Goal: Communication & Community: Participate in discussion

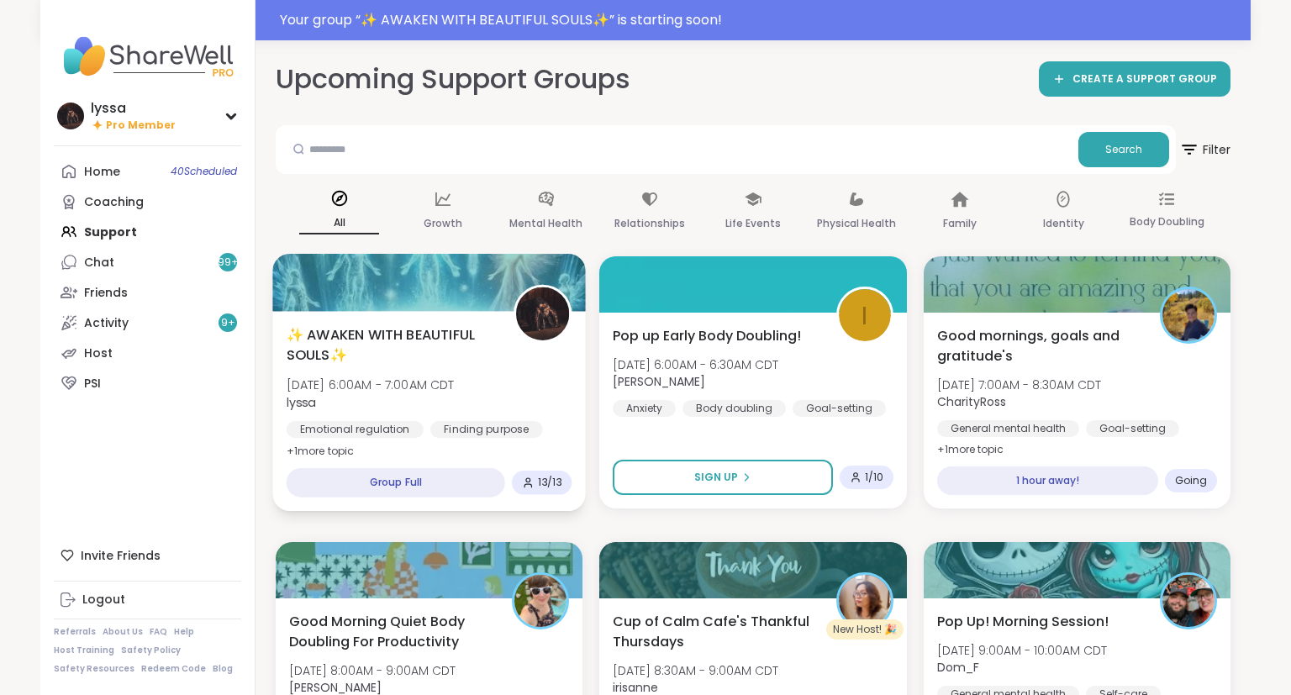
click at [385, 358] on span "✨ AWAKEN WITH BEAUTIFUL SOULS✨" at bounding box center [391, 344] width 208 height 41
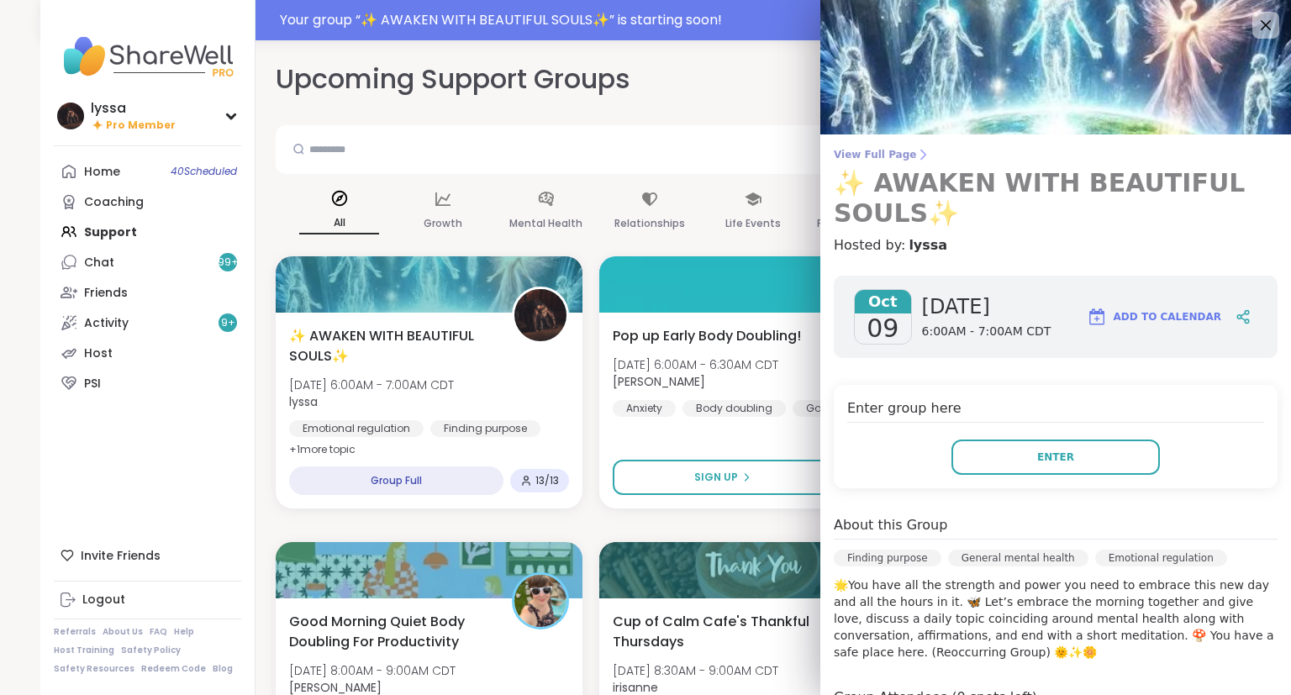
click at [869, 154] on span "View Full Page" at bounding box center [1056, 154] width 444 height 13
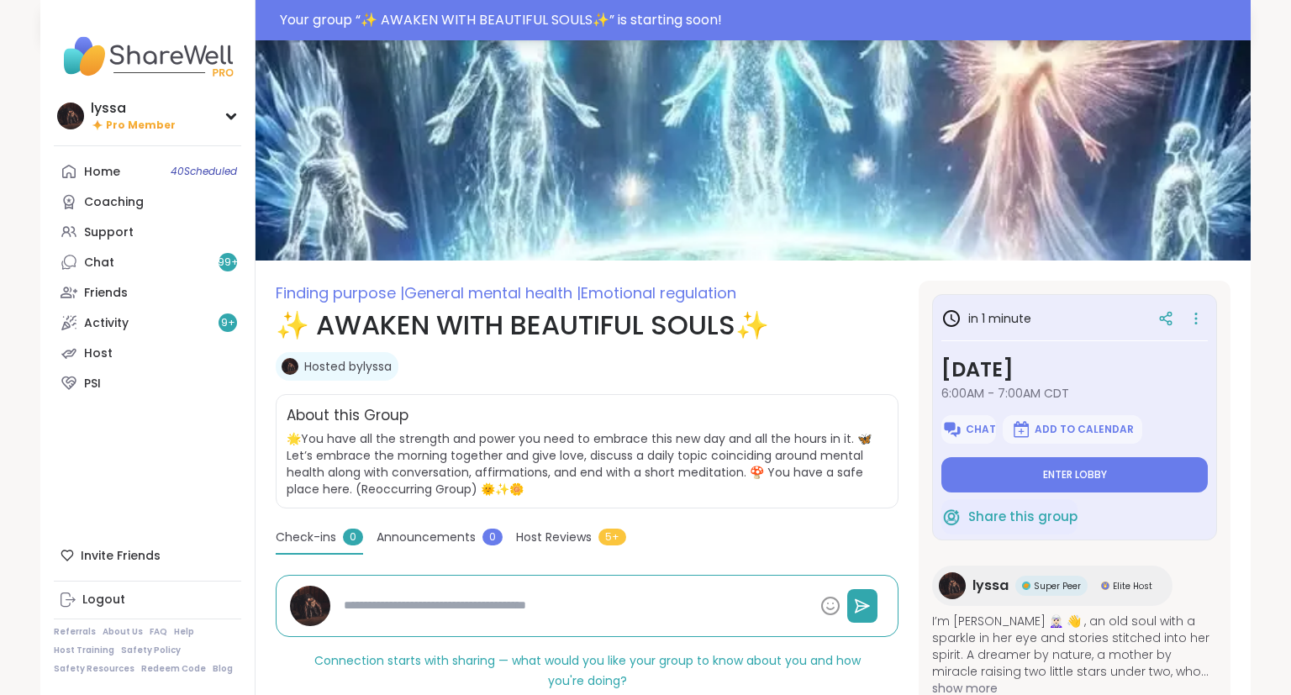
type textarea "*"
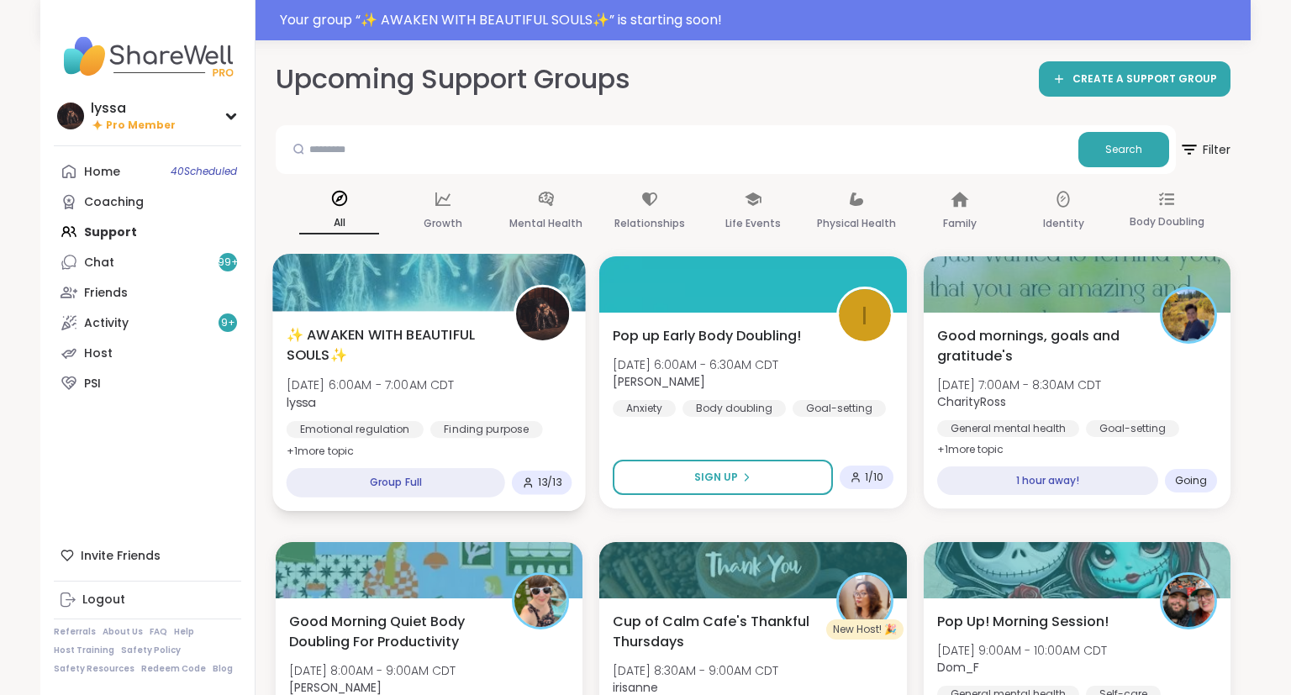
click at [351, 396] on span "lyssa" at bounding box center [371, 401] width 168 height 17
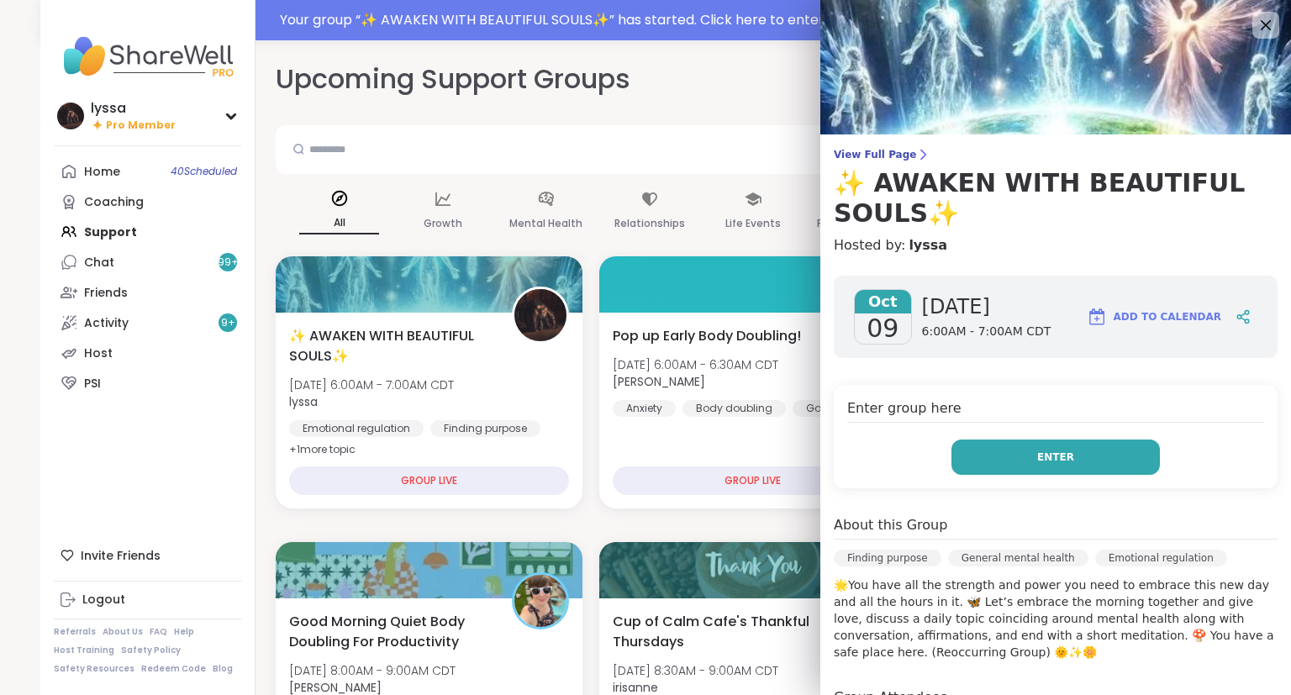
click at [1063, 448] on button "Enter" at bounding box center [1056, 457] width 208 height 35
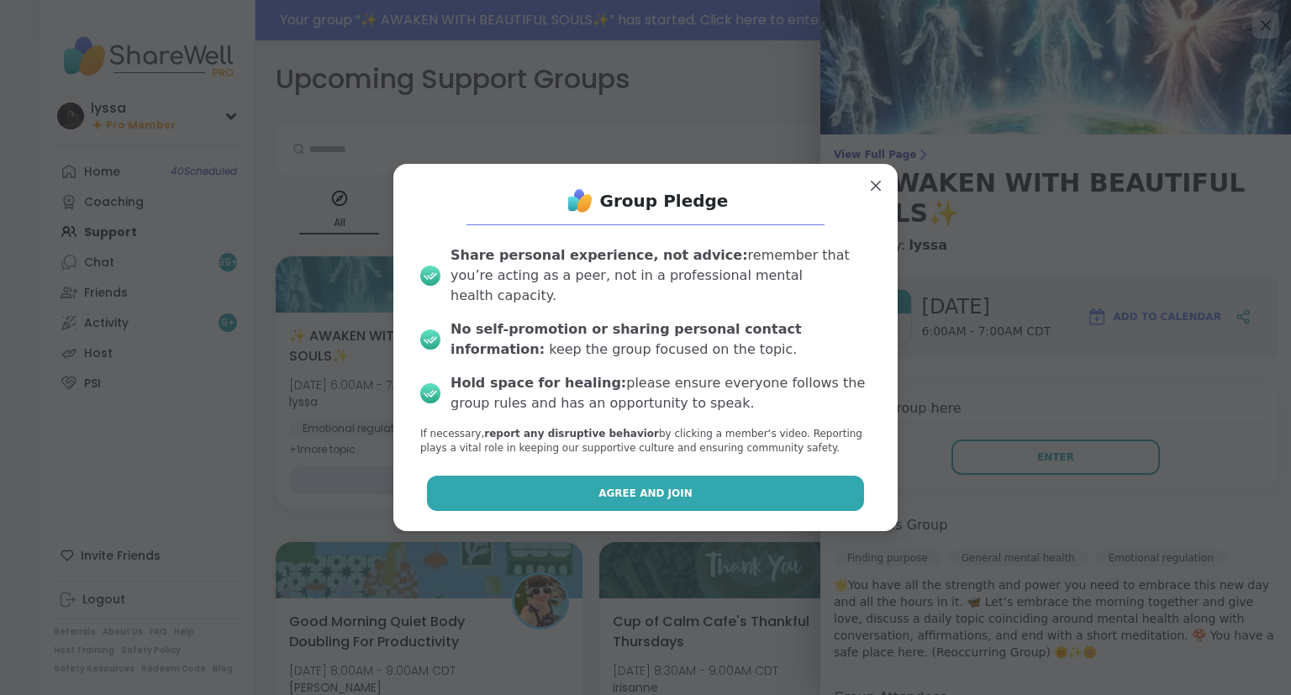
click at [819, 476] on button "Agree and Join" at bounding box center [646, 493] width 438 height 35
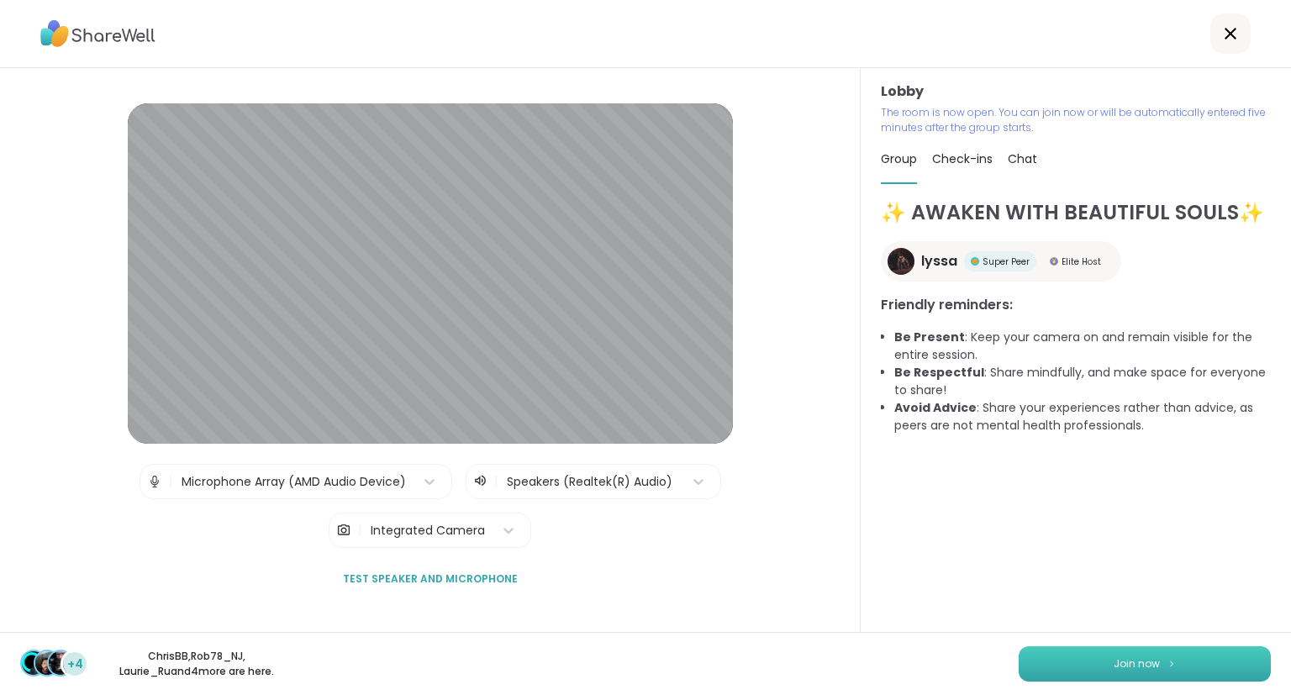
click at [1052, 661] on button "Join now" at bounding box center [1145, 663] width 252 height 35
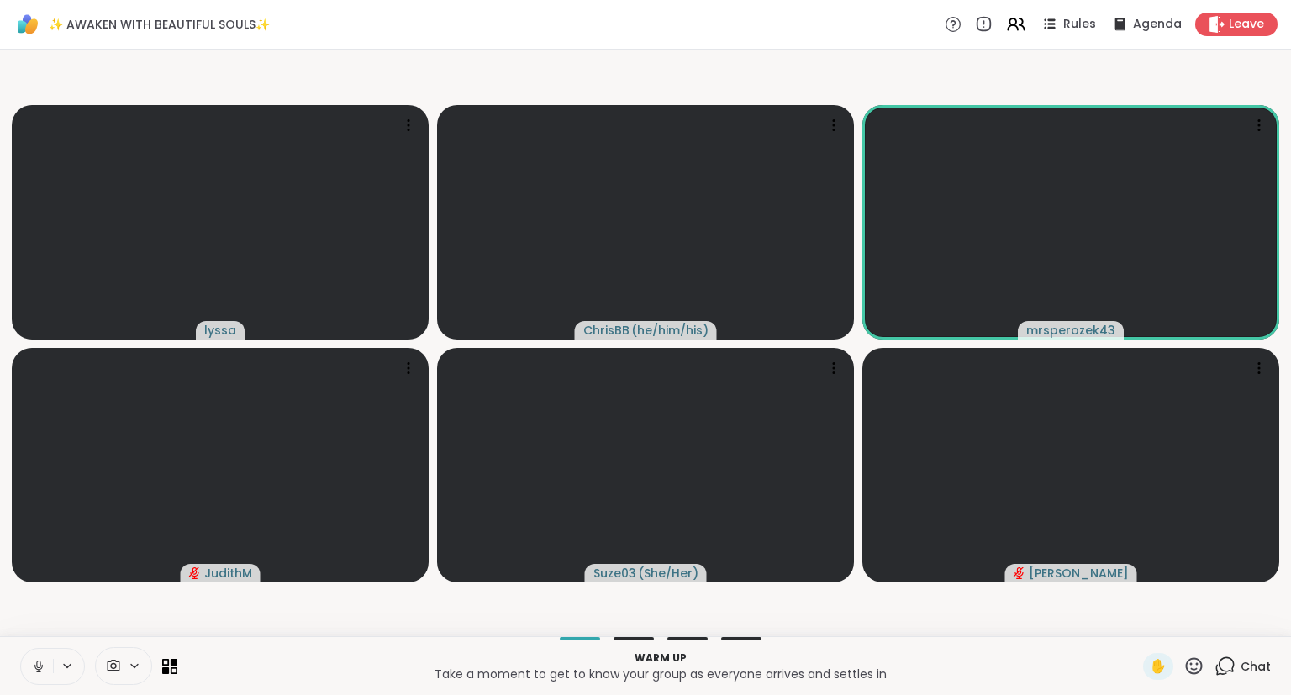
click at [46, 661] on button at bounding box center [37, 666] width 32 height 35
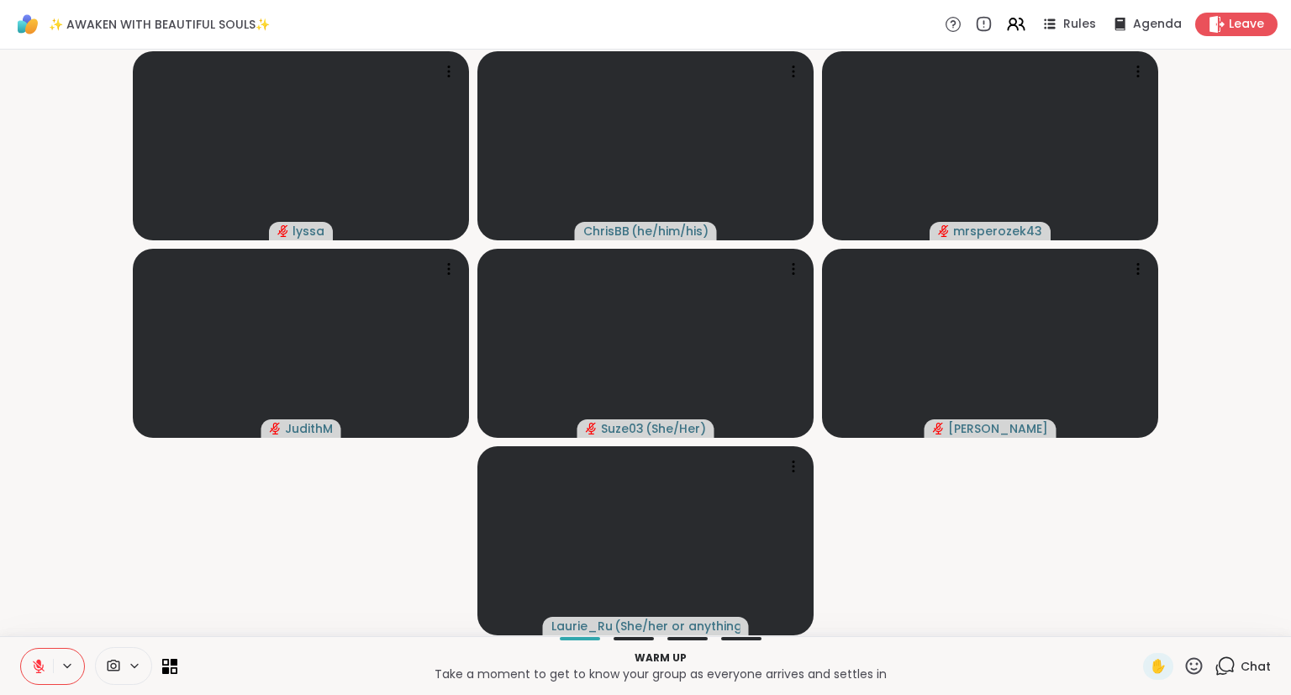
click at [32, 661] on icon at bounding box center [38, 666] width 15 height 15
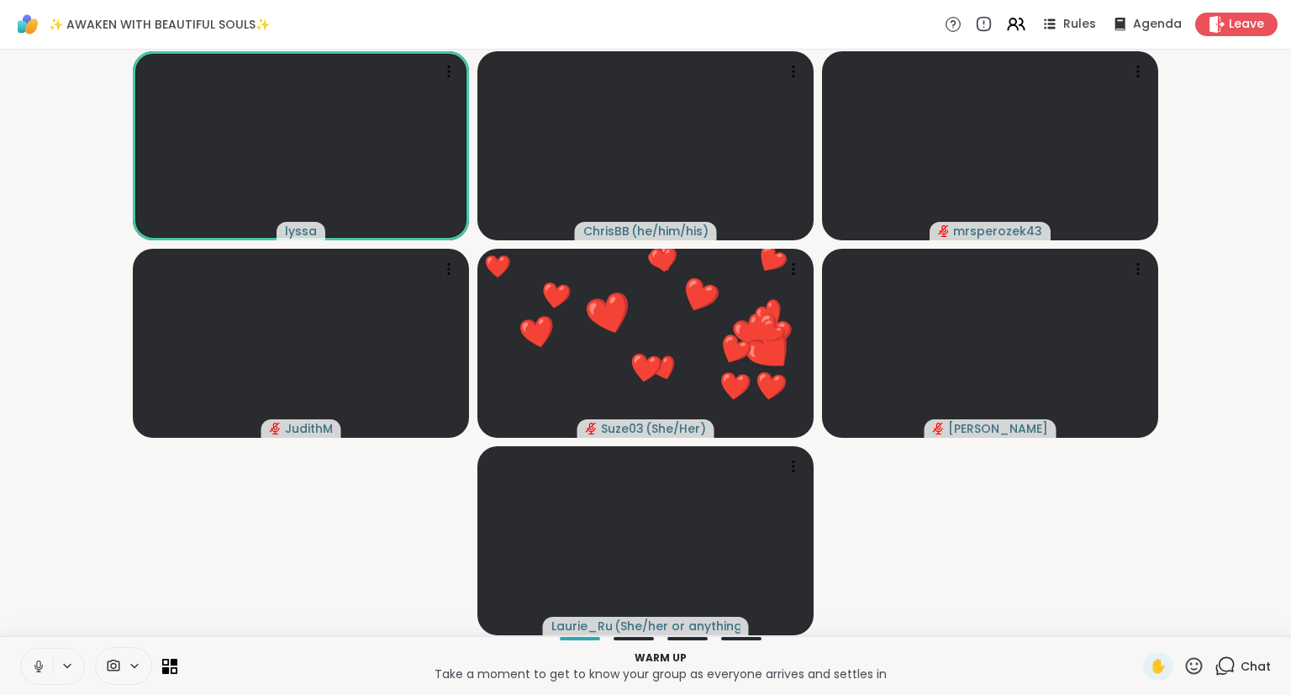
click at [37, 664] on icon at bounding box center [38, 665] width 4 height 8
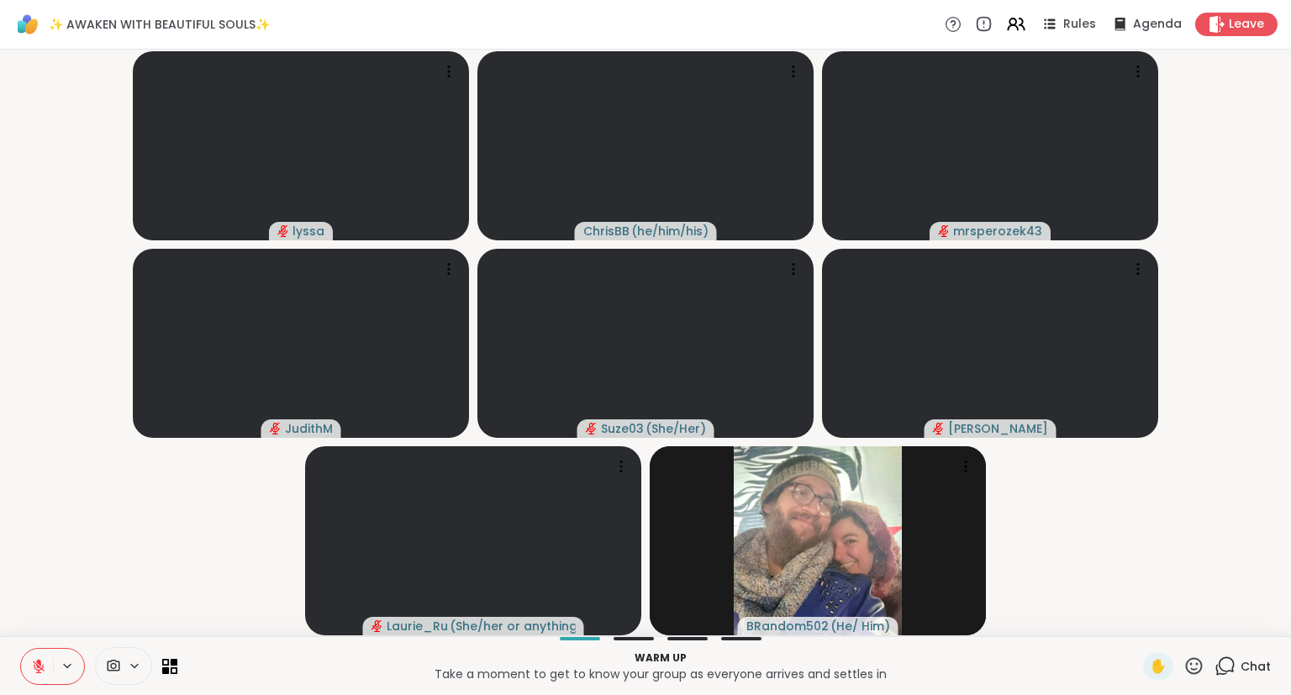
click at [35, 665] on icon at bounding box center [38, 666] width 15 height 15
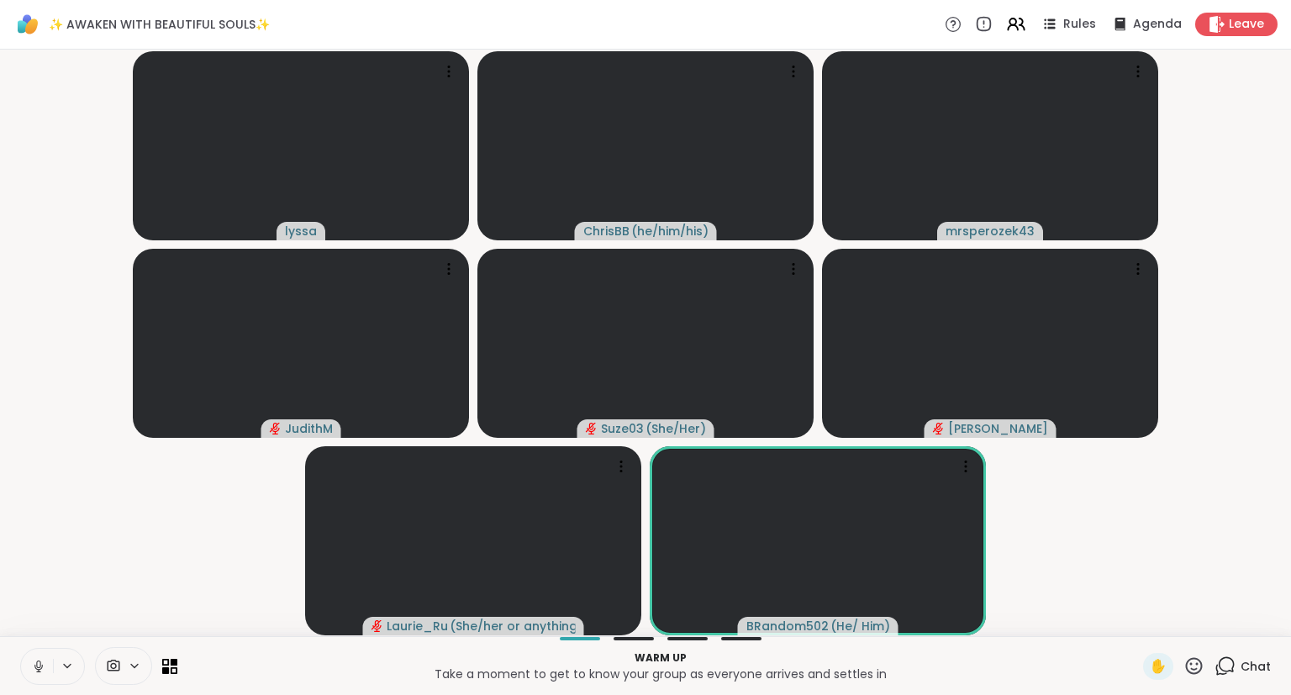
click at [39, 657] on button at bounding box center [37, 666] width 32 height 35
click at [39, 652] on button at bounding box center [37, 666] width 32 height 35
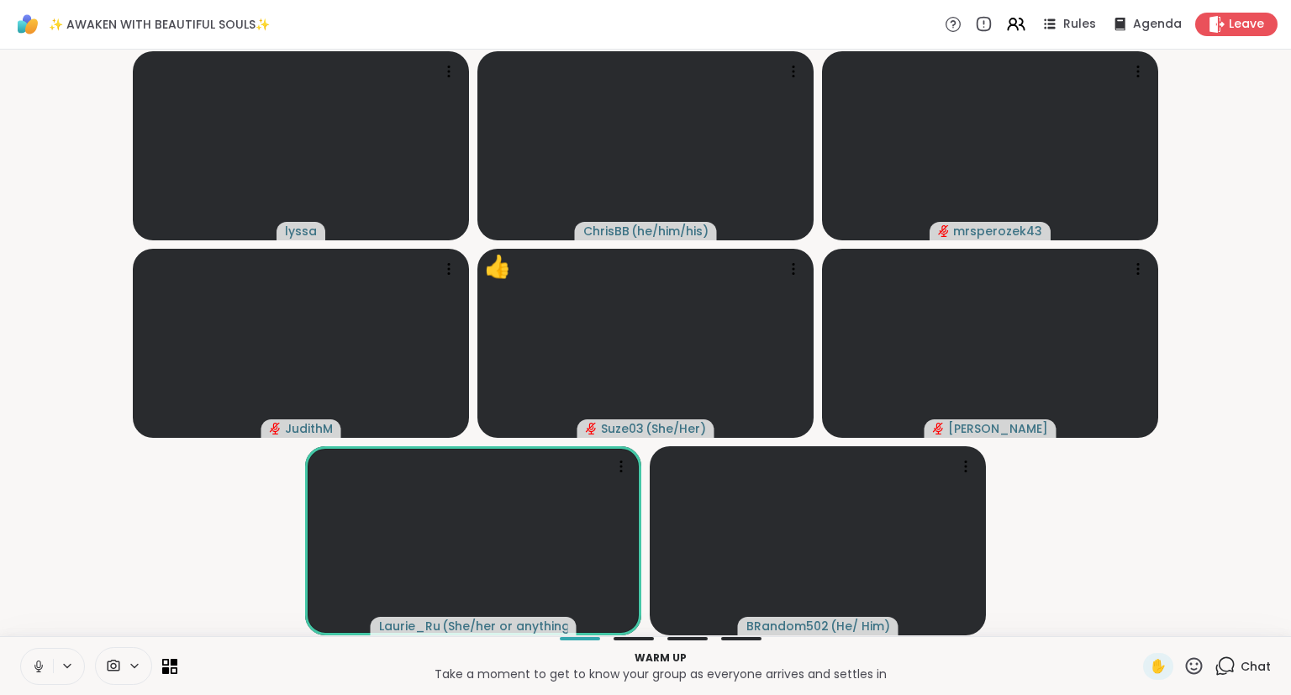
click at [34, 654] on button at bounding box center [37, 666] width 32 height 35
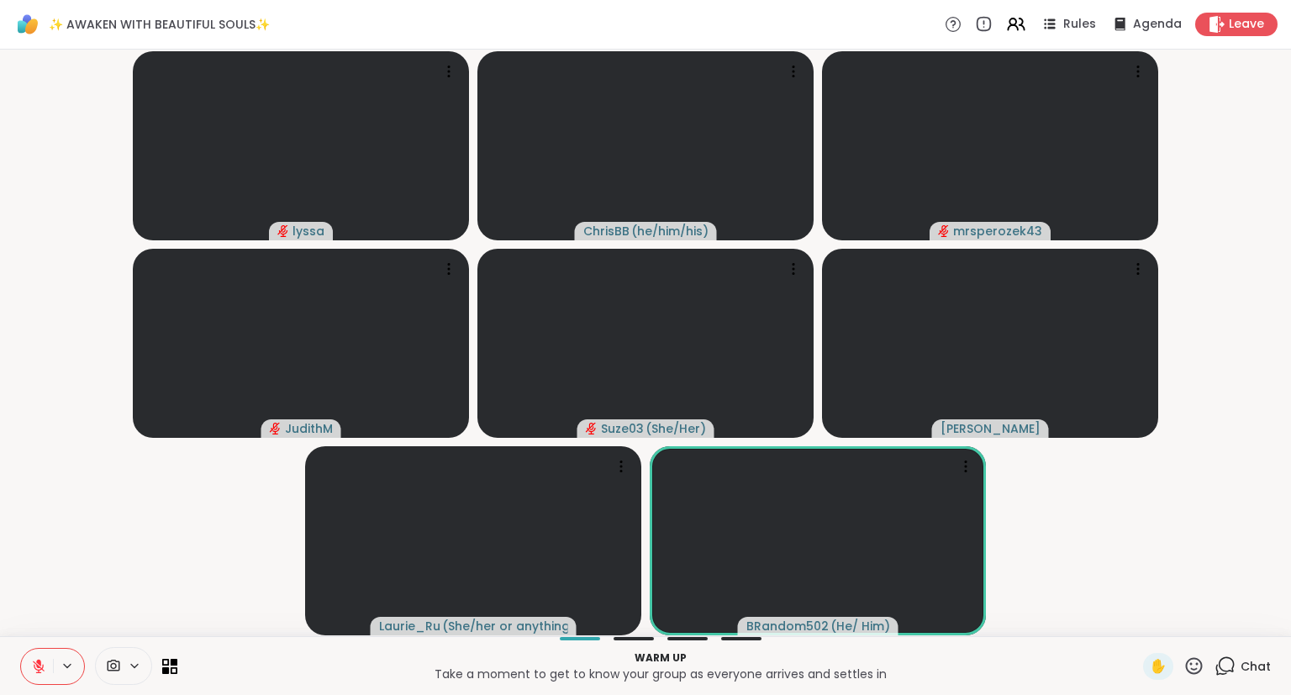
click at [1290, 592] on div "[PERSON_NAME] ( he/him/his ) mrsperozek43 JudithM Suze03 ( She/Her ) [PERSON_NA…" at bounding box center [645, 343] width 1291 height 587
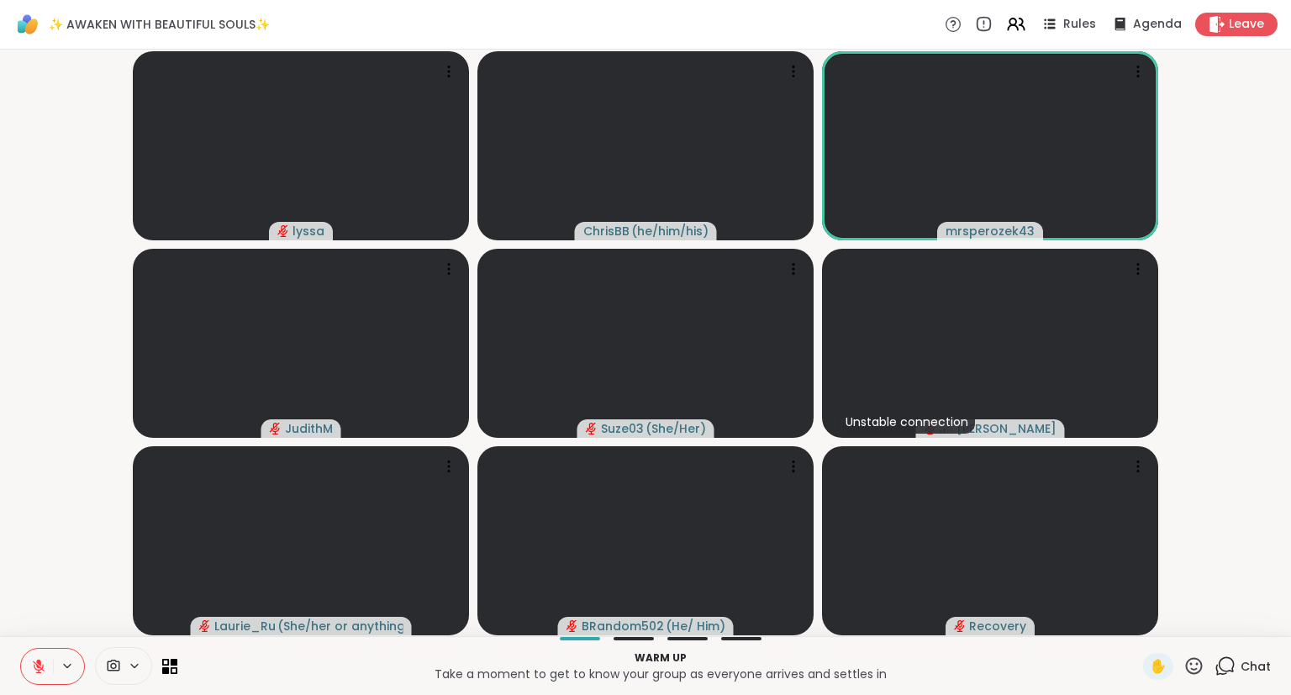
click at [1244, 678] on div "Chat" at bounding box center [1243, 666] width 56 height 27
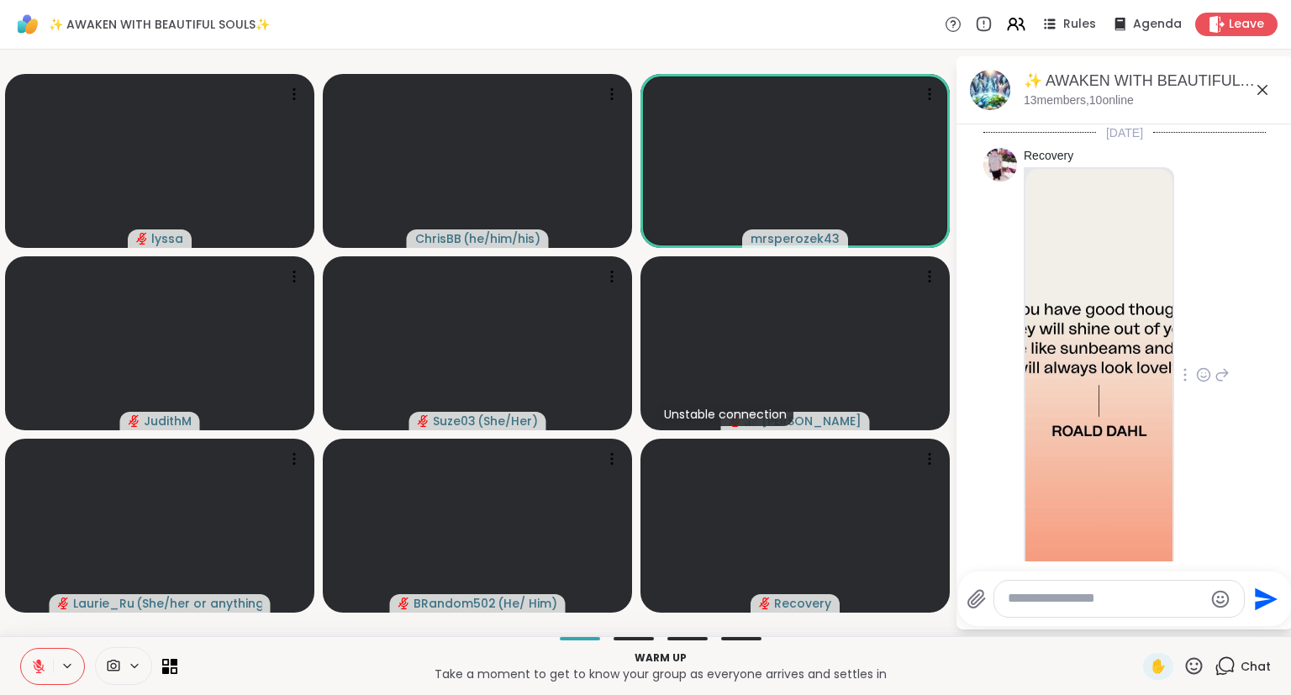
scroll to position [47, 0]
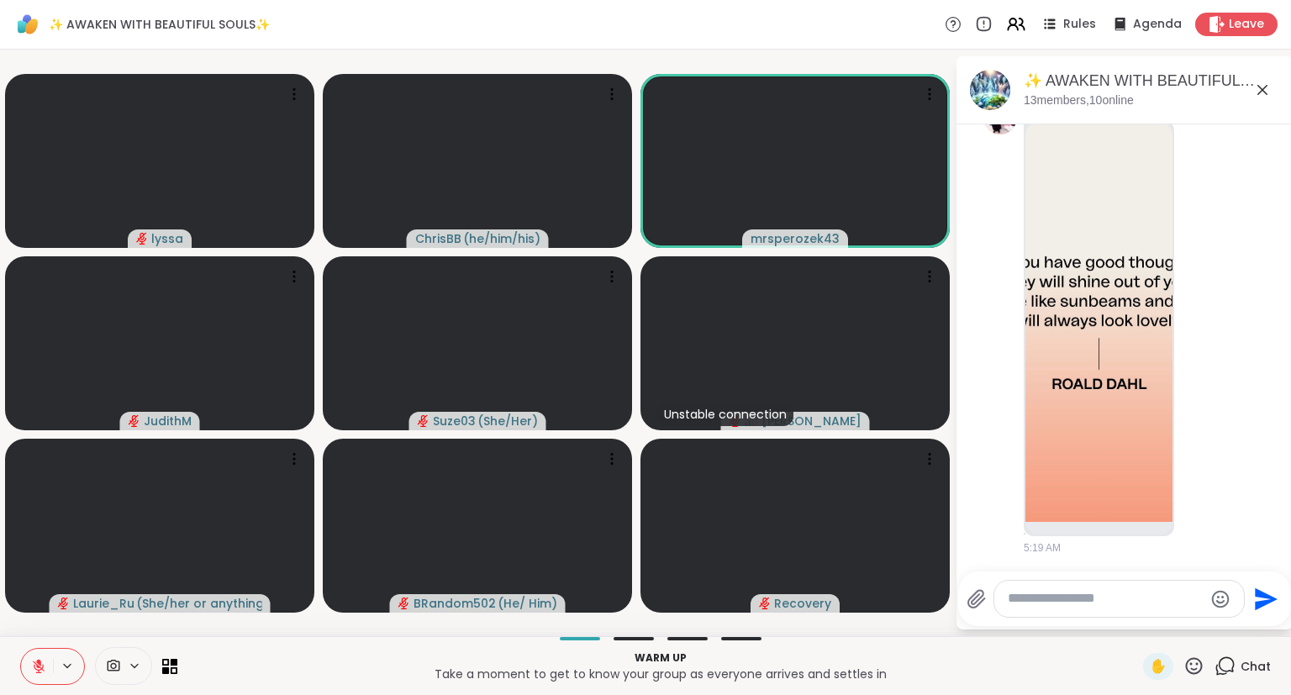
click at [1268, 87] on icon at bounding box center [1262, 90] width 20 height 20
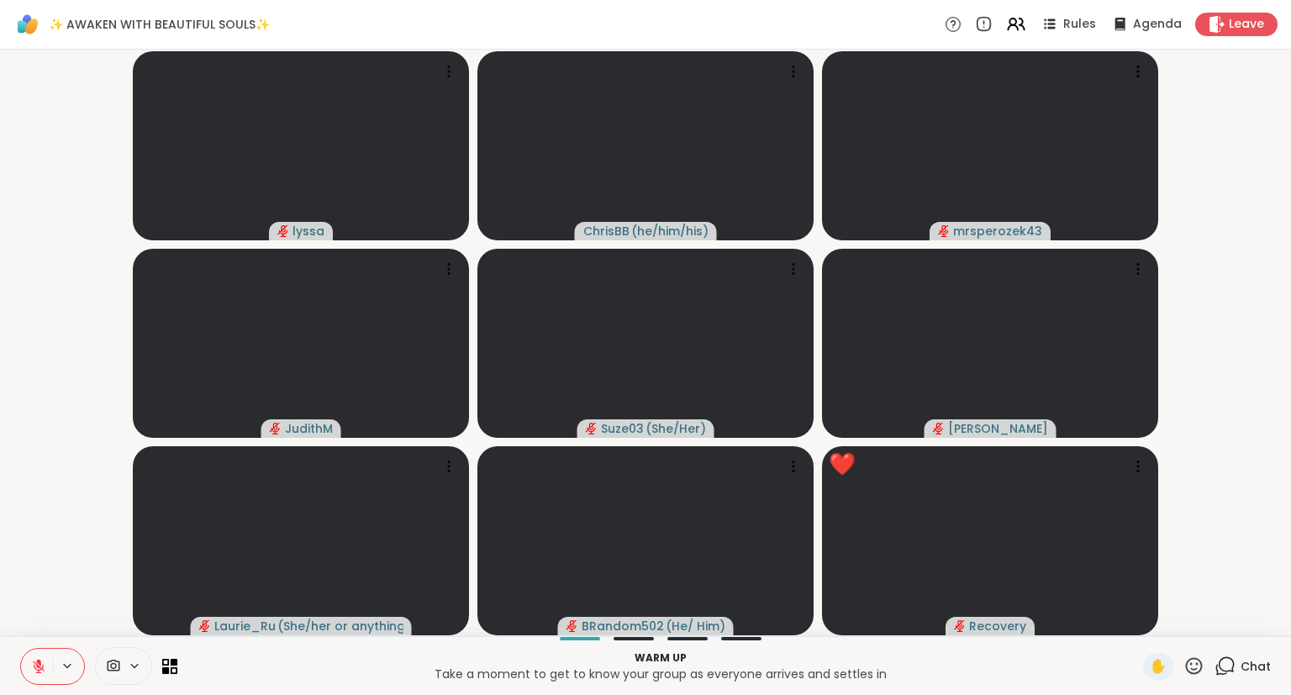
click at [32, 666] on icon at bounding box center [38, 666] width 15 height 15
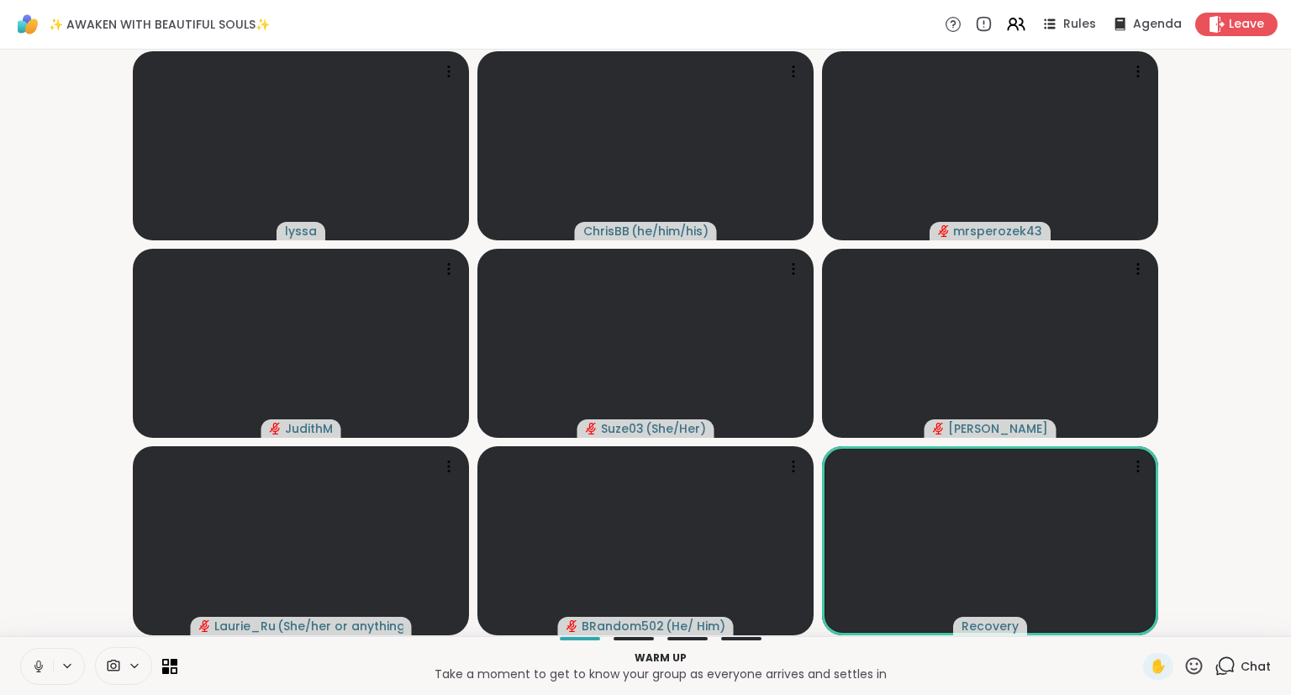
click at [35, 671] on icon at bounding box center [38, 666] width 15 height 15
click at [35, 667] on icon at bounding box center [38, 666] width 15 height 15
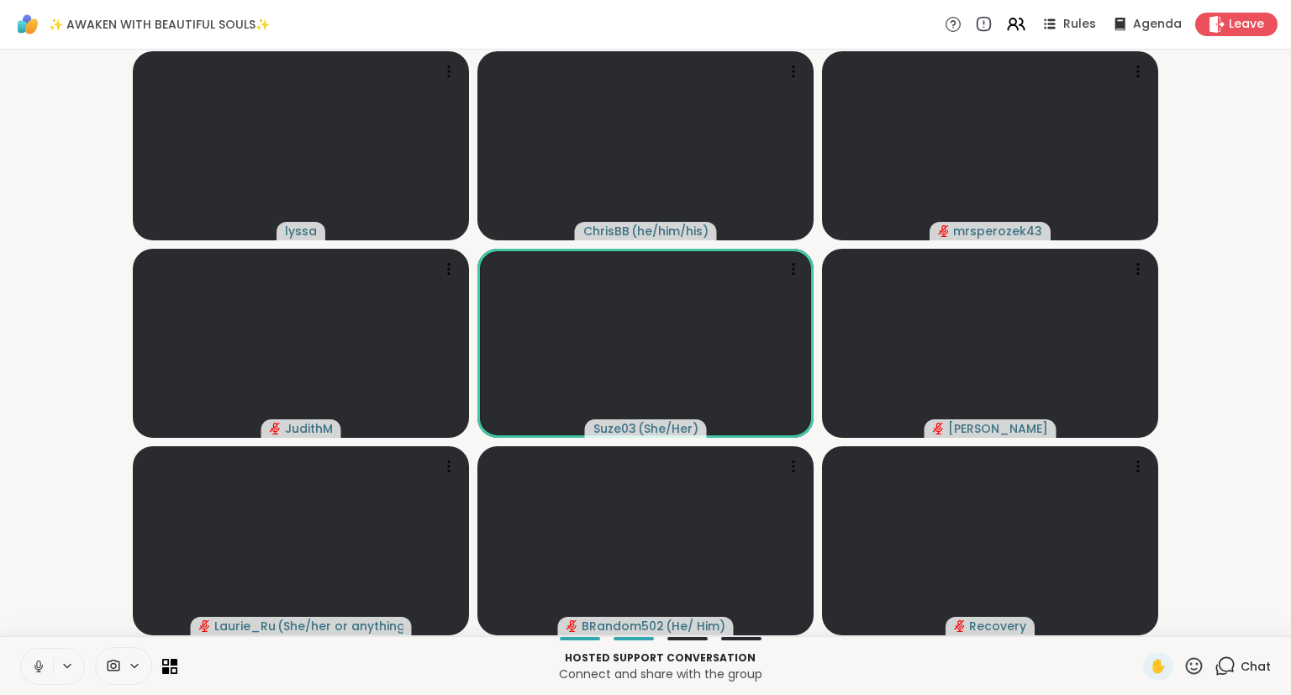
click at [1199, 677] on icon at bounding box center [1194, 666] width 21 height 21
click at [1141, 622] on span "❤️" at bounding box center [1144, 622] width 17 height 20
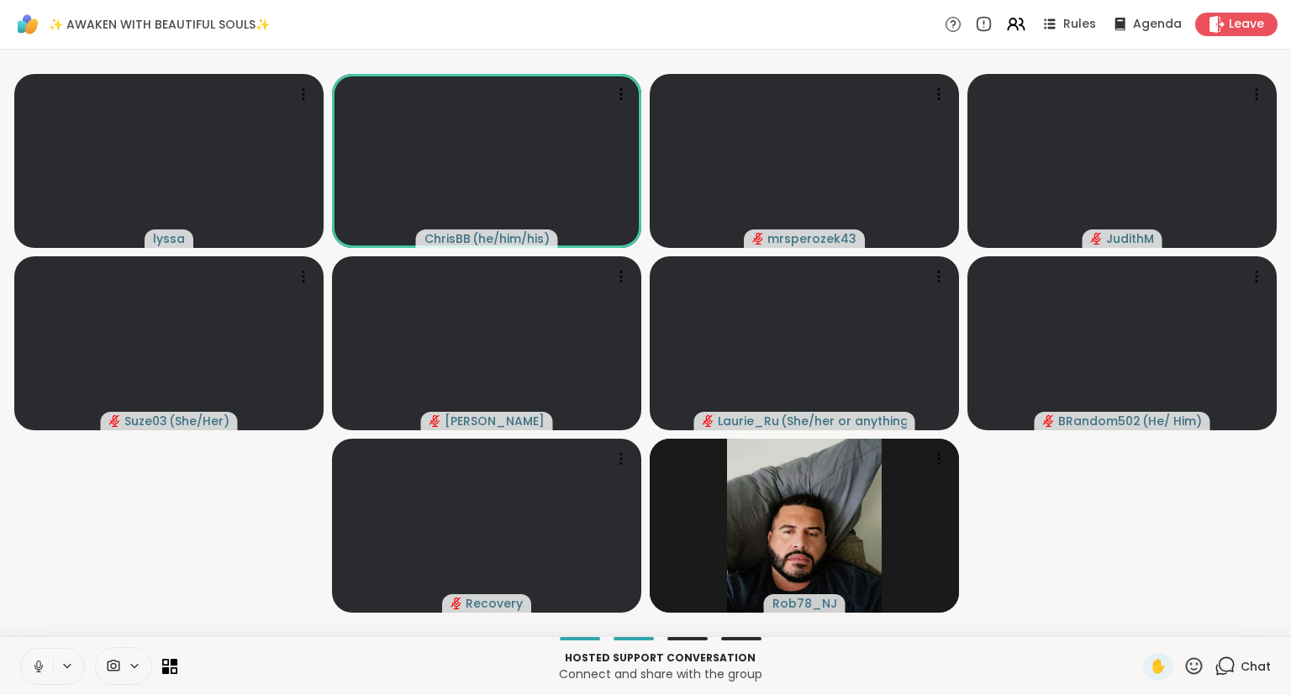
click at [1198, 663] on icon at bounding box center [1194, 666] width 21 height 21
click at [1137, 609] on div "❤️" at bounding box center [1145, 622] width 30 height 27
click at [1199, 670] on icon at bounding box center [1194, 666] width 21 height 21
click at [1145, 620] on span "❤️" at bounding box center [1144, 622] width 17 height 20
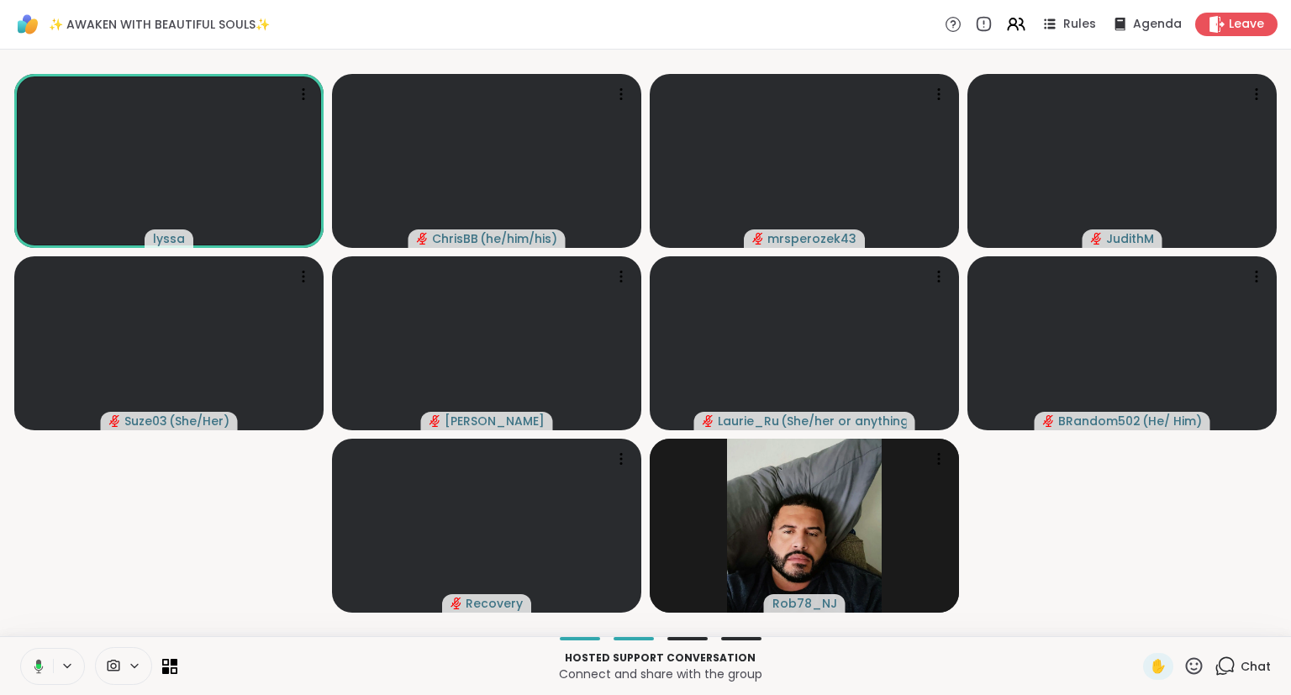
click at [1196, 660] on icon at bounding box center [1194, 665] width 17 height 17
click at [1244, 630] on div "🎉" at bounding box center [1256, 622] width 30 height 27
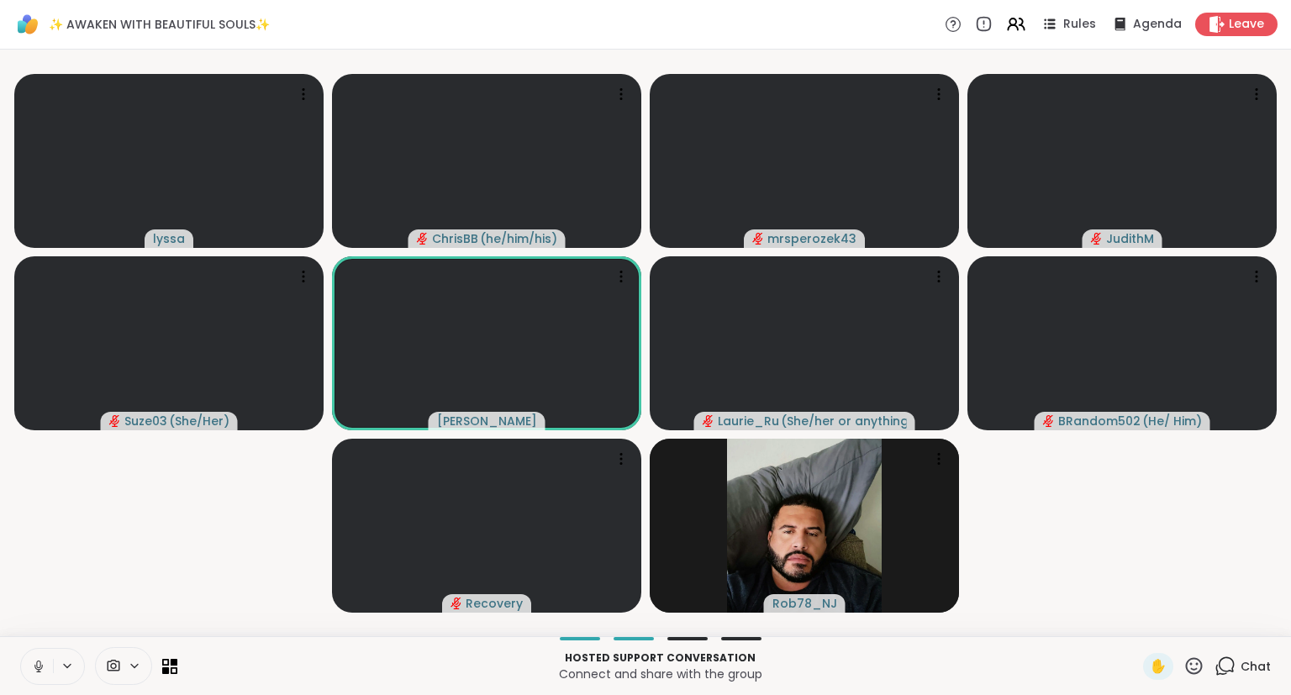
click at [1191, 662] on icon at bounding box center [1194, 666] width 21 height 21
click at [1142, 614] on span "❤️" at bounding box center [1144, 622] width 17 height 20
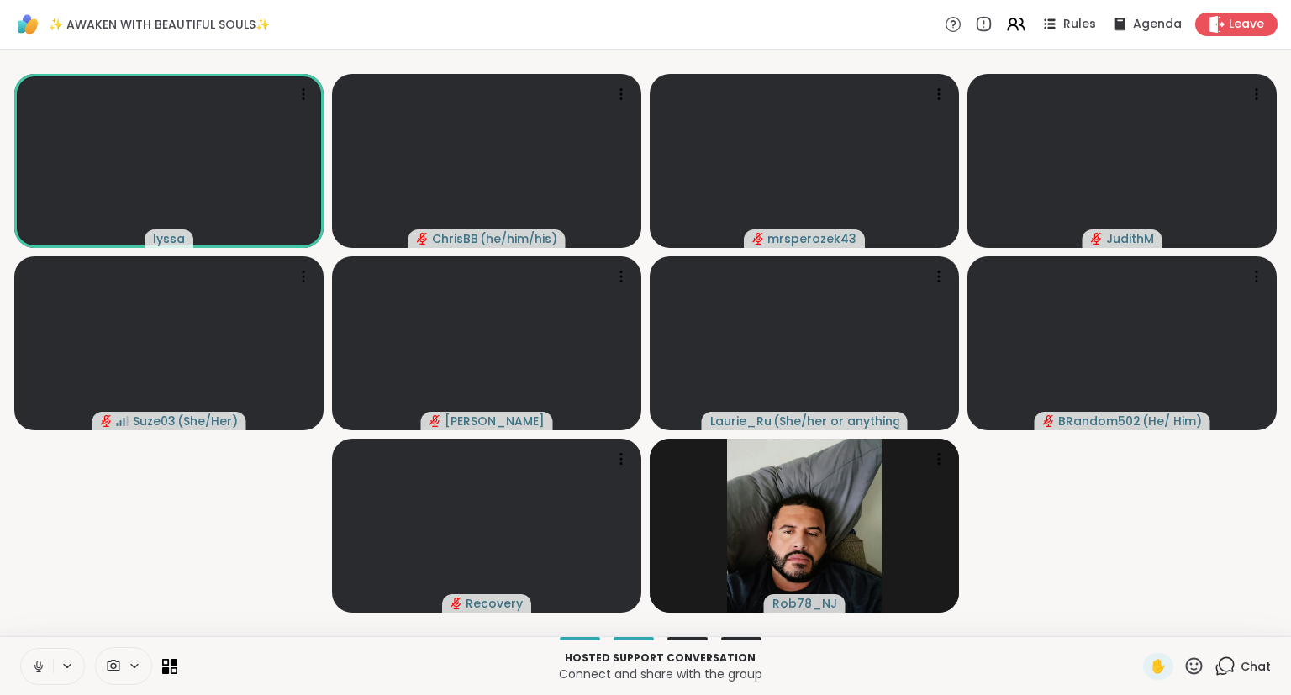
click at [29, 662] on button at bounding box center [37, 666] width 32 height 35
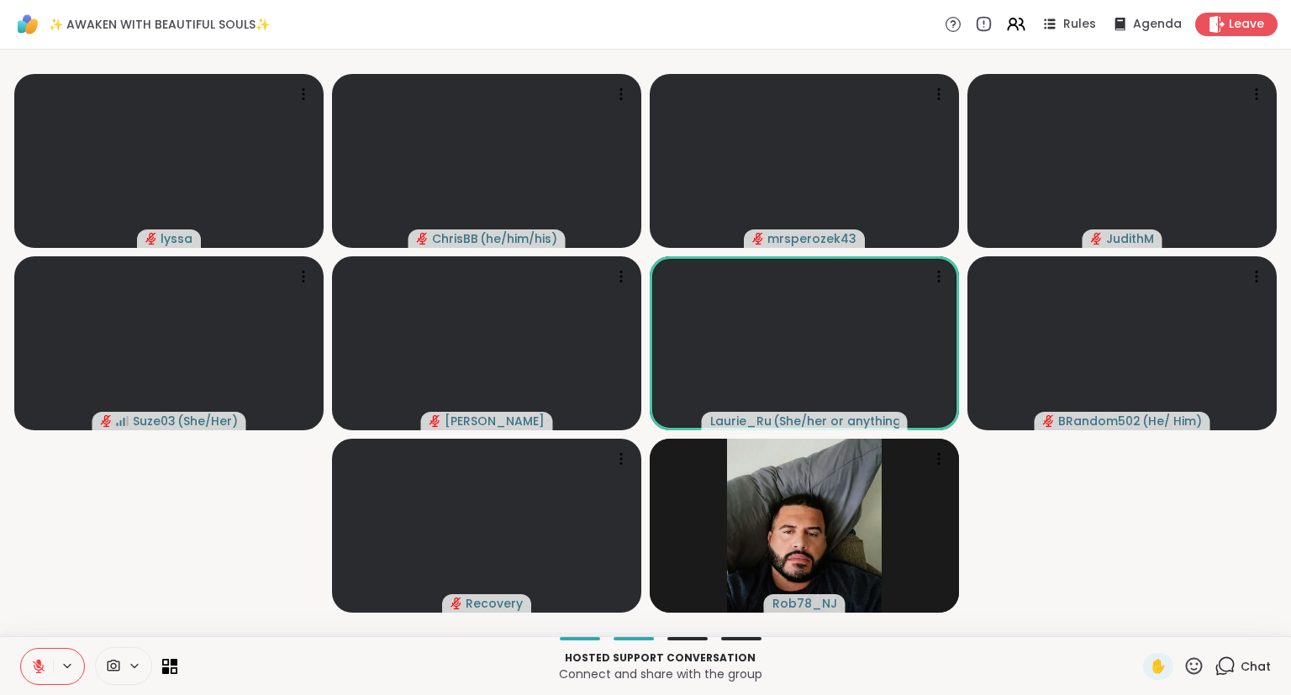
click at [45, 671] on icon at bounding box center [38, 666] width 15 height 15
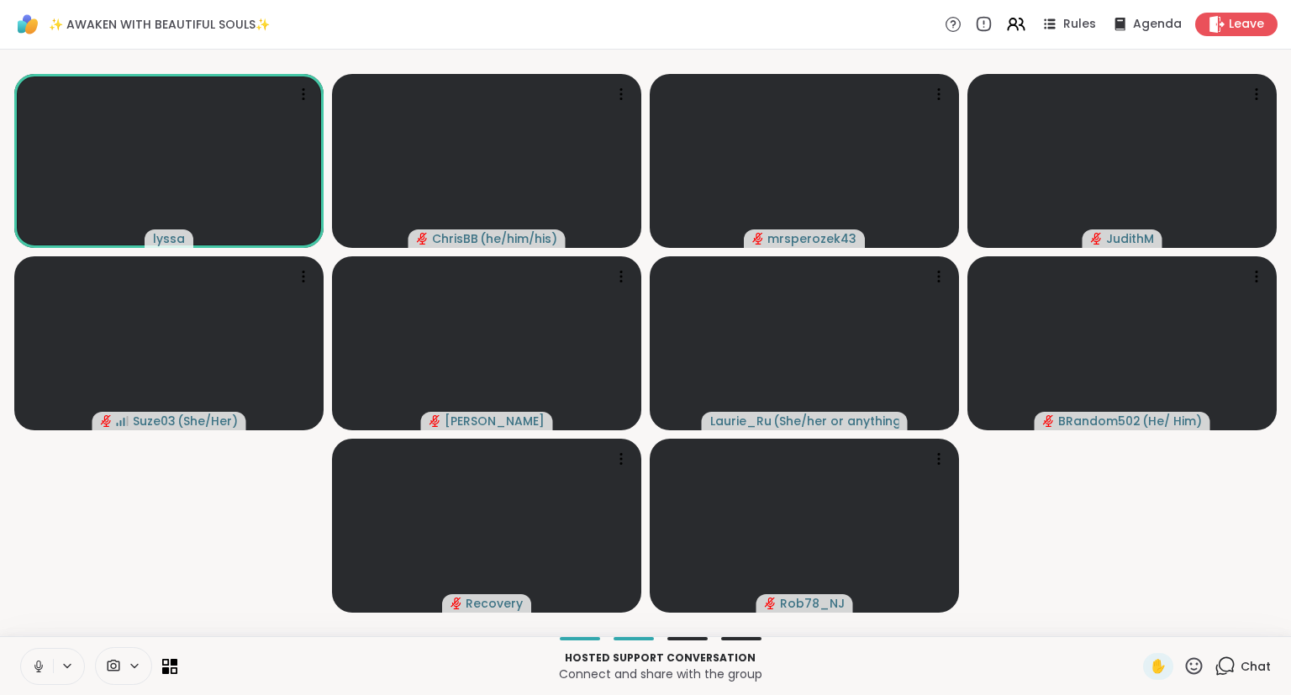
click at [1198, 662] on icon at bounding box center [1194, 666] width 21 height 21
click at [1139, 610] on div "❤️" at bounding box center [1145, 622] width 30 height 27
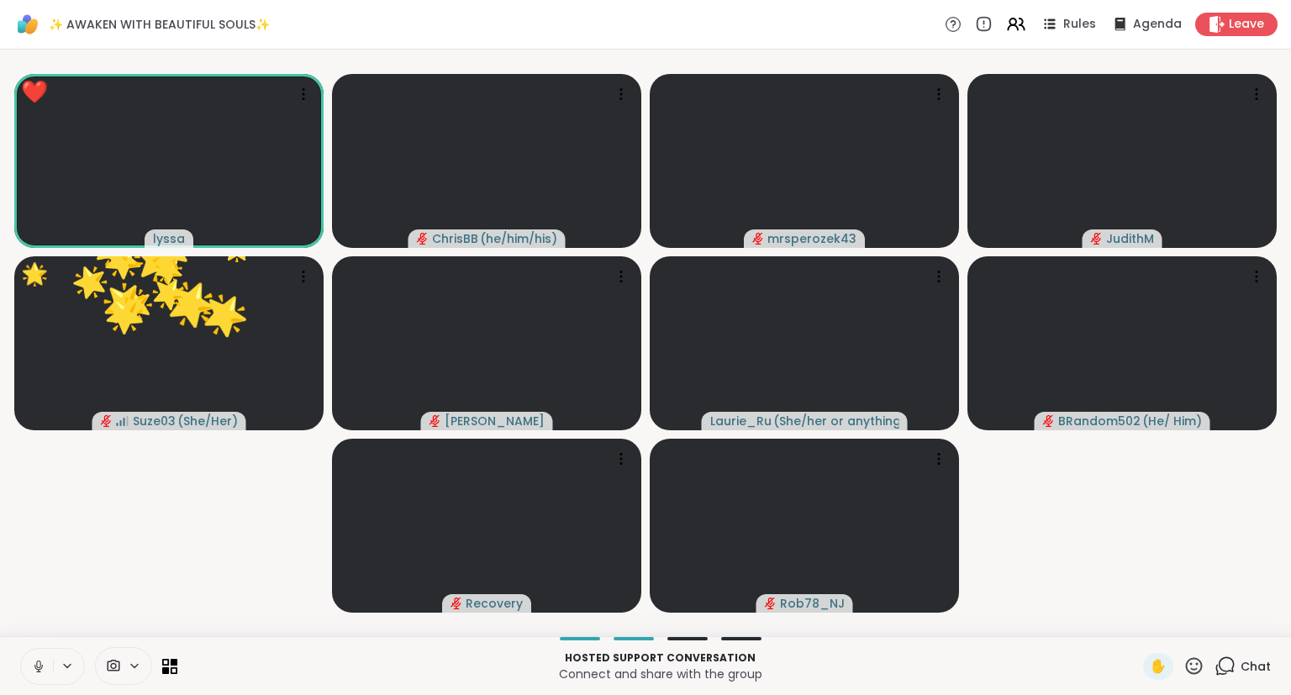
click at [36, 657] on button at bounding box center [37, 666] width 32 height 35
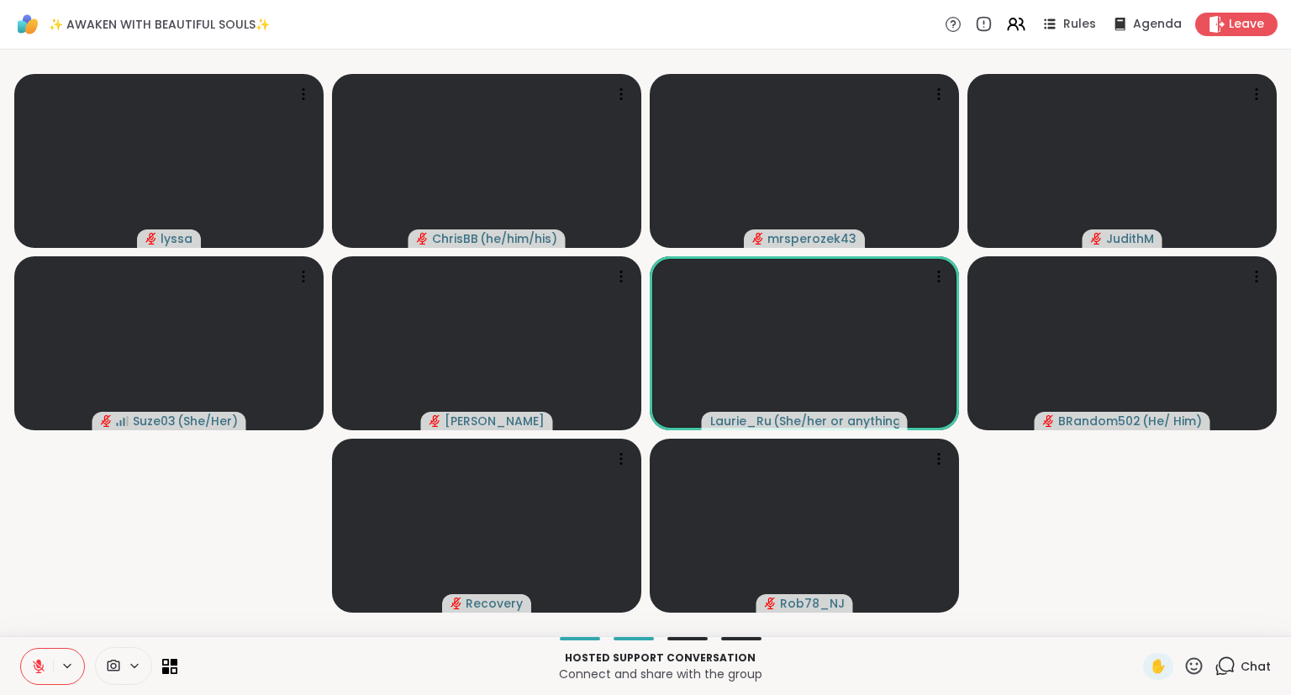
click at [36, 671] on icon at bounding box center [38, 666] width 15 height 15
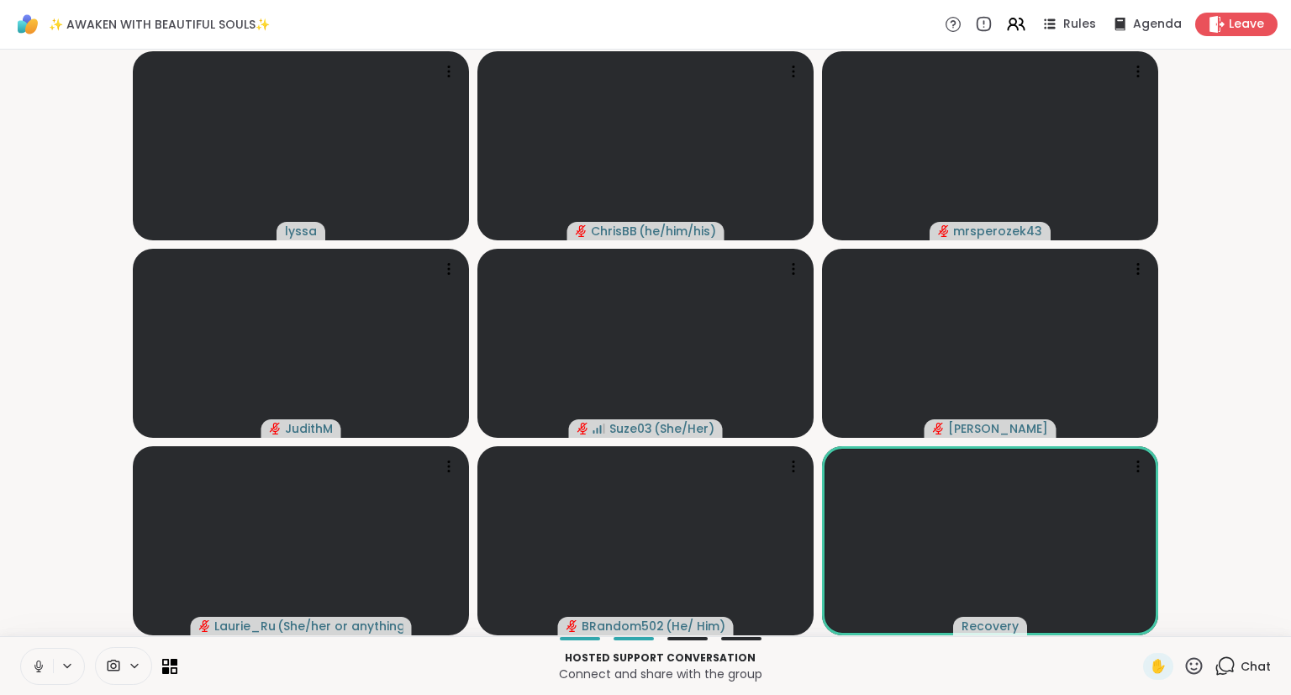
click at [16, 674] on div "Hosted support conversation Connect and share with the group ✋ Chat" at bounding box center [645, 665] width 1291 height 59
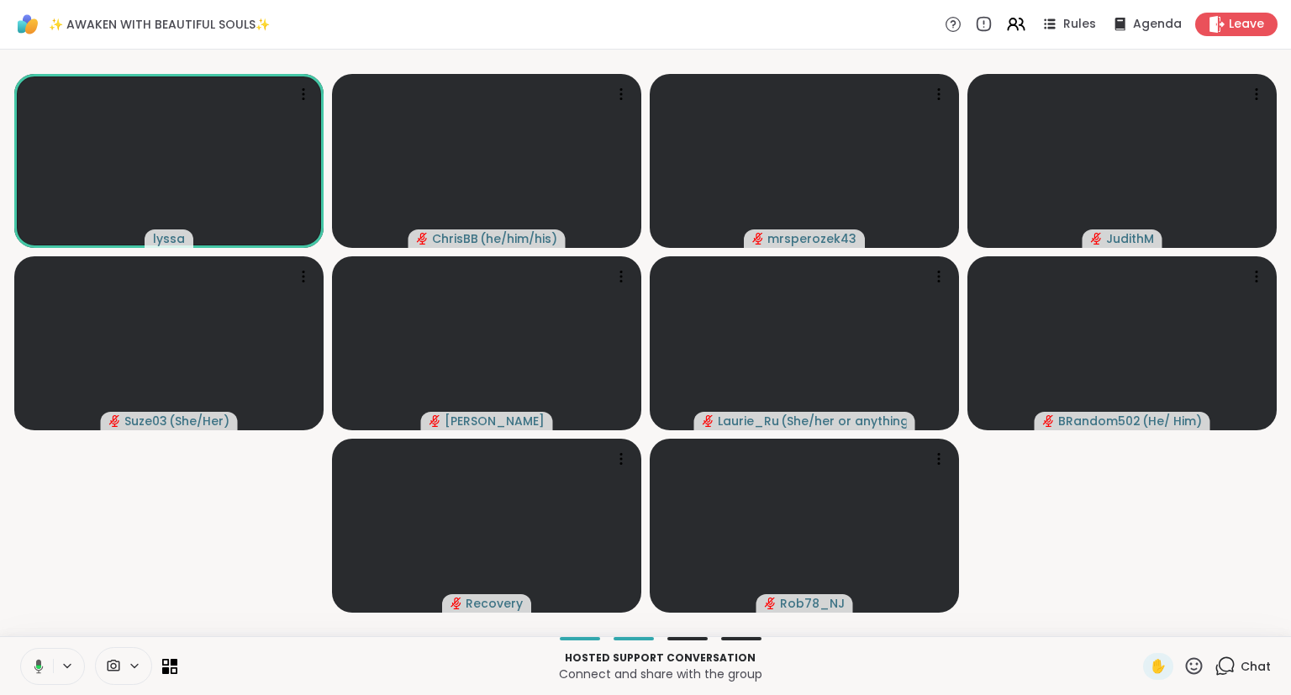
click at [1233, 674] on icon at bounding box center [1225, 666] width 21 height 21
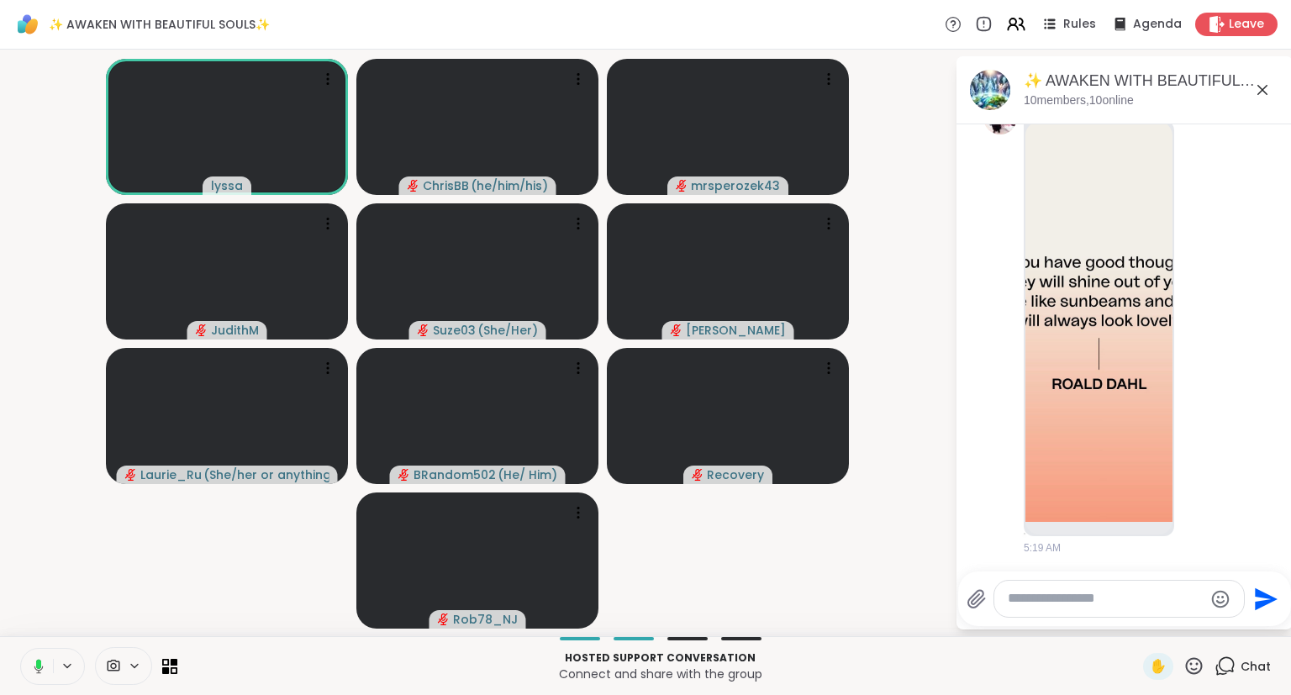
click at [1259, 83] on icon at bounding box center [1262, 90] width 20 height 20
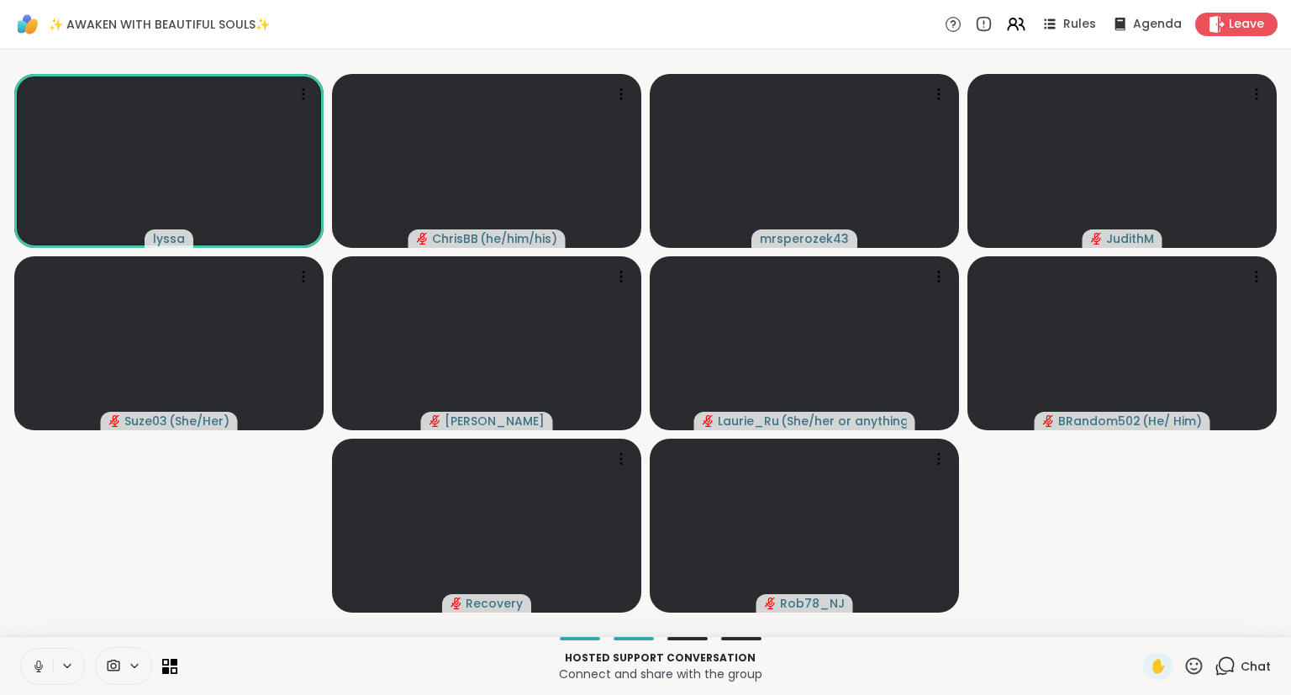
click at [1193, 673] on icon at bounding box center [1194, 665] width 17 height 17
click at [1256, 625] on span "🎉" at bounding box center [1255, 622] width 17 height 20
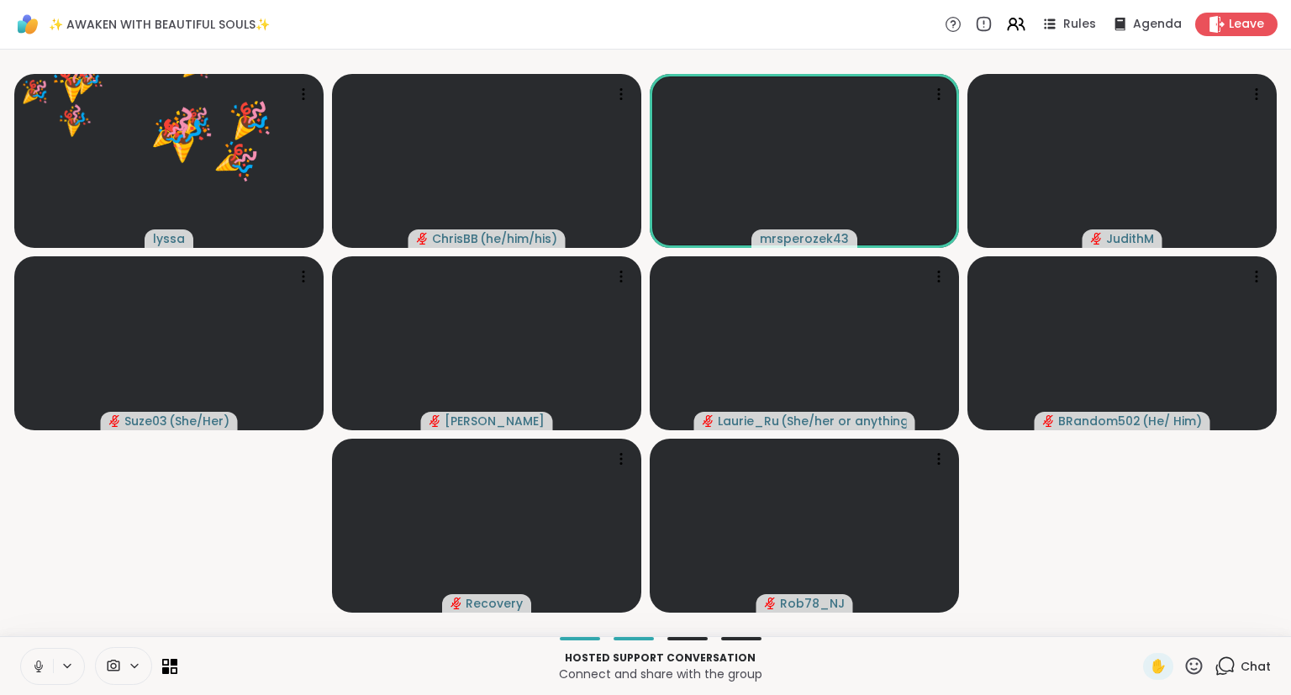
click at [1196, 667] on icon at bounding box center [1194, 666] width 21 height 21
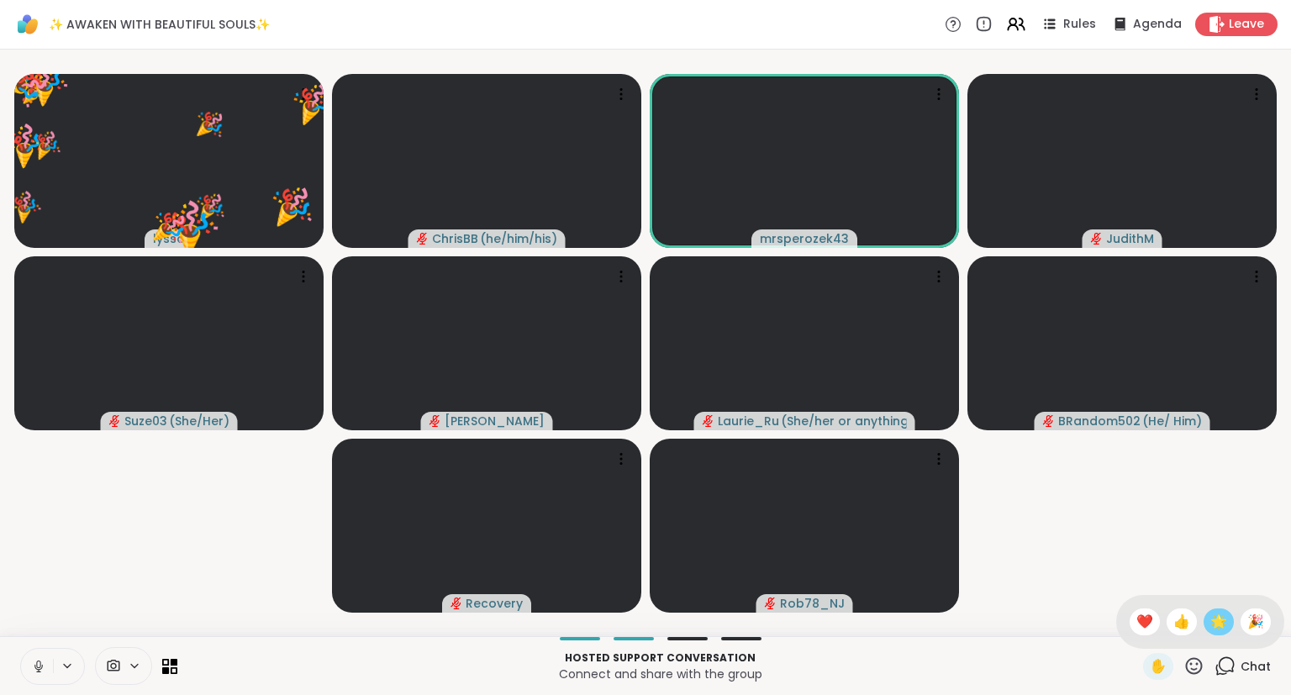
click at [1217, 629] on span "🌟" at bounding box center [1218, 622] width 17 height 20
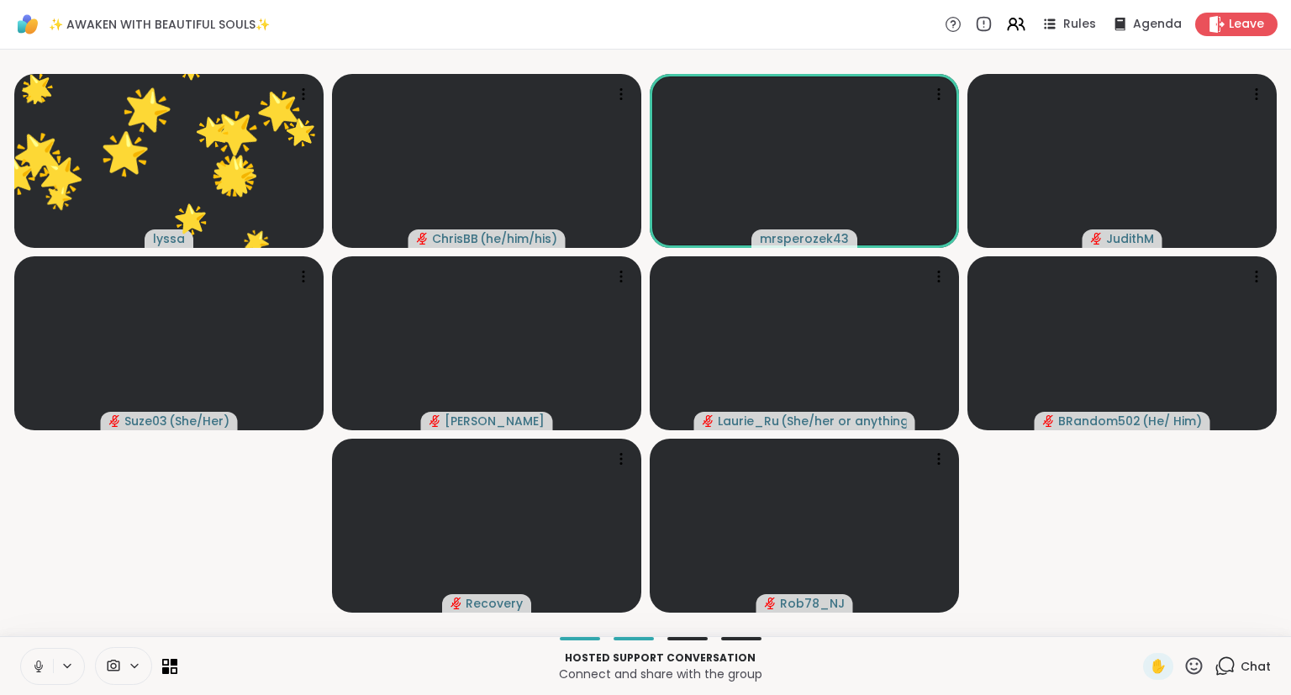
click at [39, 657] on button at bounding box center [37, 666] width 32 height 35
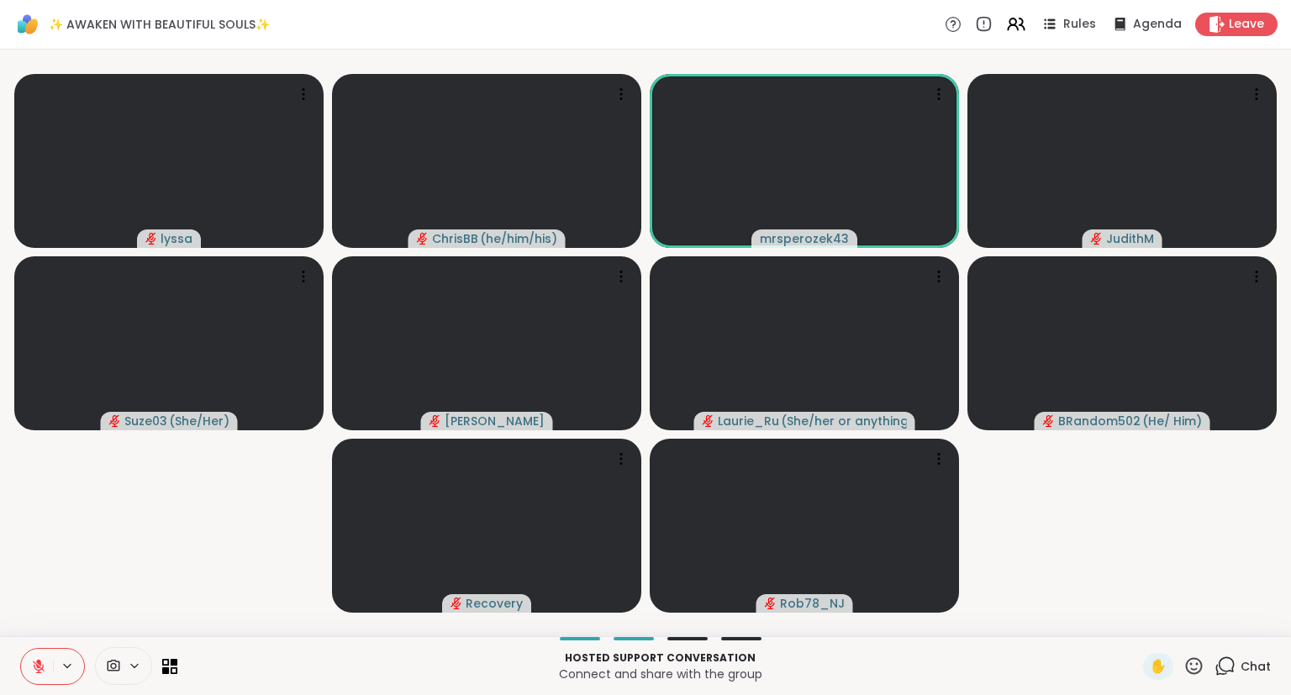
click at [41, 654] on button at bounding box center [37, 666] width 32 height 35
click at [1200, 672] on icon at bounding box center [1194, 665] width 17 height 17
click at [1142, 620] on span "❤️" at bounding box center [1144, 622] width 17 height 20
click at [31, 658] on button at bounding box center [35, 666] width 34 height 35
click at [35, 661] on icon at bounding box center [38, 666] width 15 height 15
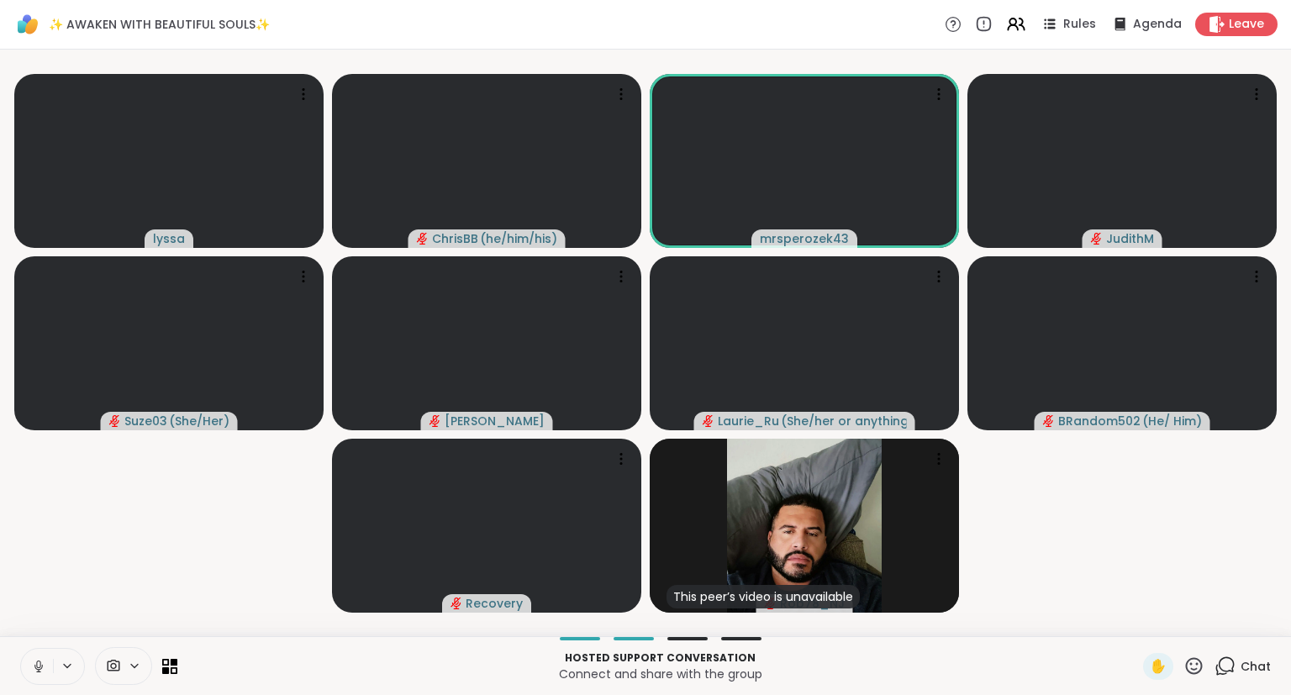
click at [1190, 662] on icon at bounding box center [1194, 665] width 17 height 17
click at [1141, 618] on span "❤️" at bounding box center [1144, 622] width 17 height 20
click at [1189, 661] on icon at bounding box center [1194, 666] width 21 height 21
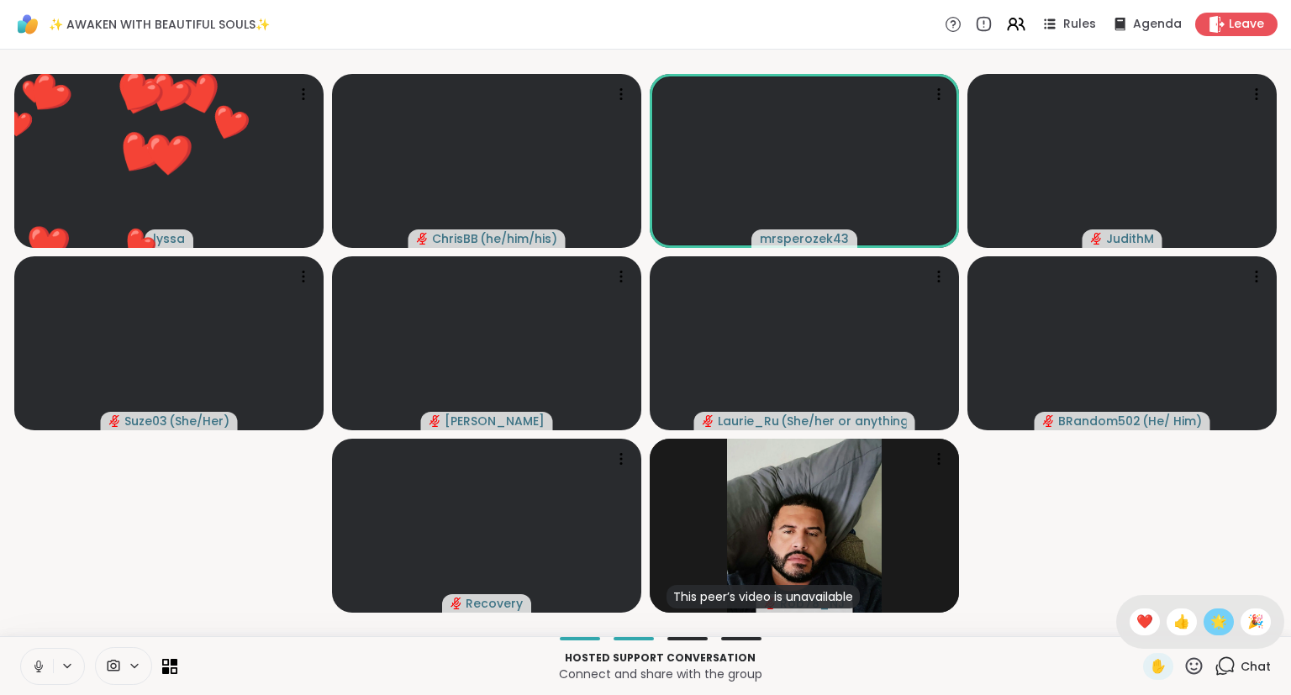
click at [1210, 617] on span "🌟" at bounding box center [1218, 622] width 17 height 20
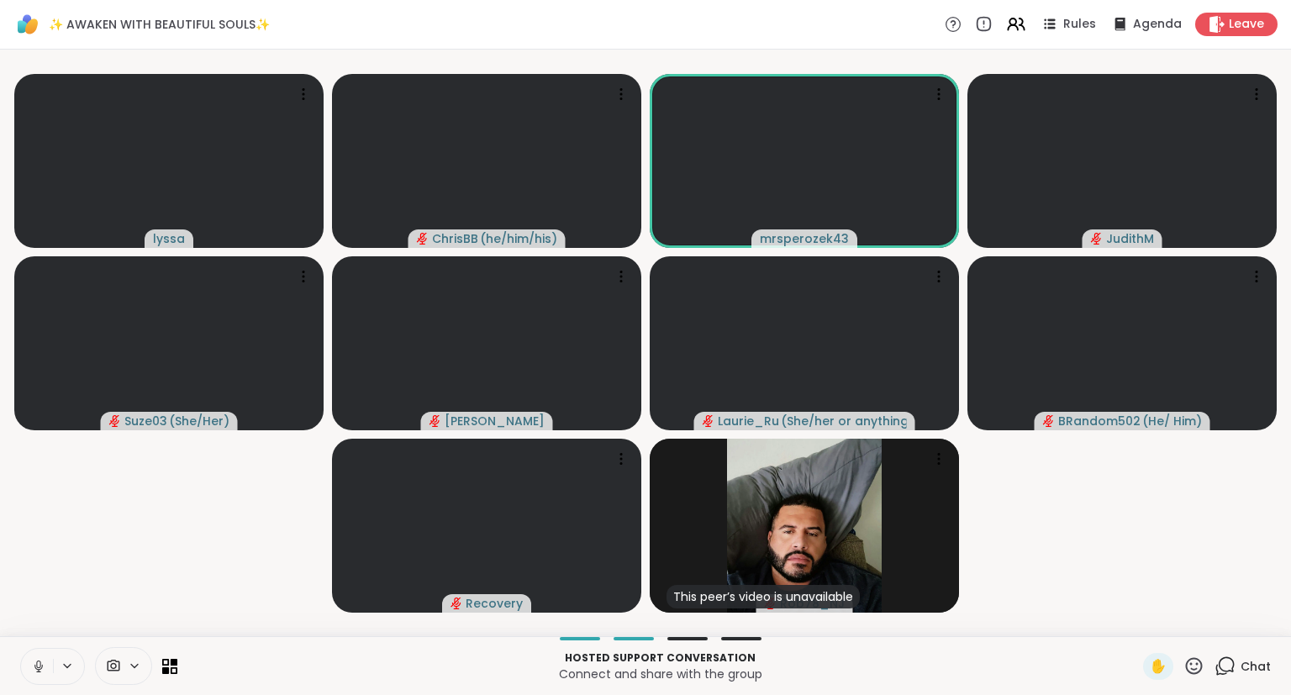
click at [1199, 664] on icon at bounding box center [1194, 665] width 17 height 17
click at [1142, 623] on span "❤️" at bounding box center [1144, 622] width 17 height 20
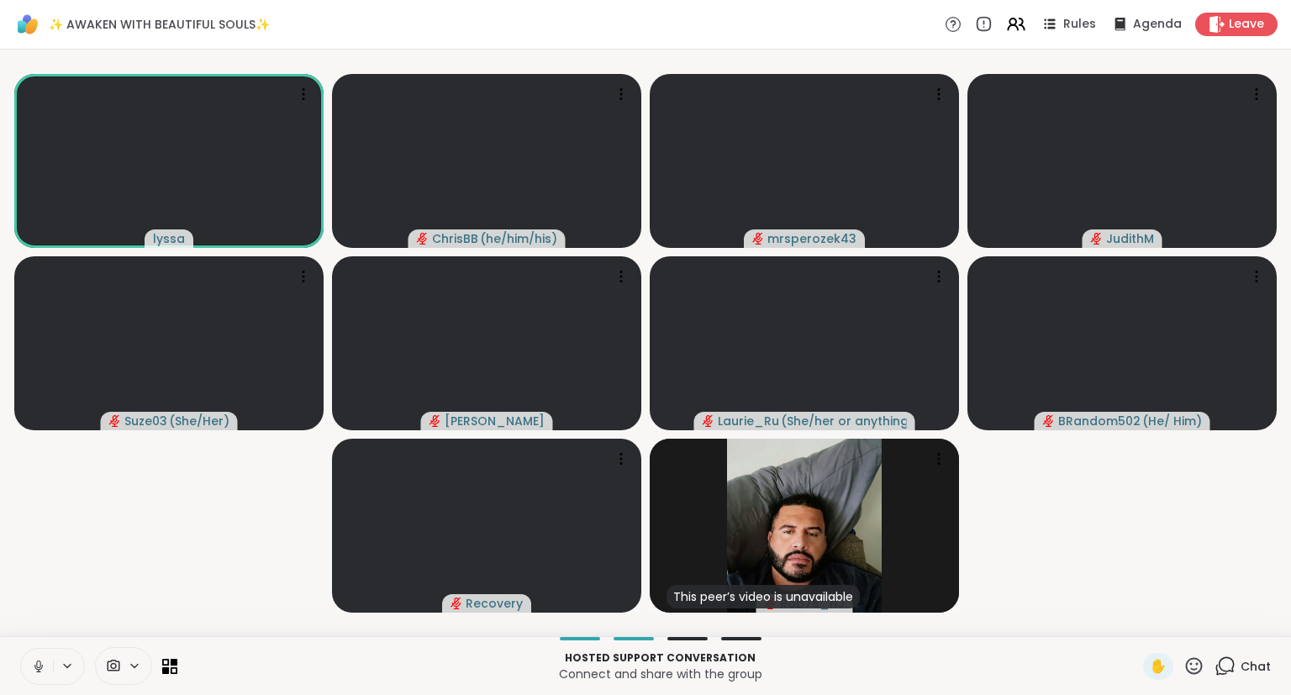
click at [1245, 671] on span "Chat" at bounding box center [1256, 666] width 30 height 17
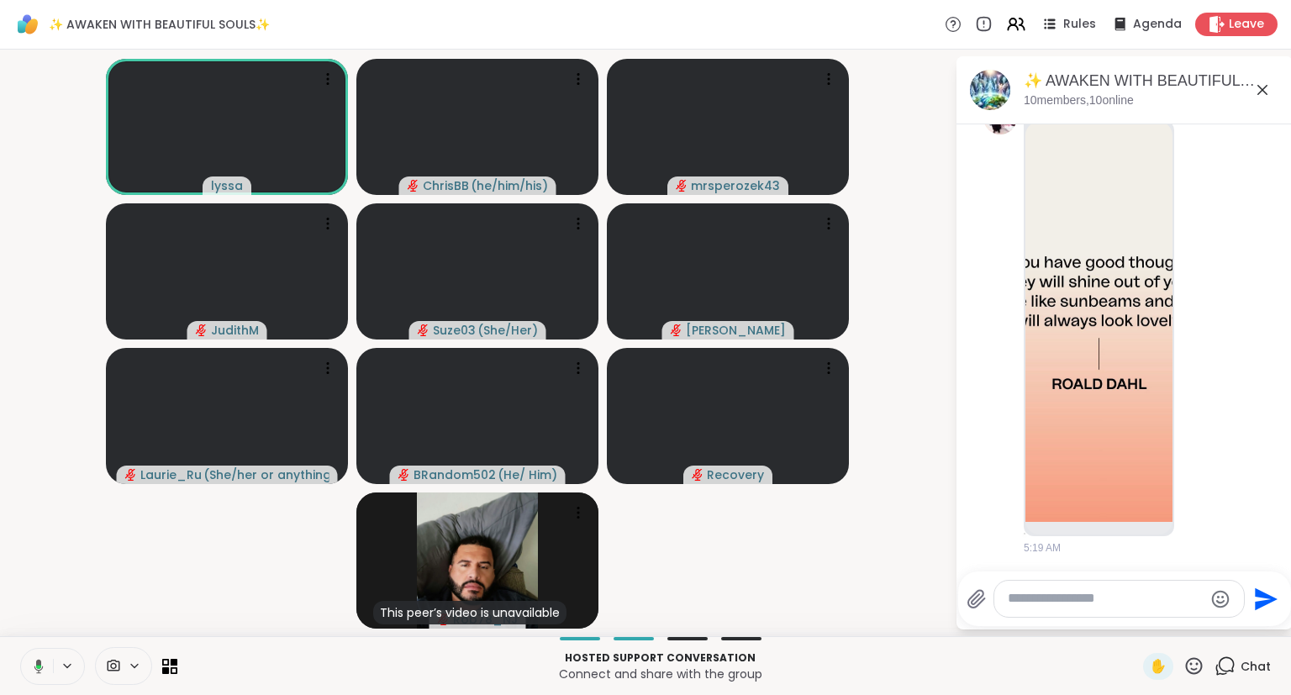
click at [1265, 86] on icon at bounding box center [1262, 90] width 20 height 20
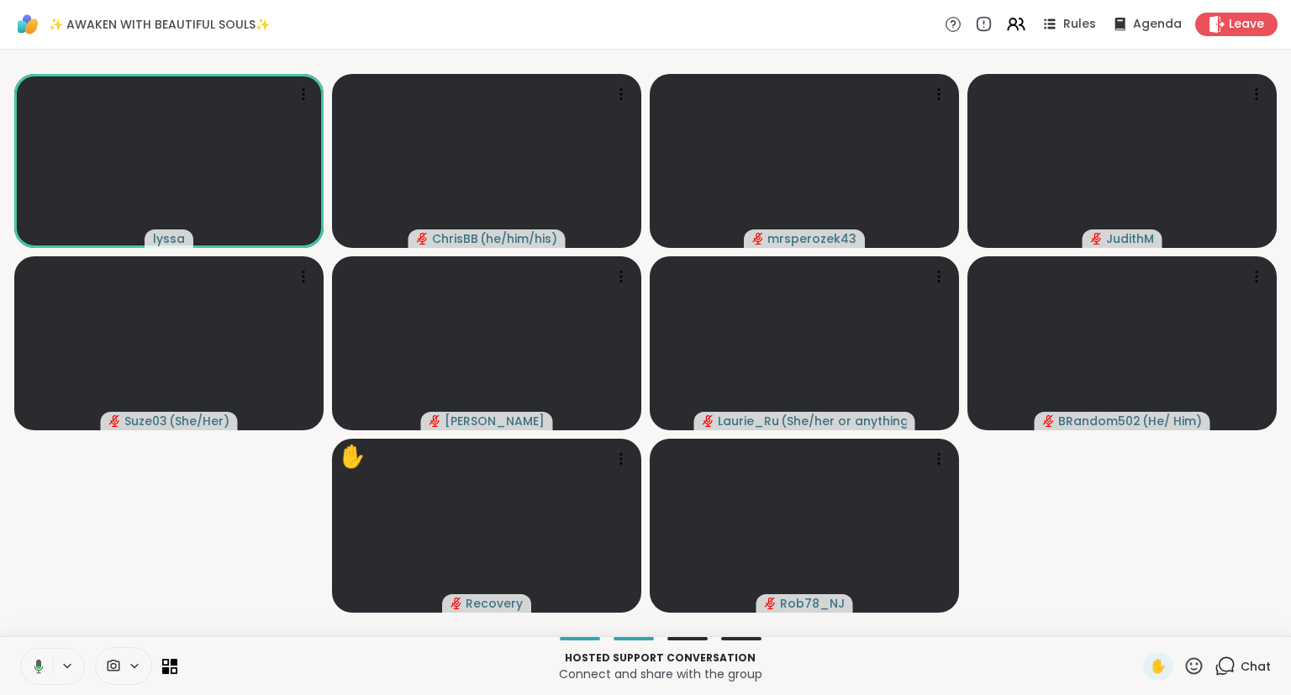
click at [39, 676] on button at bounding box center [35, 666] width 34 height 35
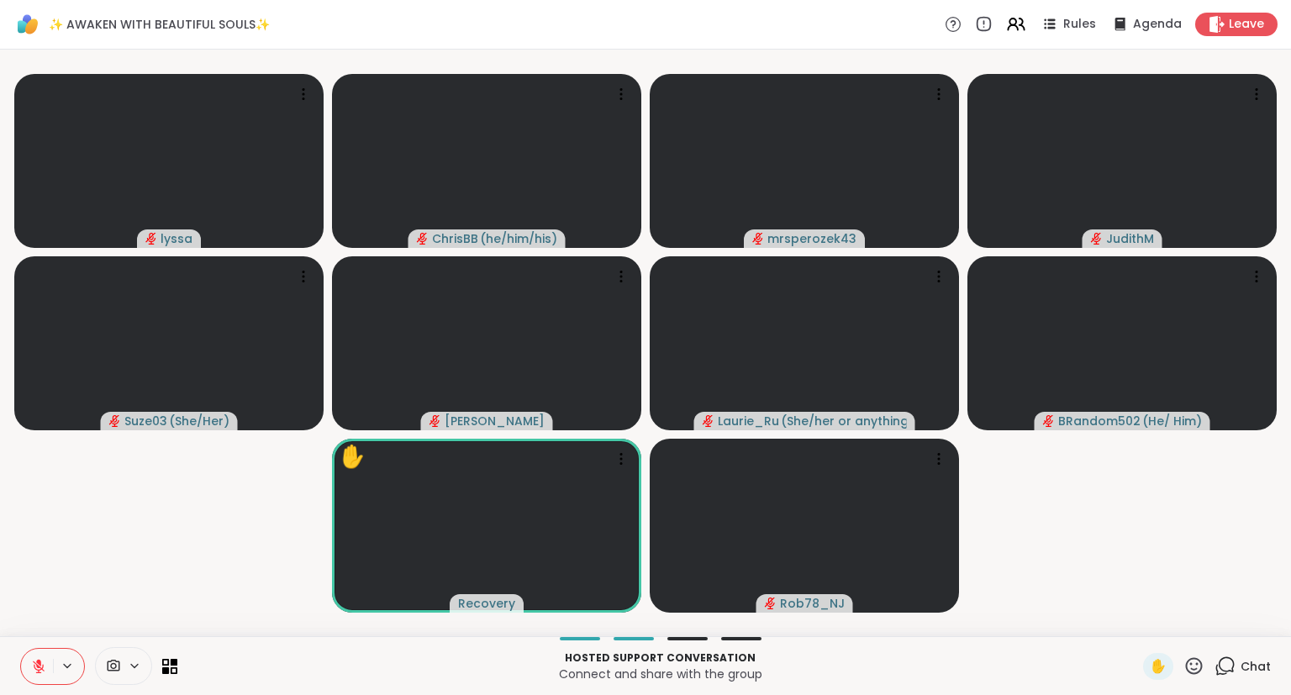
click at [1193, 671] on icon at bounding box center [1194, 665] width 17 height 17
click at [1130, 624] on div "❤️" at bounding box center [1145, 622] width 30 height 27
click at [1207, 667] on div "✋ Chat" at bounding box center [1207, 666] width 128 height 27
click at [1204, 667] on icon at bounding box center [1194, 666] width 21 height 21
click at [1123, 556] on video-player-container "[PERSON_NAME] ( he/him/his ) mrsperozek43 JudithM Suze03 ( She/Her ) [PERSON_NA…" at bounding box center [645, 342] width 1271 height 573
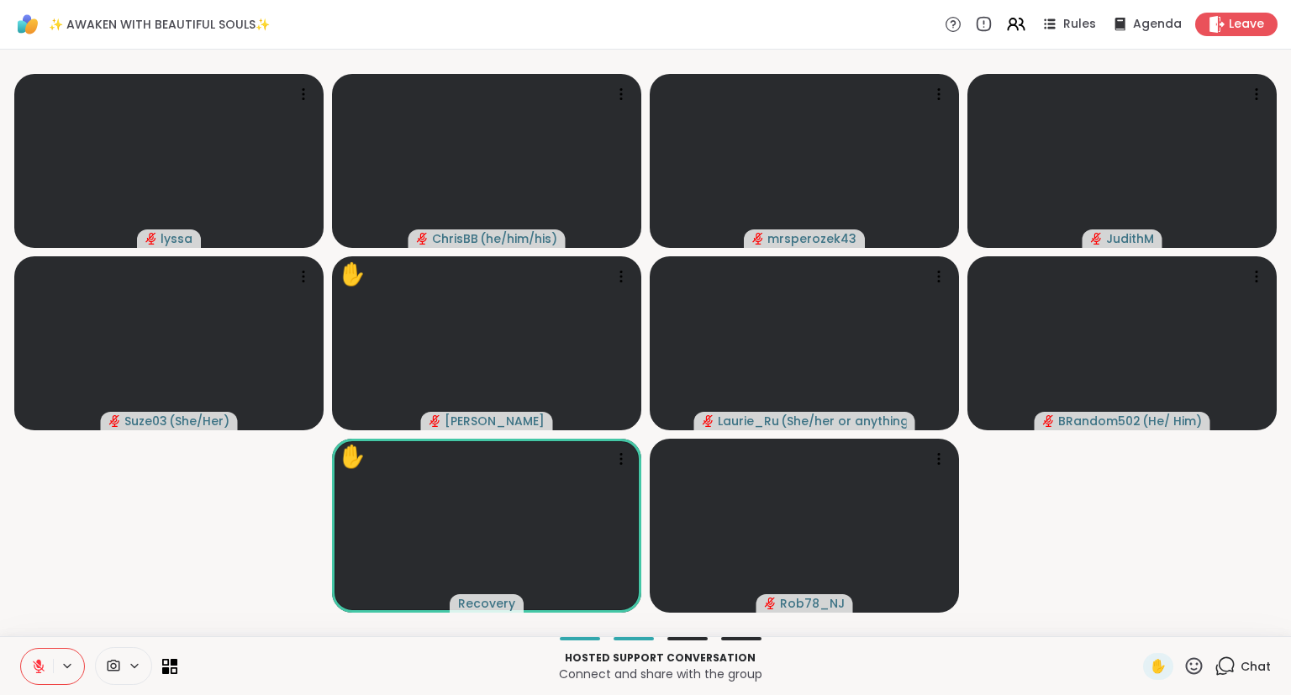
click at [33, 662] on icon at bounding box center [39, 667] width 12 height 12
click at [40, 667] on icon at bounding box center [38, 665] width 4 height 8
click at [1194, 665] on icon at bounding box center [1194, 666] width 21 height 21
click at [1137, 620] on span "❤️" at bounding box center [1144, 622] width 17 height 20
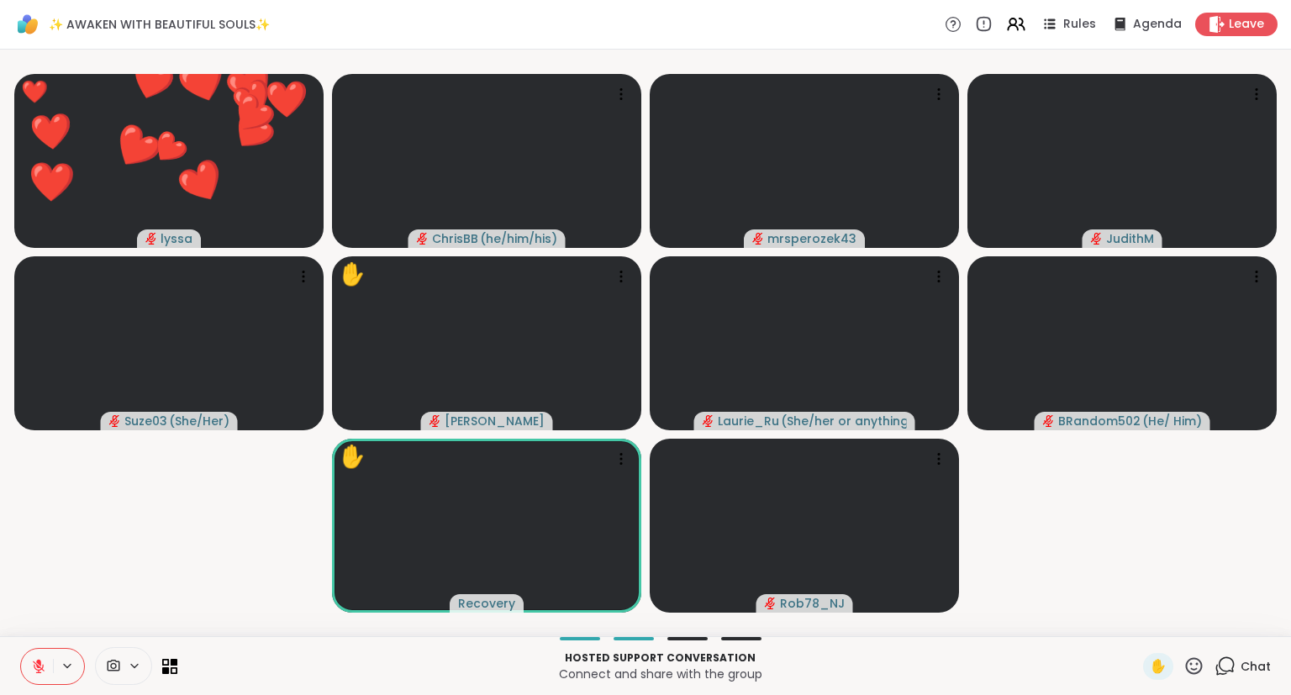
click at [29, 656] on button at bounding box center [37, 666] width 32 height 35
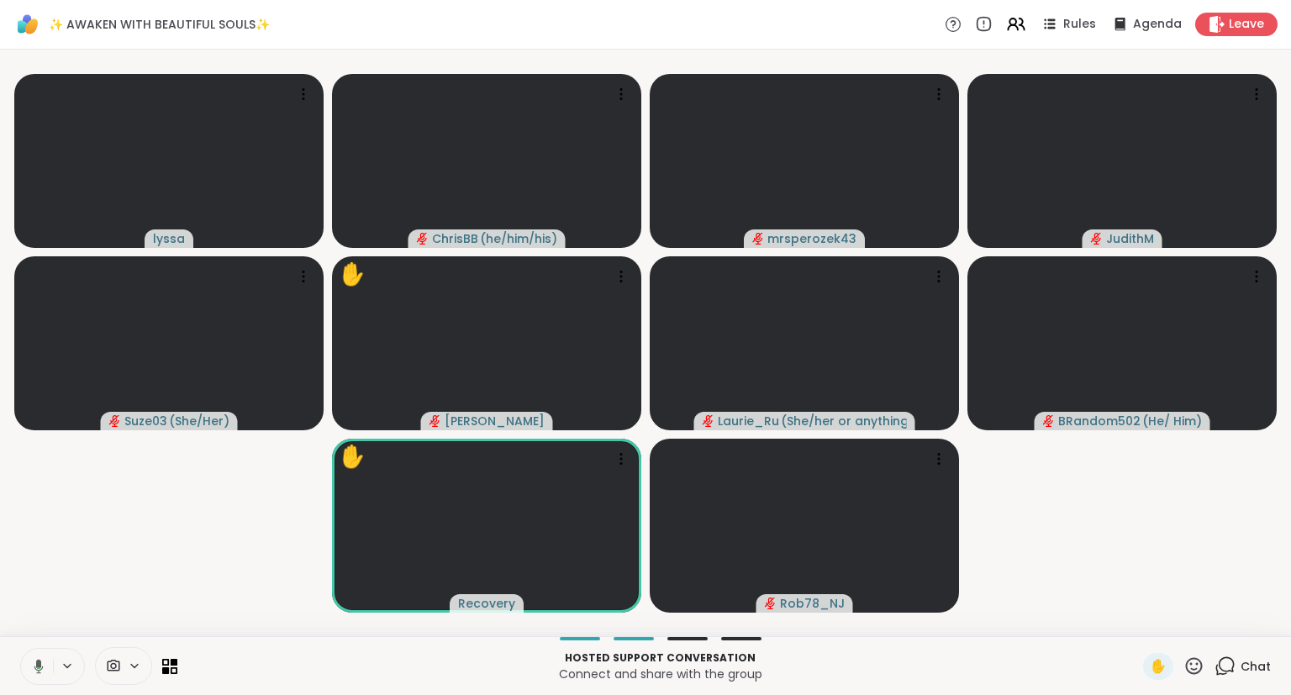
click at [30, 667] on icon at bounding box center [36, 666] width 15 height 15
click at [40, 662] on icon at bounding box center [38, 662] width 5 height 7
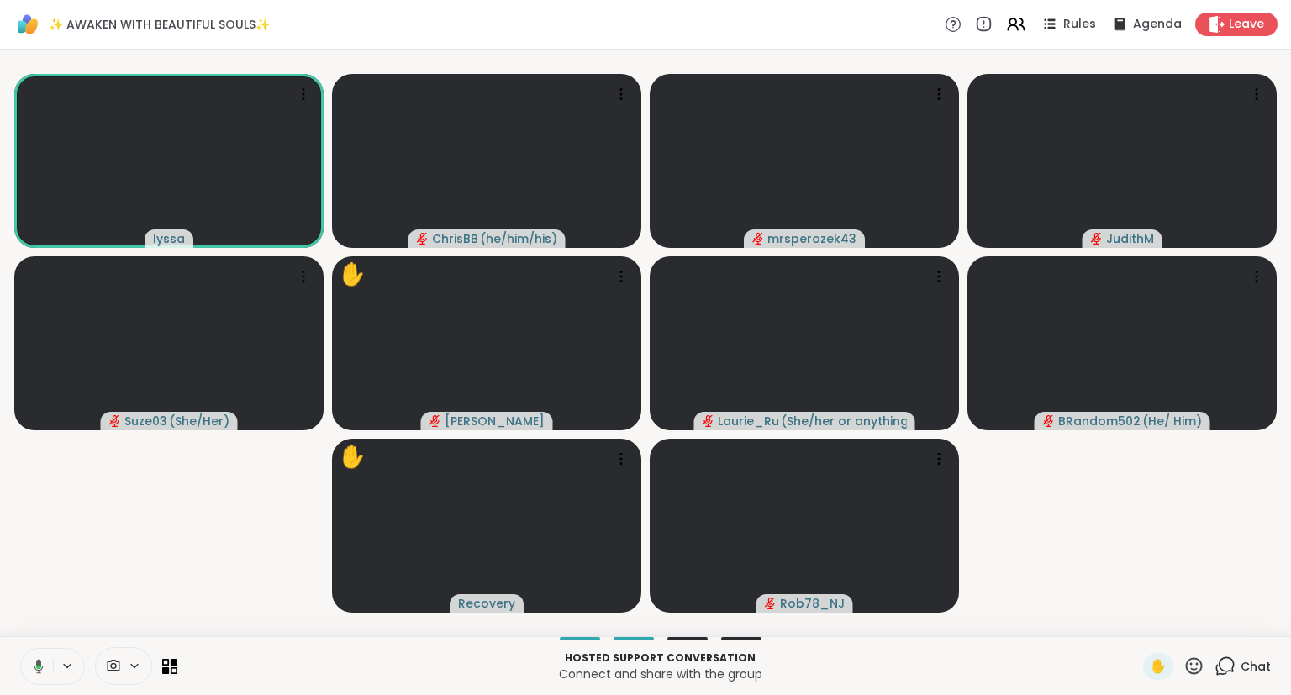
click at [1223, 656] on div "Chat" at bounding box center [1243, 666] width 56 height 27
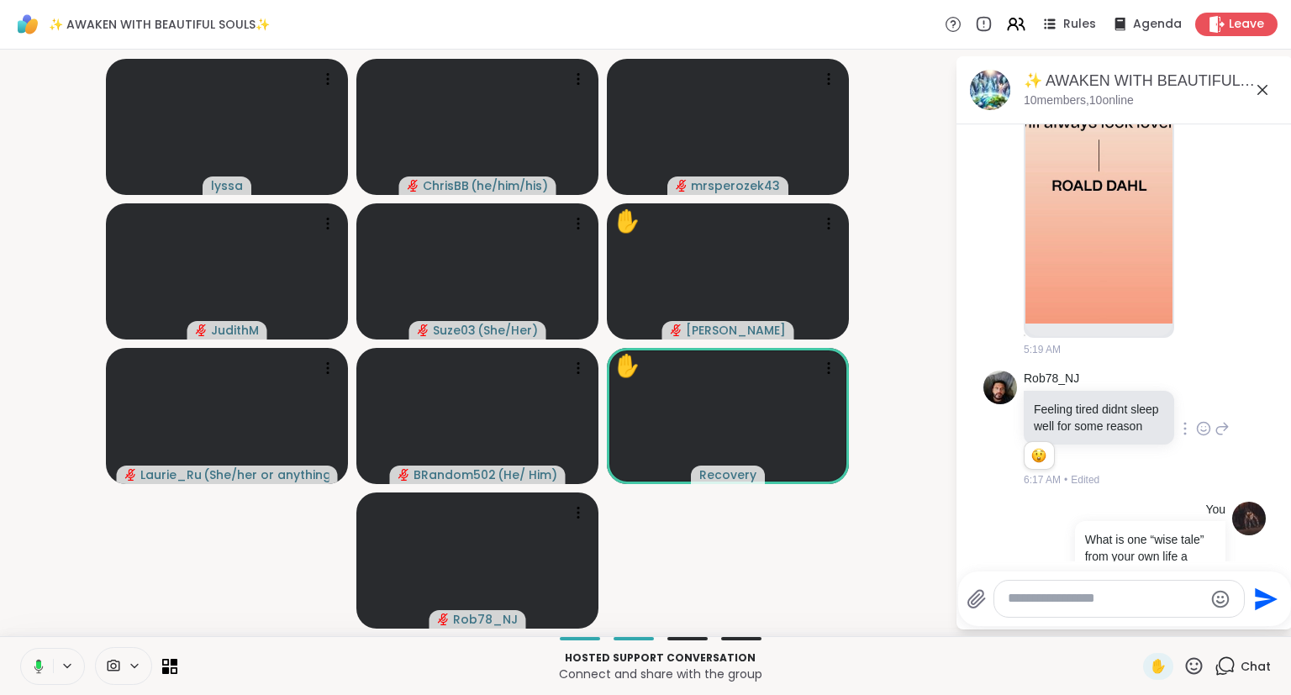
scroll to position [383, 0]
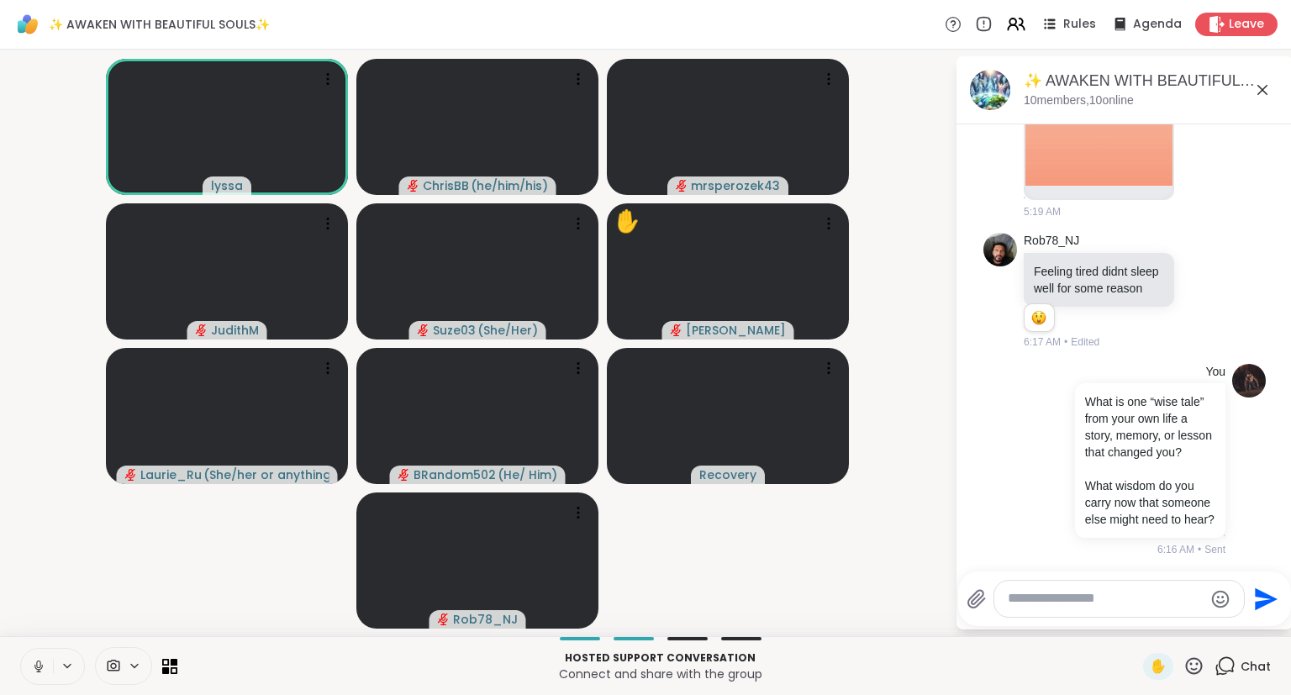
click at [1259, 92] on icon at bounding box center [1263, 90] width 10 height 10
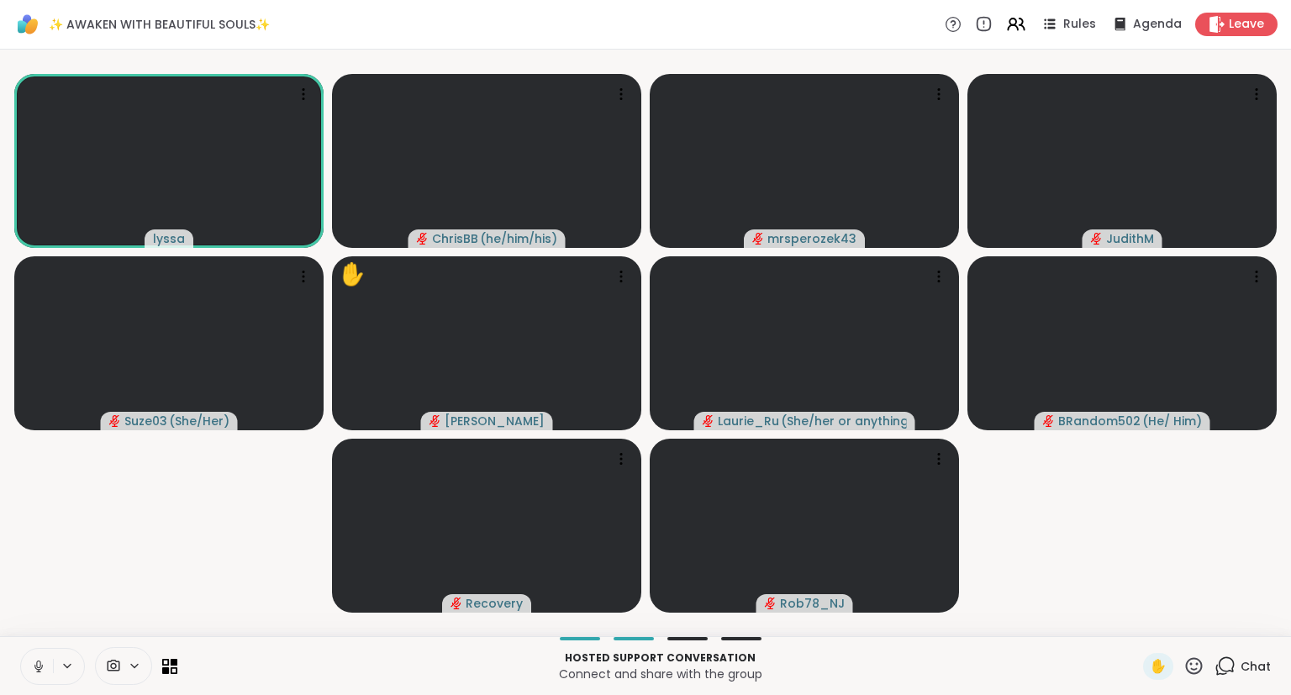
click at [39, 656] on button at bounding box center [37, 666] width 32 height 35
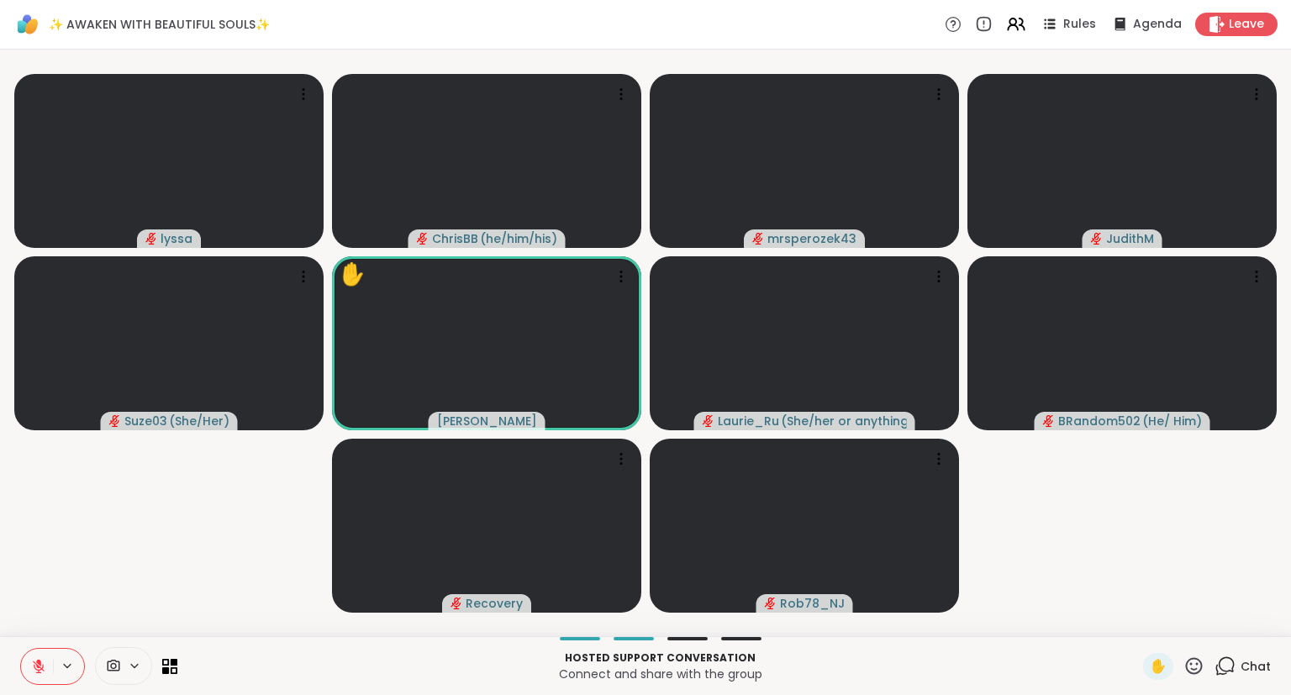
click at [1197, 664] on icon at bounding box center [1194, 666] width 21 height 21
click at [1136, 624] on span "❤️" at bounding box center [1144, 622] width 17 height 20
click at [1194, 664] on icon at bounding box center [1194, 666] width 21 height 21
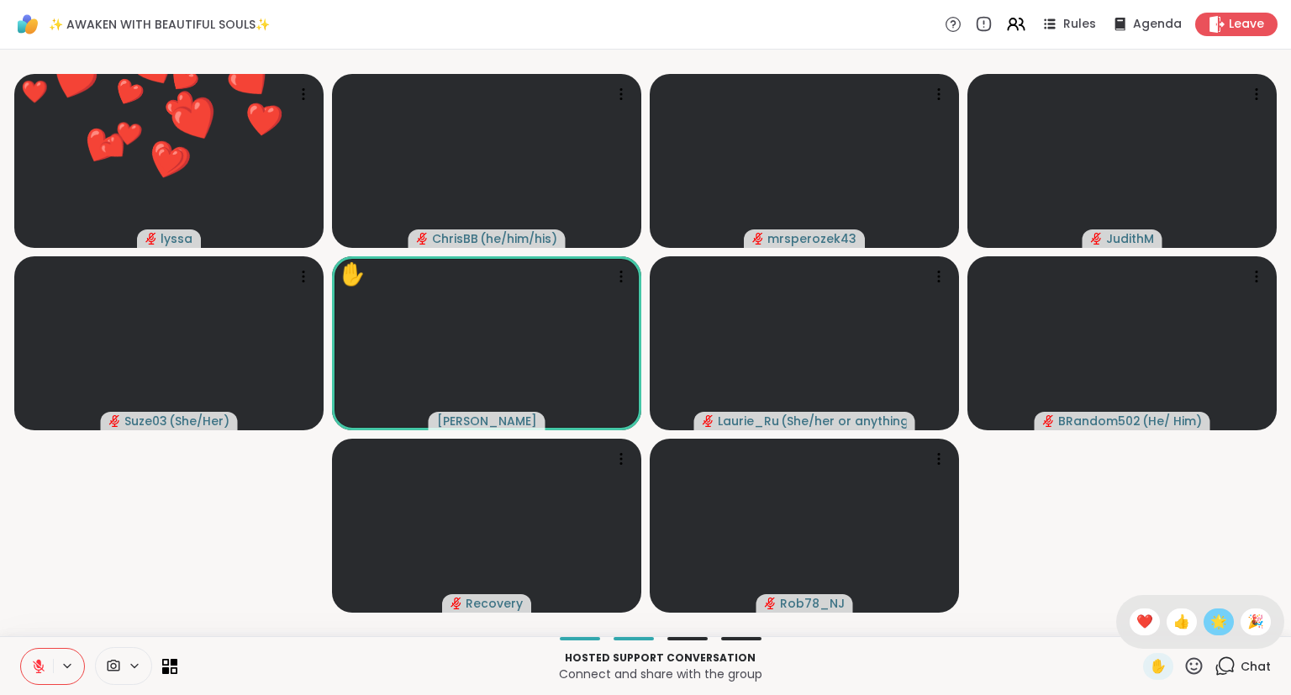
click at [1212, 626] on span "🌟" at bounding box center [1218, 622] width 17 height 20
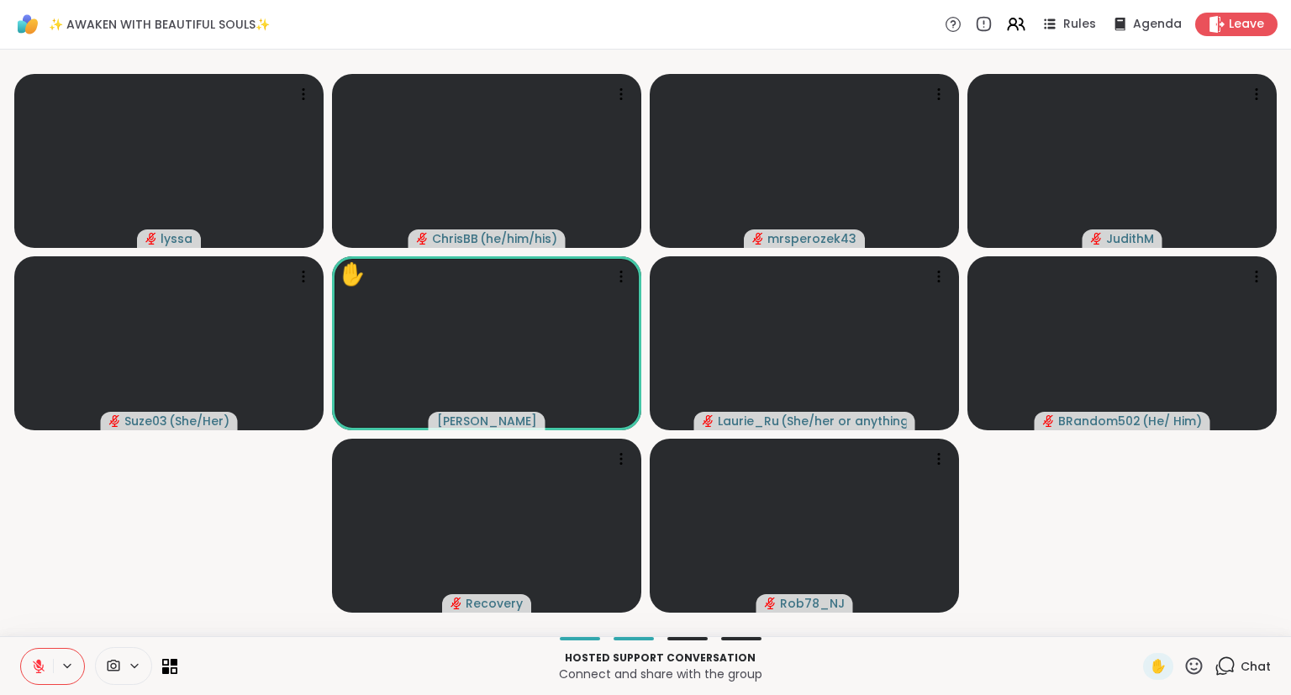
click at [1192, 659] on icon at bounding box center [1194, 665] width 17 height 17
click at [1137, 620] on span "❤️" at bounding box center [1144, 622] width 17 height 20
click at [1193, 661] on icon at bounding box center [1194, 666] width 21 height 21
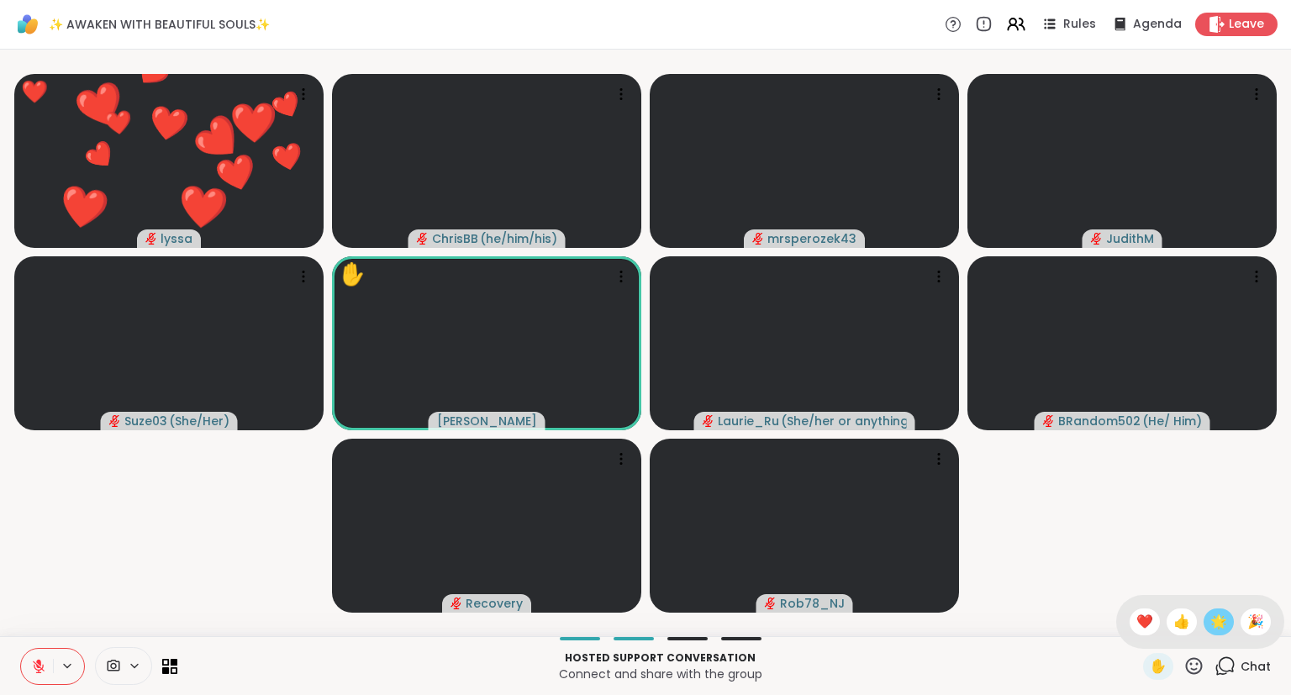
click at [1214, 616] on span "🌟" at bounding box center [1218, 622] width 17 height 20
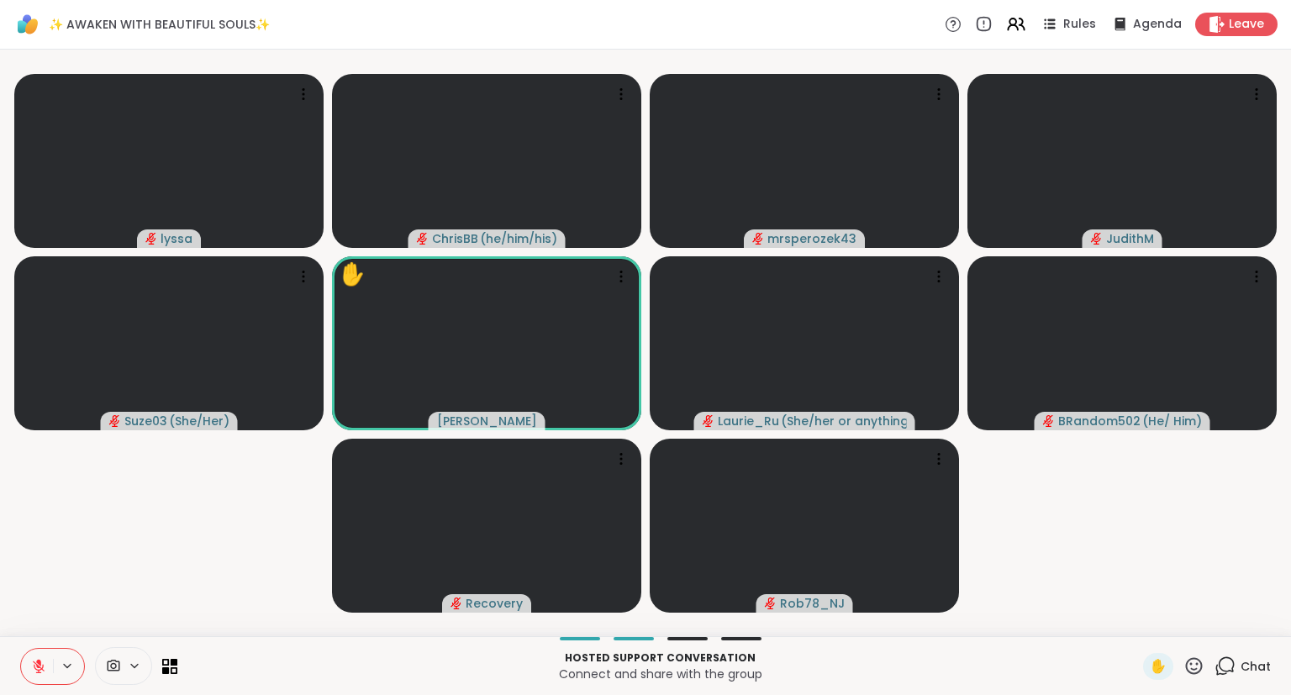
click at [1192, 667] on icon at bounding box center [1194, 666] width 21 height 21
click at [1145, 625] on span "❤️" at bounding box center [1144, 622] width 17 height 20
click at [1200, 666] on icon at bounding box center [1194, 666] width 21 height 21
click at [1137, 624] on span "❤️" at bounding box center [1144, 622] width 17 height 20
click at [1189, 666] on icon at bounding box center [1194, 665] width 17 height 17
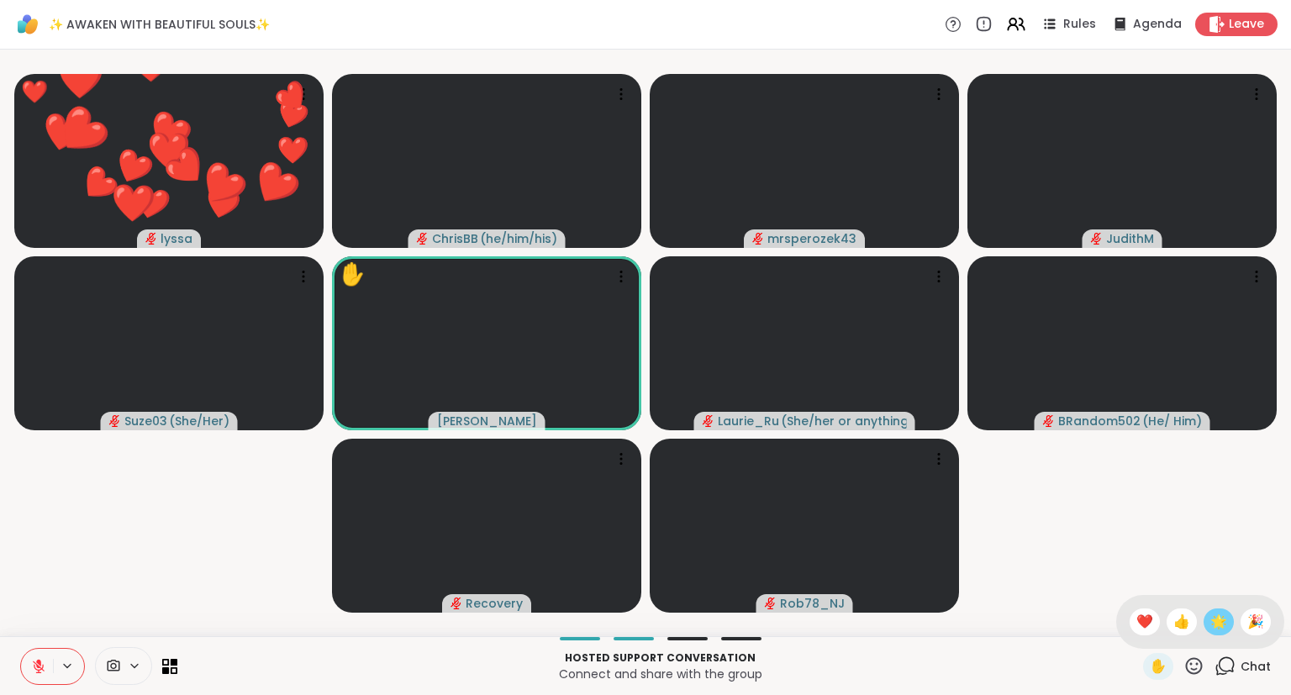
click at [1213, 615] on span "🌟" at bounding box center [1218, 622] width 17 height 20
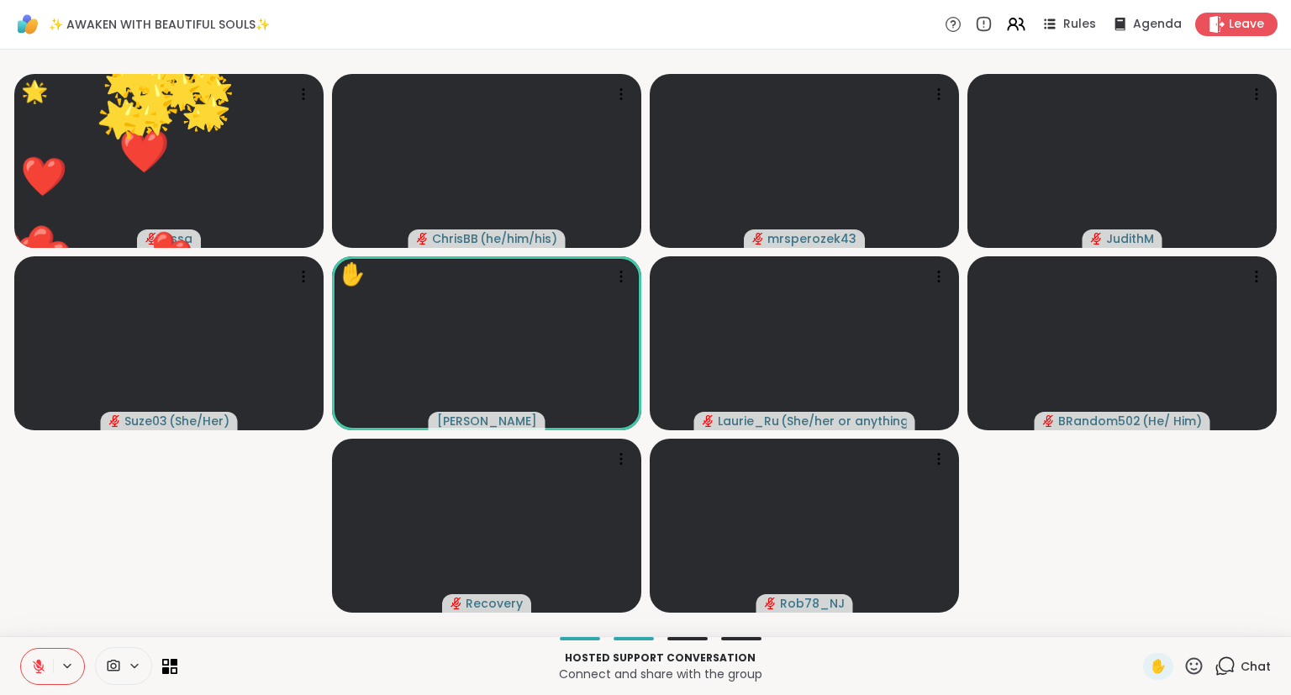
click at [1196, 656] on icon at bounding box center [1194, 666] width 21 height 21
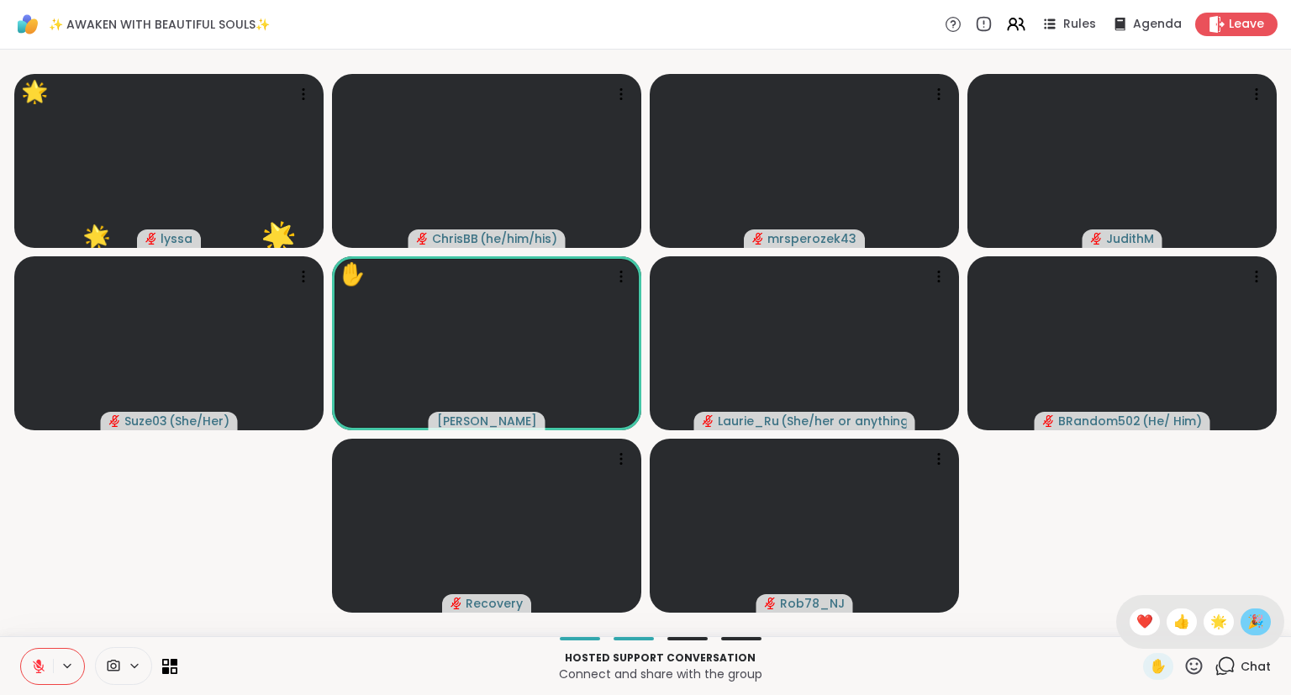
click at [1250, 614] on span "🎉" at bounding box center [1255, 622] width 17 height 20
click at [40, 667] on icon at bounding box center [38, 666] width 15 height 15
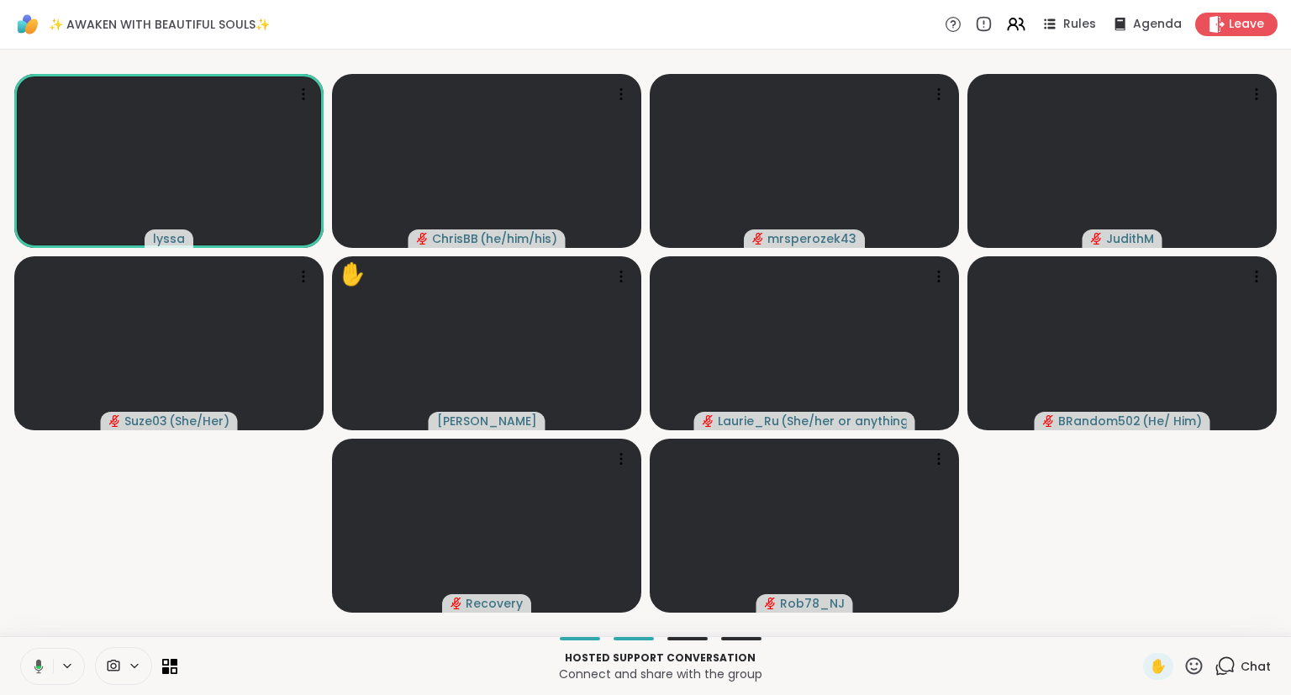
click at [1203, 669] on icon at bounding box center [1194, 665] width 17 height 17
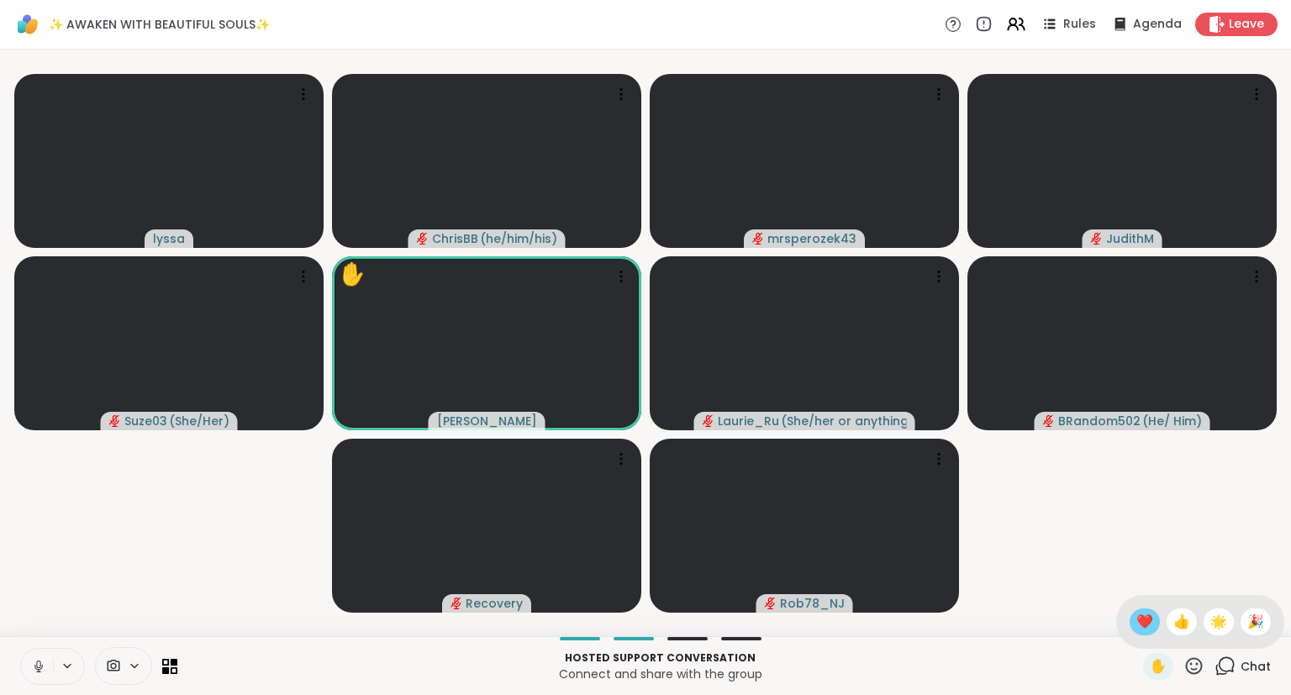
click at [1138, 610] on div "❤️" at bounding box center [1145, 622] width 30 height 27
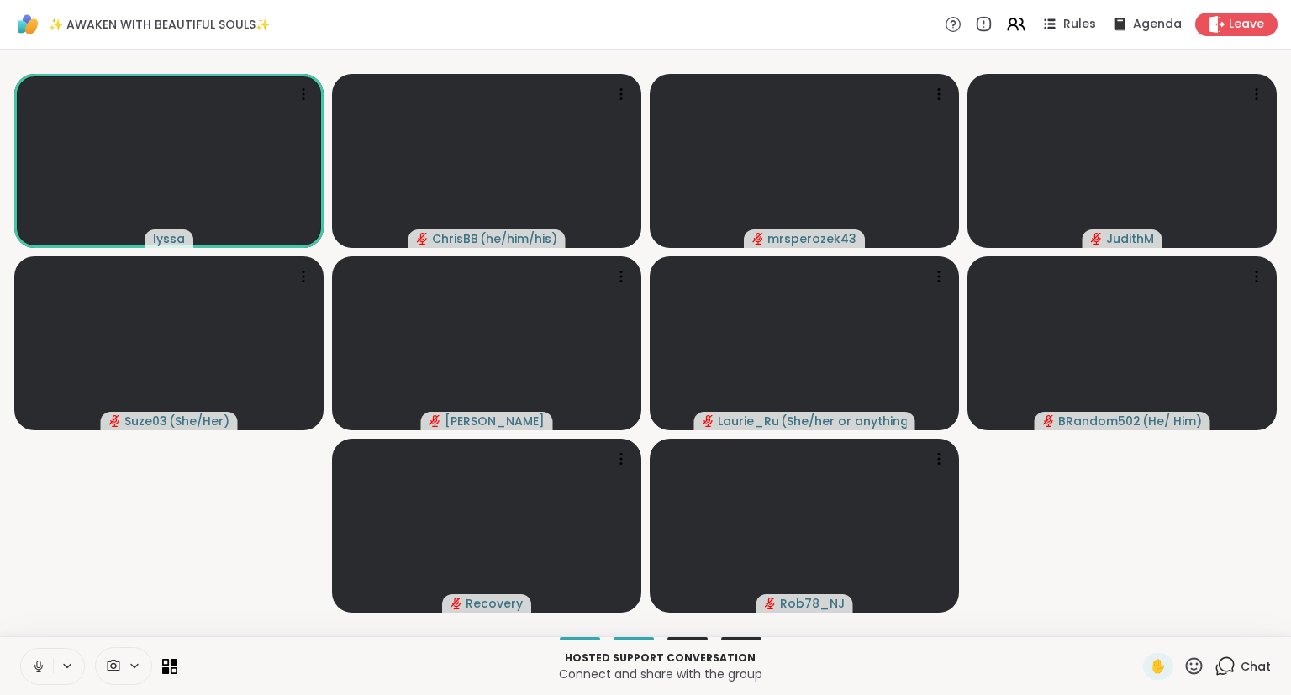
click at [1226, 678] on div "Chat" at bounding box center [1243, 666] width 56 height 27
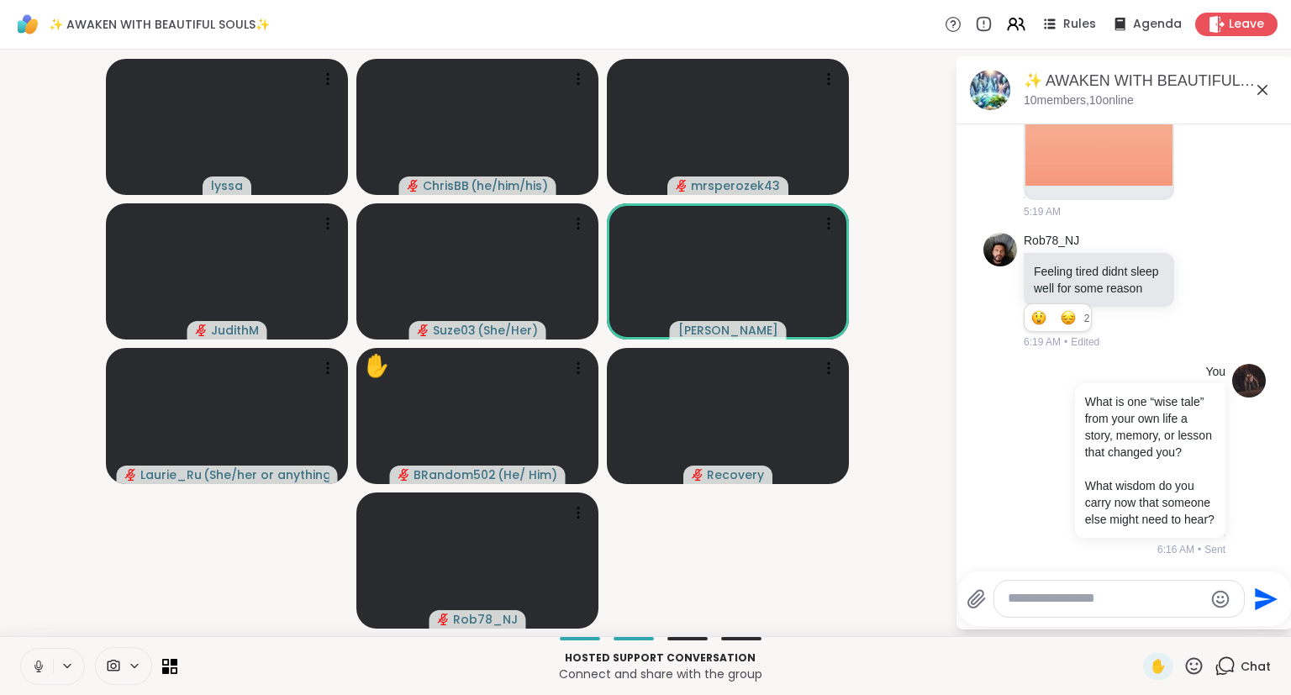
click at [45, 655] on button at bounding box center [37, 666] width 32 height 35
click at [36, 663] on icon at bounding box center [38, 666] width 15 height 15
click at [1267, 98] on icon at bounding box center [1262, 90] width 20 height 20
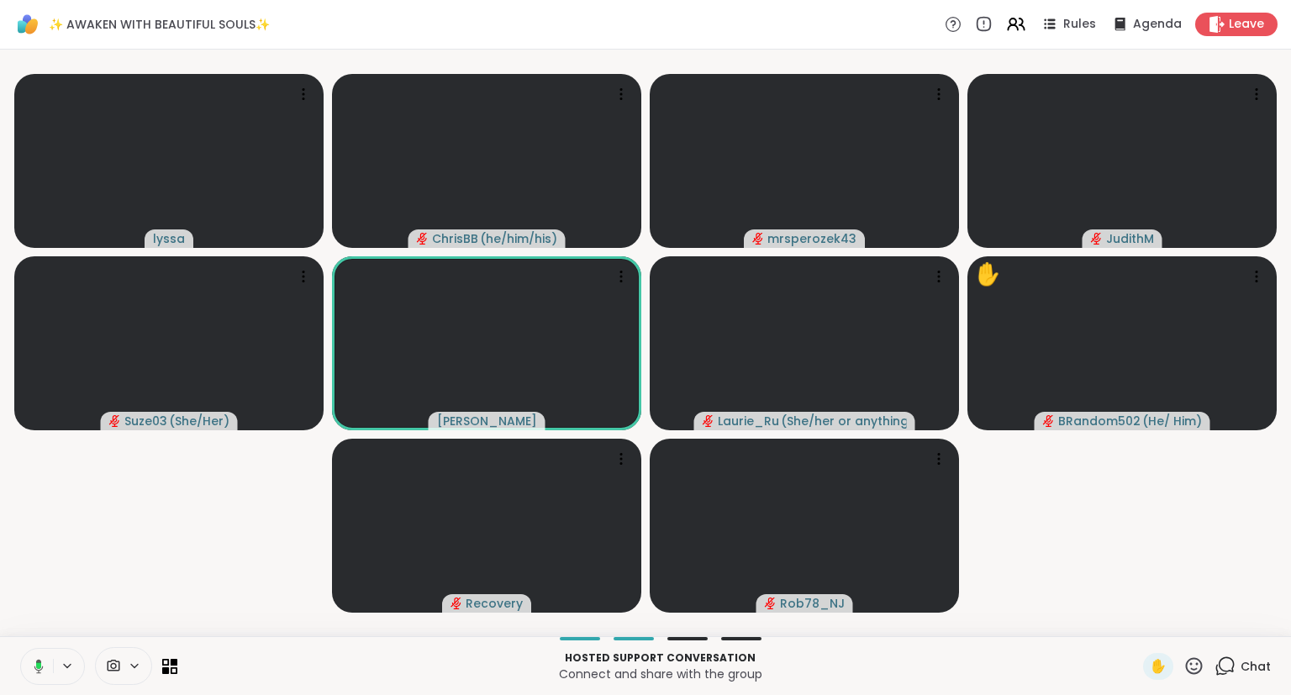
click at [40, 673] on icon at bounding box center [38, 666] width 9 height 14
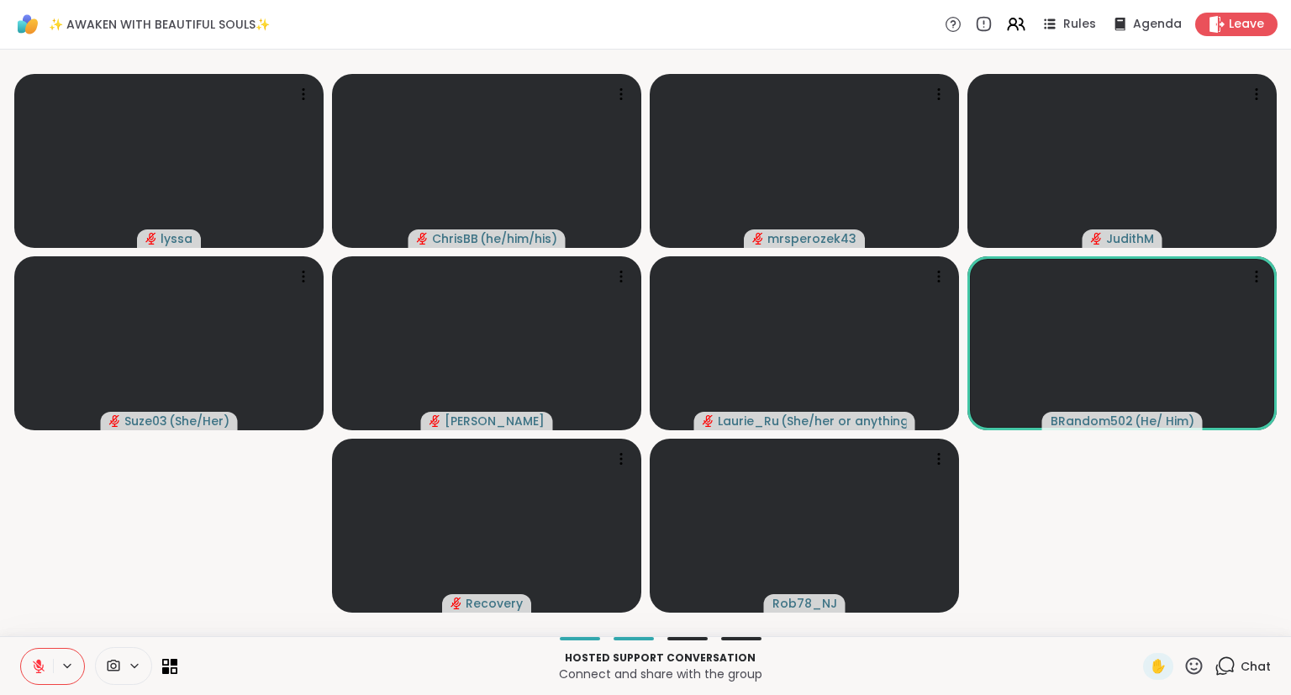
click at [1194, 672] on icon at bounding box center [1194, 666] width 21 height 21
click at [1145, 625] on span "❤️" at bounding box center [1144, 622] width 17 height 20
click at [1192, 663] on icon at bounding box center [1194, 666] width 21 height 21
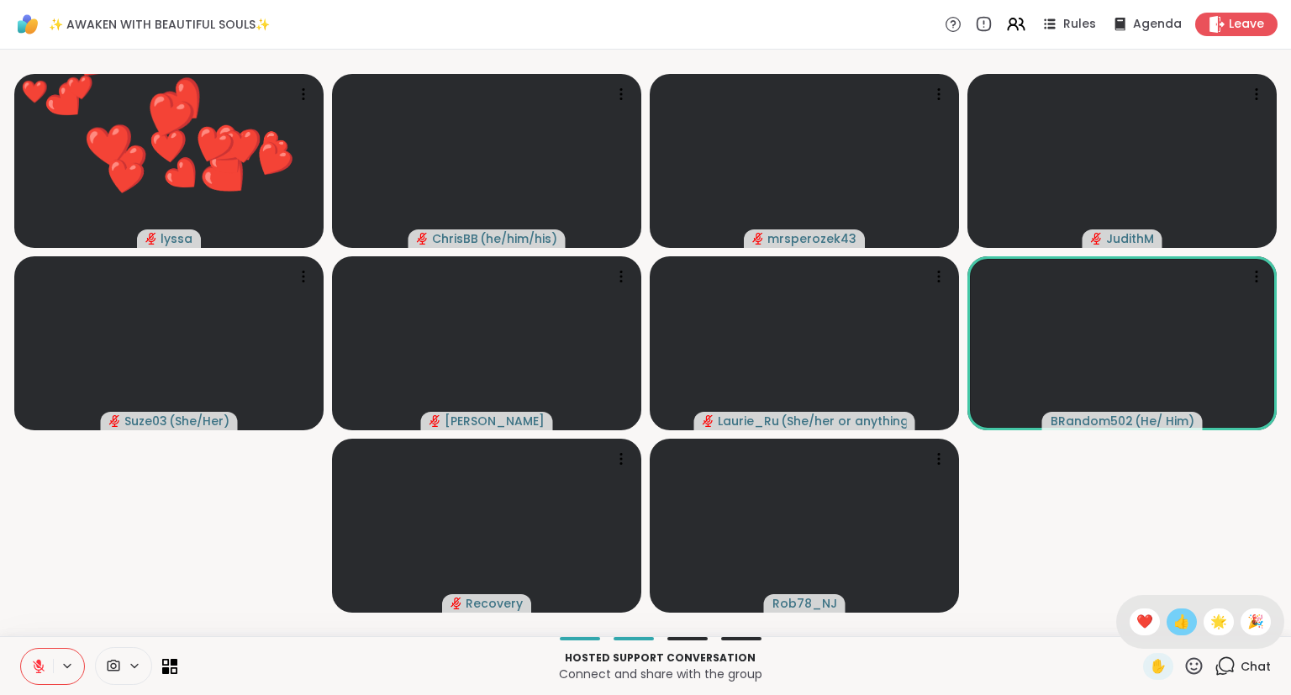
click at [1182, 625] on span "👍" at bounding box center [1181, 622] width 17 height 20
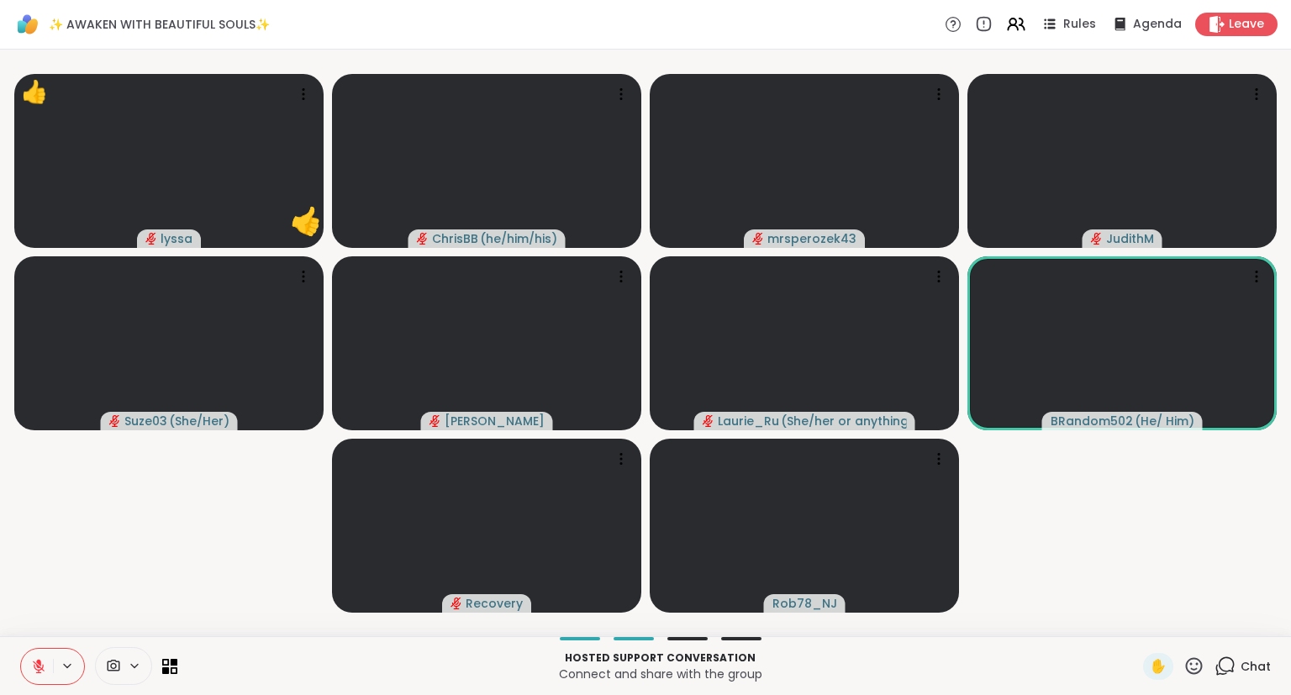
click at [40, 665] on icon at bounding box center [38, 662] width 5 height 7
click at [1195, 656] on div "✋" at bounding box center [1173, 666] width 61 height 27
click at [1222, 570] on video-player-container "[PERSON_NAME] ( he/him/his ) mrsperozek43 JudithM Suze03 ( She/Her ) [PERSON_NA…" at bounding box center [645, 342] width 1271 height 573
click at [1192, 667] on icon at bounding box center [1194, 666] width 21 height 21
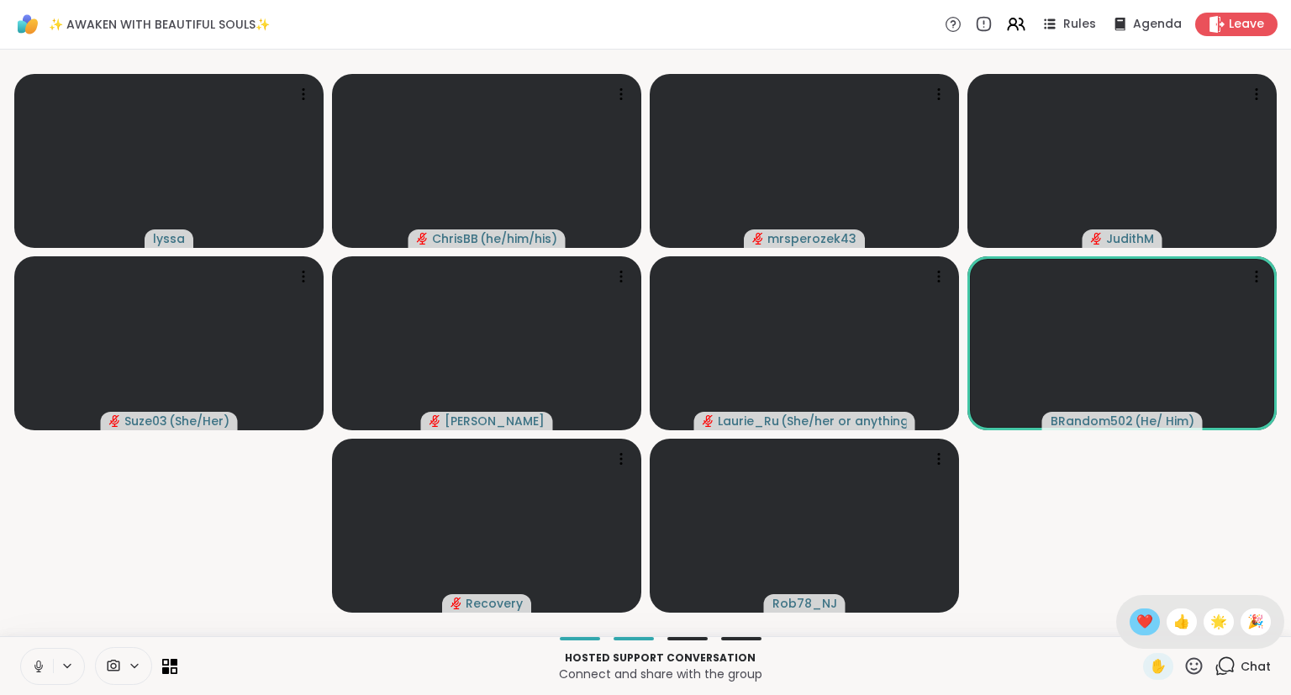
click at [1136, 615] on span "❤️" at bounding box center [1144, 622] width 17 height 20
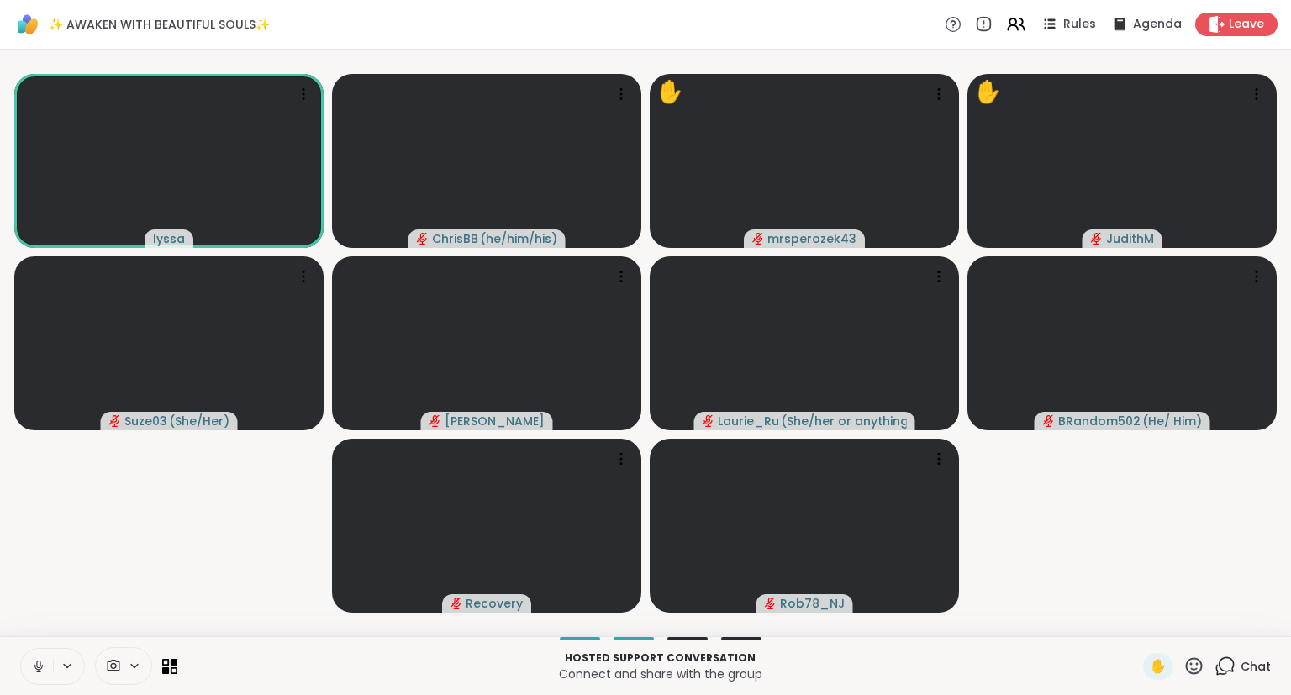
click at [36, 656] on button at bounding box center [37, 666] width 32 height 35
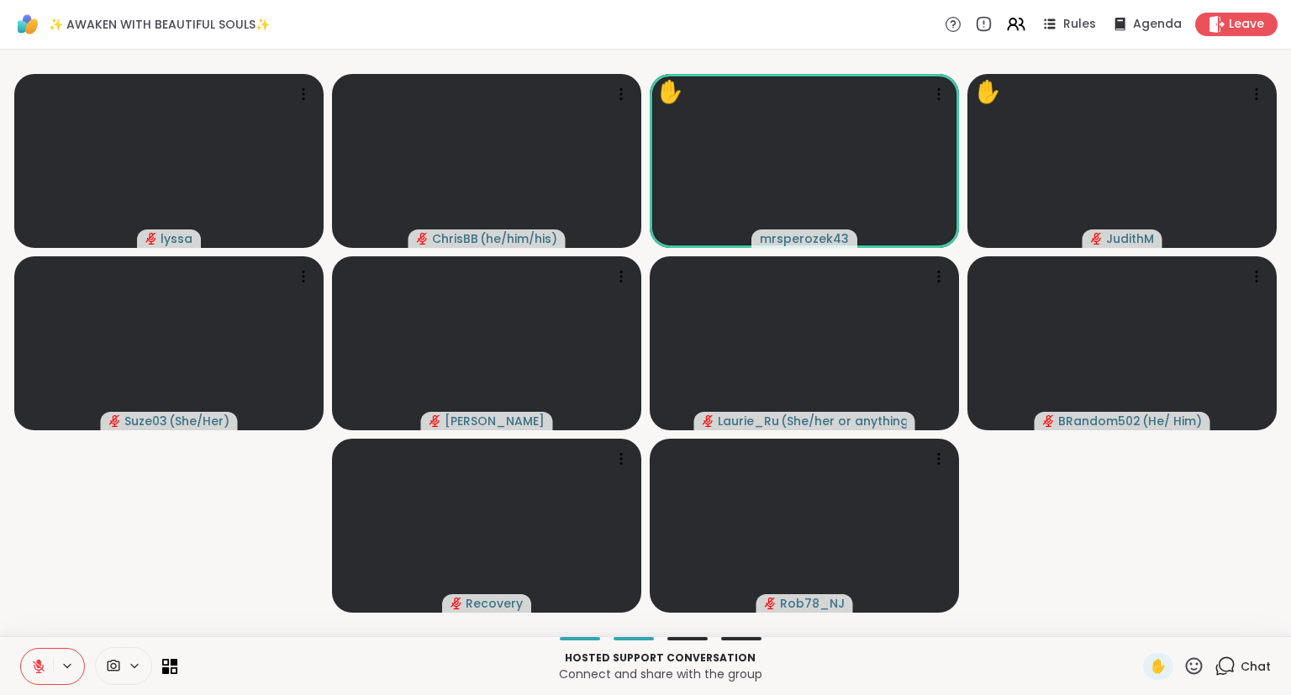
click at [1199, 668] on icon at bounding box center [1194, 666] width 21 height 21
click at [1143, 631] on span "❤️" at bounding box center [1144, 622] width 17 height 20
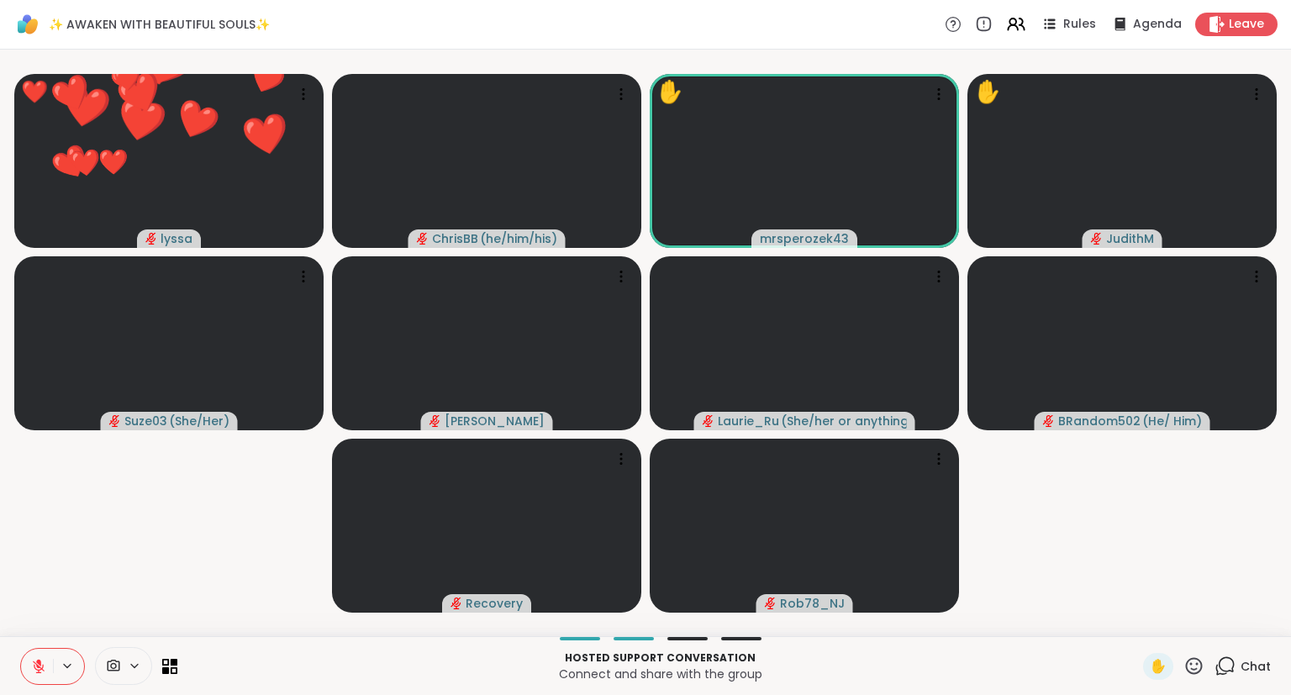
click at [1190, 663] on icon at bounding box center [1194, 666] width 21 height 21
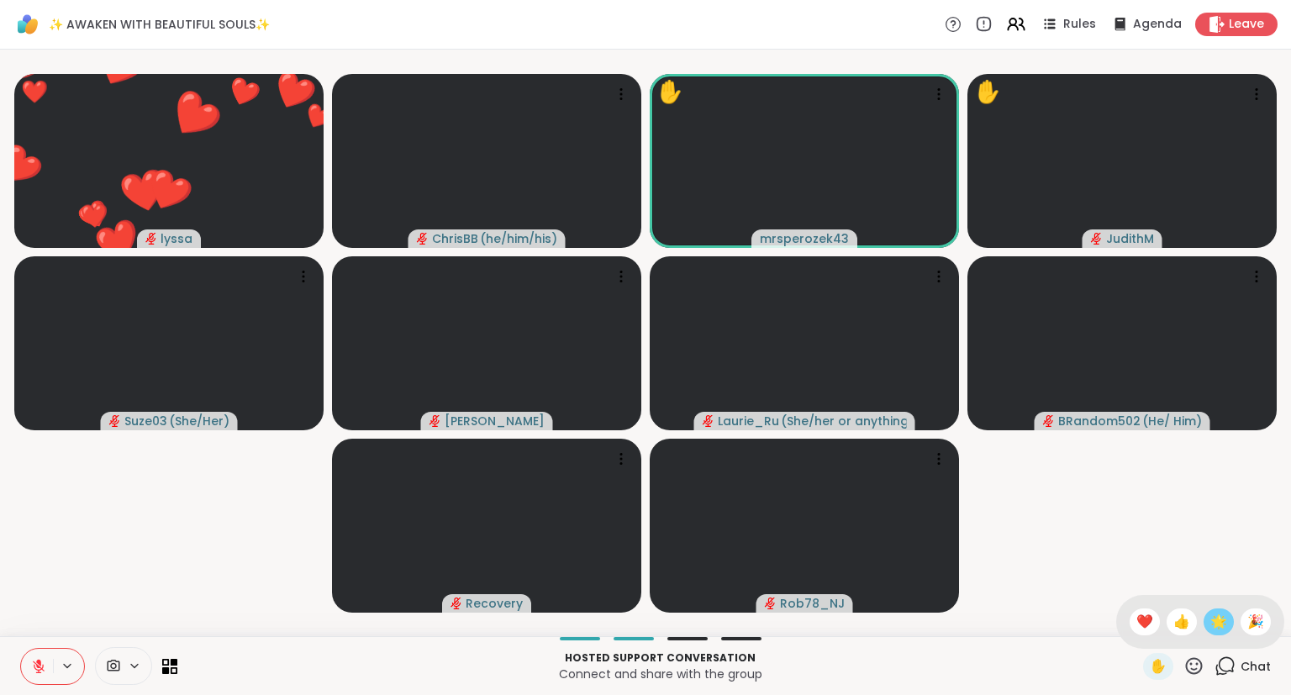
click at [1210, 614] on span "🌟" at bounding box center [1218, 622] width 17 height 20
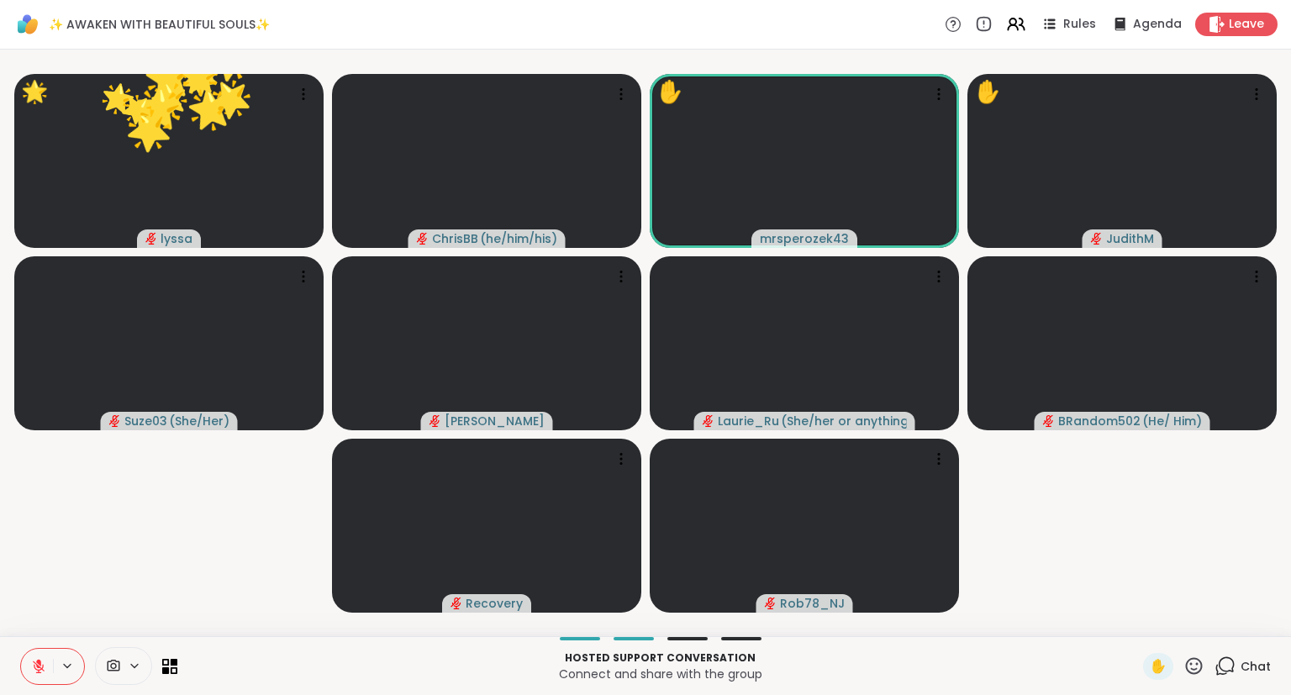
click at [1190, 657] on icon at bounding box center [1194, 666] width 21 height 21
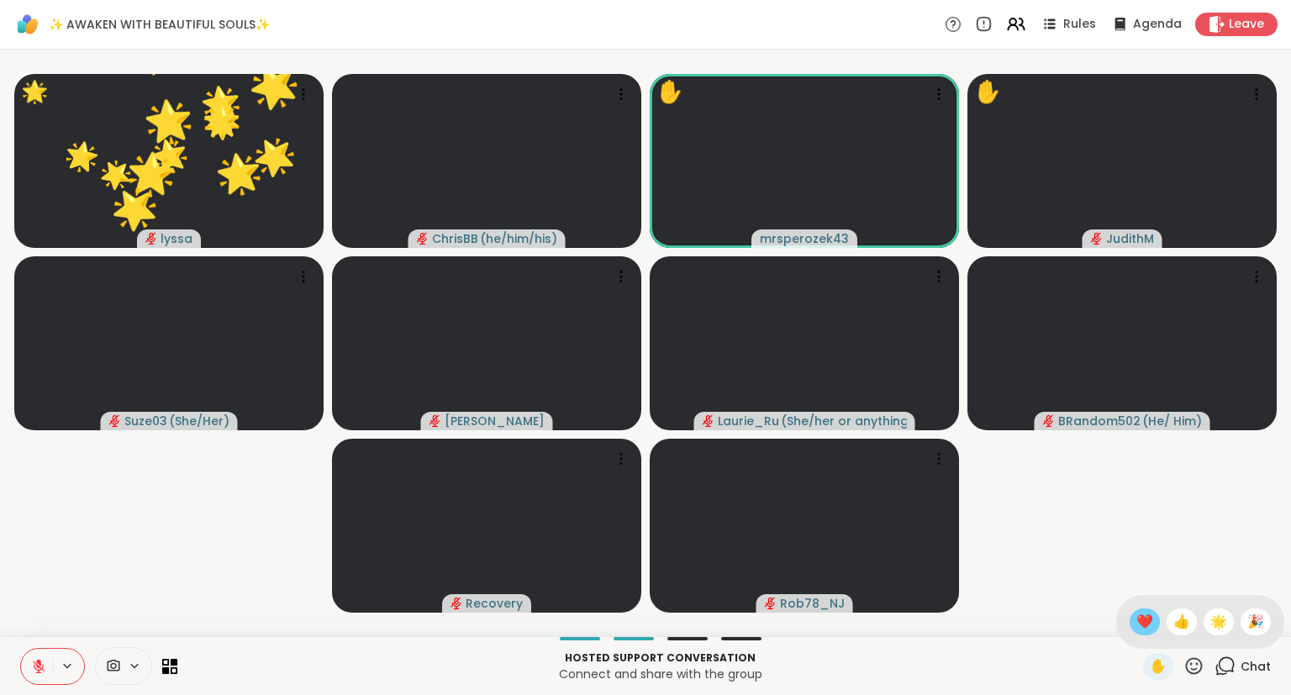
click at [1136, 623] on span "❤️" at bounding box center [1144, 622] width 17 height 20
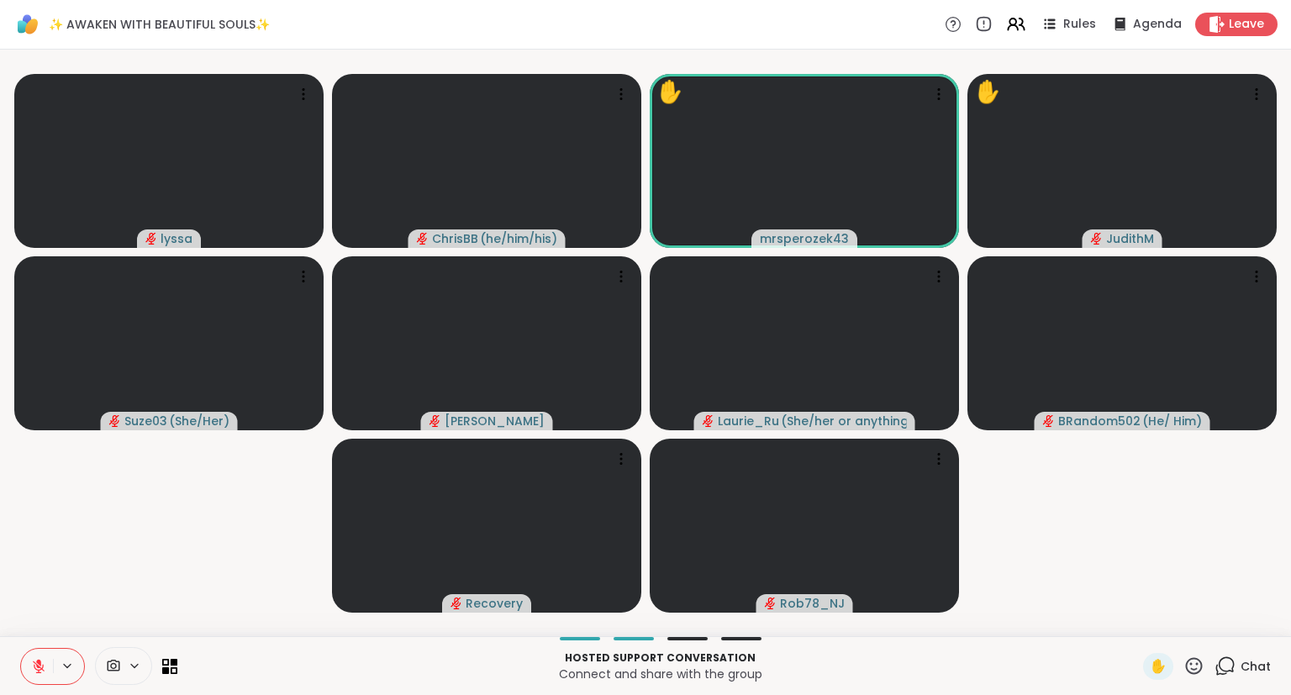
click at [36, 671] on icon at bounding box center [38, 666] width 15 height 15
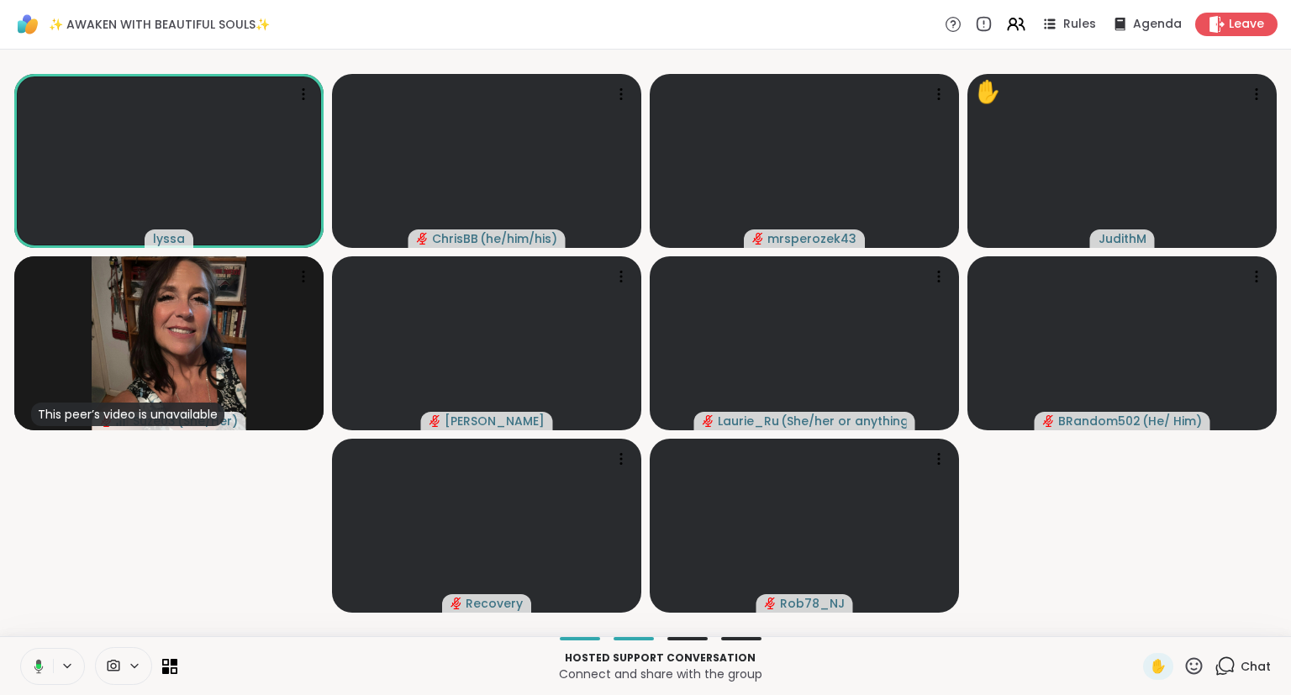
click at [27, 657] on button at bounding box center [35, 666] width 34 height 35
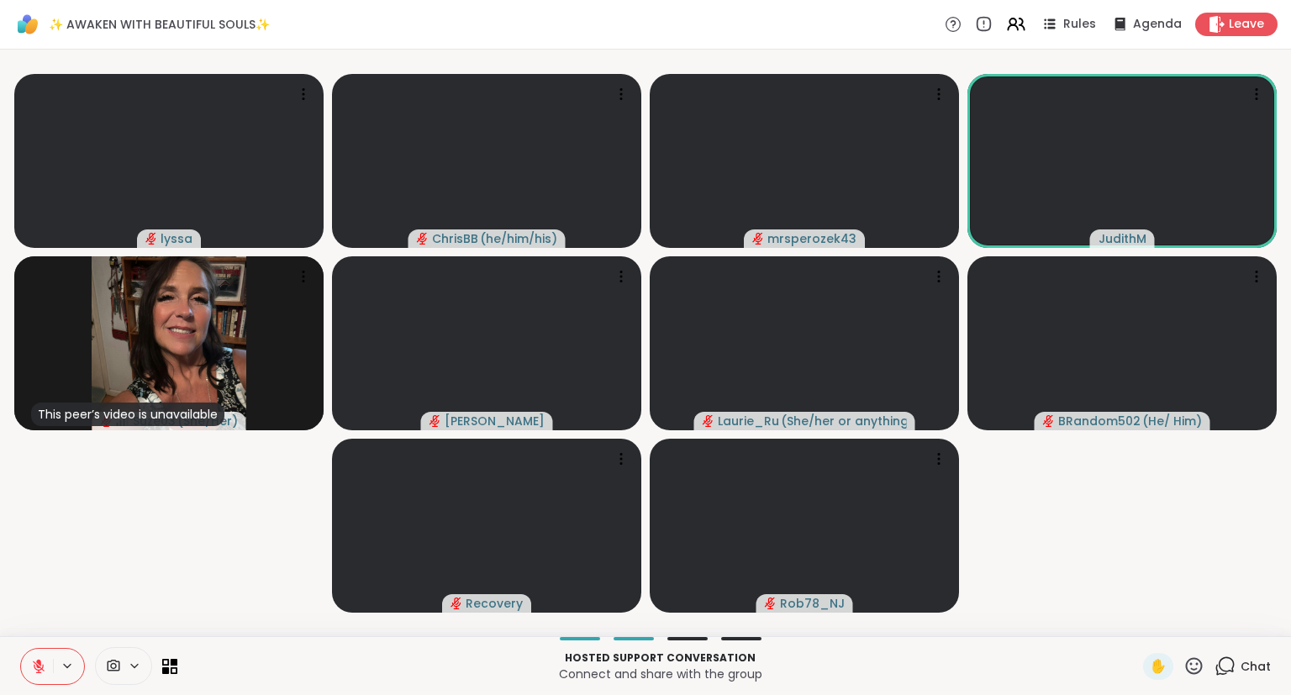
click at [1191, 651] on div "Hosted support conversation Connect and share with the group ✋ Chat" at bounding box center [645, 665] width 1291 height 59
click at [1191, 654] on div "✋" at bounding box center [1173, 666] width 61 height 27
click at [1195, 662] on icon at bounding box center [1194, 666] width 21 height 21
click at [1142, 614] on span "❤️" at bounding box center [1144, 622] width 17 height 20
click at [1182, 663] on div "✋" at bounding box center [1173, 666] width 61 height 27
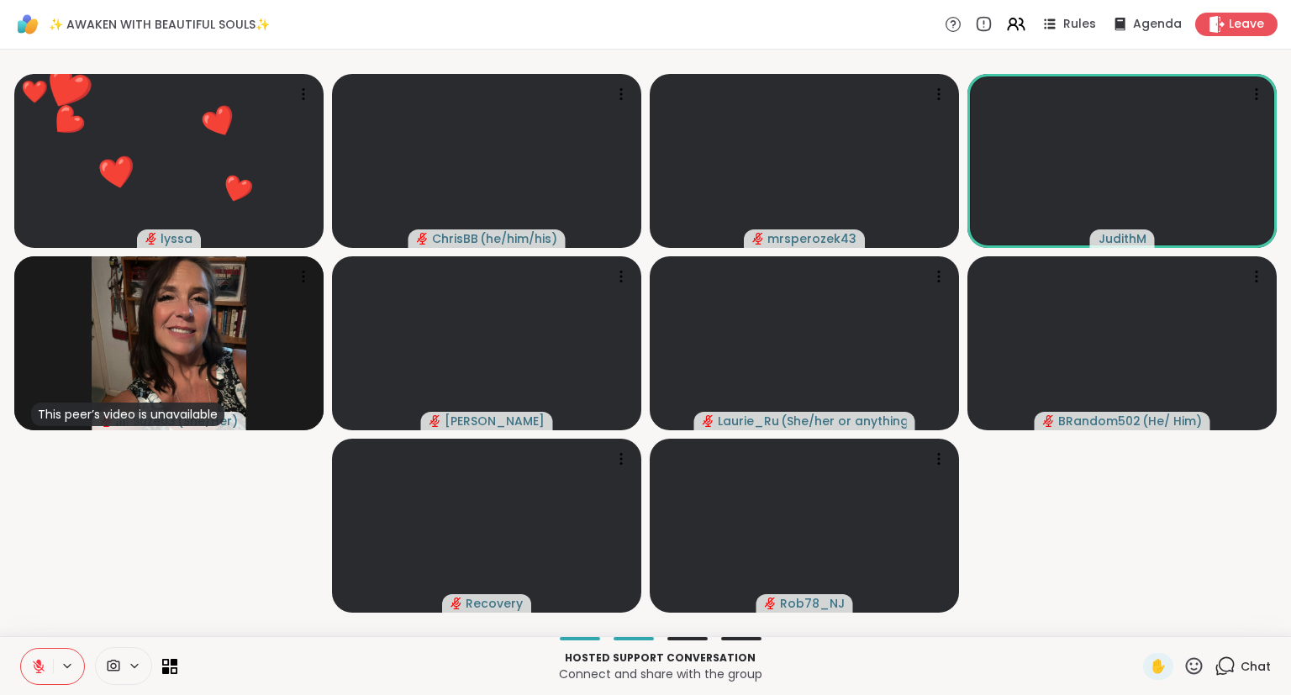
click at [1199, 659] on icon at bounding box center [1194, 666] width 21 height 21
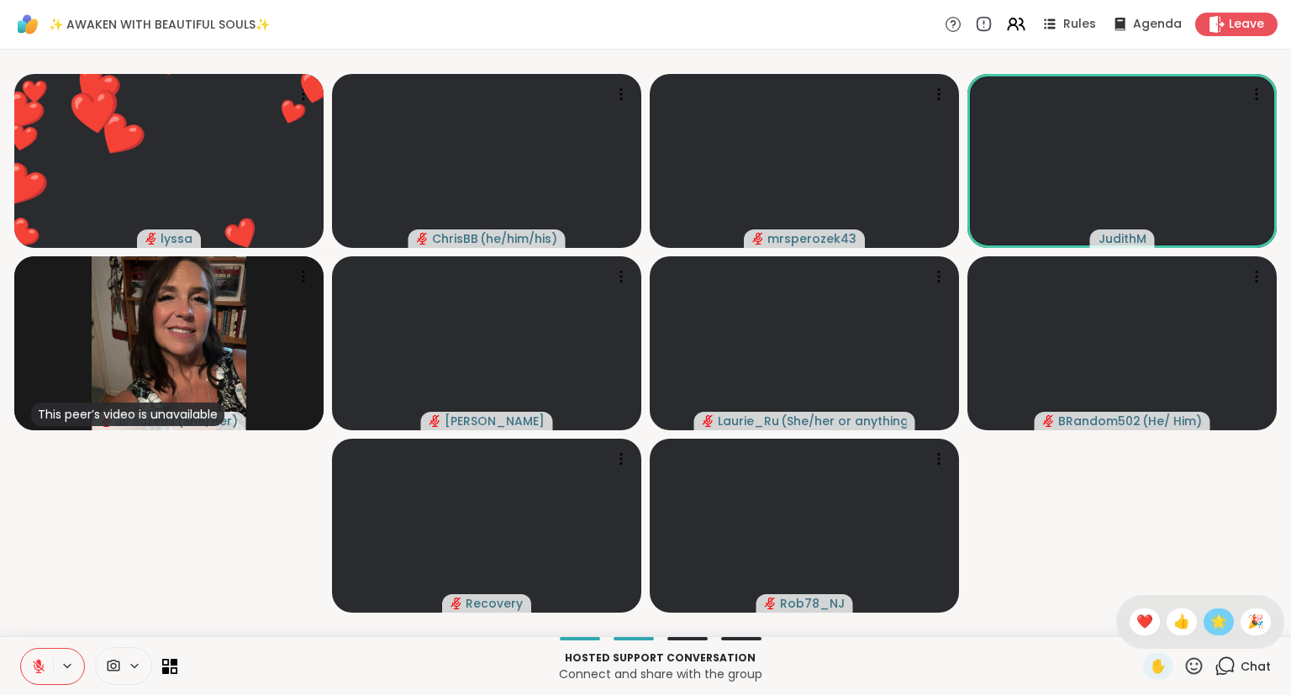
click at [1212, 626] on span "🌟" at bounding box center [1218, 622] width 17 height 20
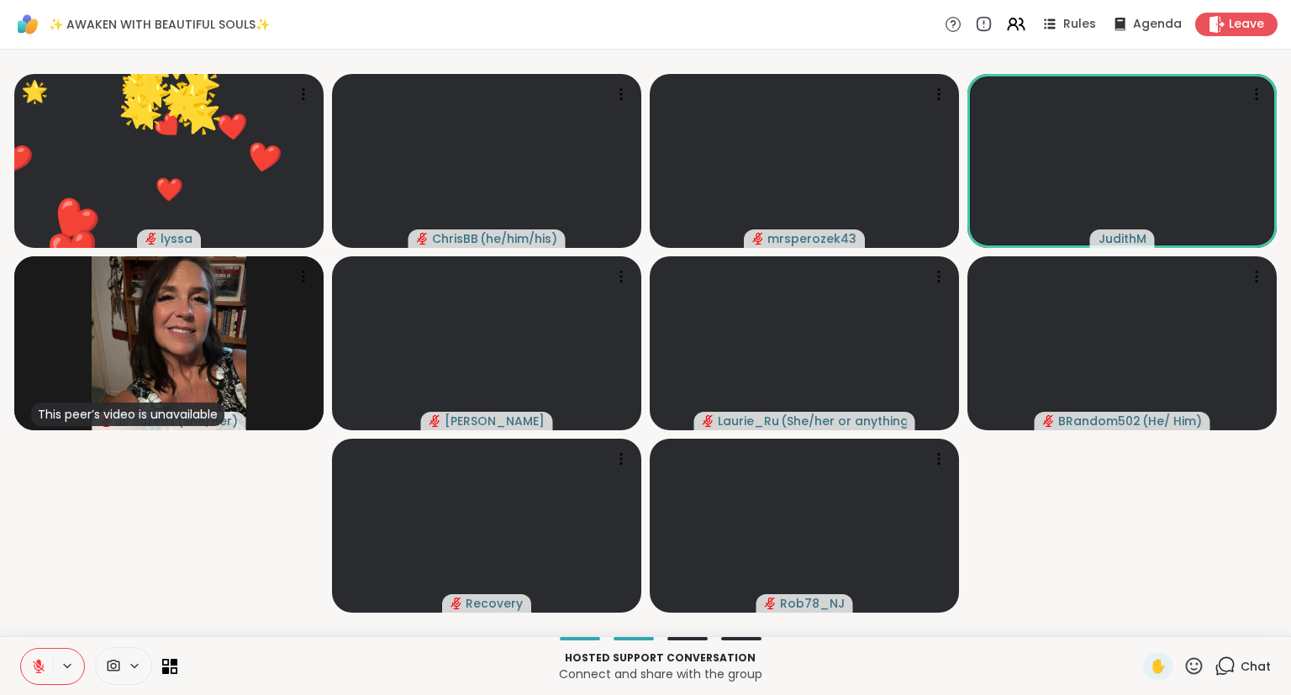
click at [1196, 664] on icon at bounding box center [1194, 666] width 21 height 21
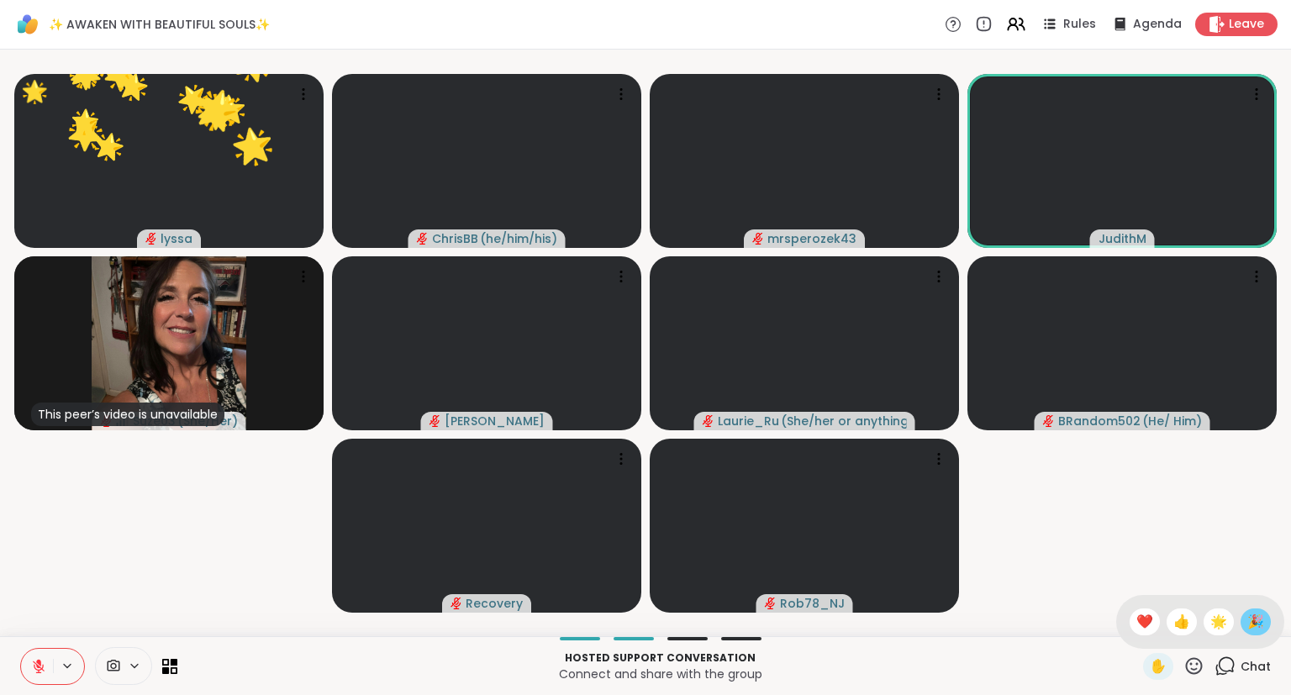
click at [1243, 620] on div "🎉" at bounding box center [1256, 622] width 30 height 27
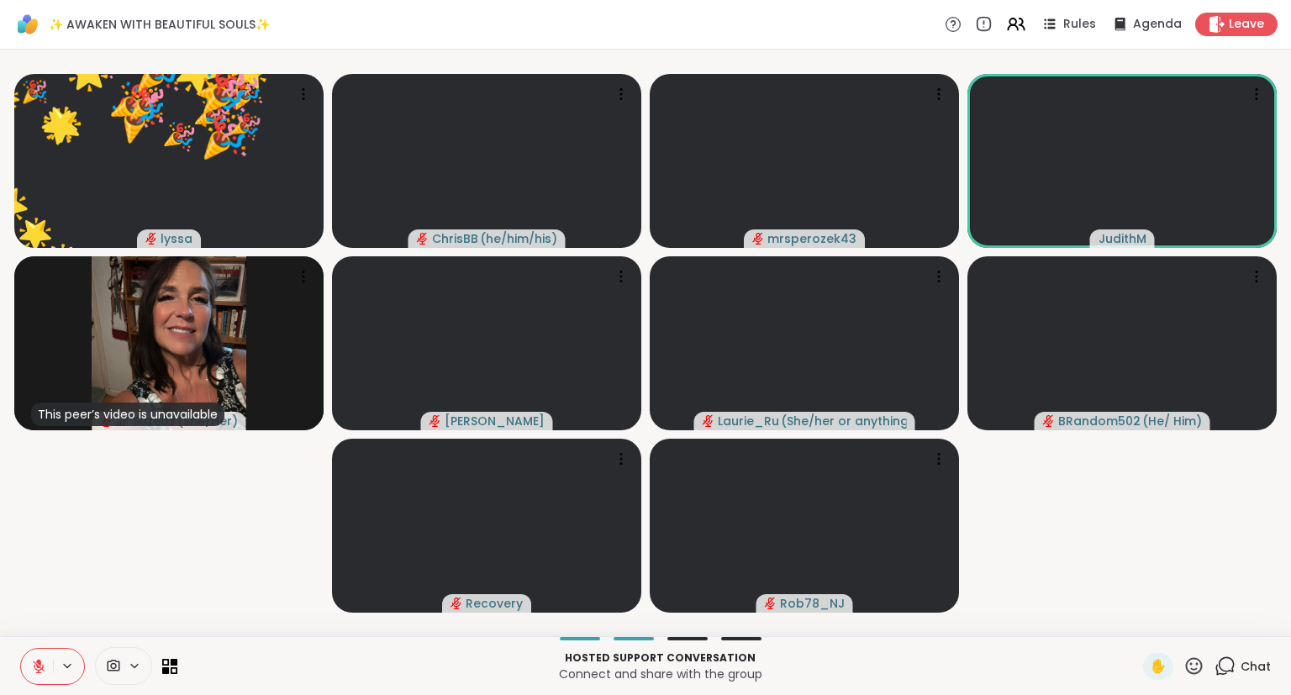
click at [1199, 658] on icon at bounding box center [1194, 666] width 21 height 21
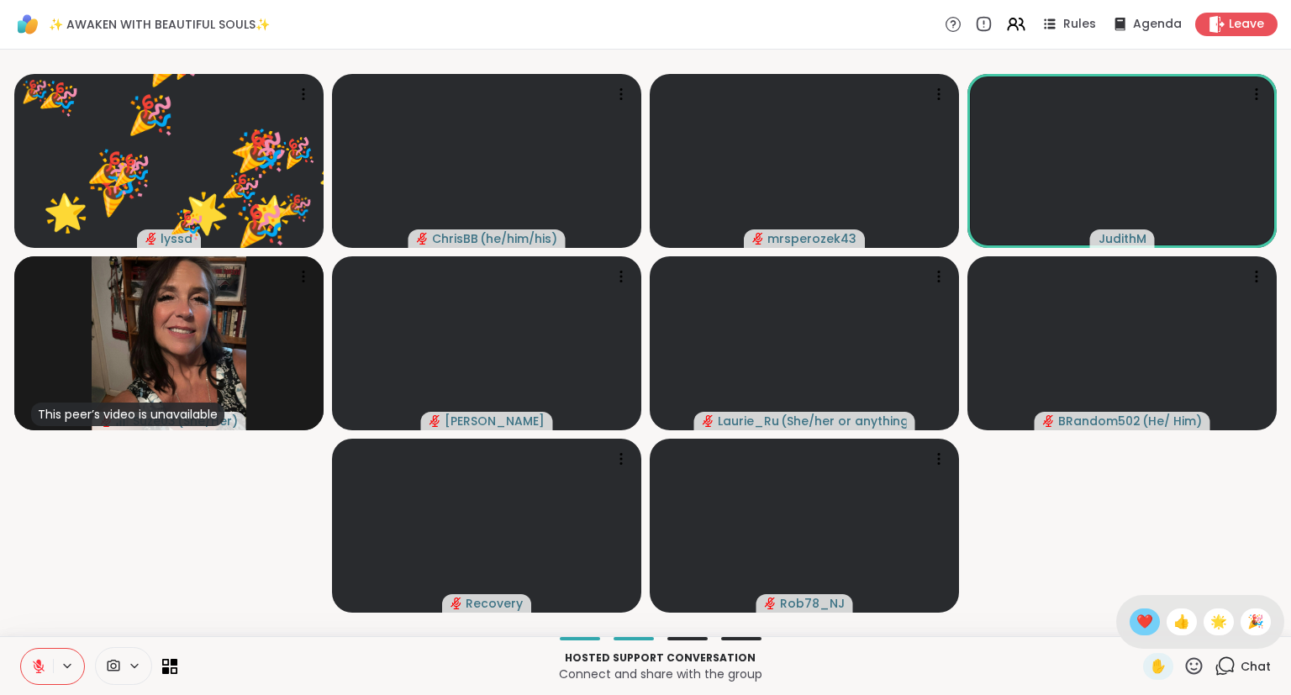
click at [1137, 618] on span "❤️" at bounding box center [1144, 622] width 17 height 20
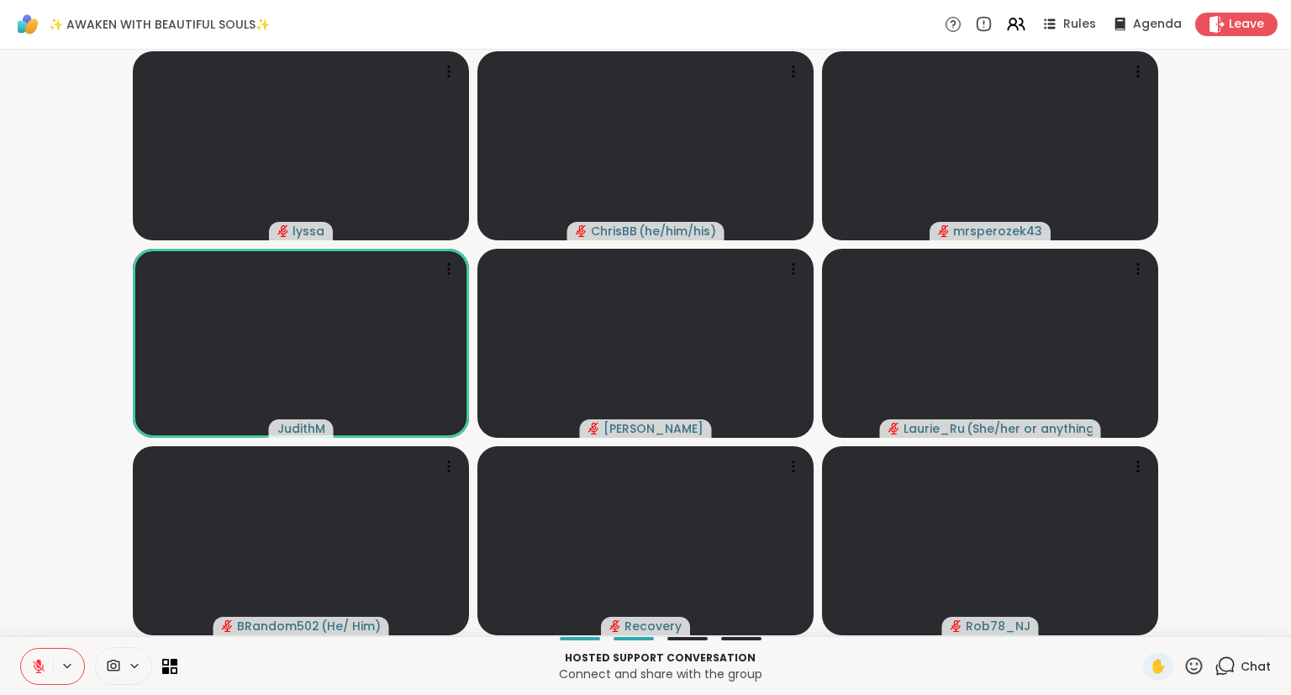
click at [1197, 662] on icon at bounding box center [1194, 666] width 21 height 21
click at [1147, 627] on span "❤️" at bounding box center [1144, 622] width 17 height 20
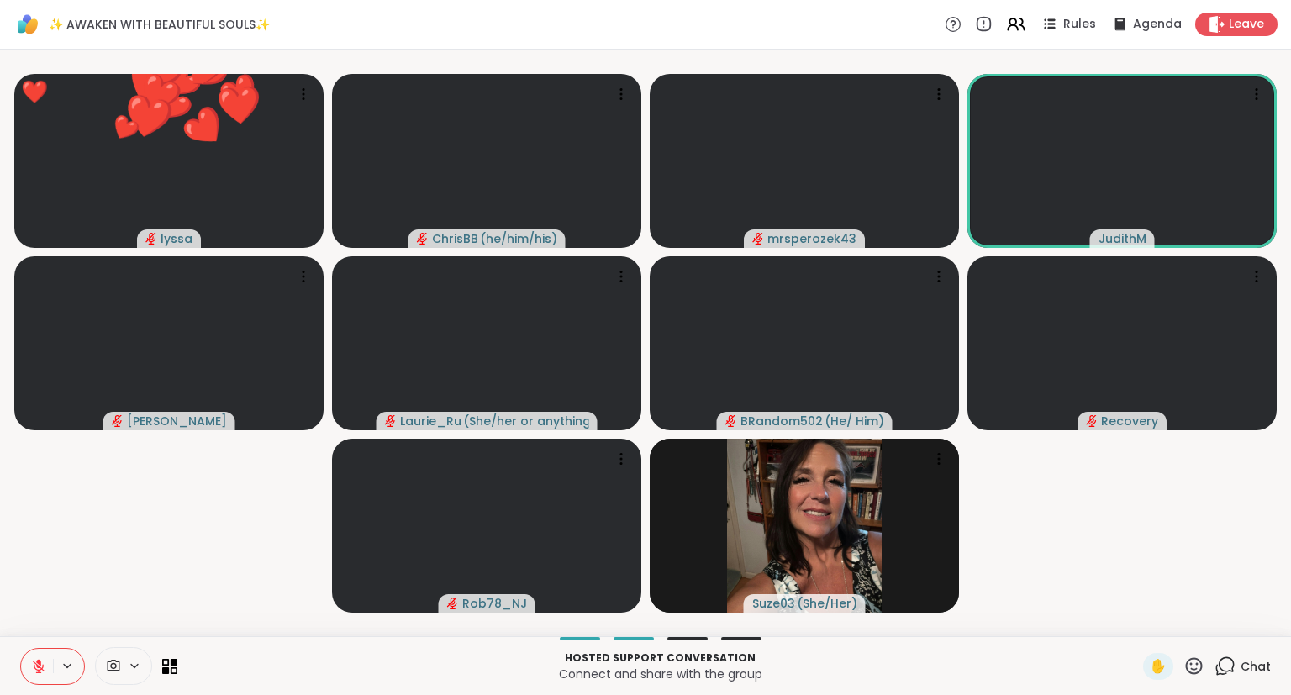
click at [1194, 671] on icon at bounding box center [1194, 665] width 17 height 17
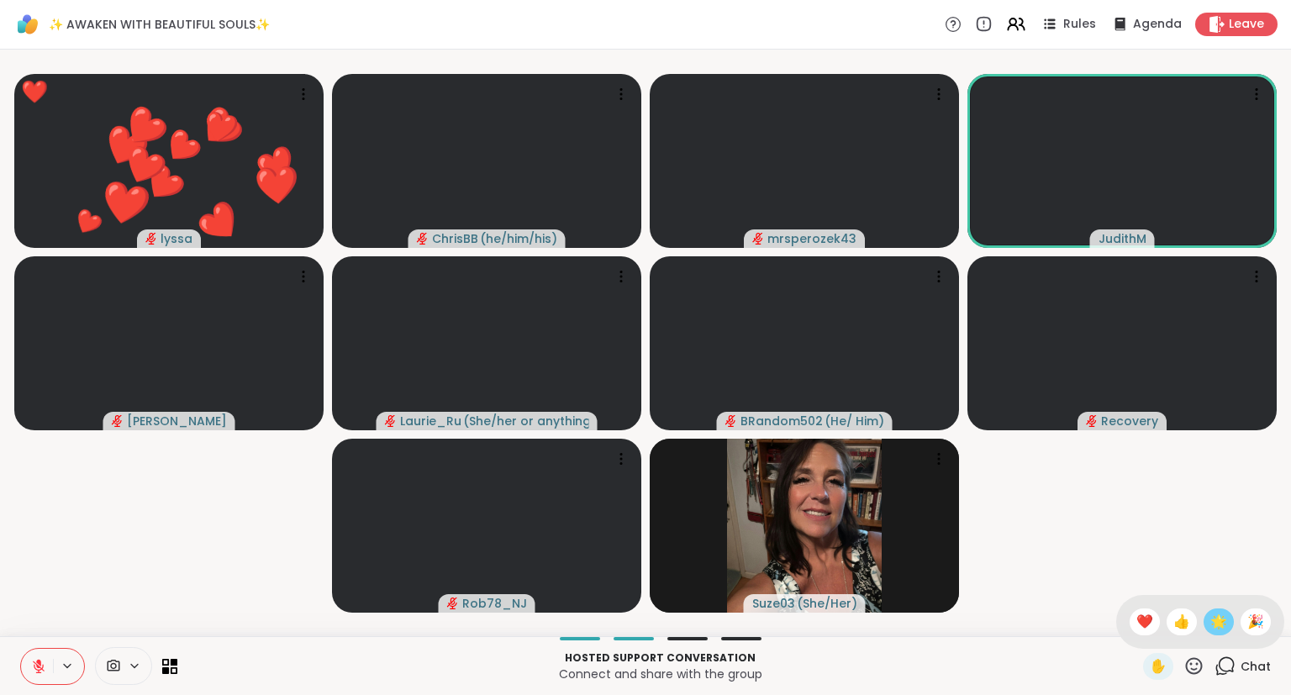
click at [1210, 632] on span "🌟" at bounding box center [1218, 622] width 17 height 20
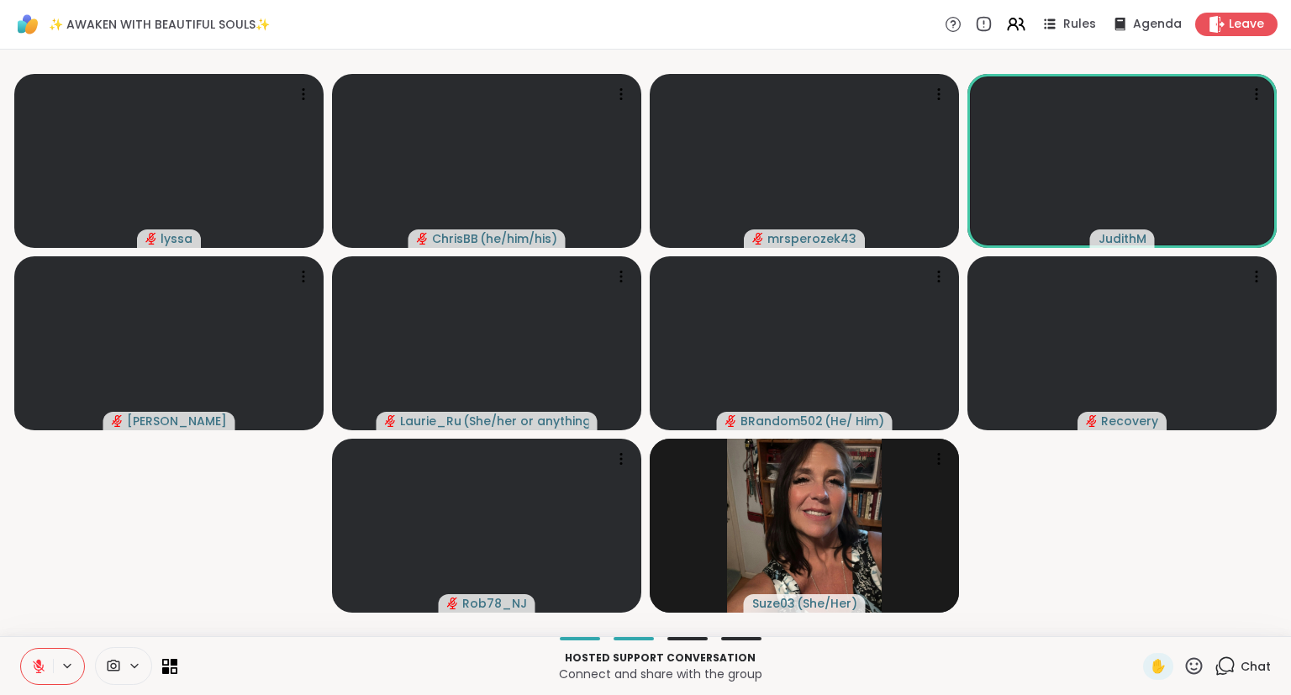
click at [39, 678] on button at bounding box center [37, 666] width 32 height 35
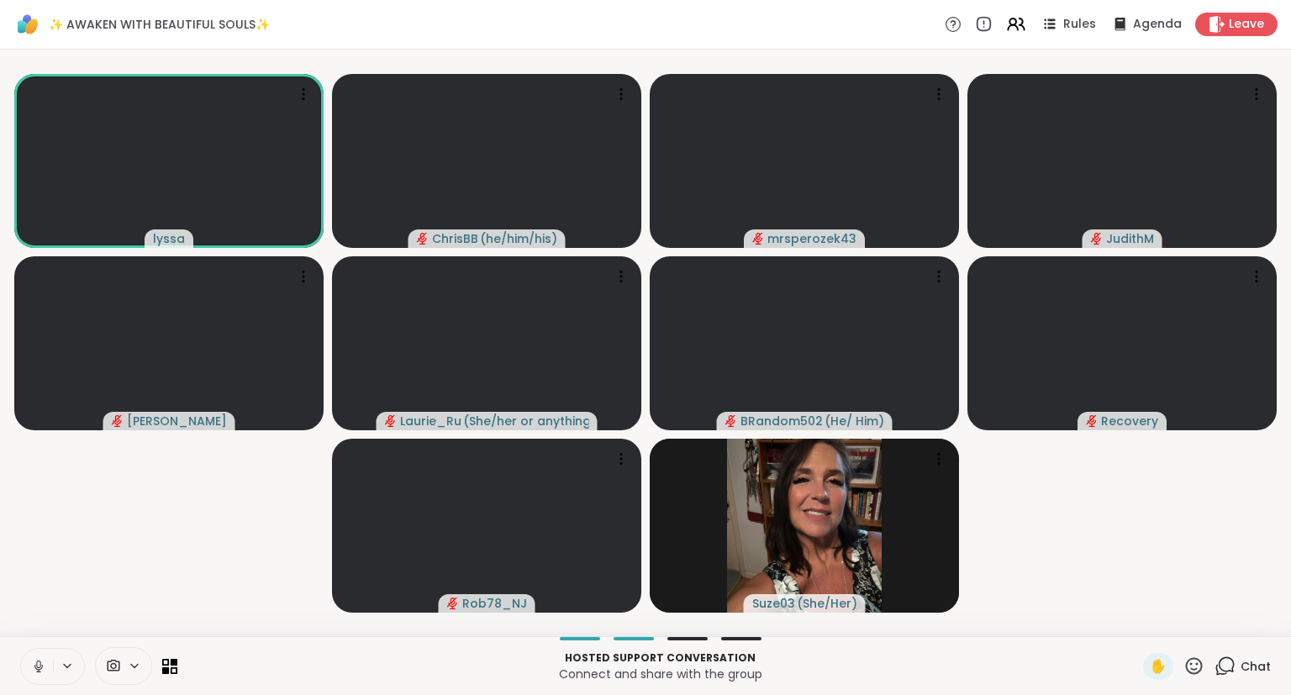
click at [1187, 672] on icon at bounding box center [1194, 666] width 21 height 21
click at [1142, 627] on span "❤️" at bounding box center [1144, 622] width 17 height 20
click at [30, 665] on button at bounding box center [37, 666] width 32 height 35
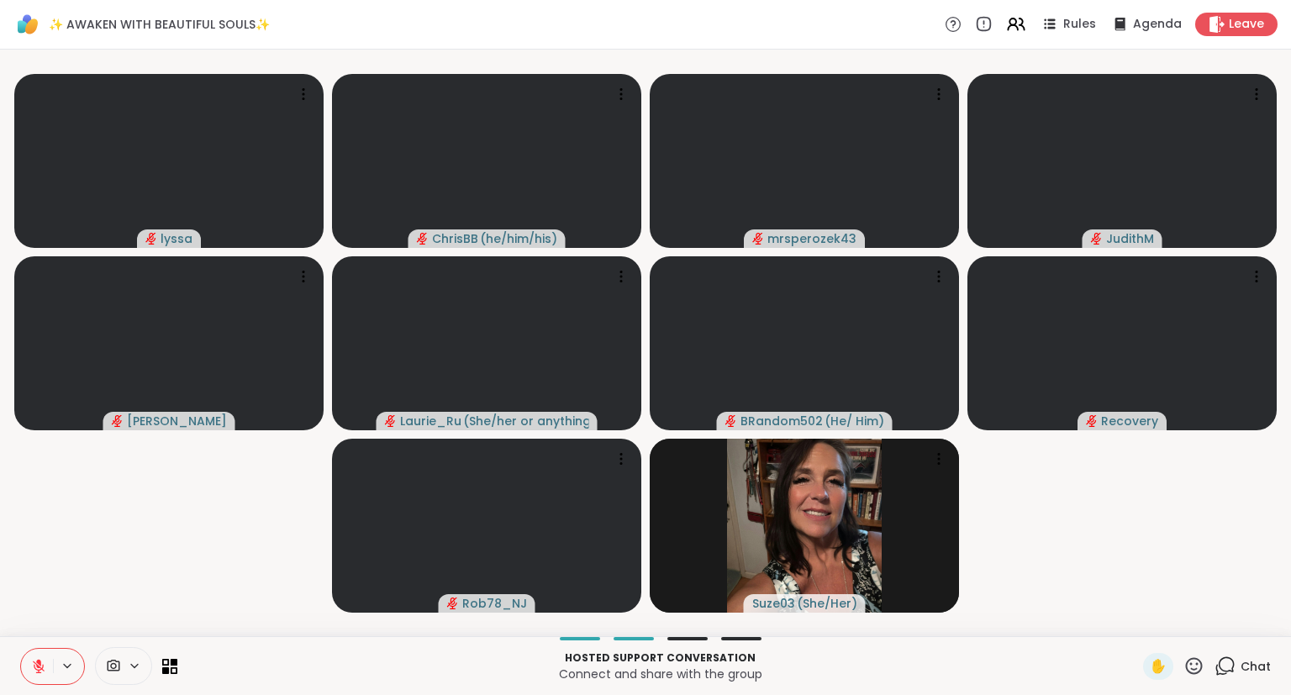
click at [38, 662] on icon at bounding box center [38, 662] width 5 height 7
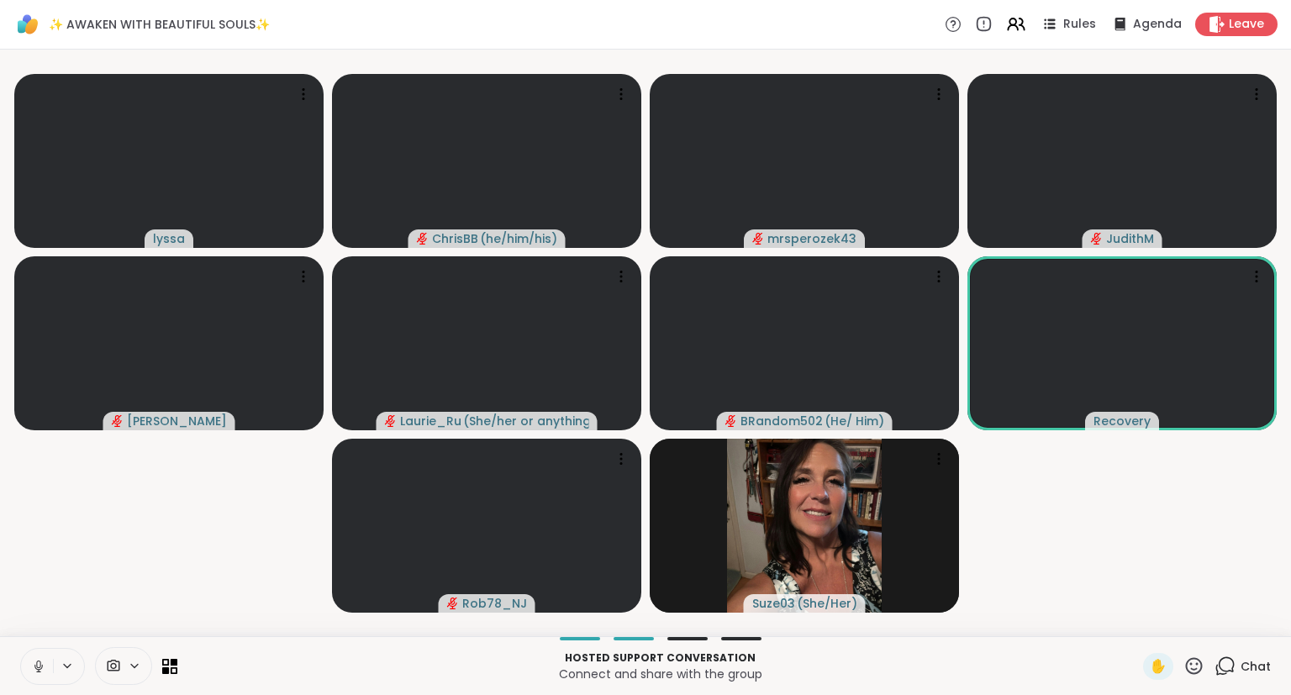
click at [34, 672] on icon at bounding box center [38, 666] width 15 height 15
click at [1235, 664] on icon at bounding box center [1227, 664] width 16 height 15
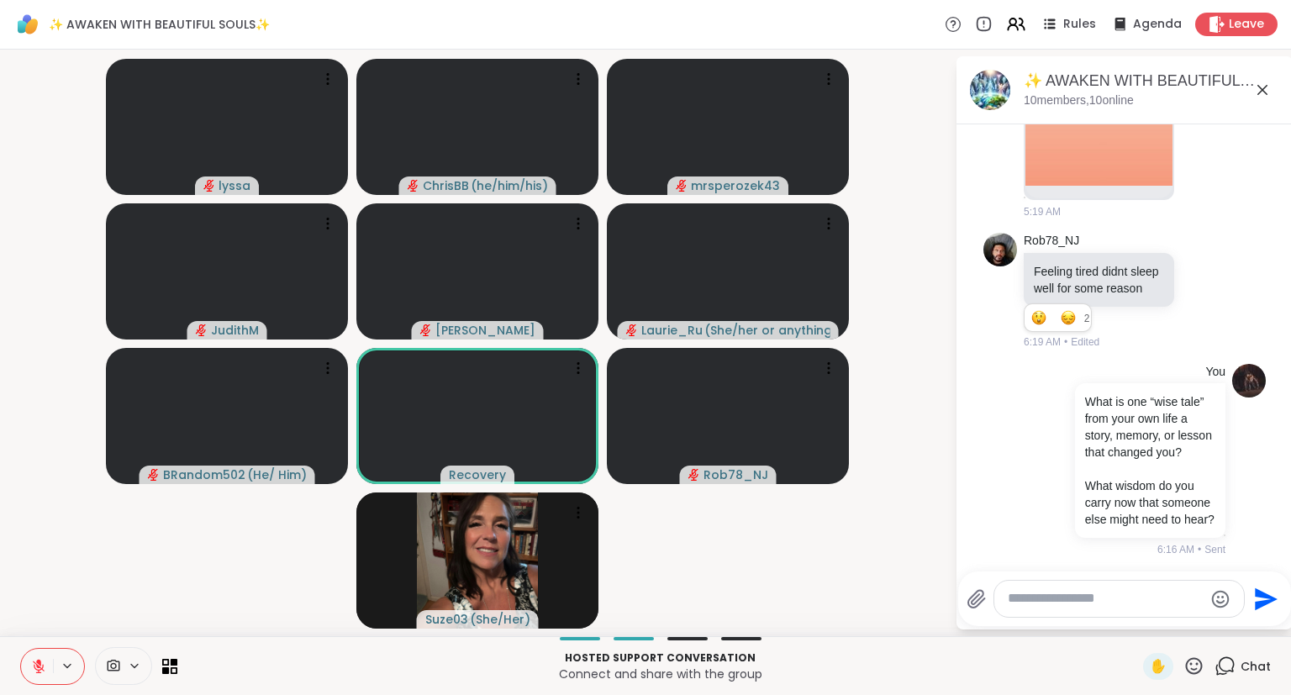
click at [40, 662] on icon at bounding box center [38, 662] width 5 height 7
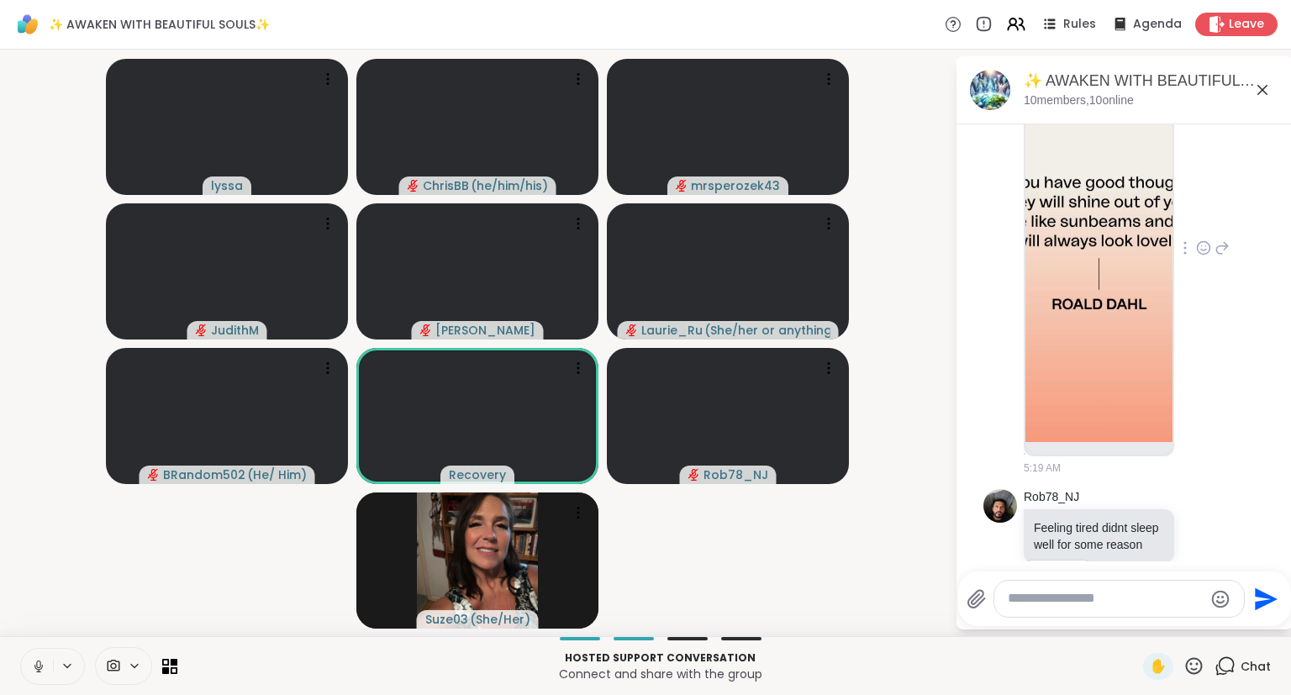
scroll to position [104, 0]
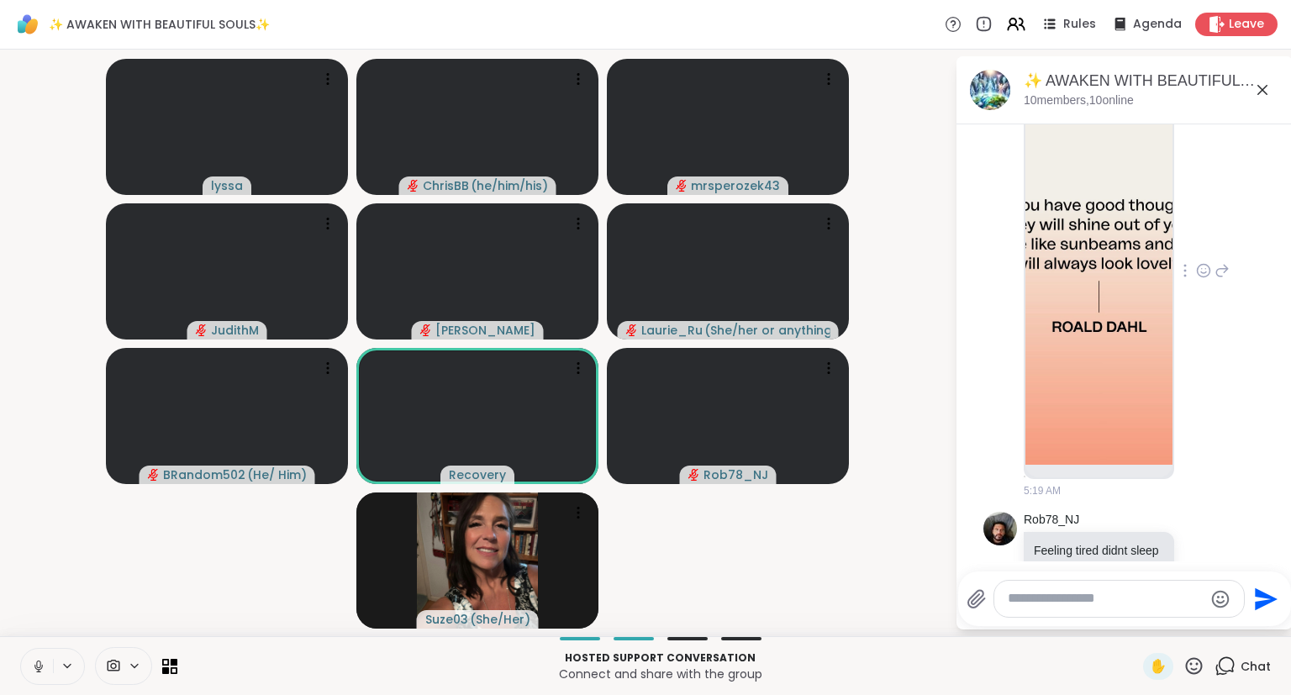
click at [1123, 165] on img at bounding box center [1099, 265] width 147 height 400
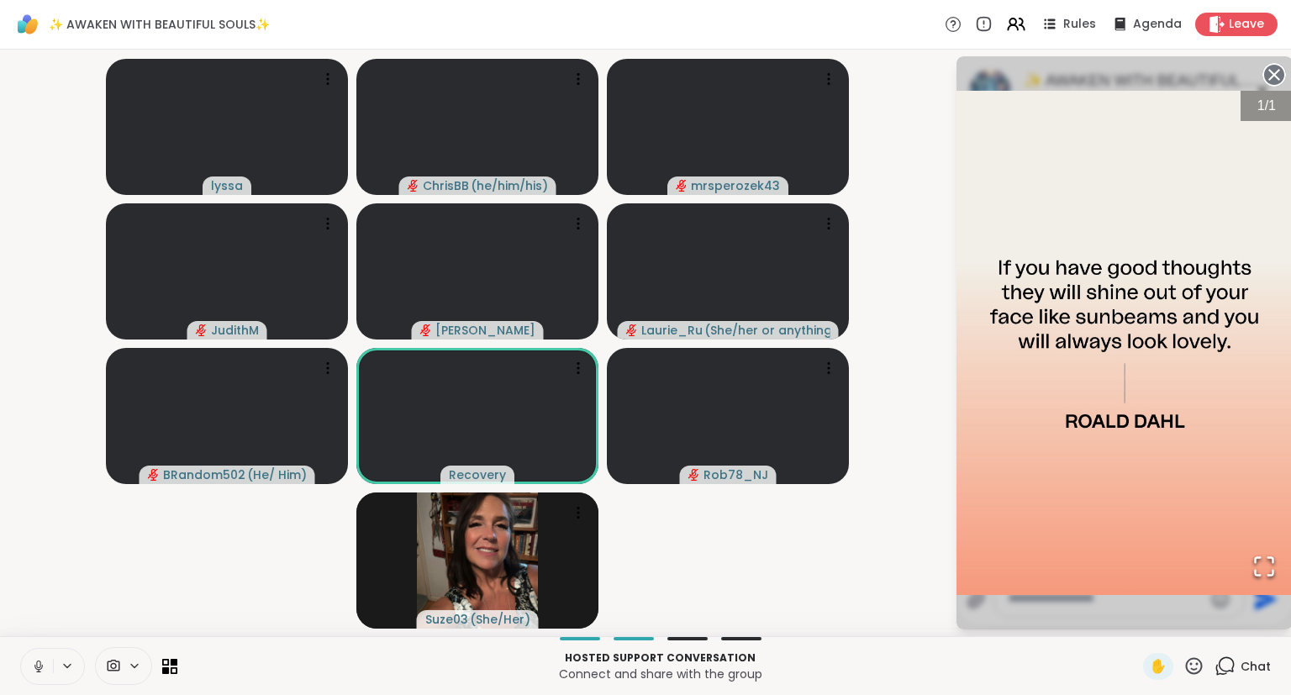
click at [1272, 74] on circle at bounding box center [1274, 75] width 20 height 20
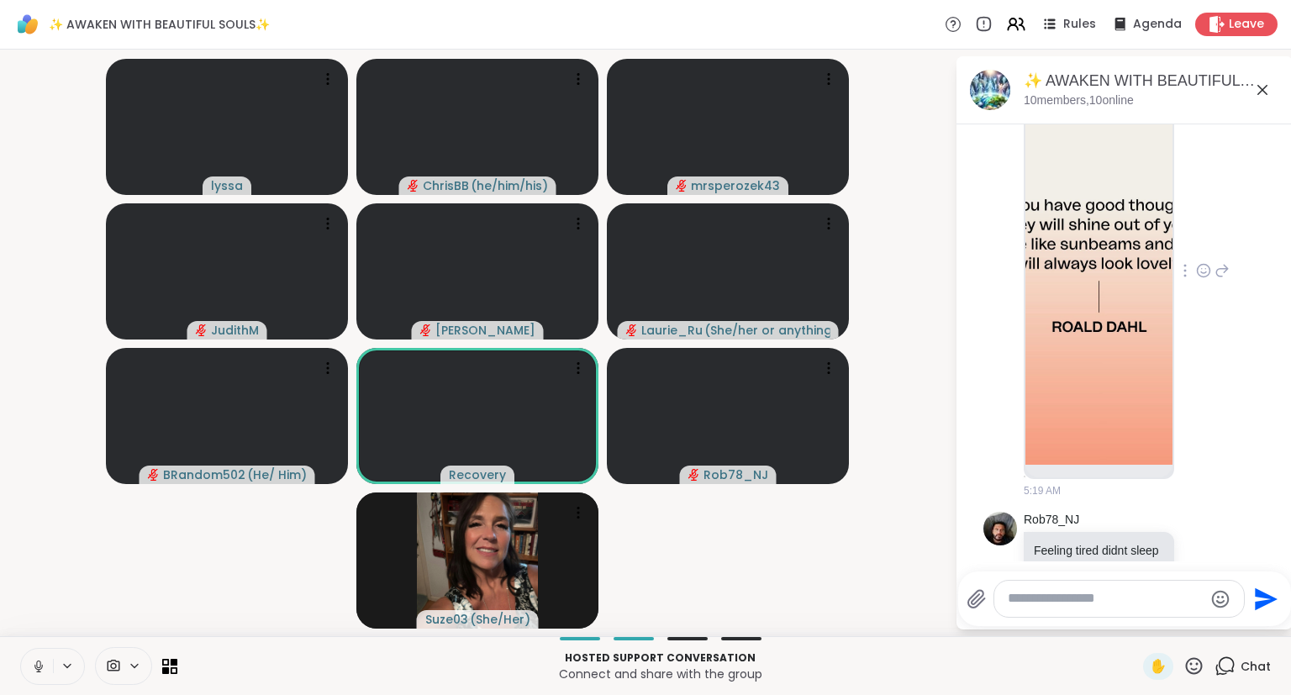
click at [1122, 252] on img at bounding box center [1099, 265] width 147 height 400
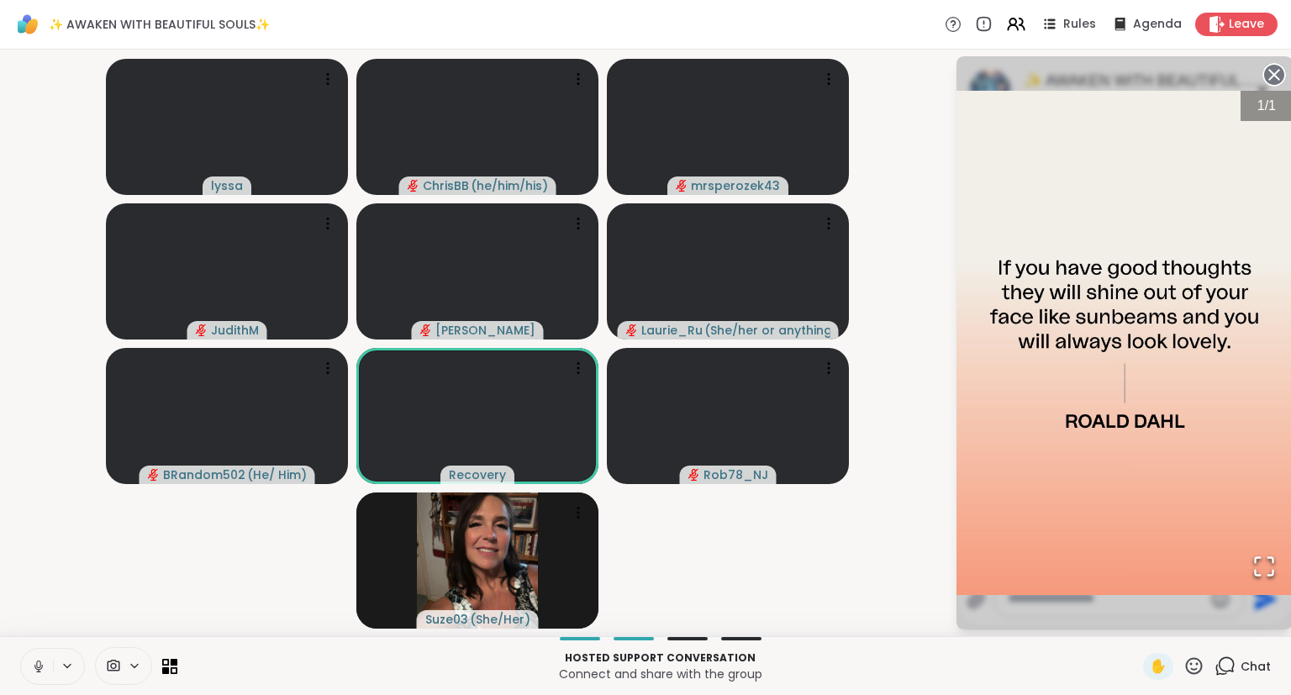
click at [1273, 75] on icon at bounding box center [1275, 75] width 24 height 24
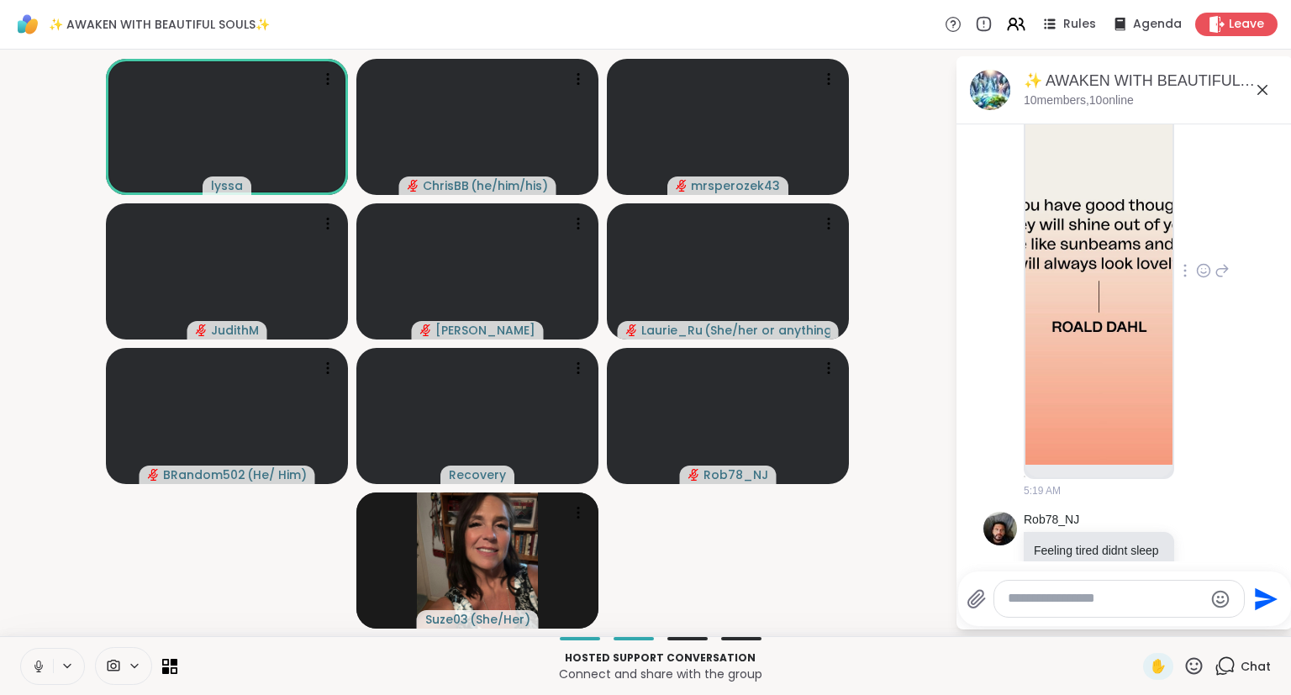
click at [1066, 197] on img at bounding box center [1099, 265] width 147 height 400
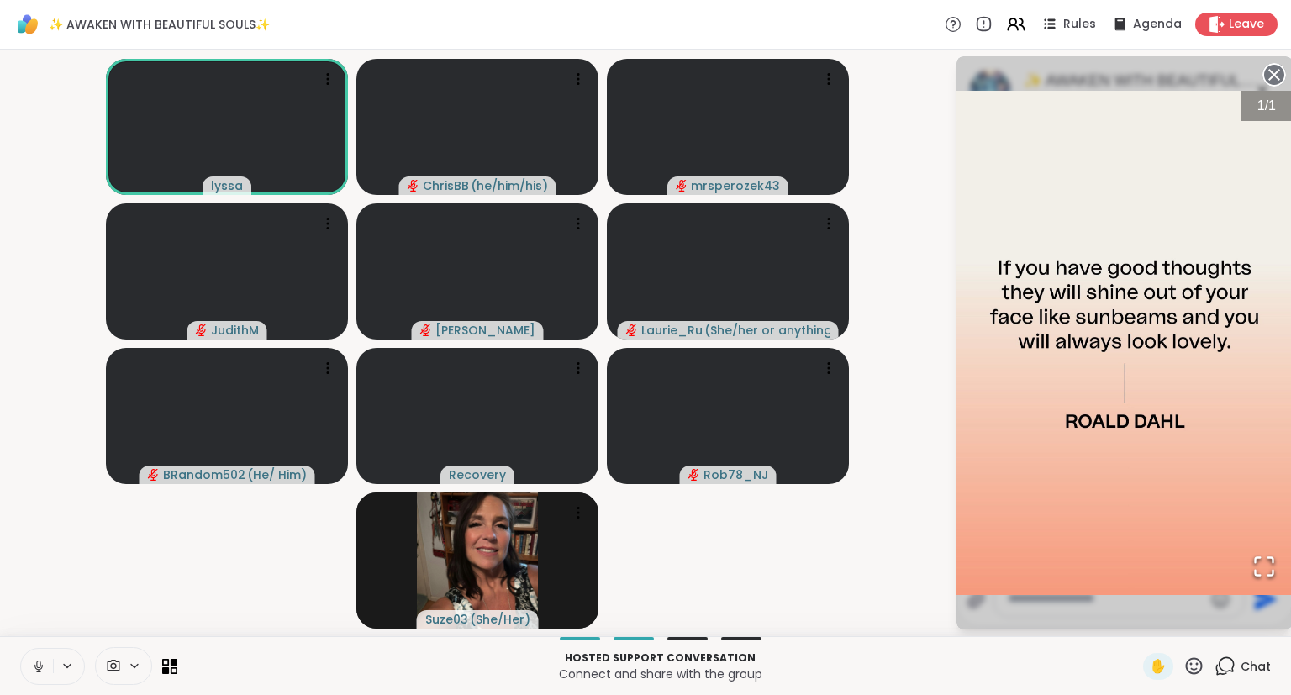
click at [1276, 71] on circle at bounding box center [1274, 75] width 20 height 20
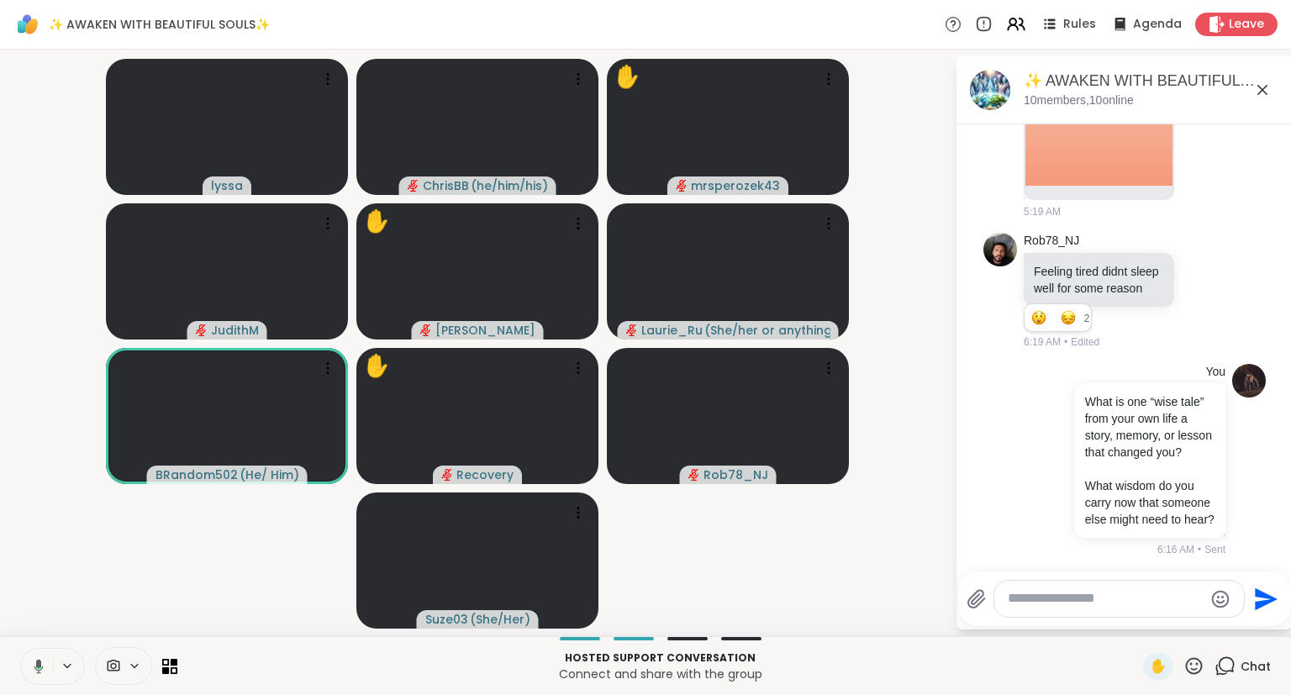
scroll to position [505, 0]
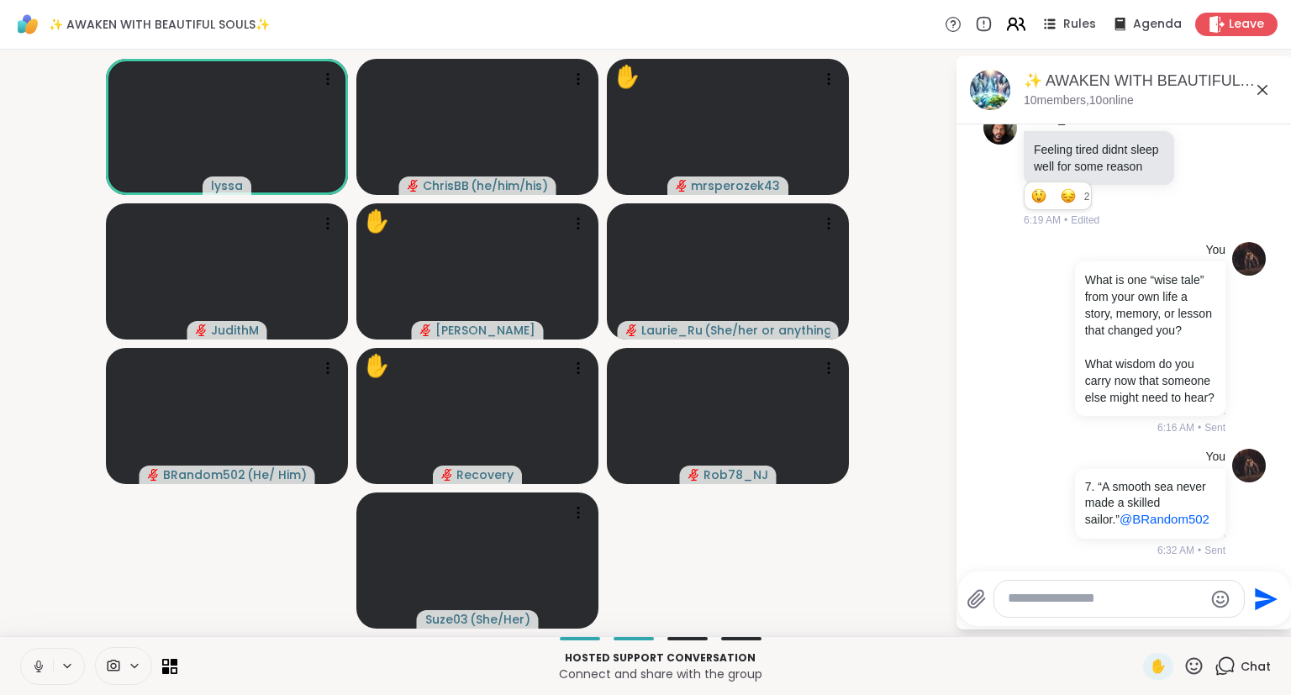
click at [1025, 22] on icon at bounding box center [1022, 24] width 5 height 12
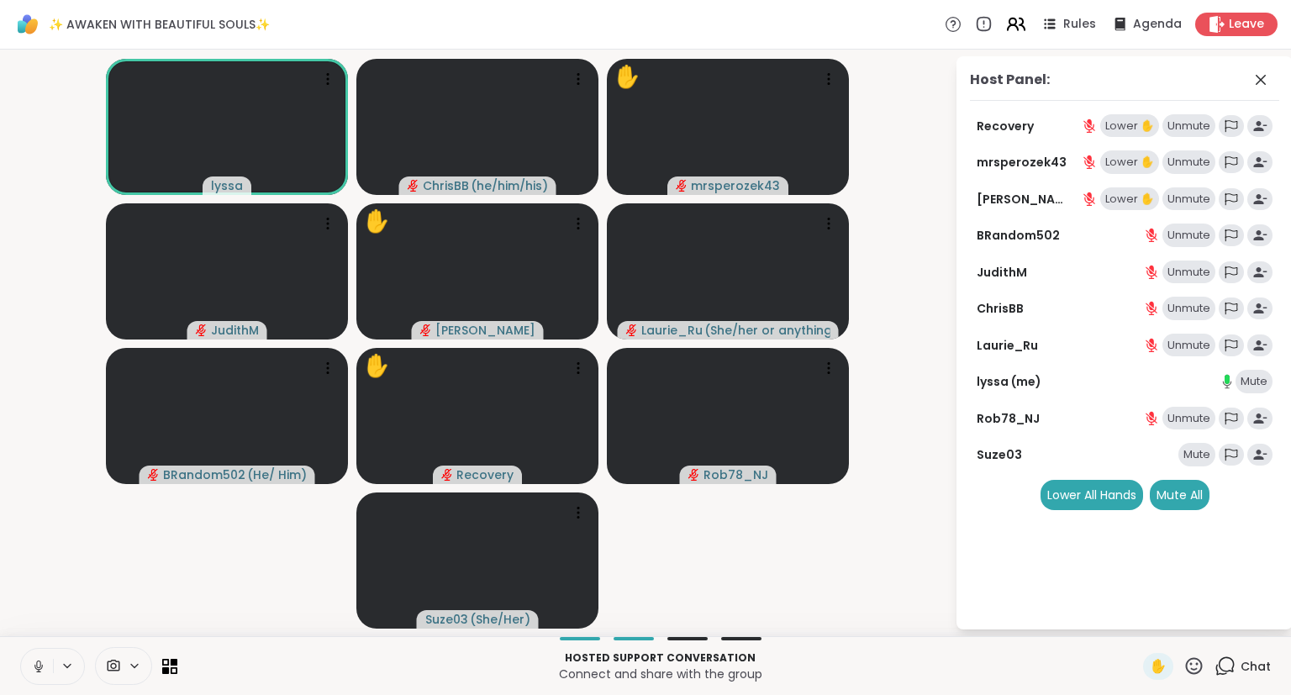
click at [1025, 22] on icon at bounding box center [1022, 24] width 5 height 12
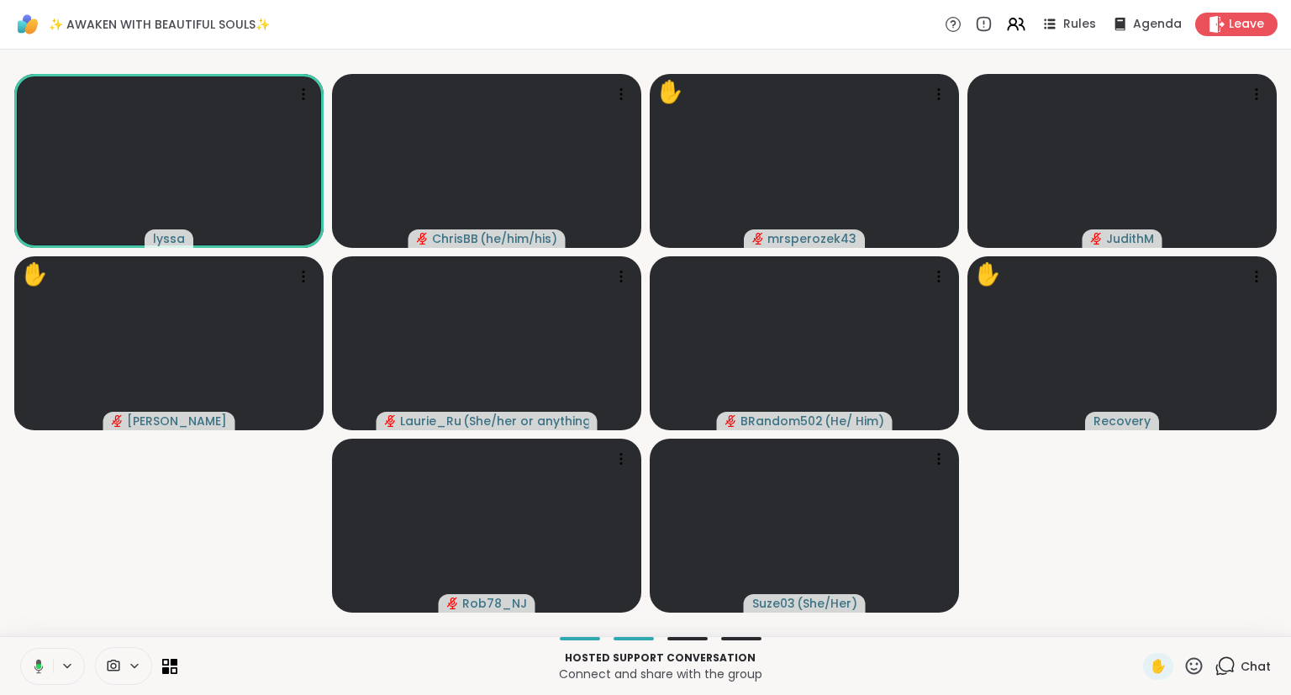
click at [46, 657] on button at bounding box center [35, 666] width 34 height 35
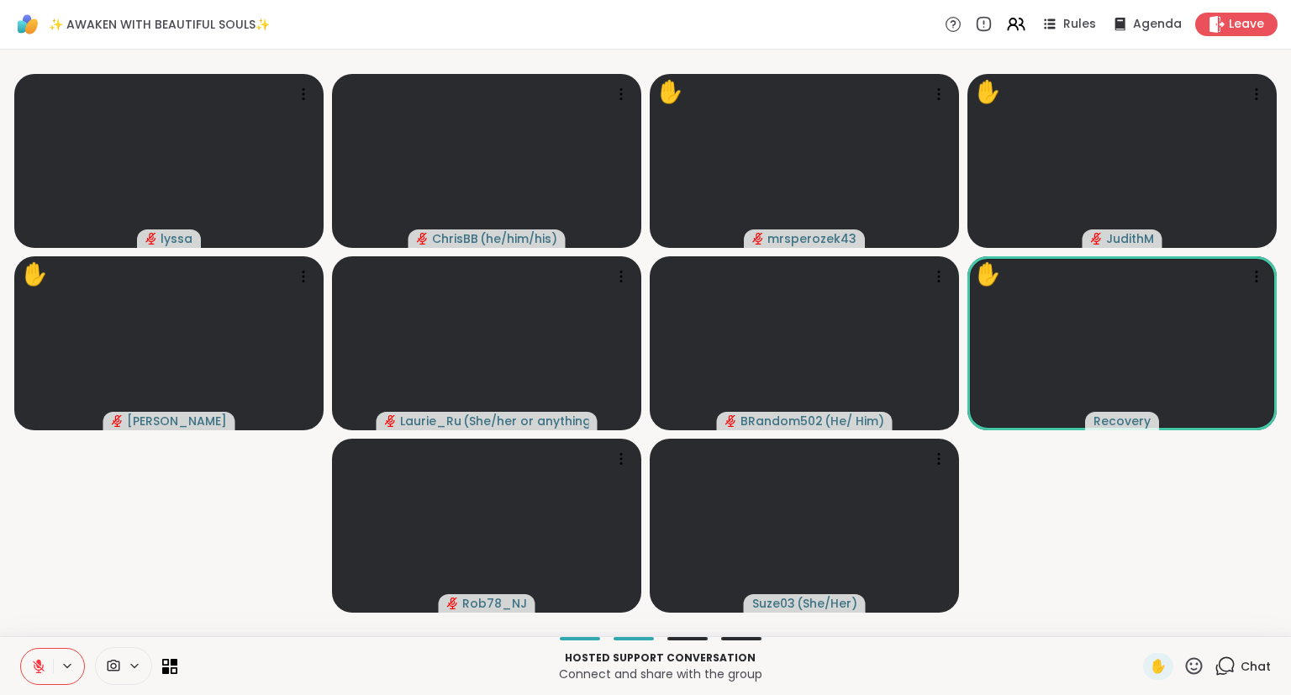
click at [46, 657] on button at bounding box center [37, 666] width 32 height 35
click at [1195, 664] on icon at bounding box center [1194, 666] width 21 height 21
click at [1139, 624] on span "❤️" at bounding box center [1144, 622] width 17 height 20
click at [1020, 27] on icon at bounding box center [1015, 23] width 21 height 21
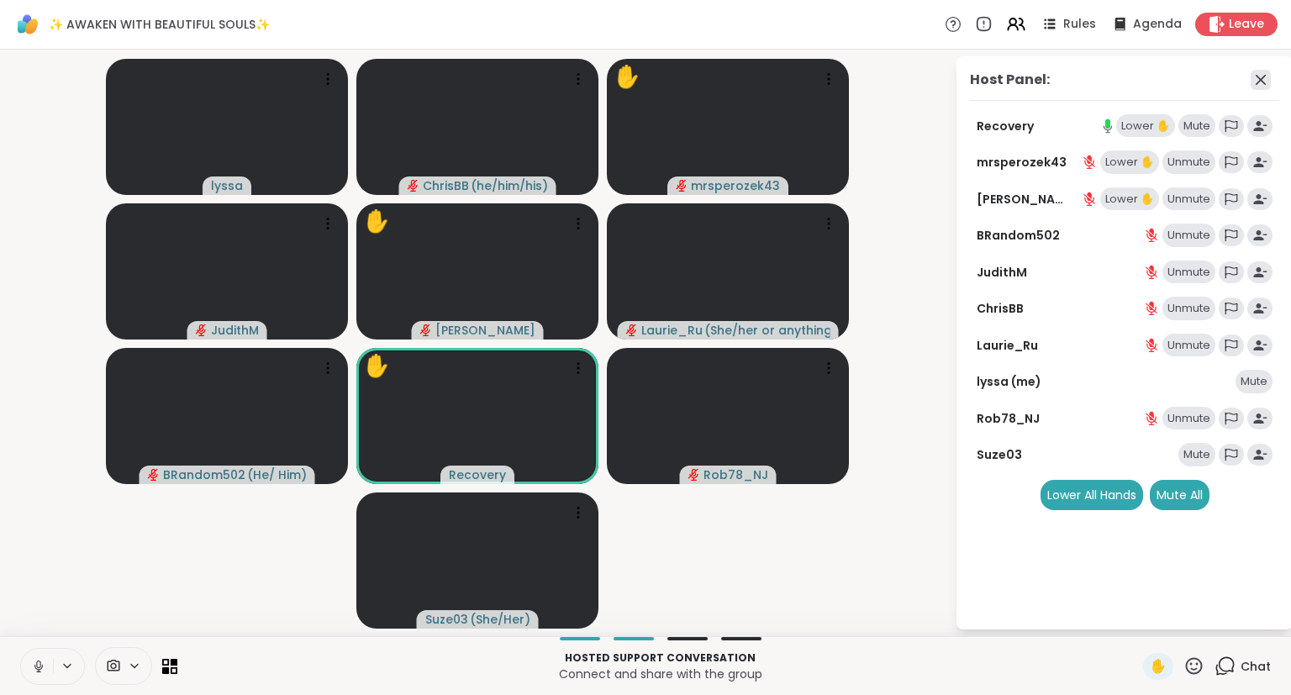
click at [1258, 76] on icon at bounding box center [1261, 80] width 20 height 20
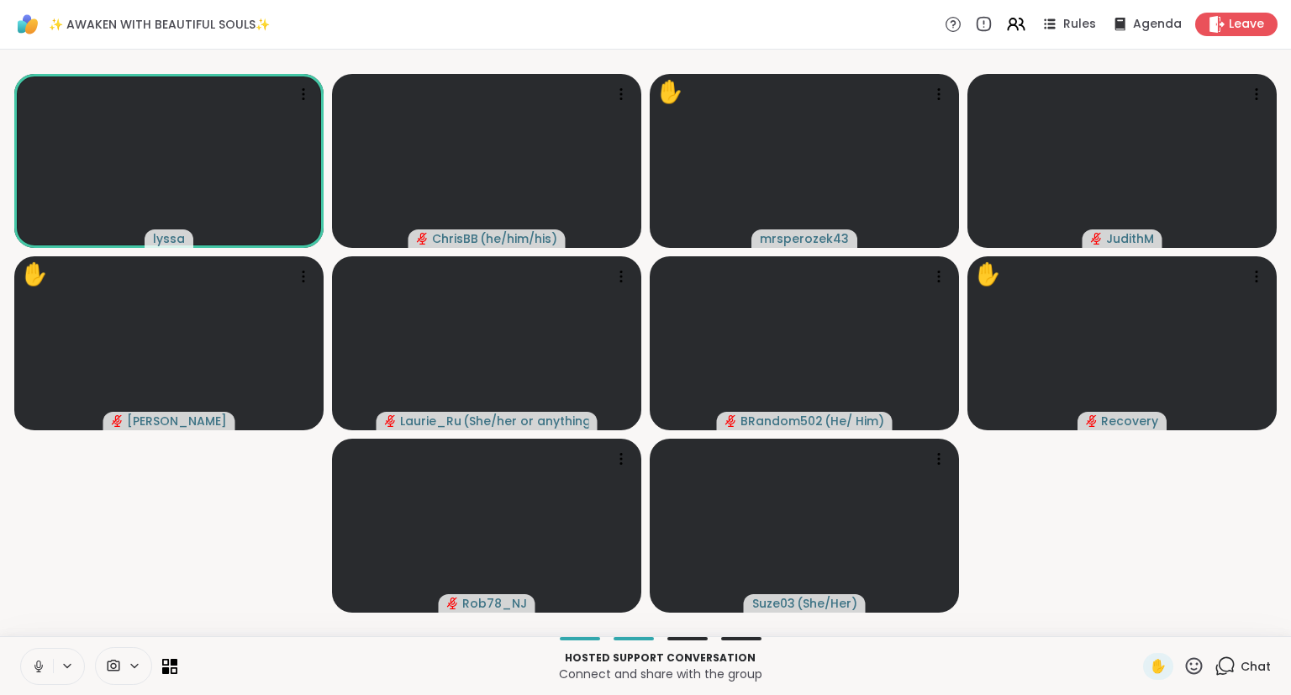
click at [35, 671] on icon at bounding box center [38, 666] width 15 height 15
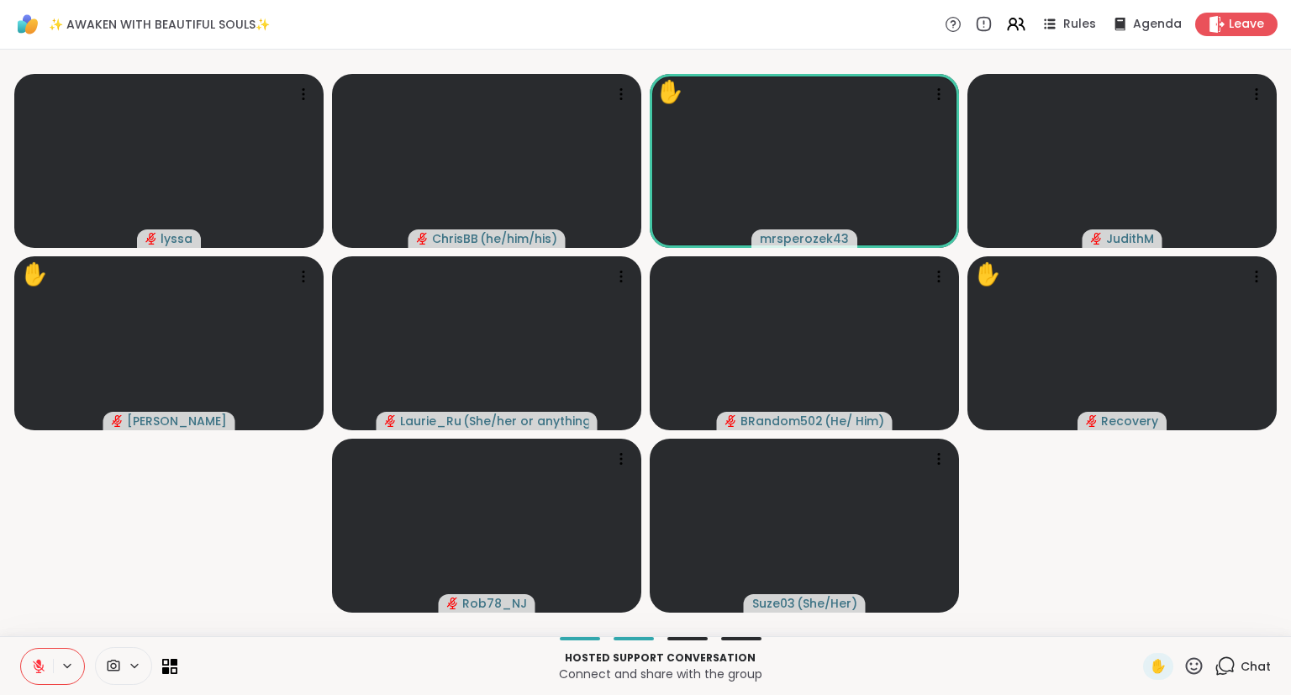
click at [38, 674] on icon at bounding box center [38, 666] width 15 height 15
click at [41, 660] on icon at bounding box center [38, 666] width 15 height 15
click at [1195, 657] on icon at bounding box center [1194, 666] width 21 height 21
click at [1141, 621] on span "❤️" at bounding box center [1144, 622] width 17 height 20
click at [1197, 669] on icon at bounding box center [1194, 666] width 21 height 21
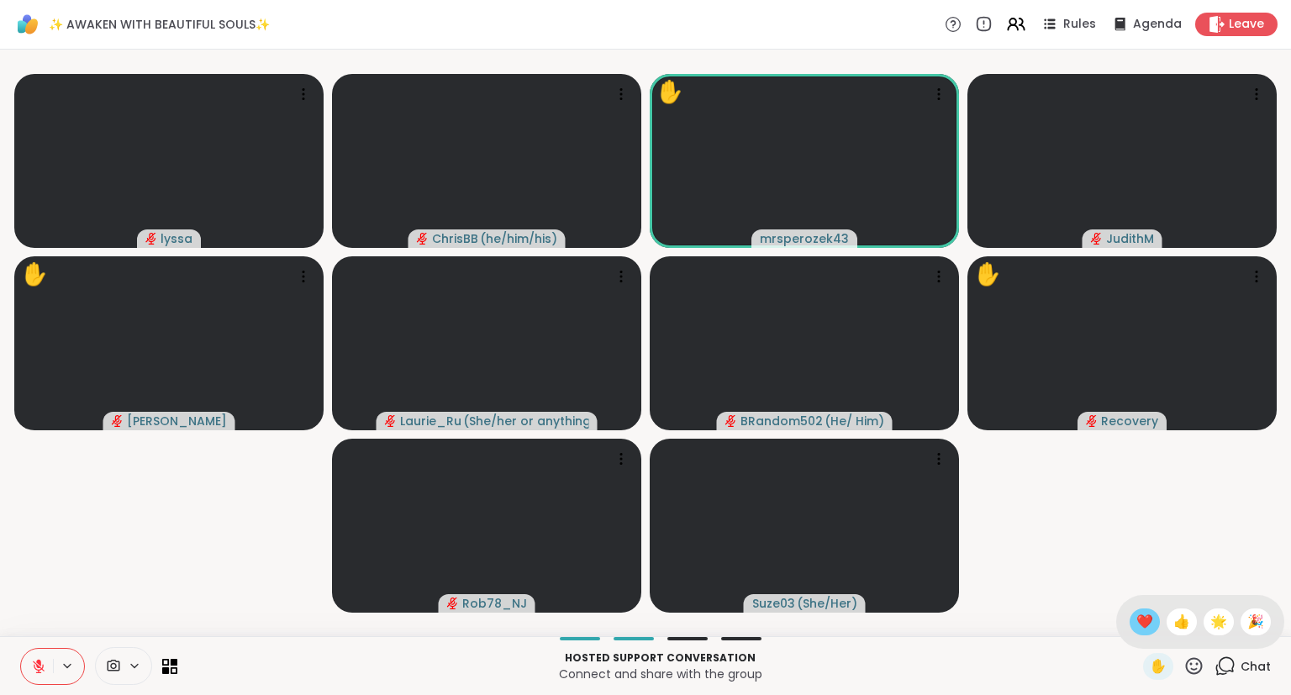
click at [1147, 620] on span "❤️" at bounding box center [1144, 622] width 17 height 20
click at [1189, 674] on icon at bounding box center [1194, 666] width 21 height 21
click at [1142, 610] on div "❤️" at bounding box center [1145, 622] width 30 height 27
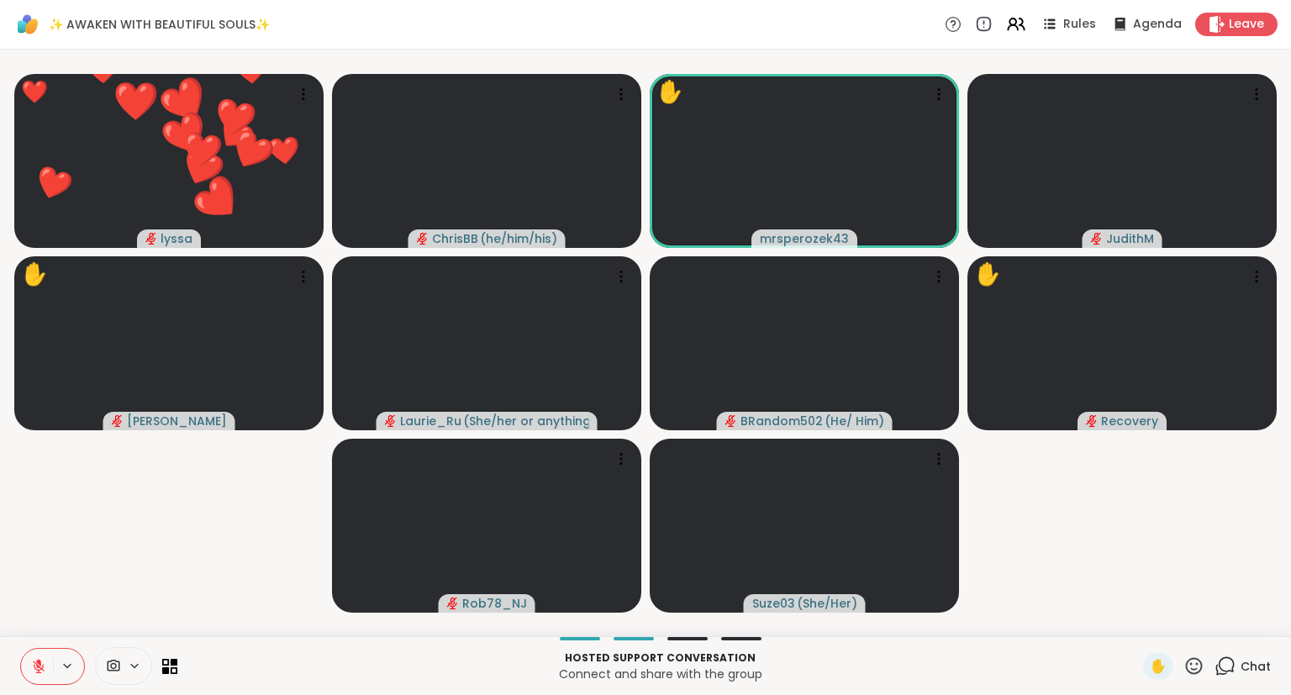
click at [32, 668] on icon at bounding box center [38, 666] width 15 height 15
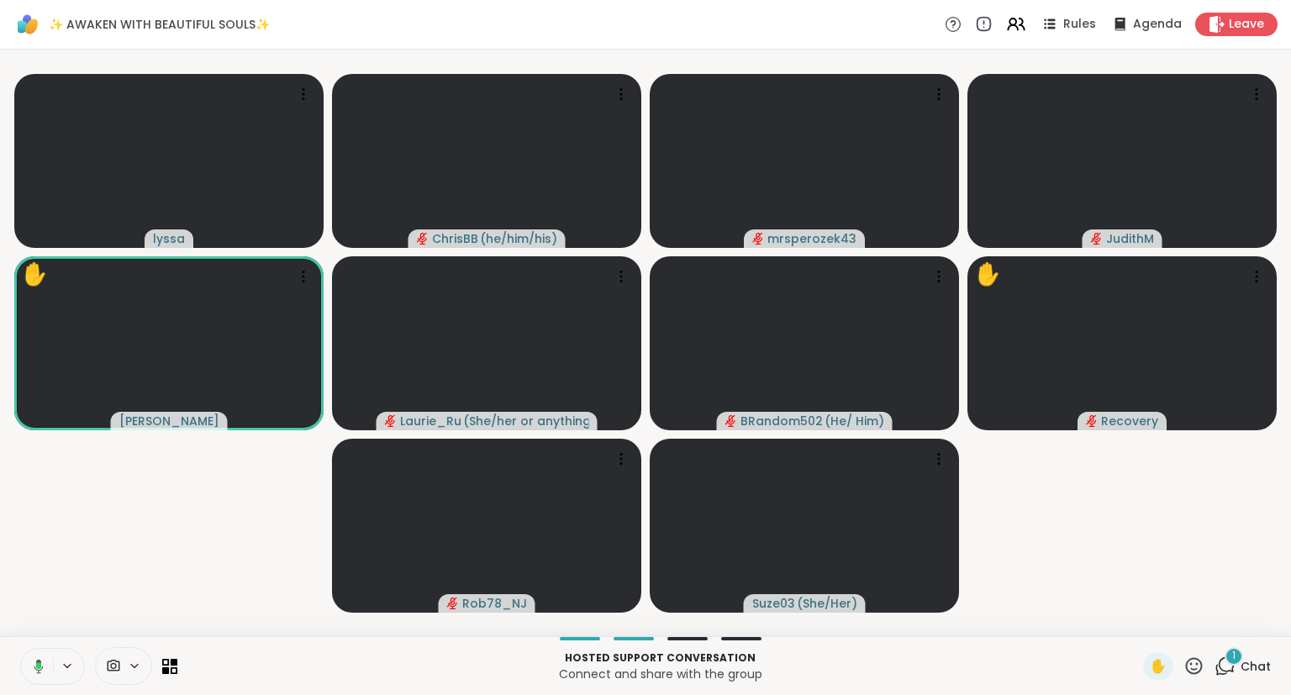
click at [33, 654] on button at bounding box center [35, 666] width 34 height 35
click at [1199, 673] on icon at bounding box center [1194, 665] width 17 height 17
click at [1136, 617] on span "❤️" at bounding box center [1144, 622] width 17 height 20
click at [1189, 665] on icon at bounding box center [1194, 666] width 21 height 21
click at [1136, 632] on span "❤️" at bounding box center [1144, 622] width 17 height 20
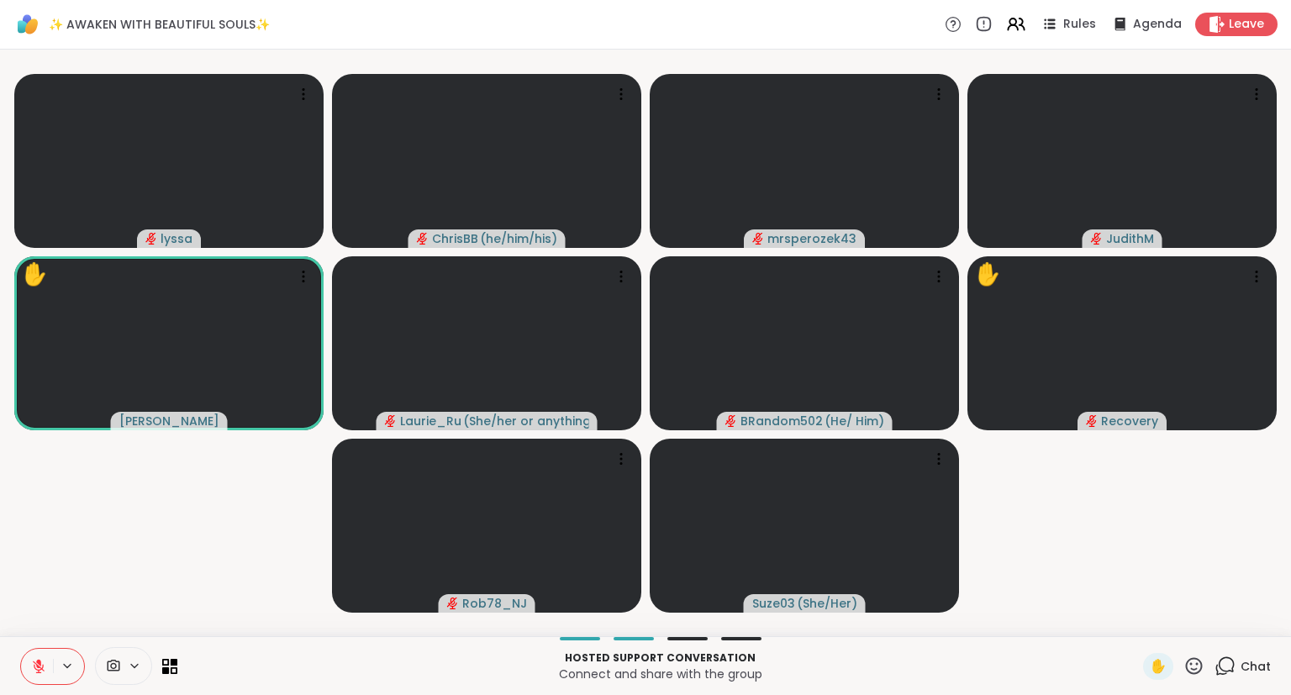
click at [39, 651] on button at bounding box center [37, 666] width 32 height 35
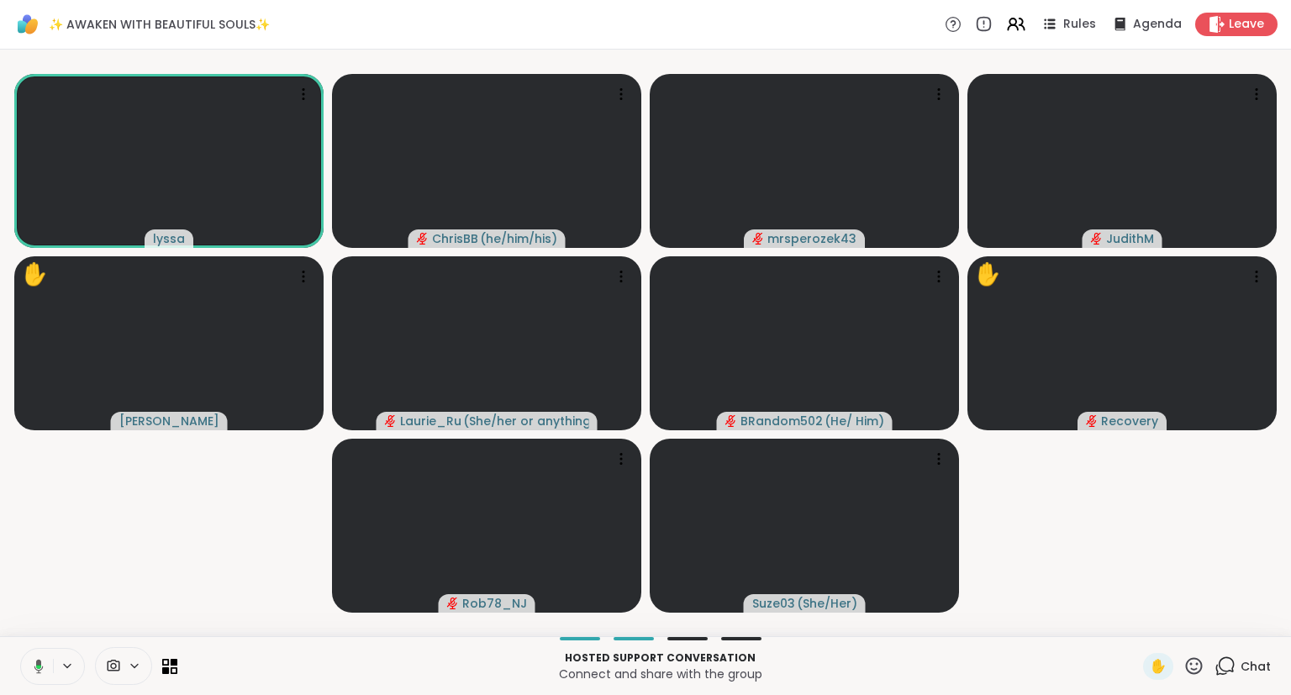
click at [1189, 667] on icon at bounding box center [1194, 666] width 21 height 21
click at [1142, 628] on span "❤️" at bounding box center [1144, 622] width 17 height 20
click at [1184, 662] on div "✋" at bounding box center [1173, 666] width 61 height 27
click at [1185, 662] on icon at bounding box center [1194, 666] width 21 height 21
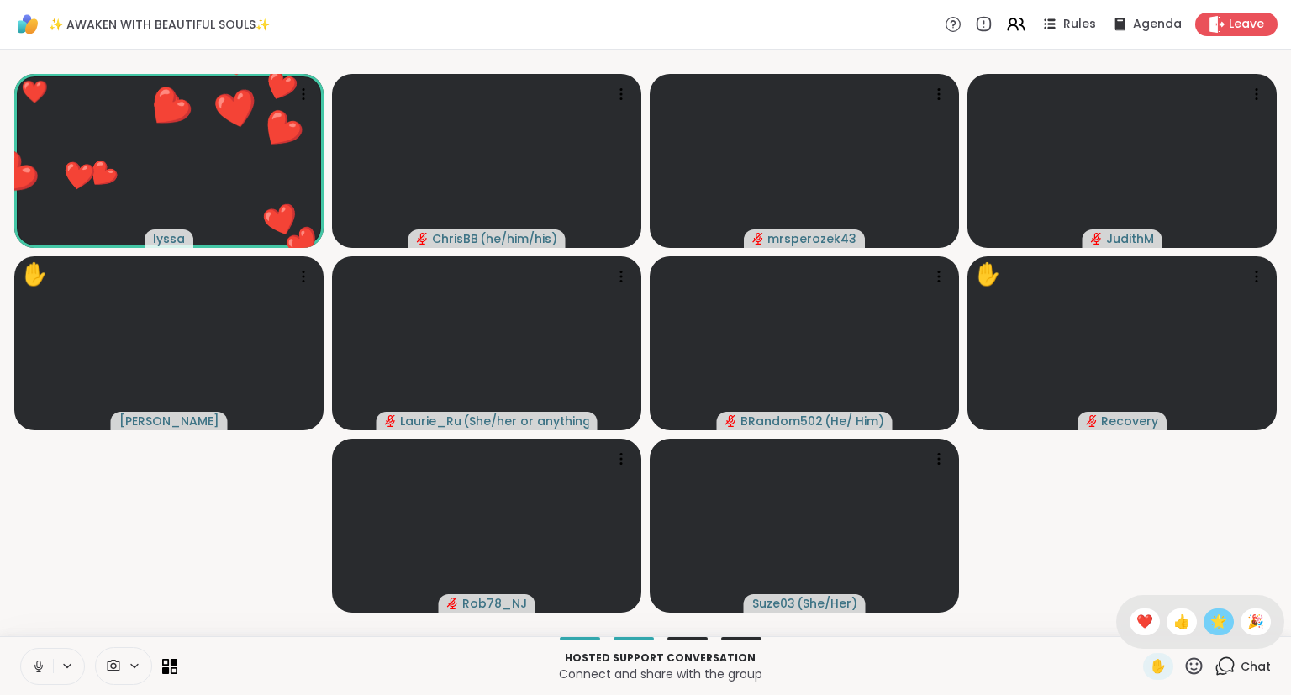
click at [1206, 617] on div "🌟" at bounding box center [1219, 622] width 30 height 27
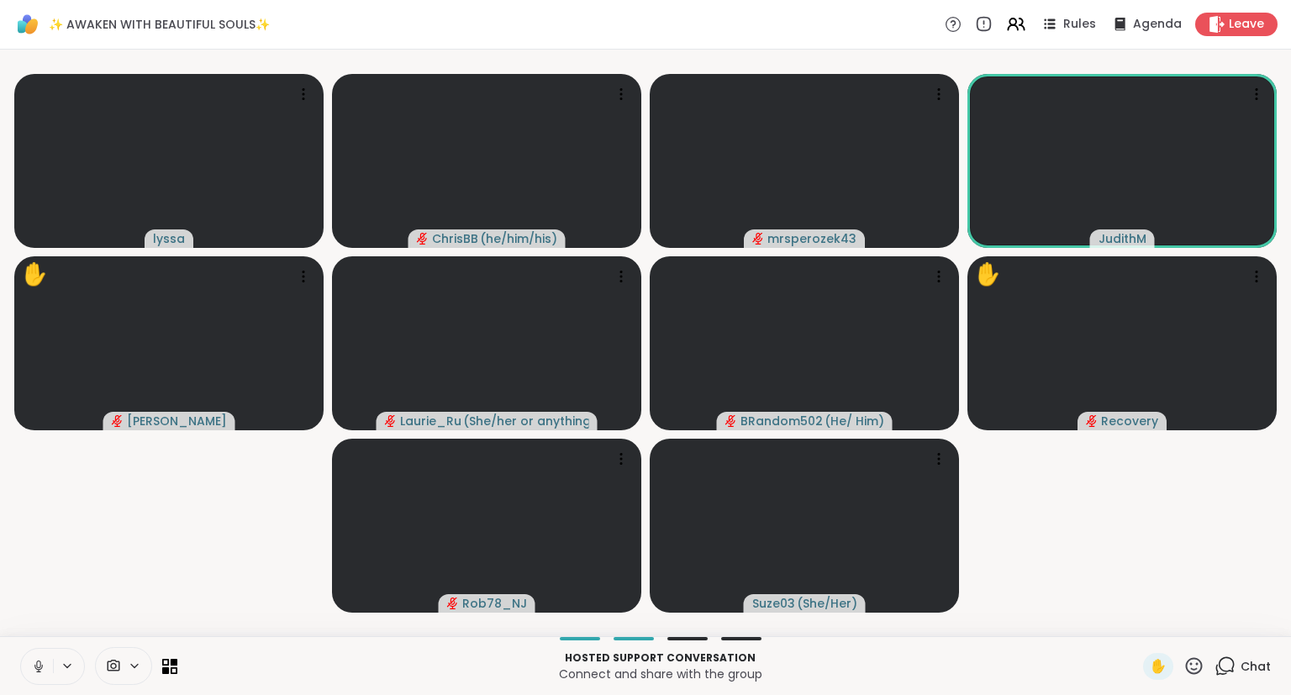
click at [44, 664] on icon at bounding box center [38, 666] width 15 height 15
click at [1199, 663] on icon at bounding box center [1194, 666] width 21 height 21
click at [1140, 625] on span "❤️" at bounding box center [1144, 622] width 17 height 20
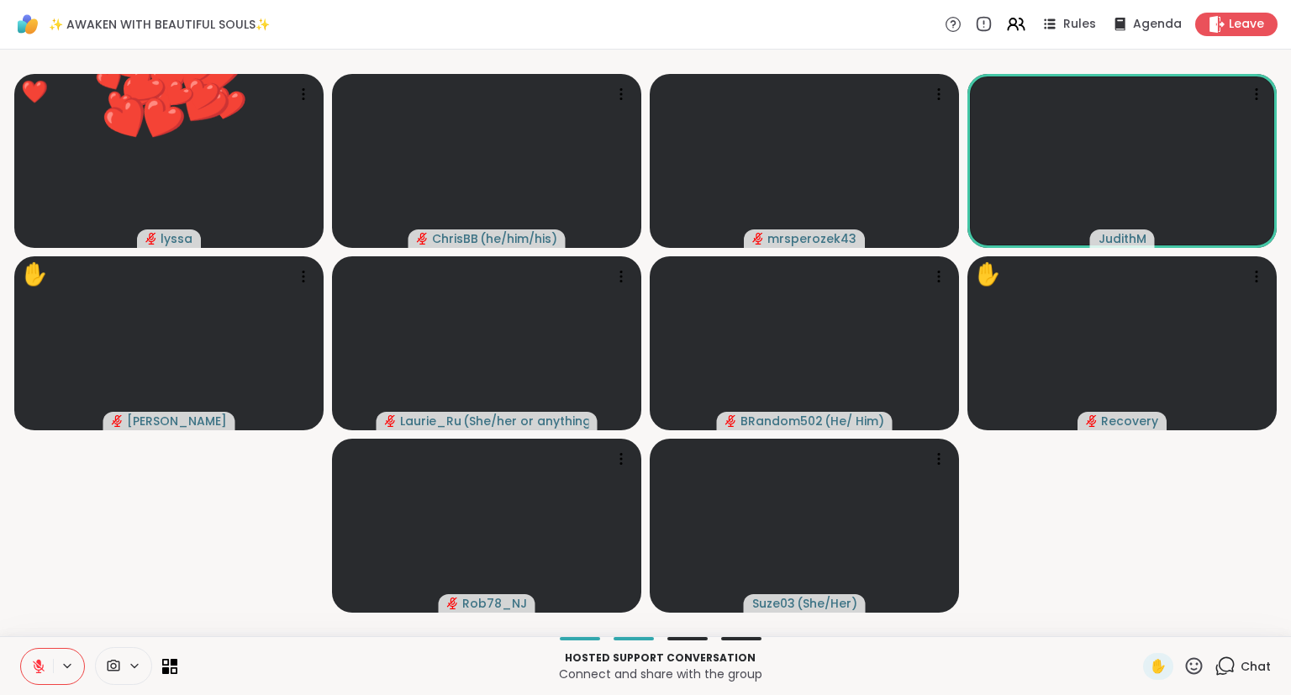
click at [1193, 667] on icon at bounding box center [1194, 666] width 21 height 21
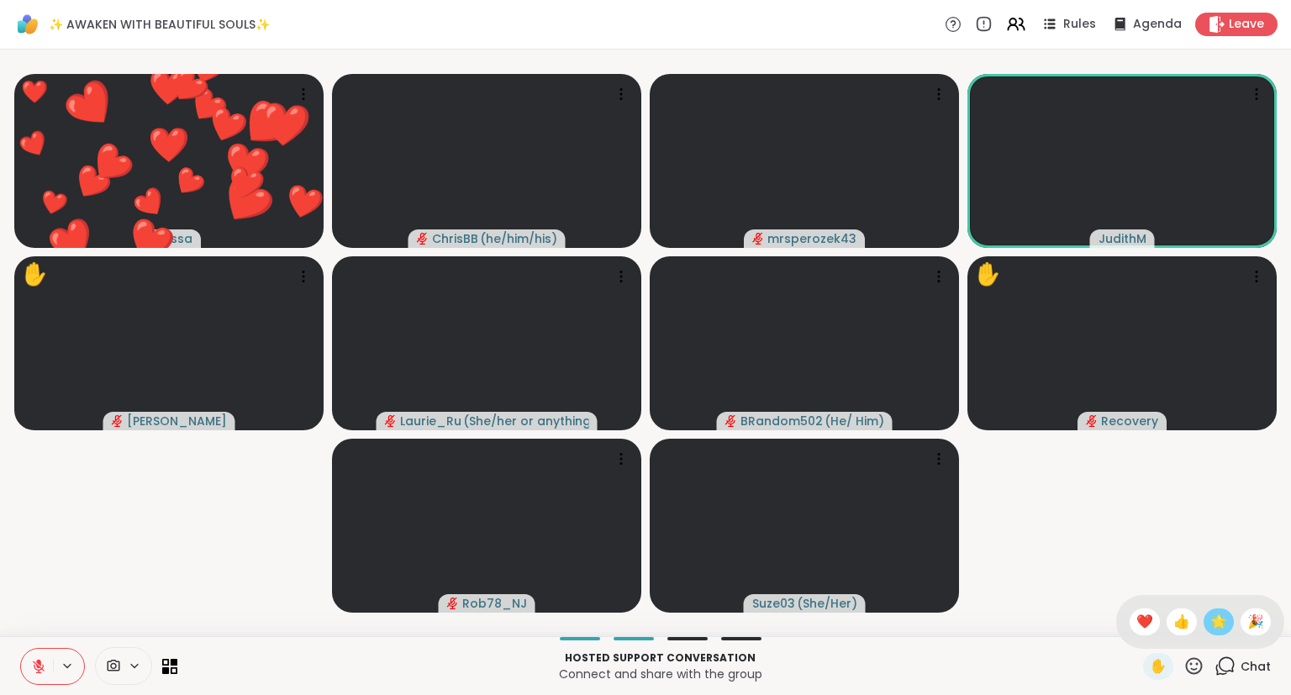
click at [1218, 626] on span "🌟" at bounding box center [1218, 622] width 17 height 20
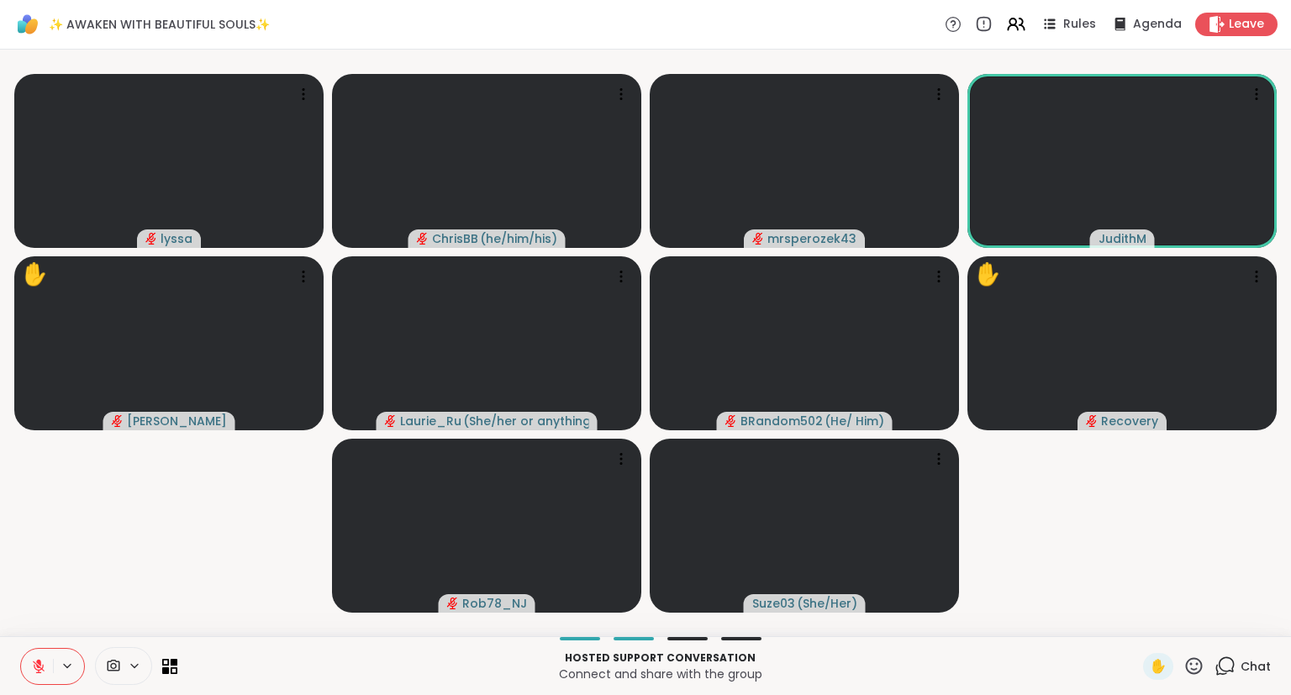
click at [1198, 671] on icon at bounding box center [1194, 666] width 21 height 21
click at [1139, 623] on span "❤️" at bounding box center [1144, 622] width 17 height 20
click at [1233, 666] on icon at bounding box center [1225, 666] width 21 height 21
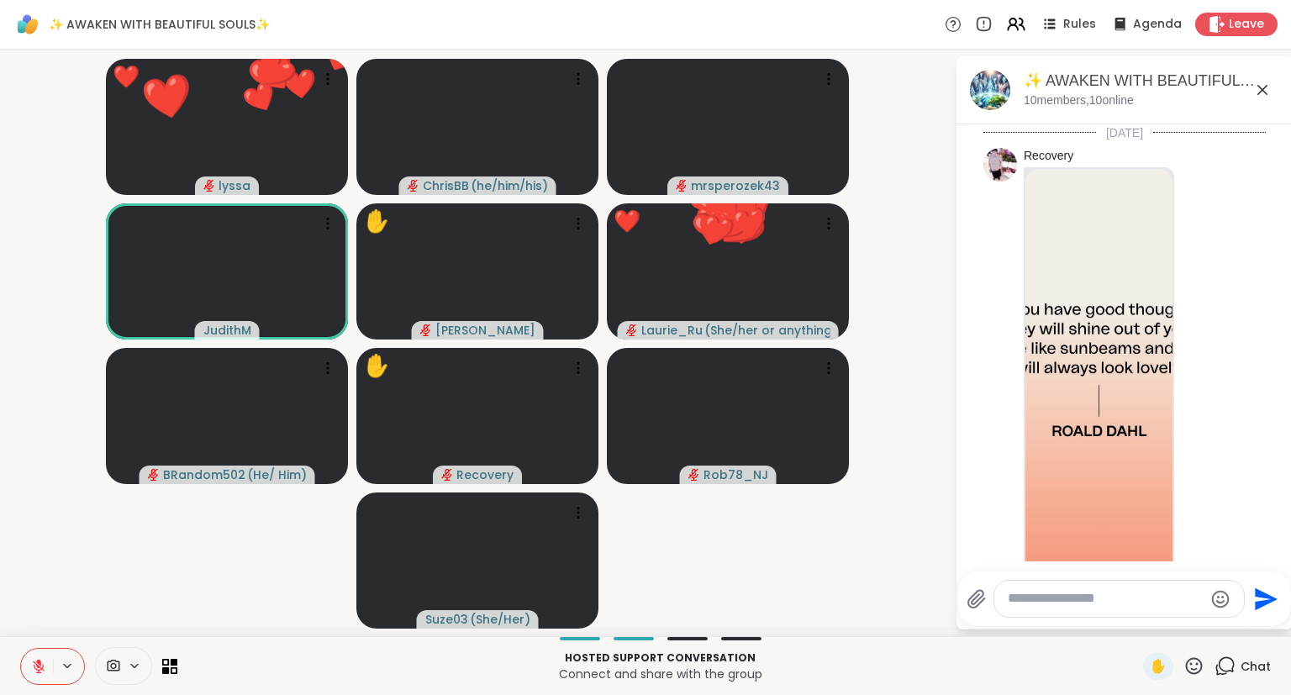
scroll to position [1172, 0]
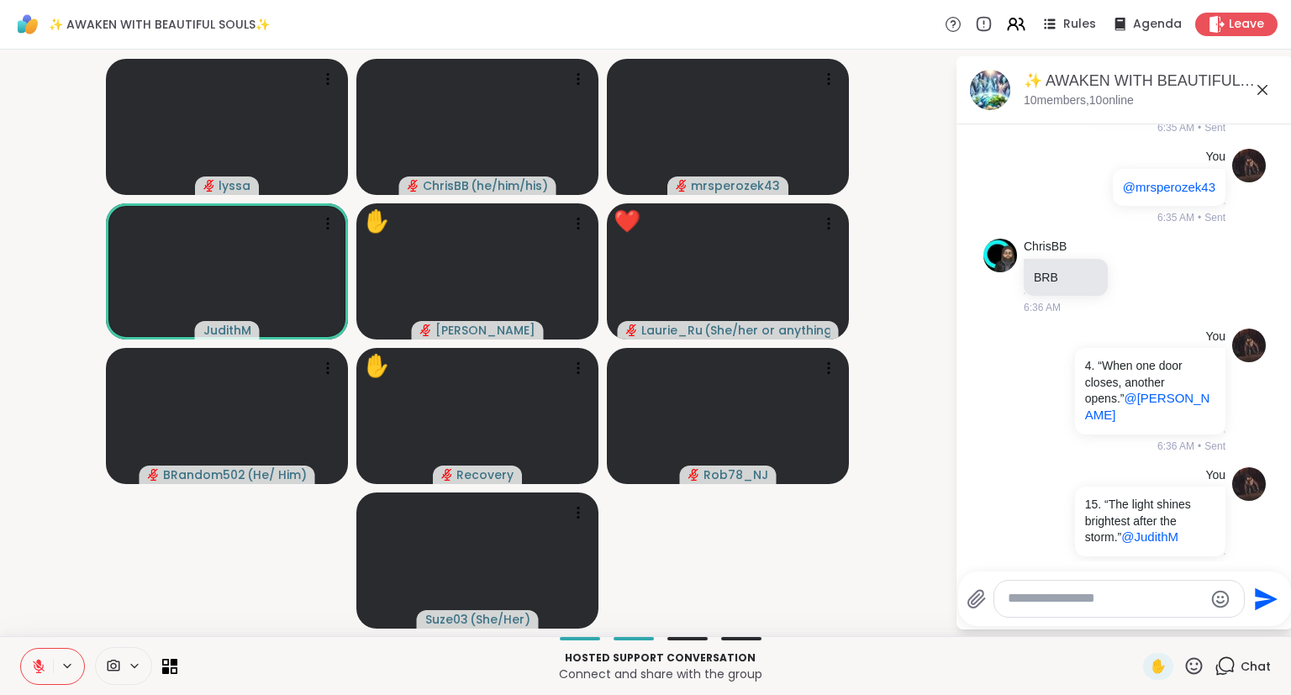
click at [1266, 85] on icon at bounding box center [1262, 90] width 20 height 20
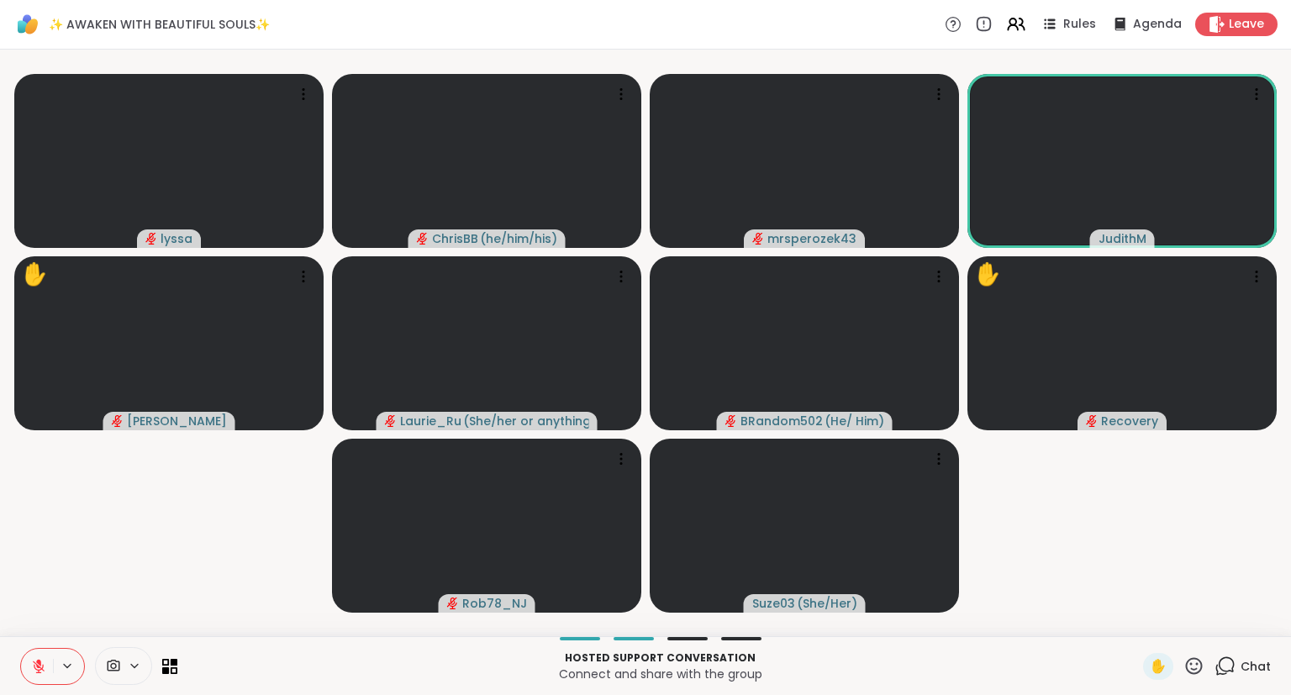
click at [29, 667] on button at bounding box center [37, 666] width 32 height 35
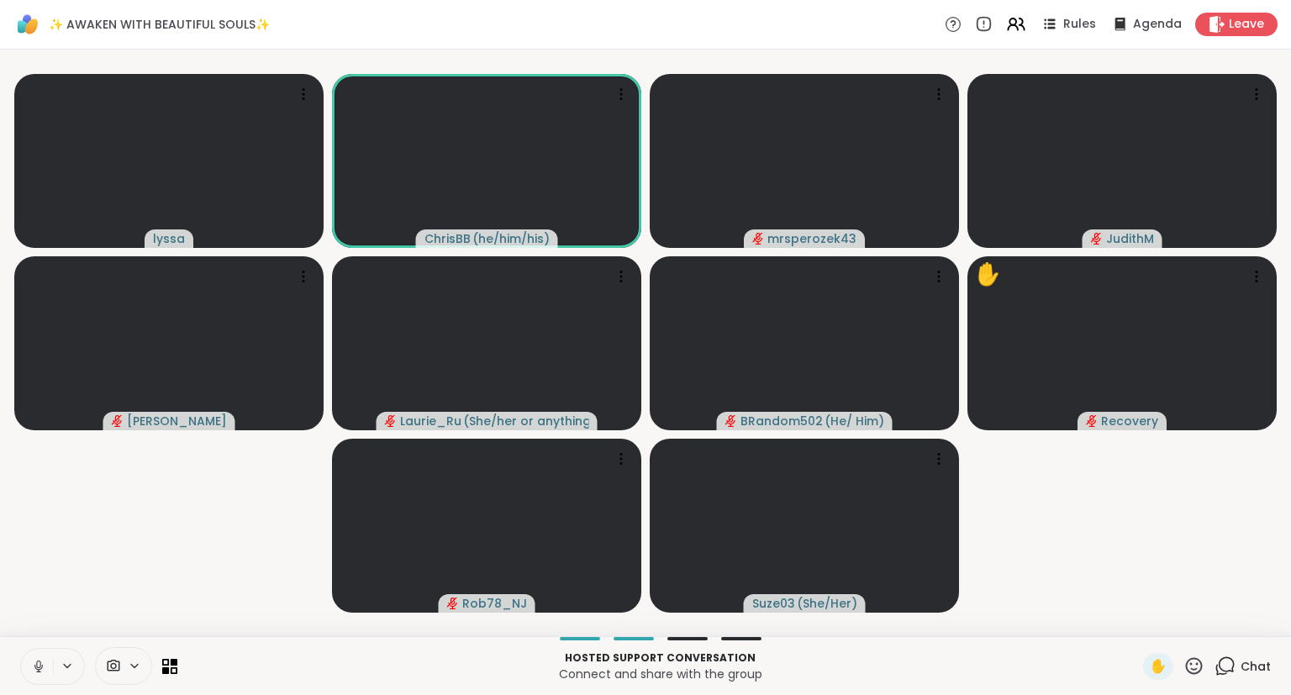
click at [31, 667] on icon at bounding box center [38, 666] width 15 height 15
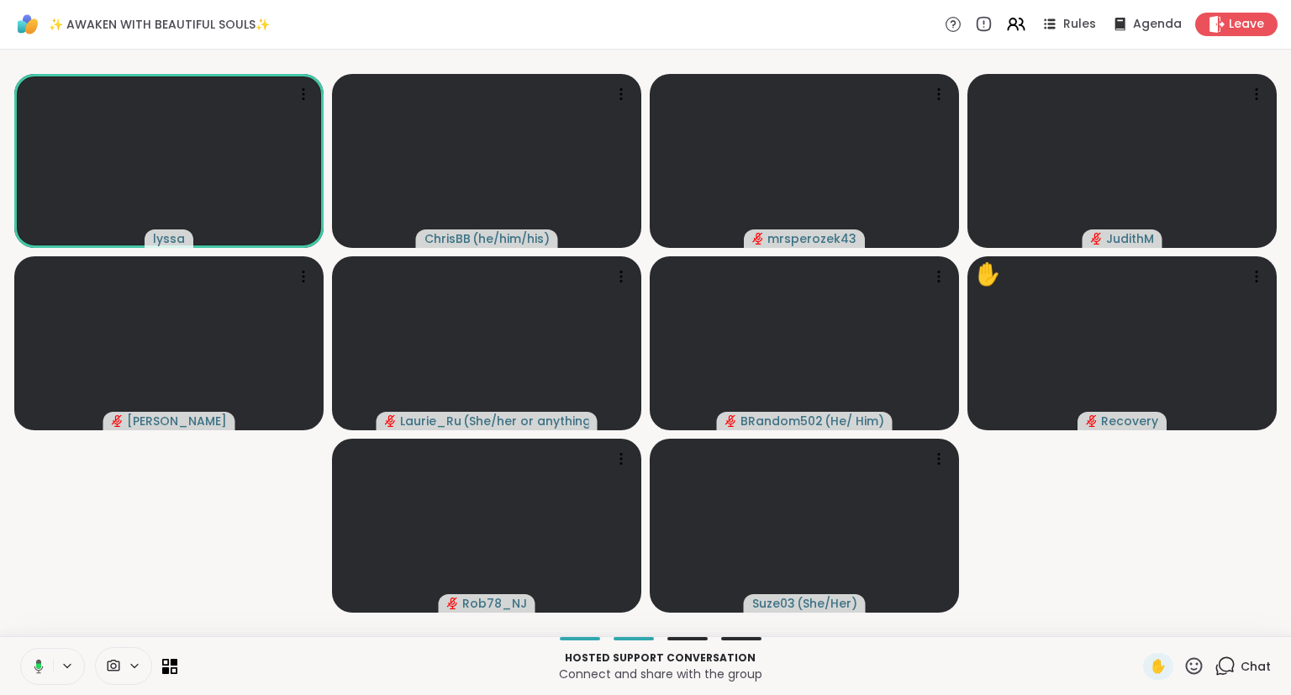
click at [1199, 667] on icon at bounding box center [1194, 666] width 21 height 21
click at [1155, 625] on div "✋ ❤️ 👍 🌟 🎉" at bounding box center [1200, 622] width 168 height 54
click at [1190, 662] on icon at bounding box center [1194, 665] width 17 height 17
click at [1138, 630] on span "❤️" at bounding box center [1144, 622] width 17 height 20
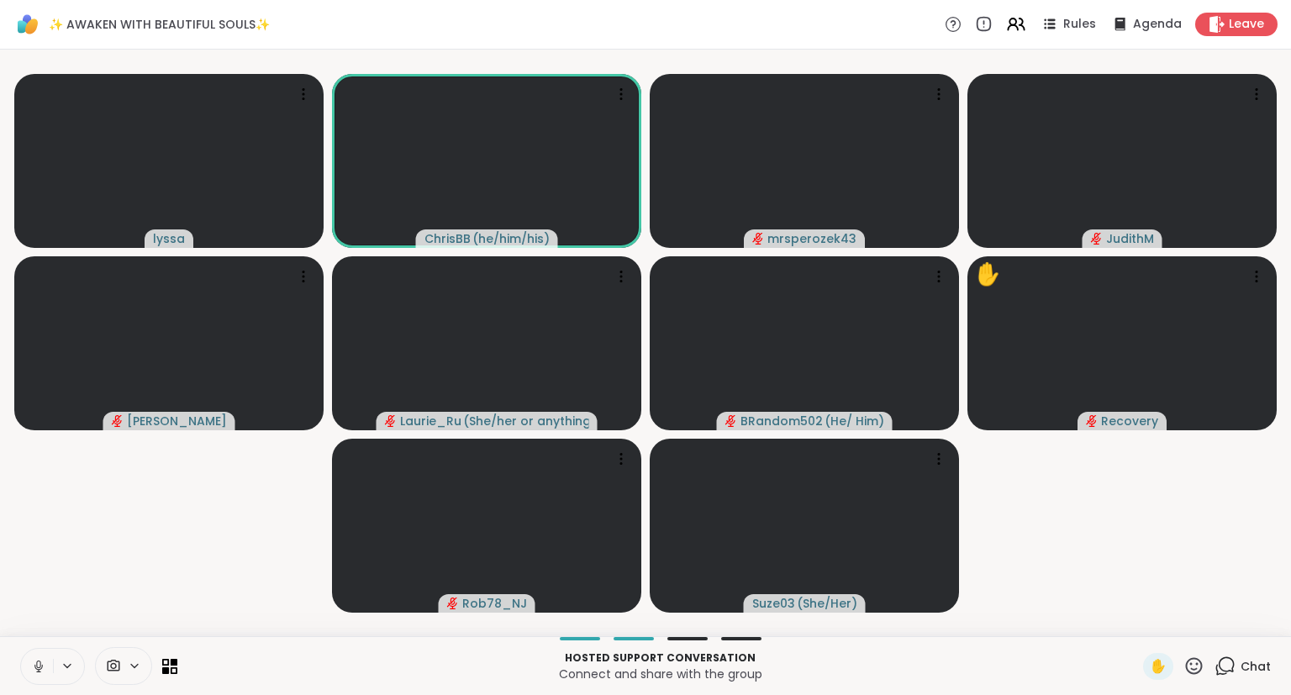
click at [44, 655] on button at bounding box center [37, 666] width 32 height 35
click at [1203, 668] on icon at bounding box center [1194, 665] width 17 height 17
click at [1141, 627] on span "❤️" at bounding box center [1144, 622] width 17 height 20
click at [33, 668] on icon at bounding box center [38, 666] width 15 height 15
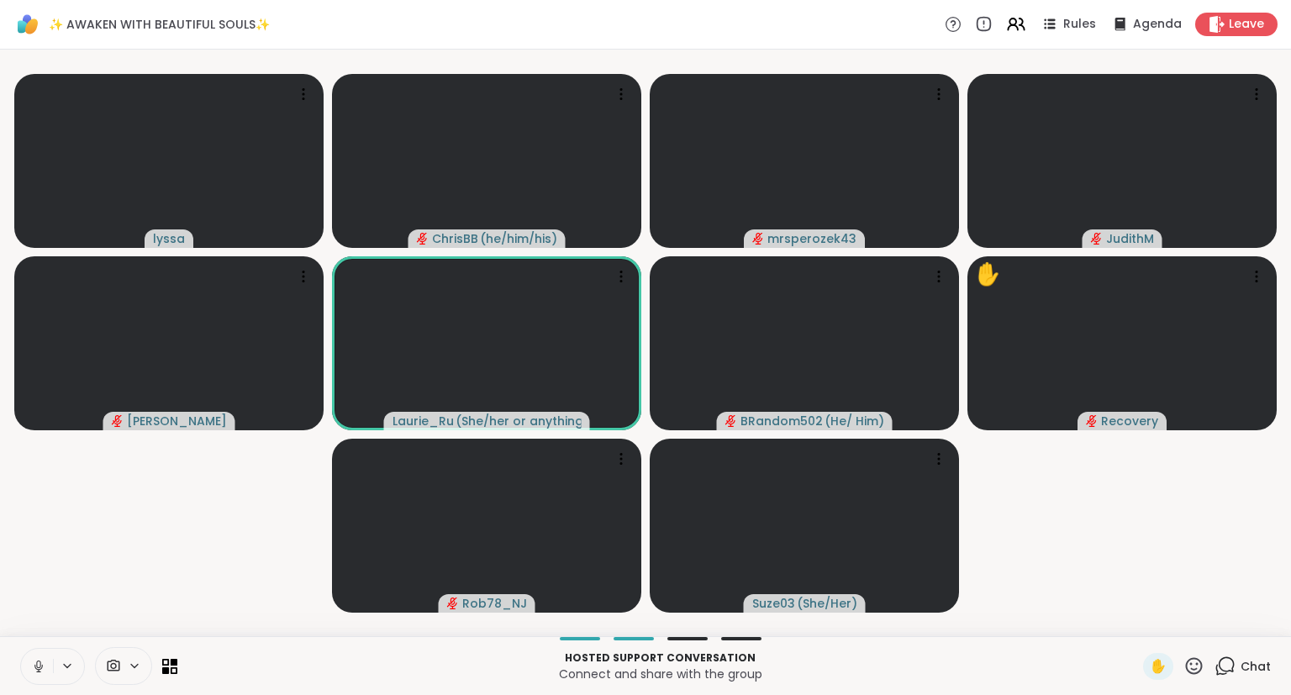
click at [1194, 666] on icon at bounding box center [1194, 666] width 21 height 21
click at [1138, 621] on span "❤️" at bounding box center [1144, 622] width 17 height 20
click at [1199, 664] on icon at bounding box center [1194, 665] width 17 height 17
click at [1142, 622] on span "❤️" at bounding box center [1144, 622] width 17 height 20
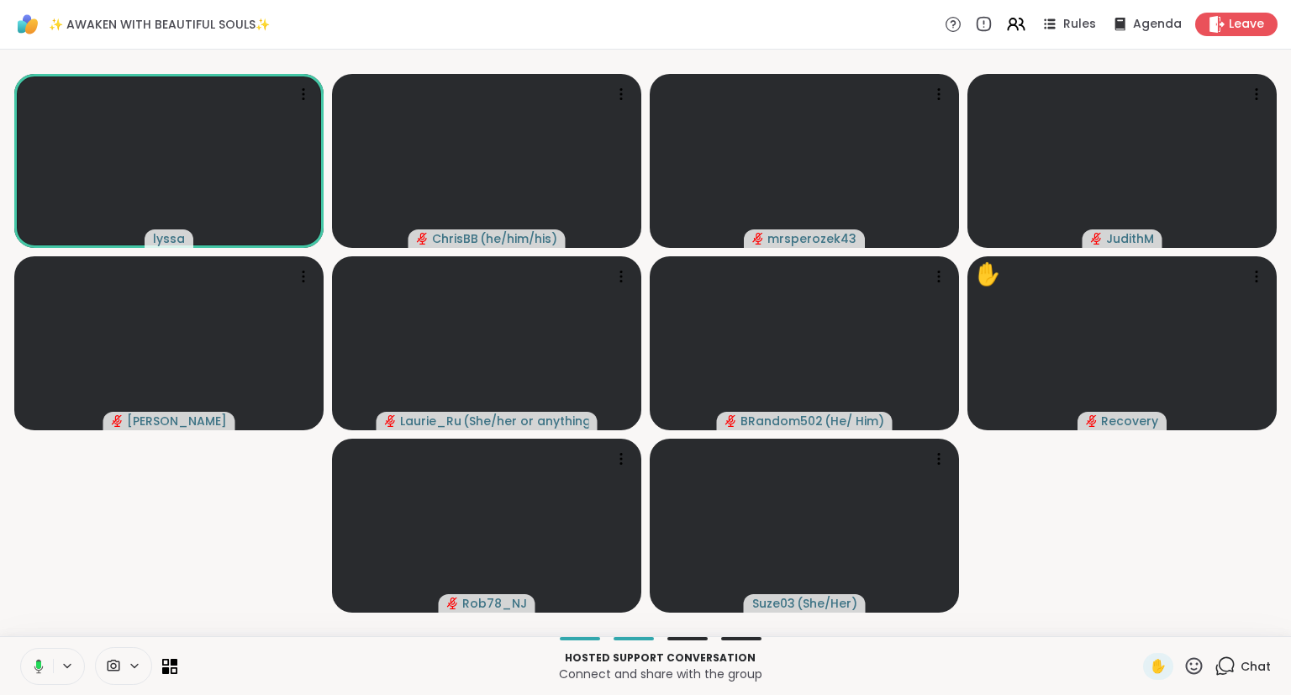
click at [1194, 665] on icon at bounding box center [1194, 665] width 17 height 17
click at [1138, 617] on span "❤️" at bounding box center [1144, 622] width 17 height 20
click at [1225, 617] on video-player-container "❤️ lyssa ❤️ ❤️ ❤️ ❤️ ❤️ ❤️ ❤️ ❤️ ❤️ ❤️ ❤️ ❤️ ❤️ ❤️ ❤️ ❤️ ❤️ ❤️ ❤️ ❤️ ❤️ ❤️ ❤️ ❤…" at bounding box center [645, 342] width 1271 height 573
click at [40, 661] on icon at bounding box center [38, 666] width 9 height 14
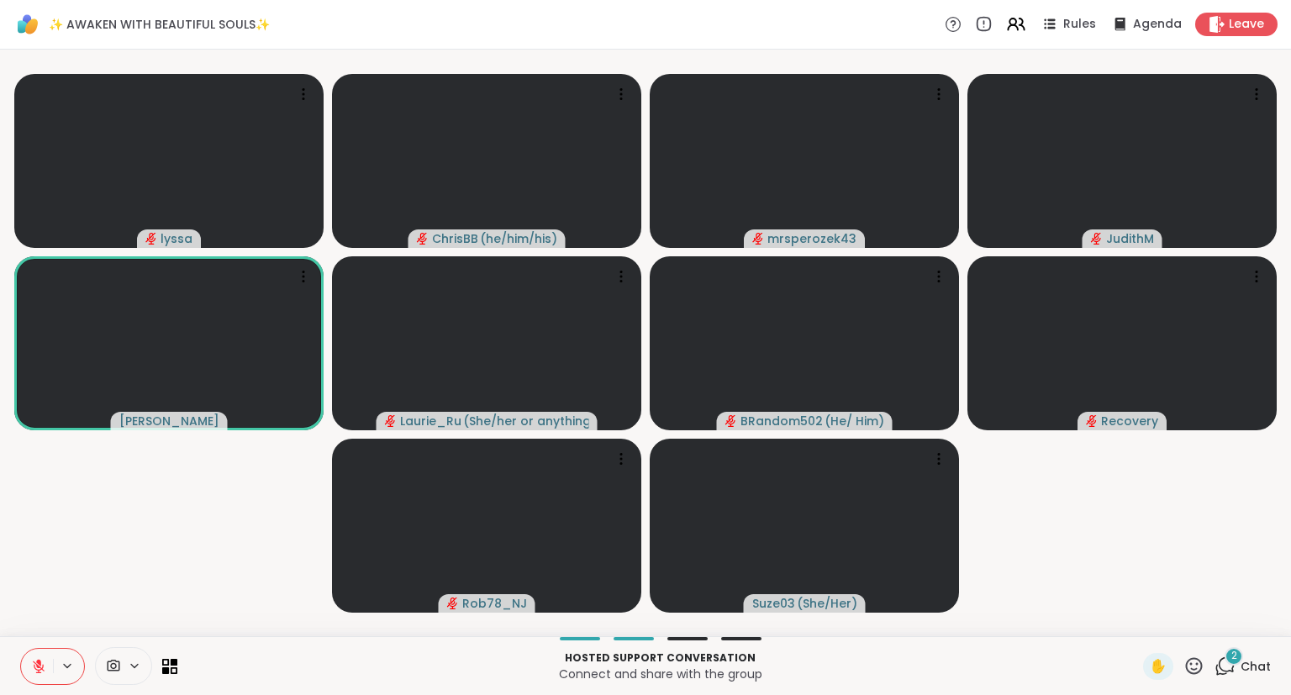
click at [1189, 661] on icon at bounding box center [1194, 666] width 21 height 21
click at [1136, 614] on span "❤️" at bounding box center [1144, 622] width 17 height 20
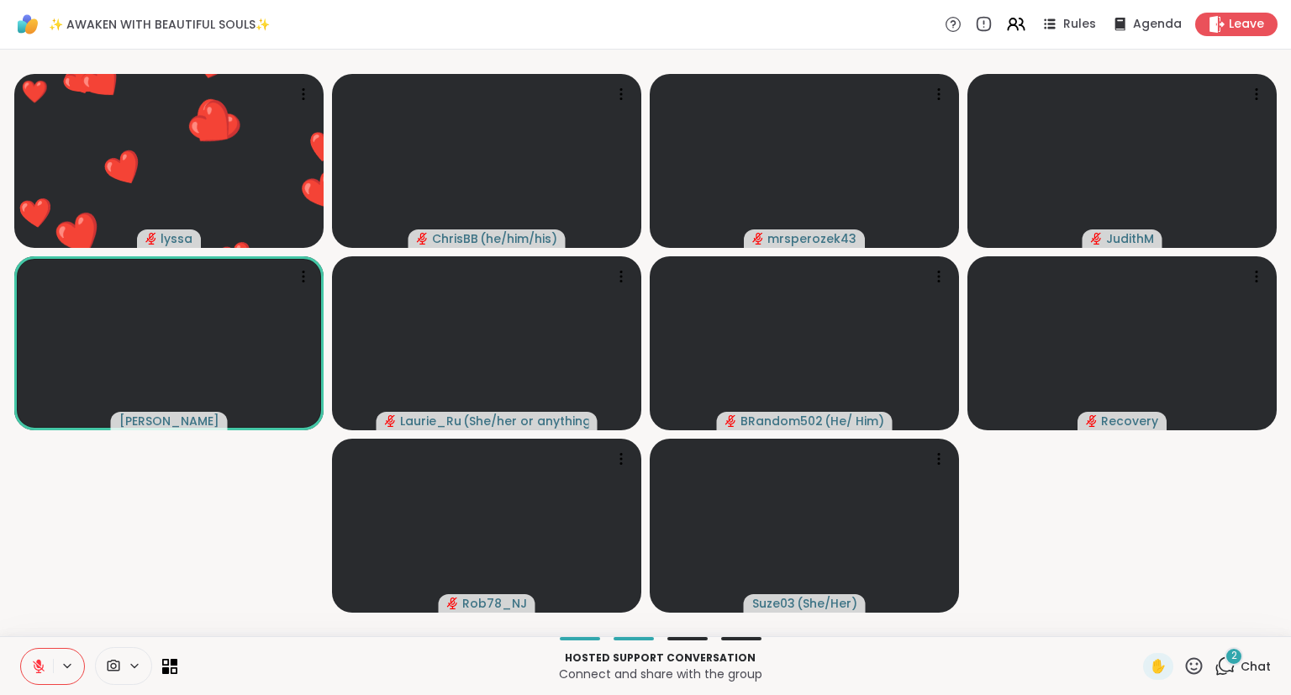
click at [1202, 669] on icon at bounding box center [1194, 665] width 17 height 17
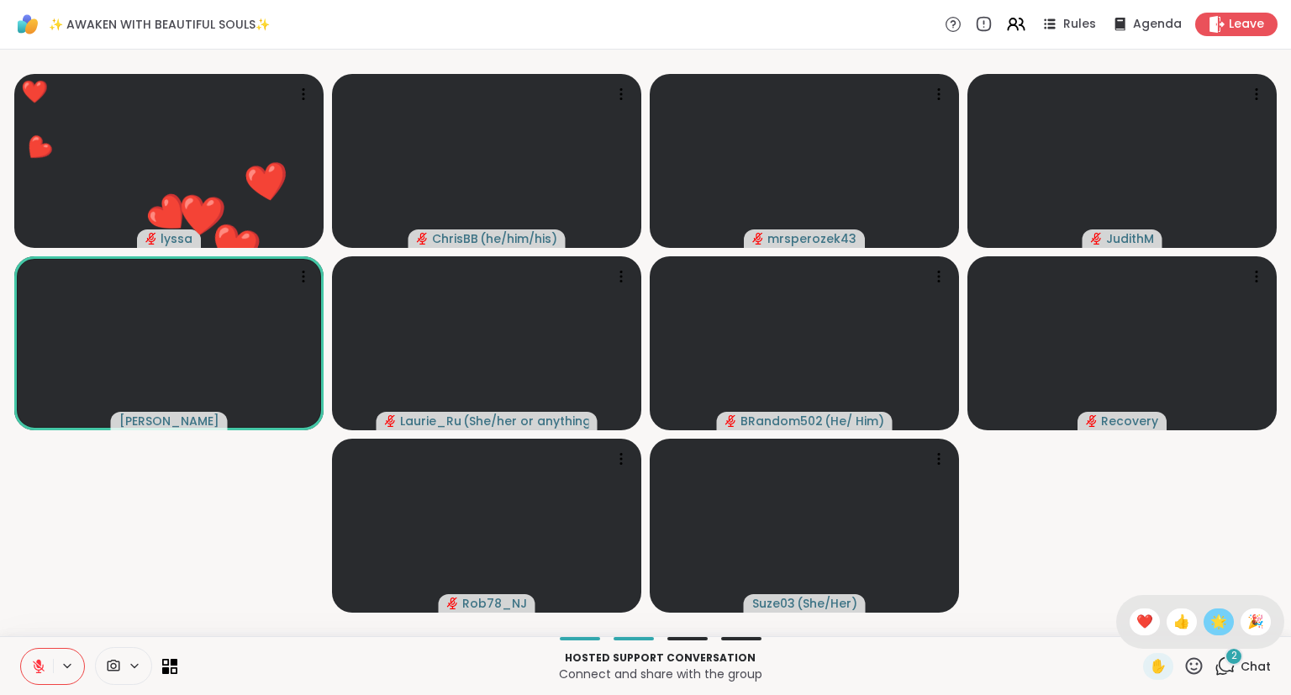
click at [1222, 618] on span "🌟" at bounding box center [1218, 622] width 17 height 20
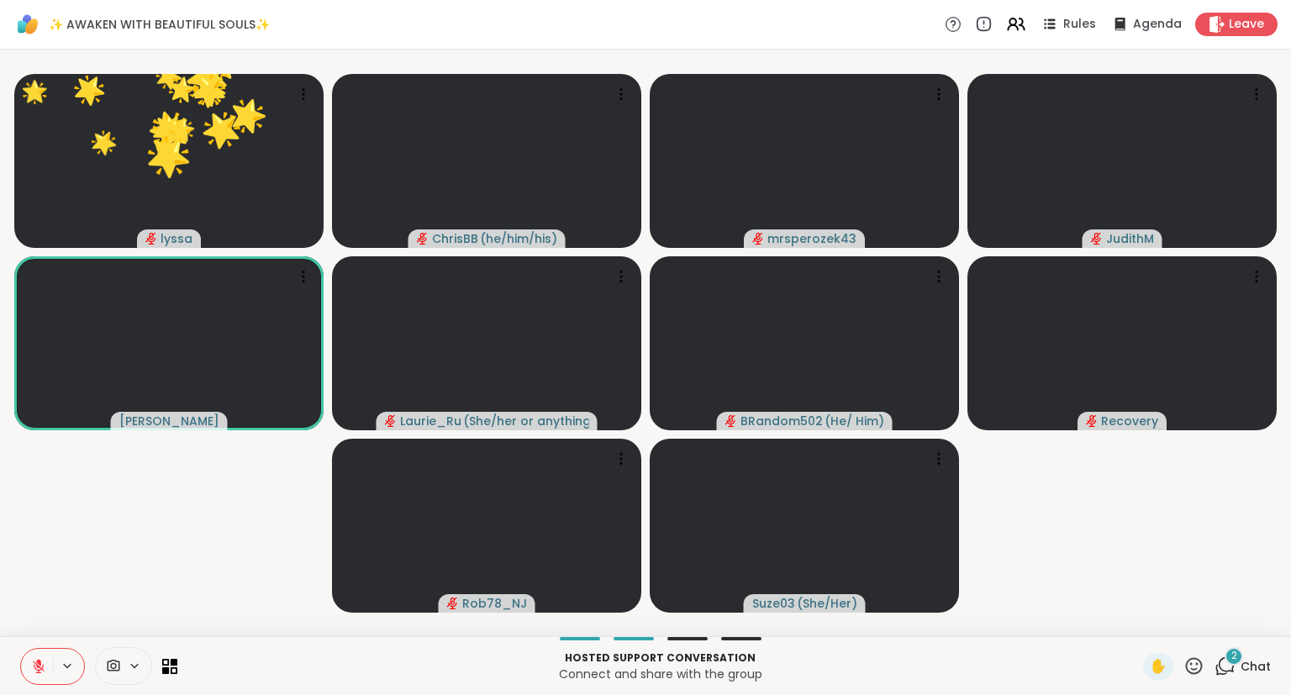
click at [1193, 662] on icon at bounding box center [1194, 666] width 21 height 21
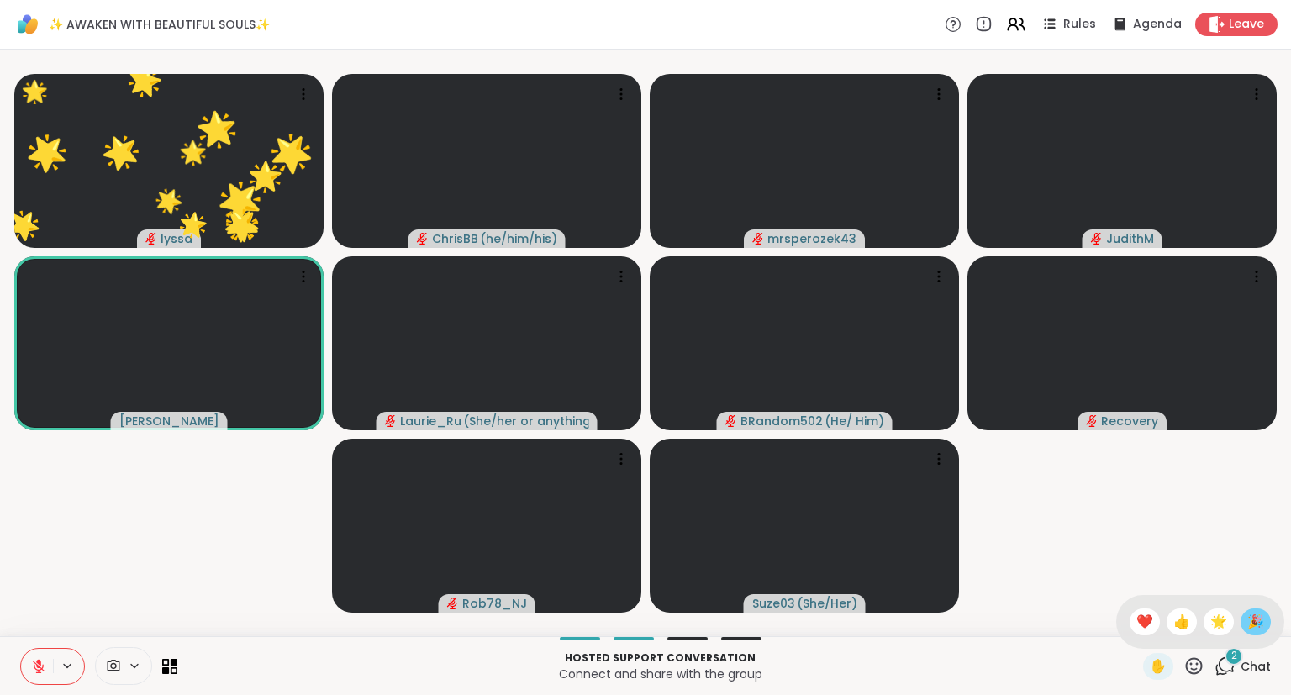
click at [1253, 630] on span "🎉" at bounding box center [1255, 622] width 17 height 20
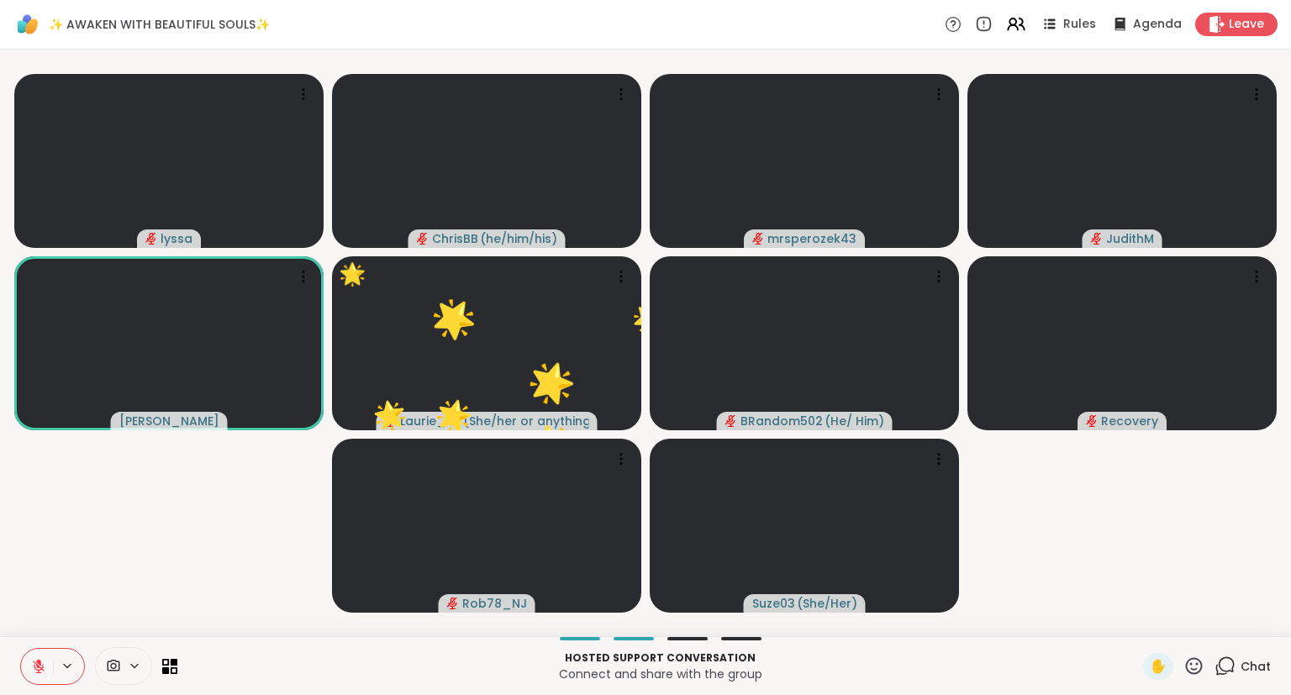
click at [41, 669] on icon at bounding box center [39, 667] width 12 height 12
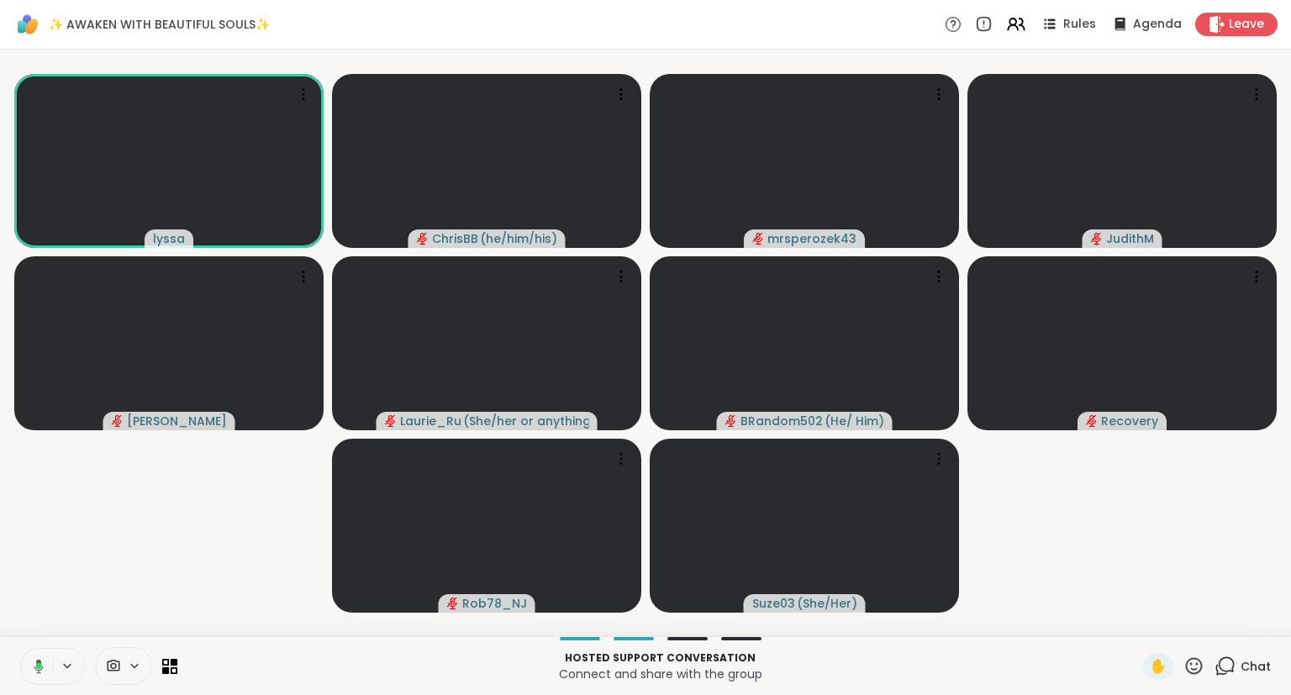
click at [1196, 665] on icon at bounding box center [1194, 666] width 21 height 21
click at [1142, 630] on span "❤️" at bounding box center [1144, 622] width 17 height 20
click at [1202, 667] on icon at bounding box center [1194, 665] width 17 height 17
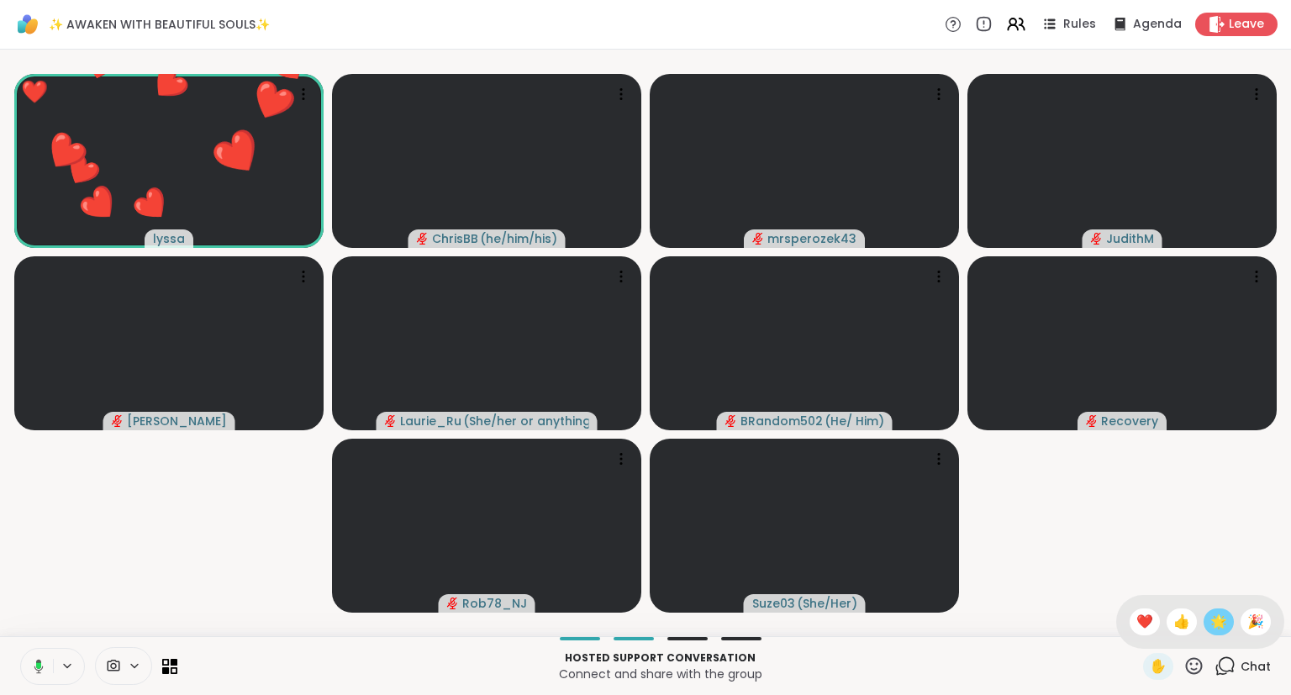
click at [1215, 630] on span "🌟" at bounding box center [1218, 622] width 17 height 20
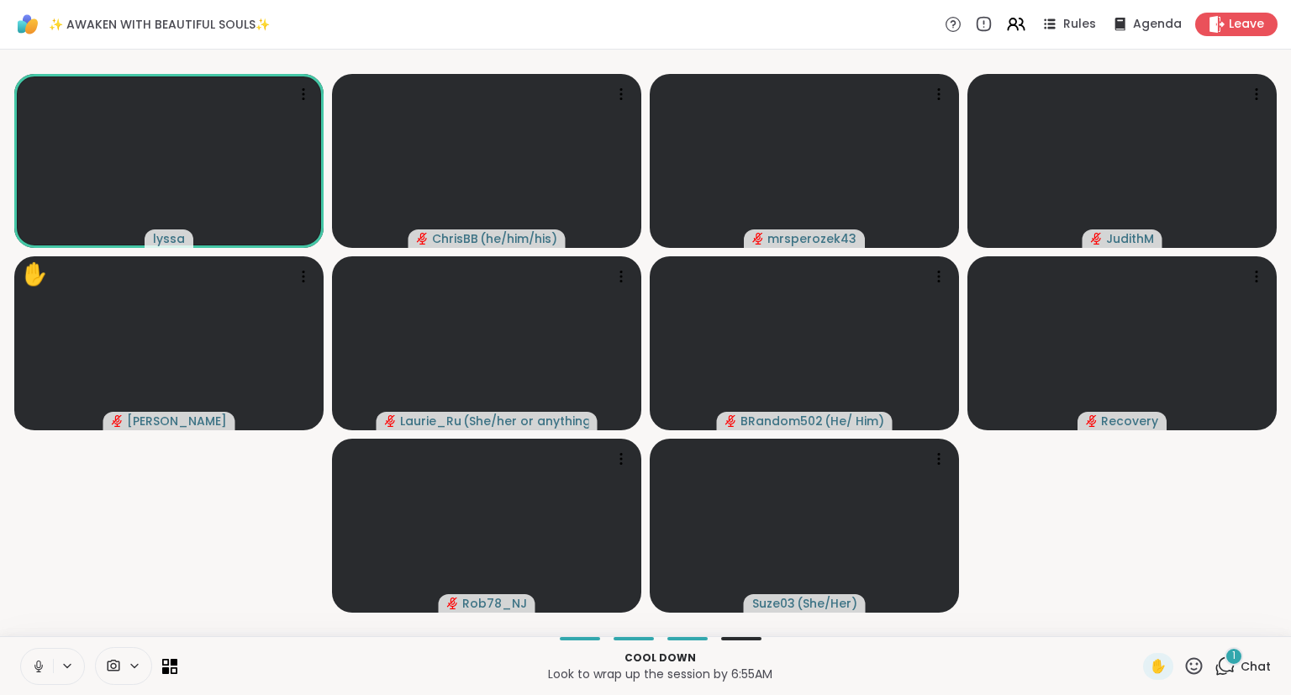
click at [39, 664] on icon at bounding box center [38, 666] width 15 height 15
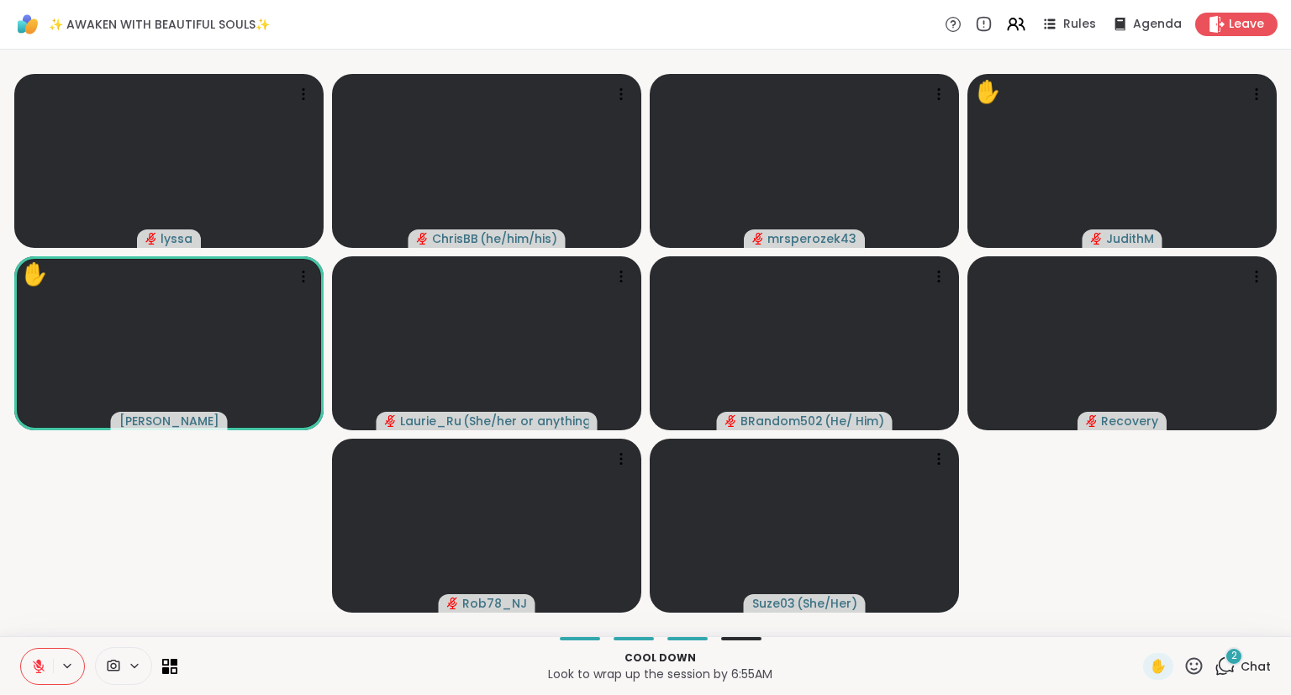
click at [1193, 661] on icon at bounding box center [1194, 666] width 21 height 21
click at [1140, 608] on div "✋ ❤️ 👍 🌟 🎉" at bounding box center [1200, 622] width 168 height 54
click at [1190, 664] on icon at bounding box center [1194, 666] width 21 height 21
click at [1210, 615] on span "🌟" at bounding box center [1218, 622] width 17 height 20
click at [1196, 672] on icon at bounding box center [1194, 666] width 21 height 21
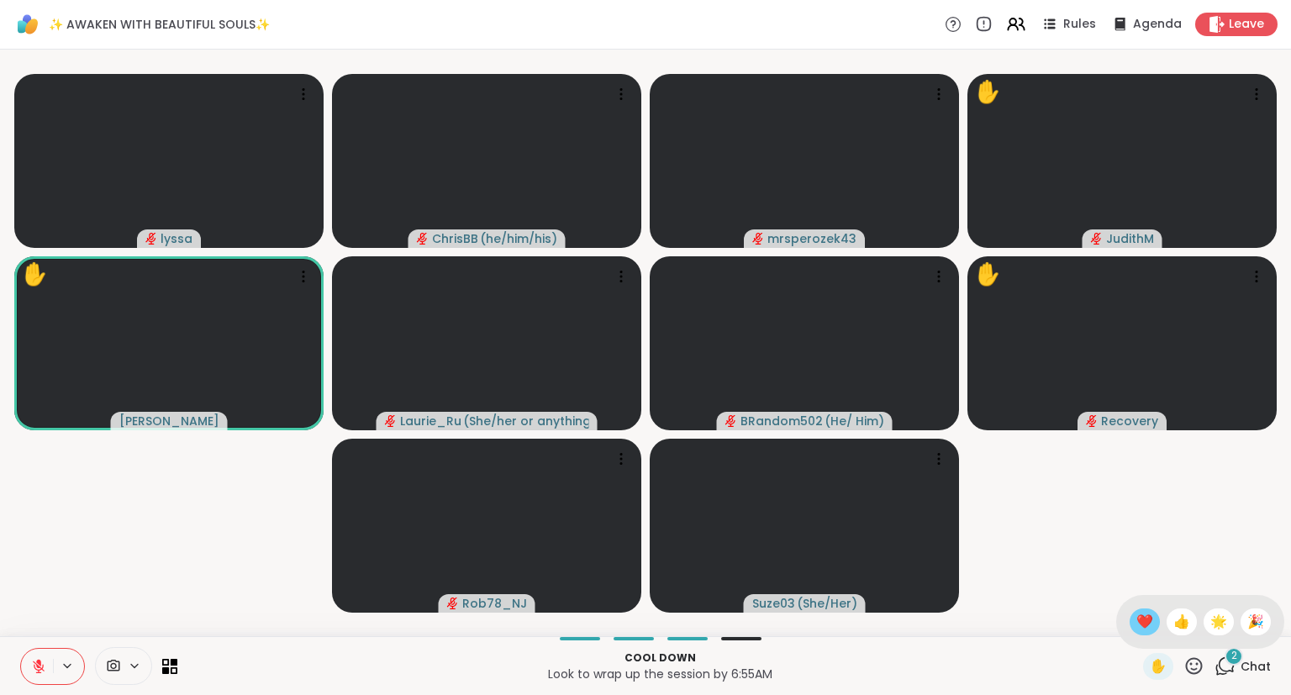
click at [1141, 617] on span "❤️" at bounding box center [1144, 622] width 17 height 20
click at [1195, 657] on icon at bounding box center [1194, 666] width 21 height 21
click at [1149, 629] on div "❤️" at bounding box center [1145, 622] width 30 height 27
click at [1233, 655] on span "2" at bounding box center [1234, 656] width 6 height 14
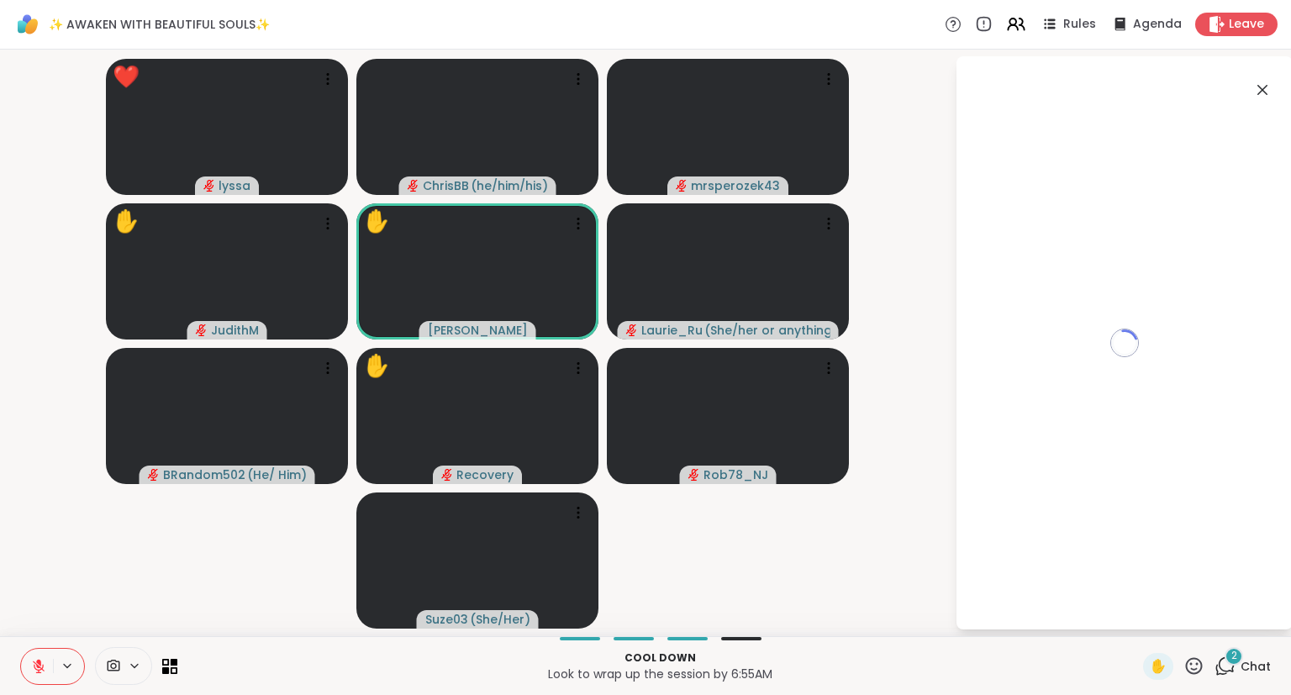
click at [1142, 599] on div "Loading..." at bounding box center [1125, 342] width 336 height 573
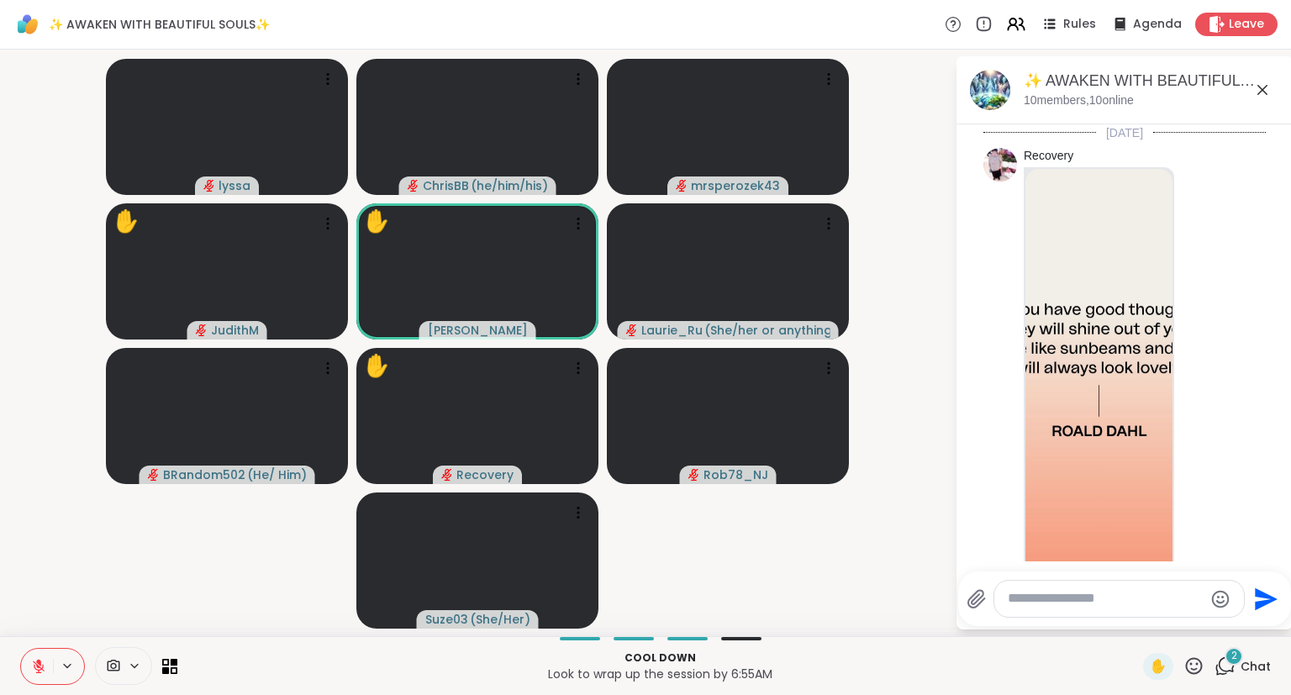
scroll to position [2752, 0]
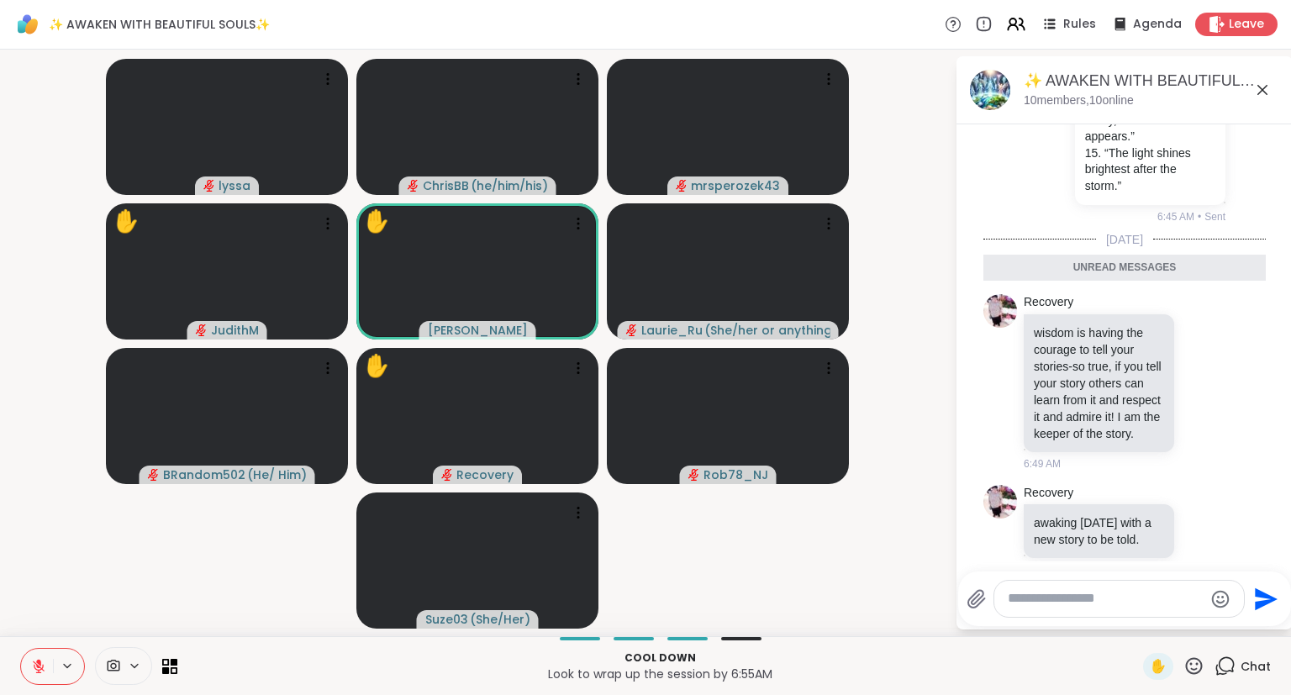
click at [1129, 600] on textarea "Type your message" at bounding box center [1106, 599] width 196 height 18
type textarea "*"
click at [1226, 520] on icon at bounding box center [1222, 530] width 15 height 20
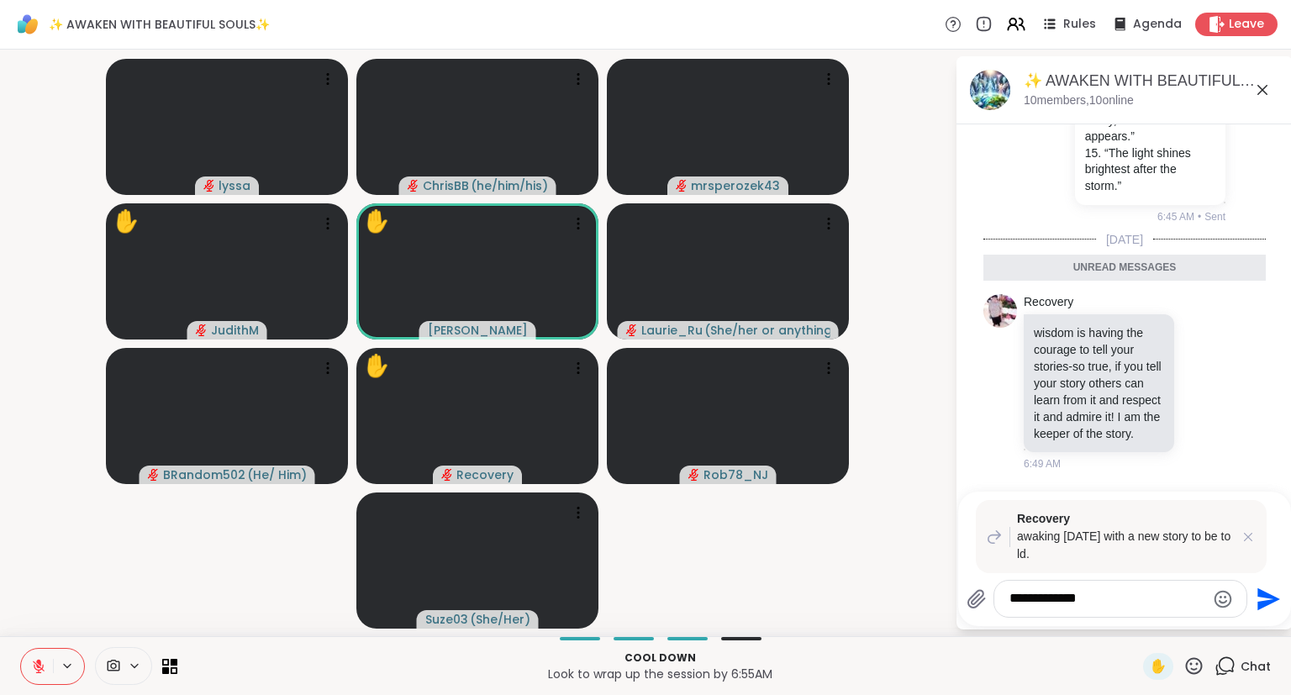
type textarea "**********"
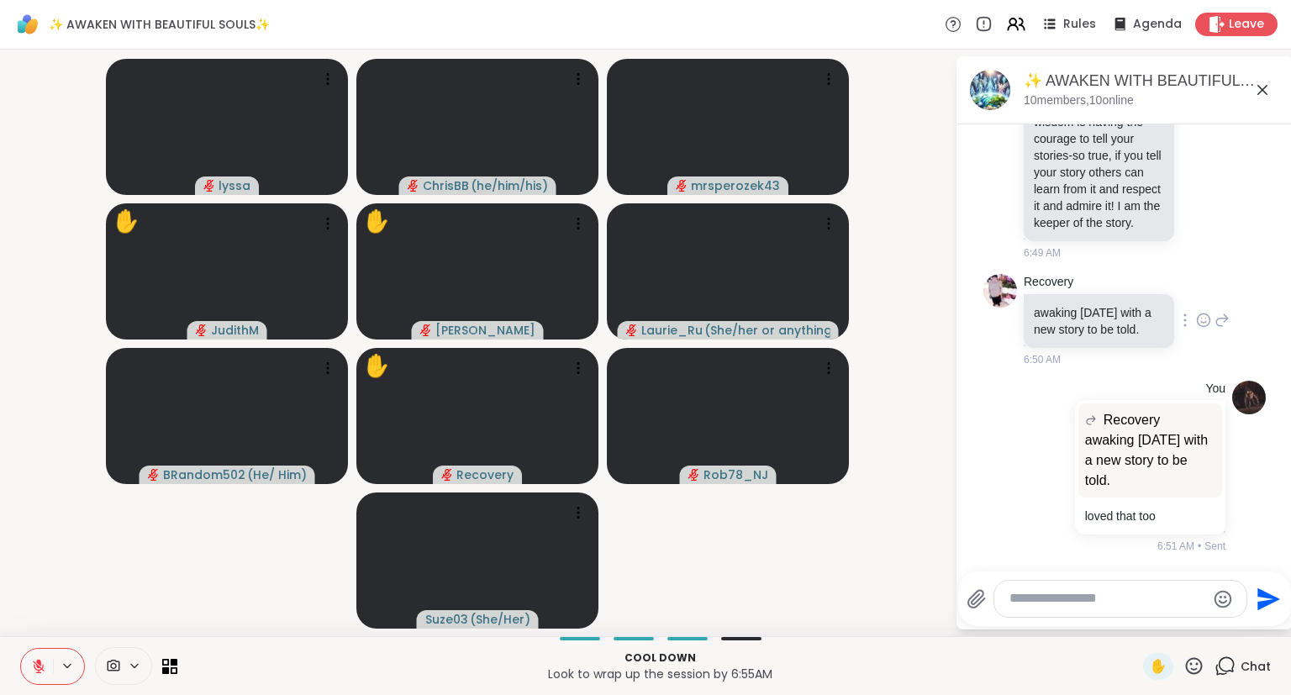
scroll to position [2898, 0]
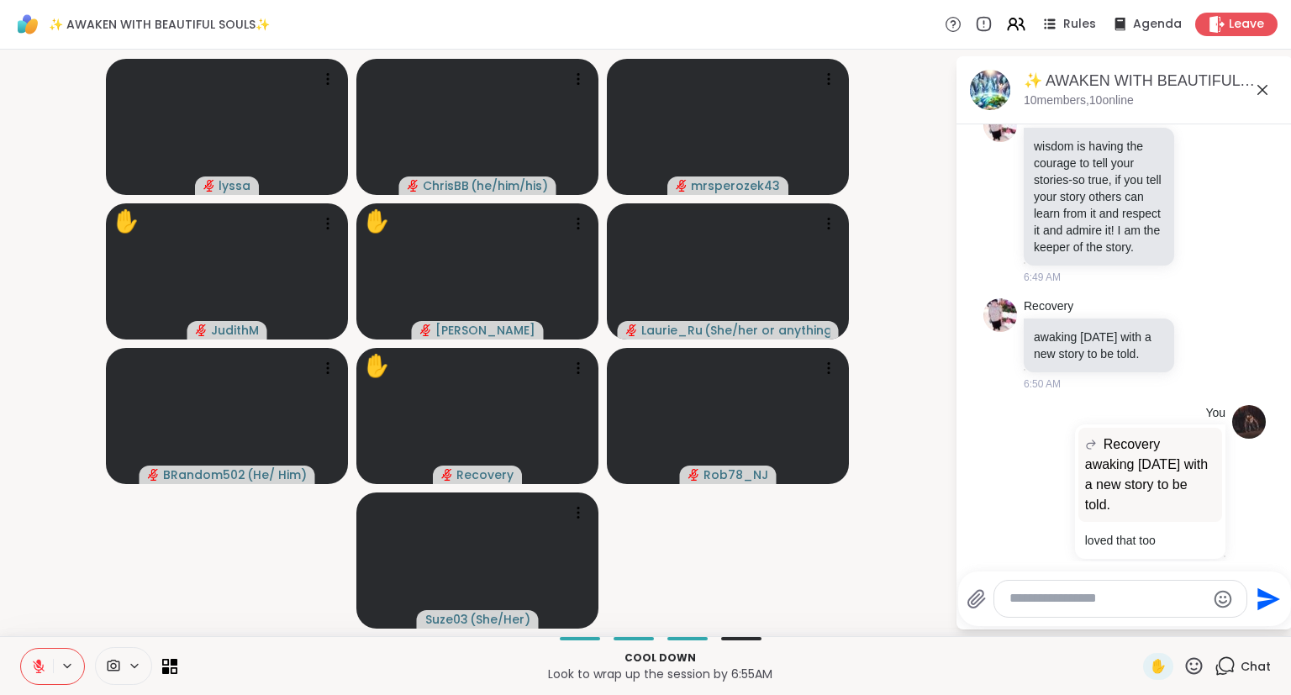
click at [35, 643] on div "Cool down Look to wrap up the session by 6:55AM ✋ Chat" at bounding box center [645, 665] width 1291 height 59
click at [36, 654] on button at bounding box center [37, 666] width 32 height 35
click at [1016, 38] on div "✨ AWAKEN WITH BEAUTIFUL SOULS✨ Rules Agenda Leave" at bounding box center [645, 25] width 1291 height 50
click at [1015, 32] on icon at bounding box center [1015, 23] width 21 height 21
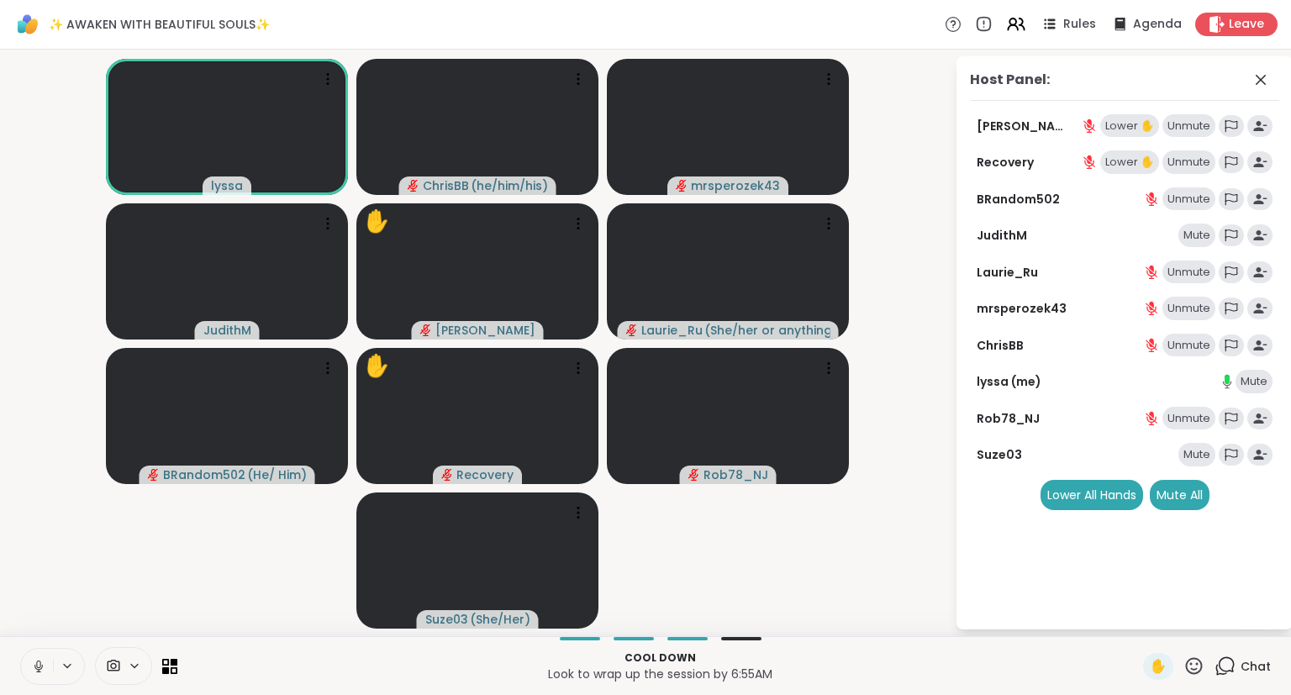
click at [45, 656] on button at bounding box center [37, 666] width 32 height 35
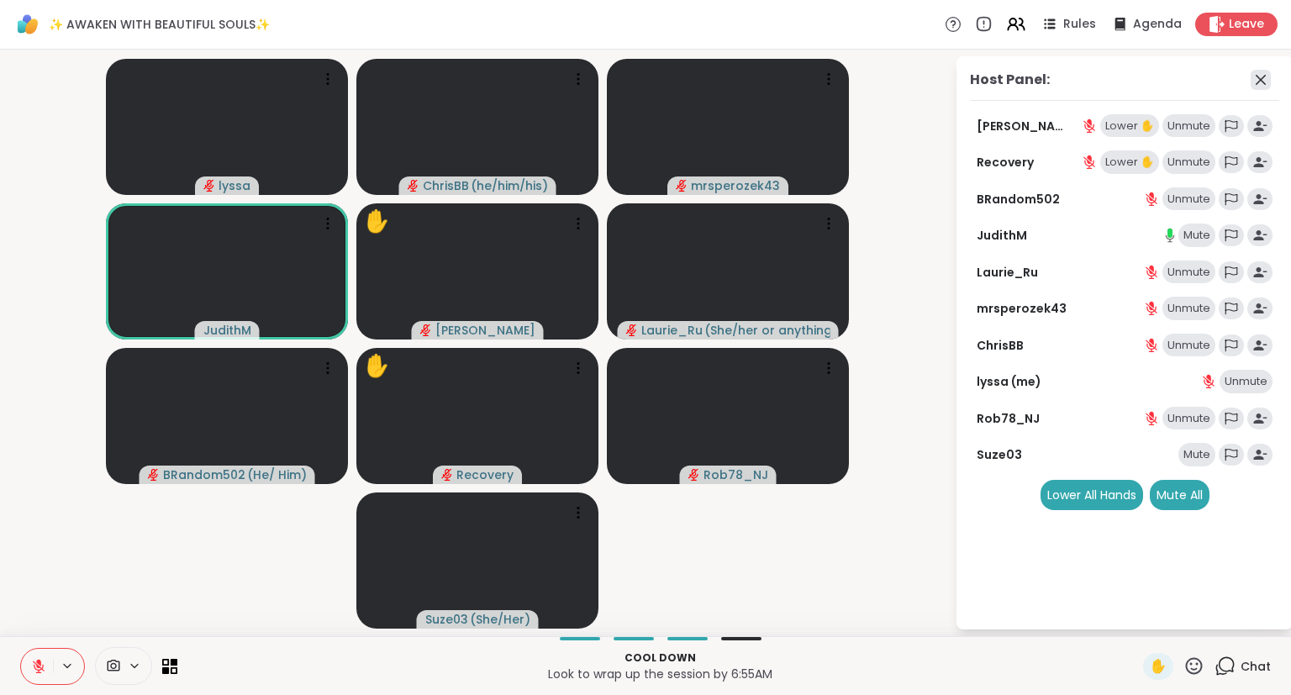
click at [1263, 87] on icon at bounding box center [1261, 80] width 20 height 20
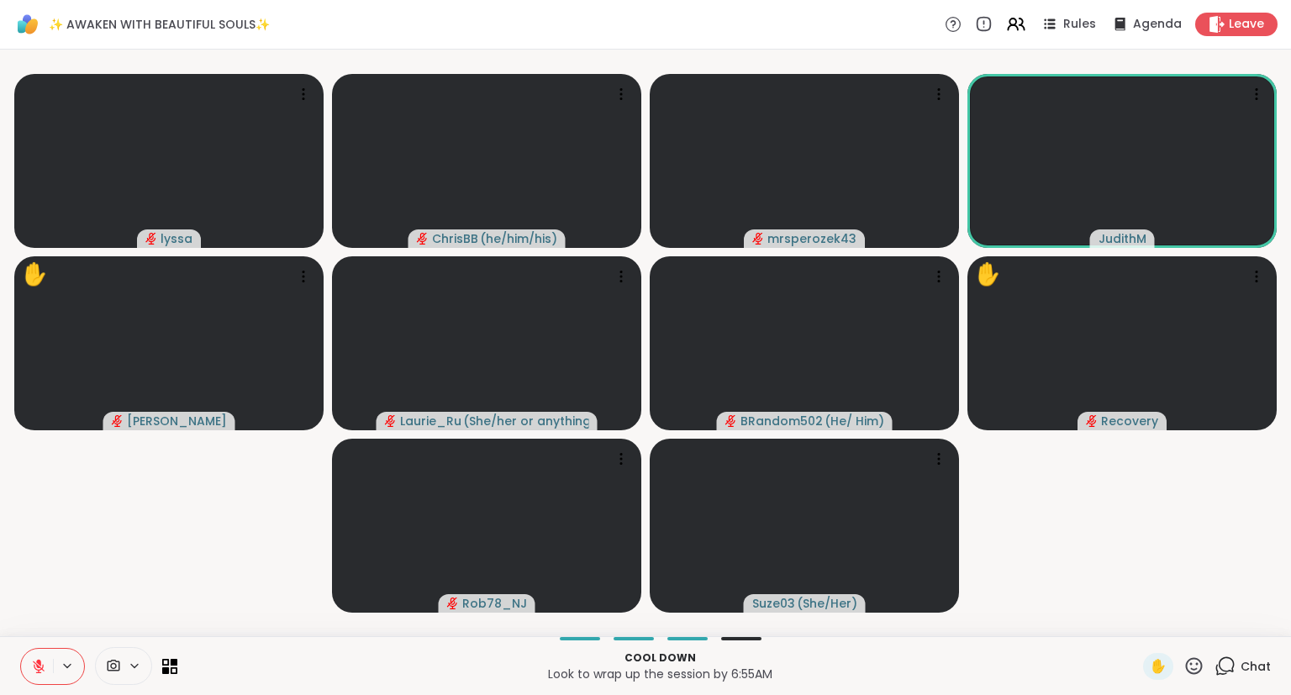
click at [1188, 667] on icon at bounding box center [1194, 665] width 17 height 17
click at [1143, 621] on span "❤️" at bounding box center [1144, 622] width 17 height 20
click at [1198, 668] on icon at bounding box center [1194, 666] width 21 height 21
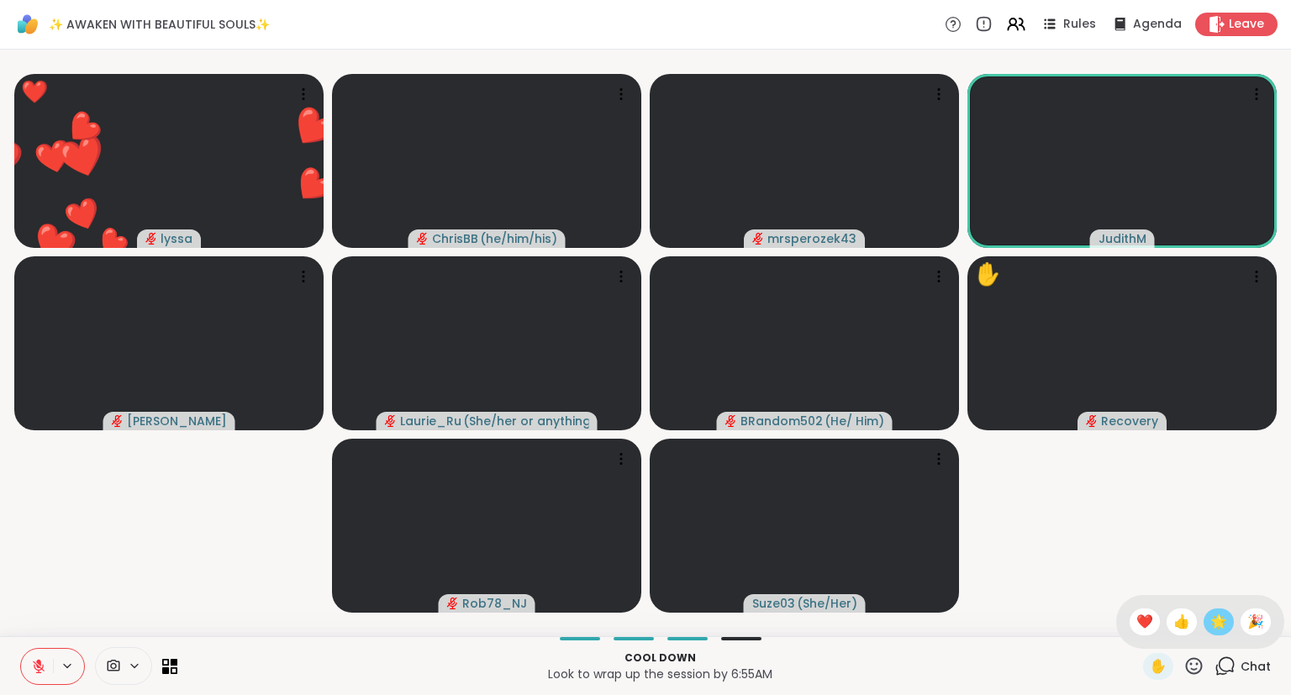
click at [1205, 628] on div "🌟" at bounding box center [1219, 622] width 30 height 27
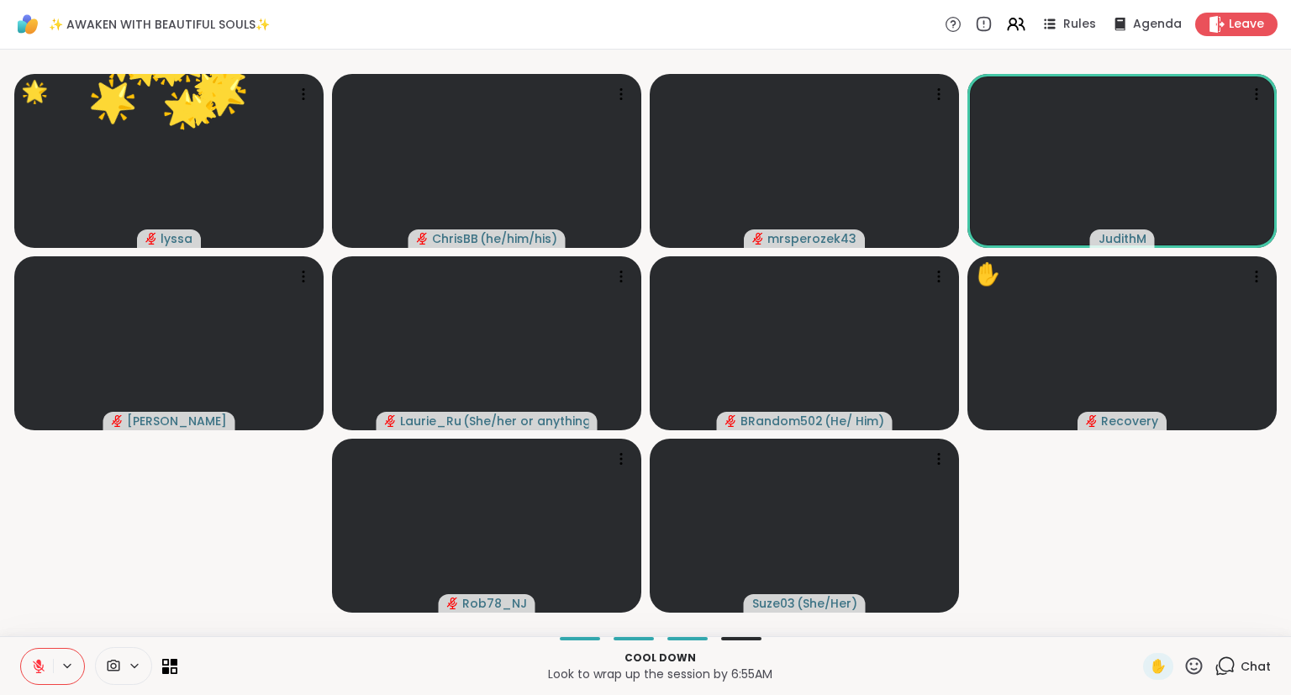
drag, startPoint x: 1193, startPoint y: 664, endPoint x: 1206, endPoint y: 653, distance: 17.3
click at [1195, 662] on icon at bounding box center [1194, 666] width 21 height 21
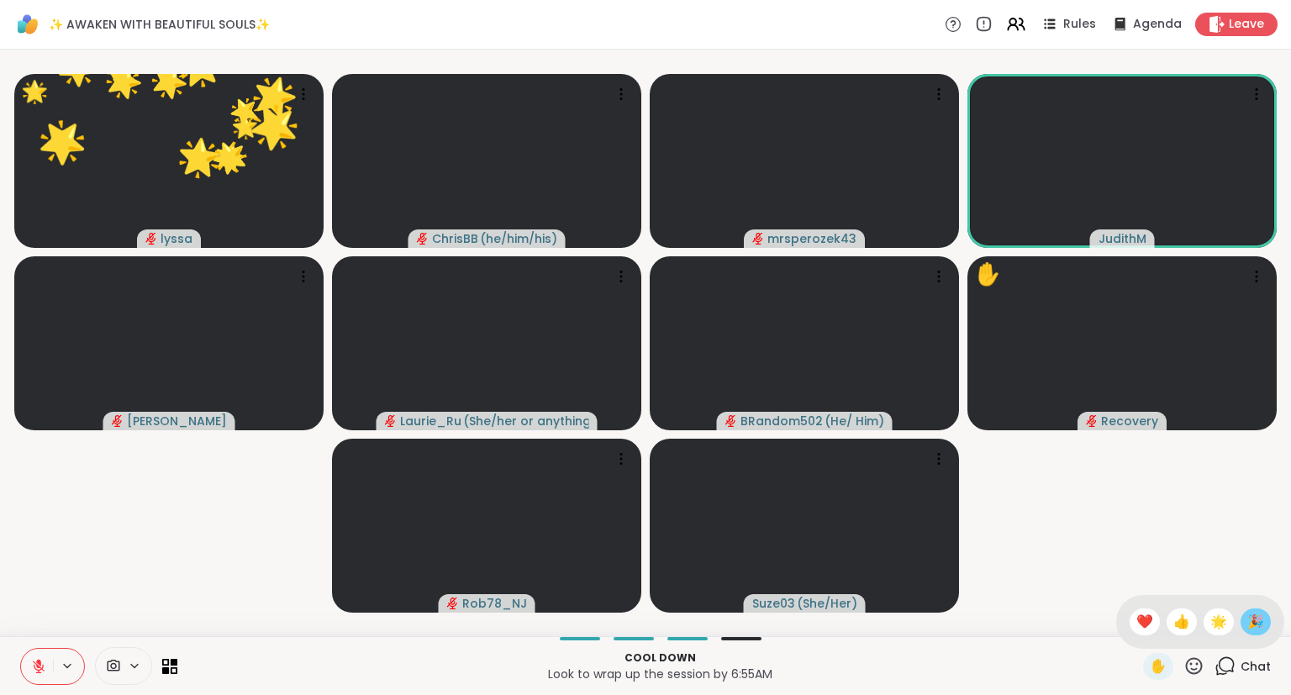
click at [1247, 626] on span "🎉" at bounding box center [1255, 622] width 17 height 20
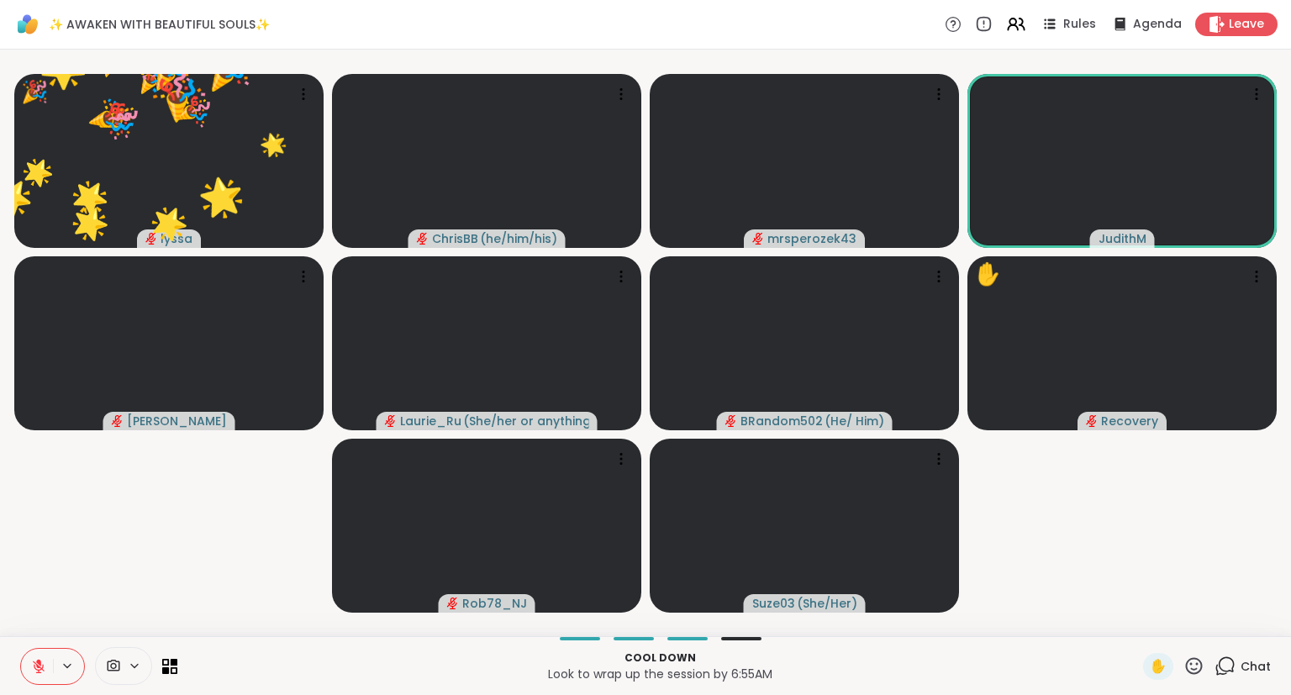
click at [1191, 665] on icon at bounding box center [1194, 666] width 21 height 21
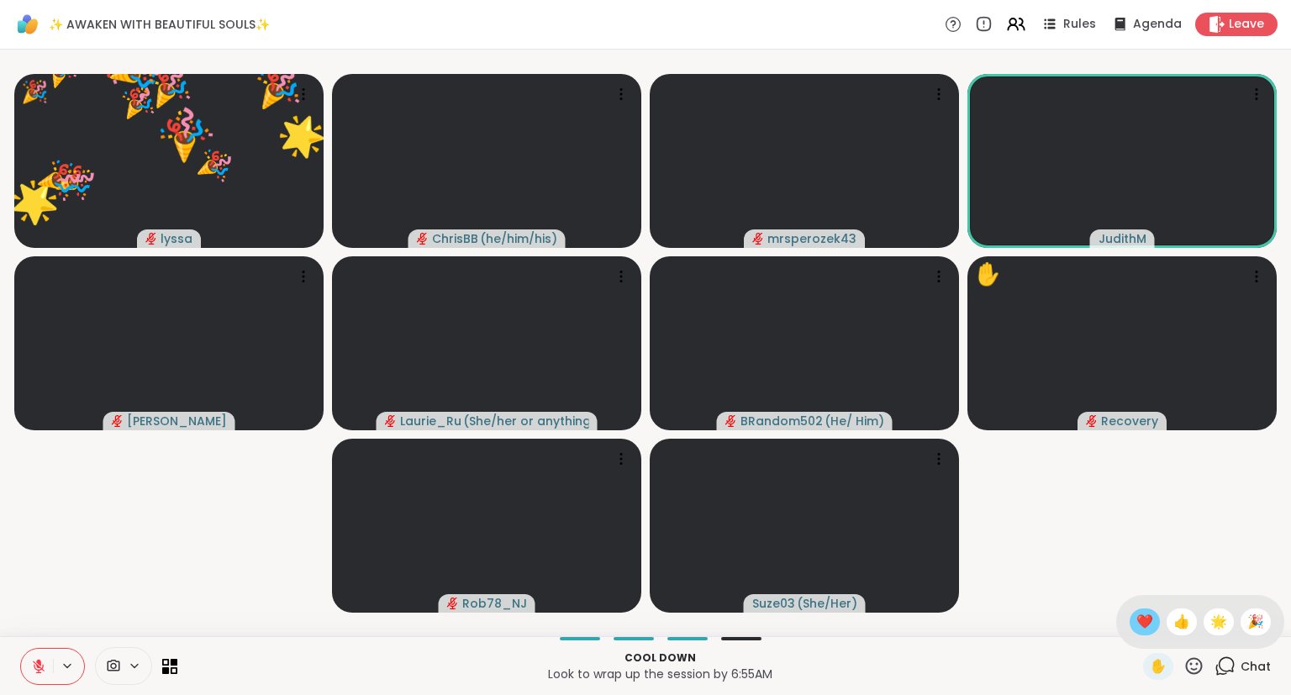
click at [1138, 619] on span "❤️" at bounding box center [1144, 622] width 17 height 20
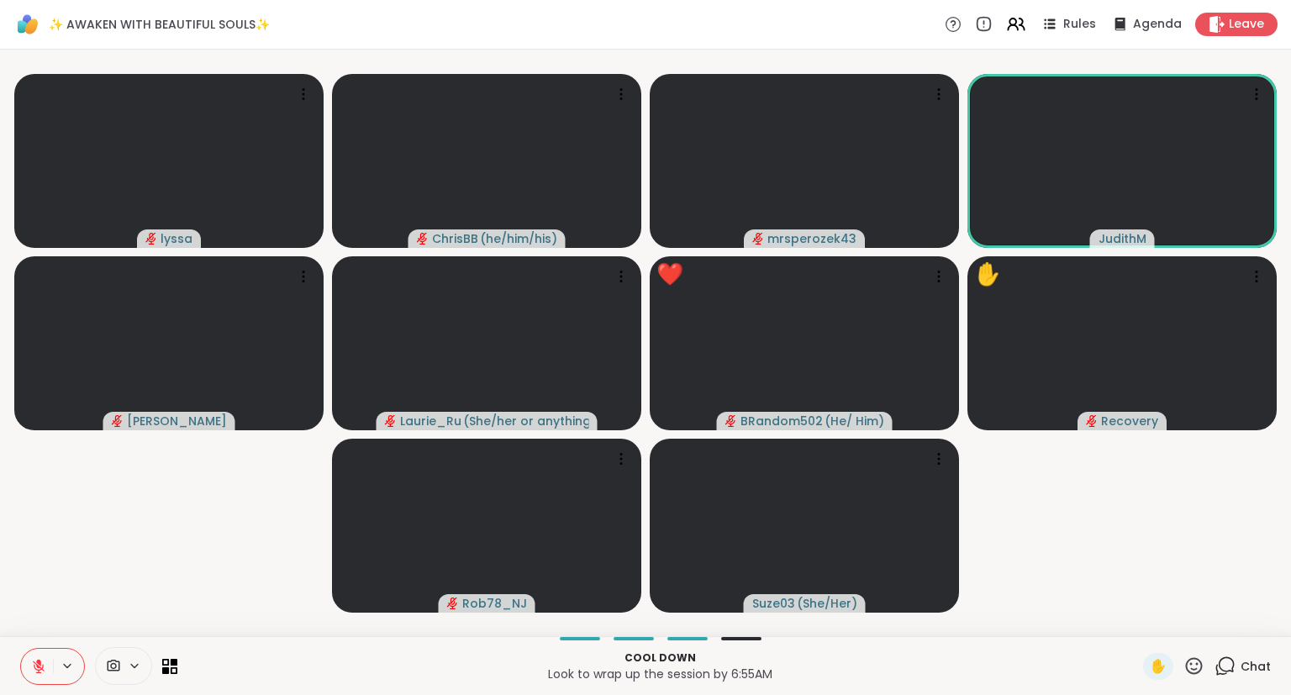
click at [1199, 662] on icon at bounding box center [1194, 666] width 21 height 21
click at [1147, 614] on span "❤️" at bounding box center [1144, 622] width 17 height 20
click at [1193, 667] on icon at bounding box center [1194, 666] width 21 height 21
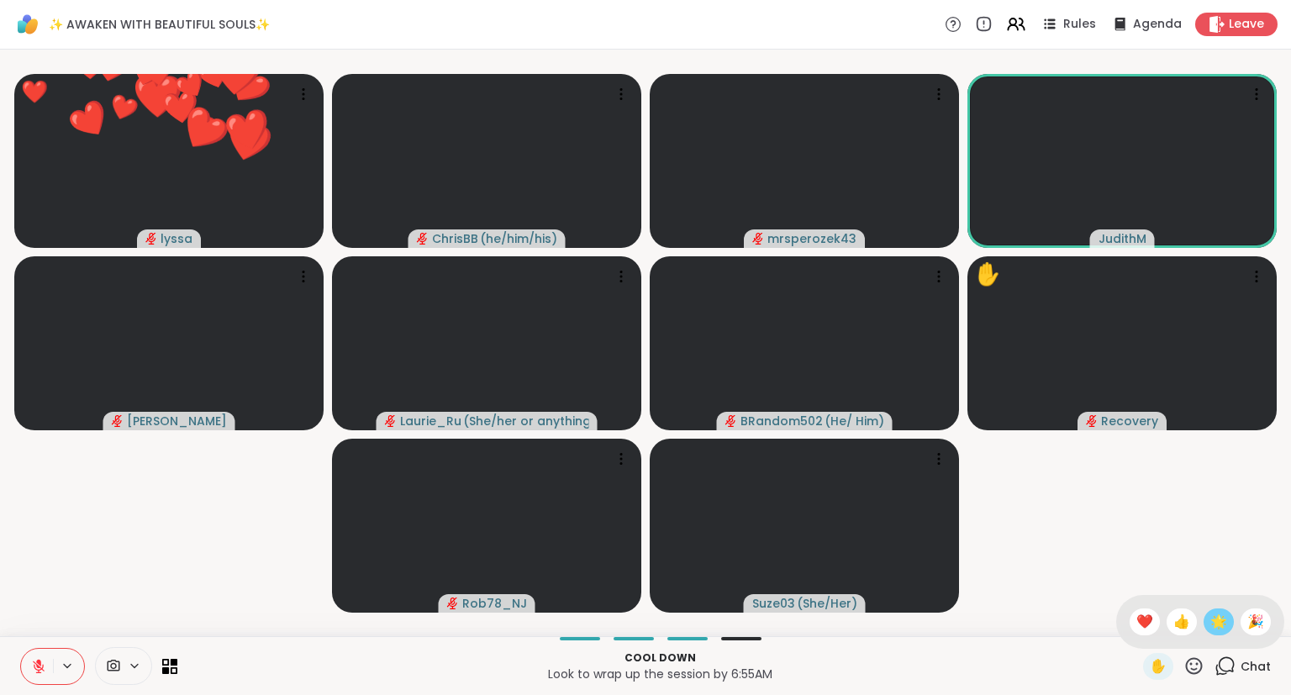
click at [1210, 626] on span "🌟" at bounding box center [1218, 622] width 17 height 20
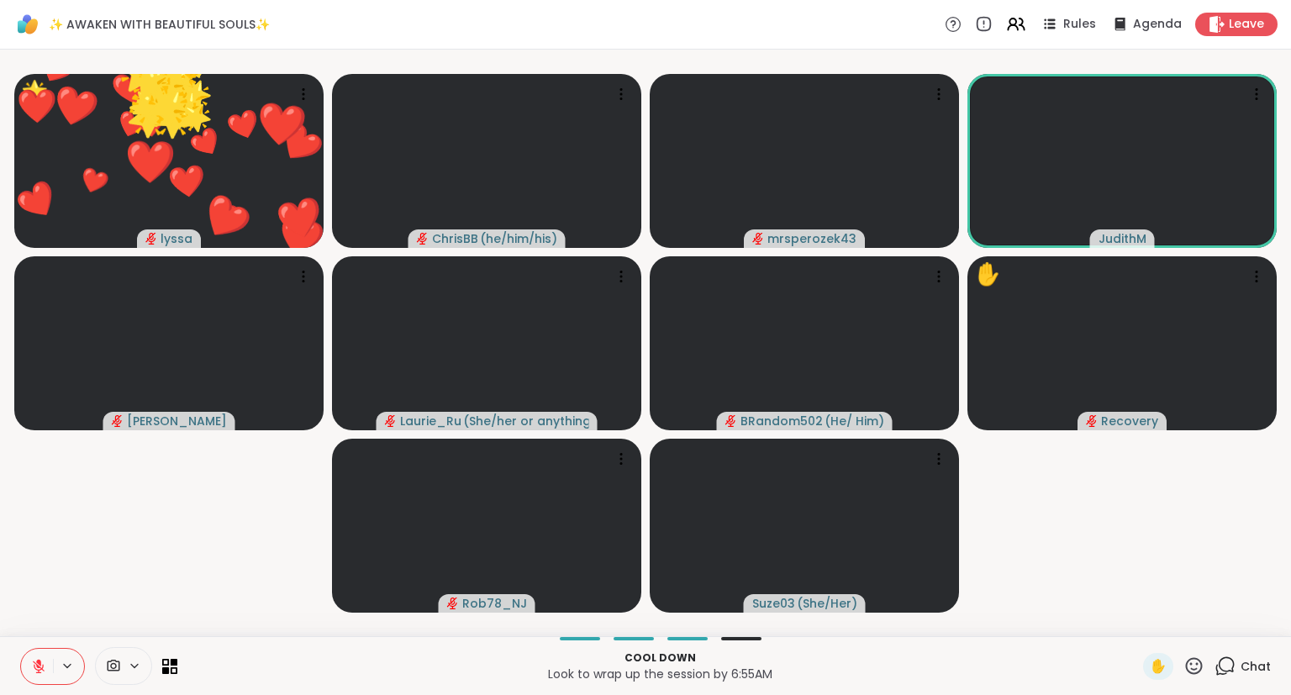
click at [1189, 667] on icon at bounding box center [1194, 666] width 21 height 21
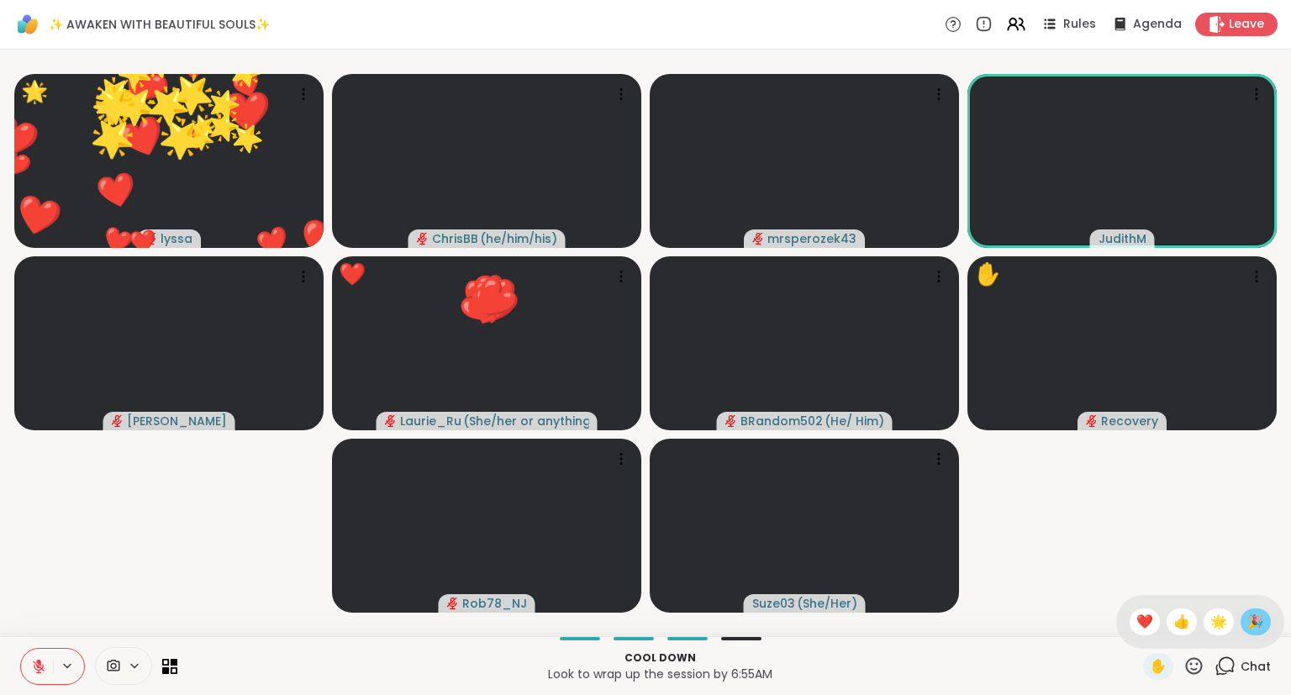
click at [1249, 617] on span "🎉" at bounding box center [1255, 622] width 17 height 20
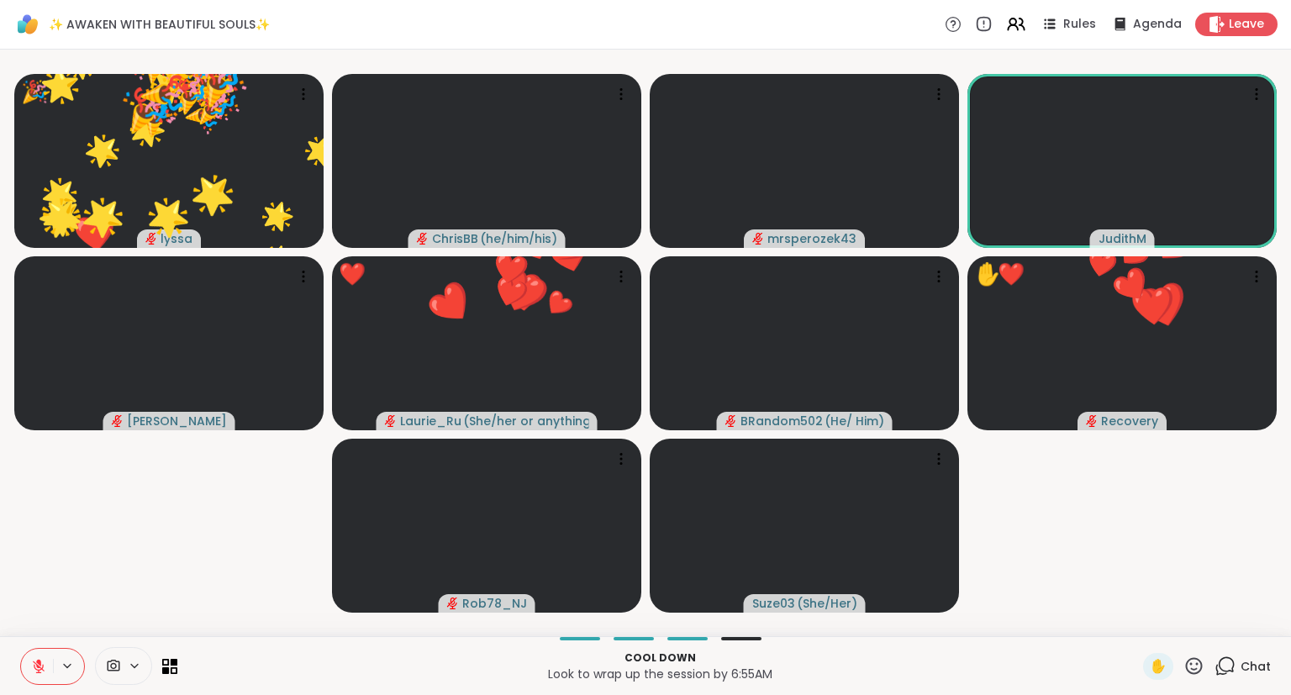
click at [1193, 668] on icon at bounding box center [1194, 666] width 21 height 21
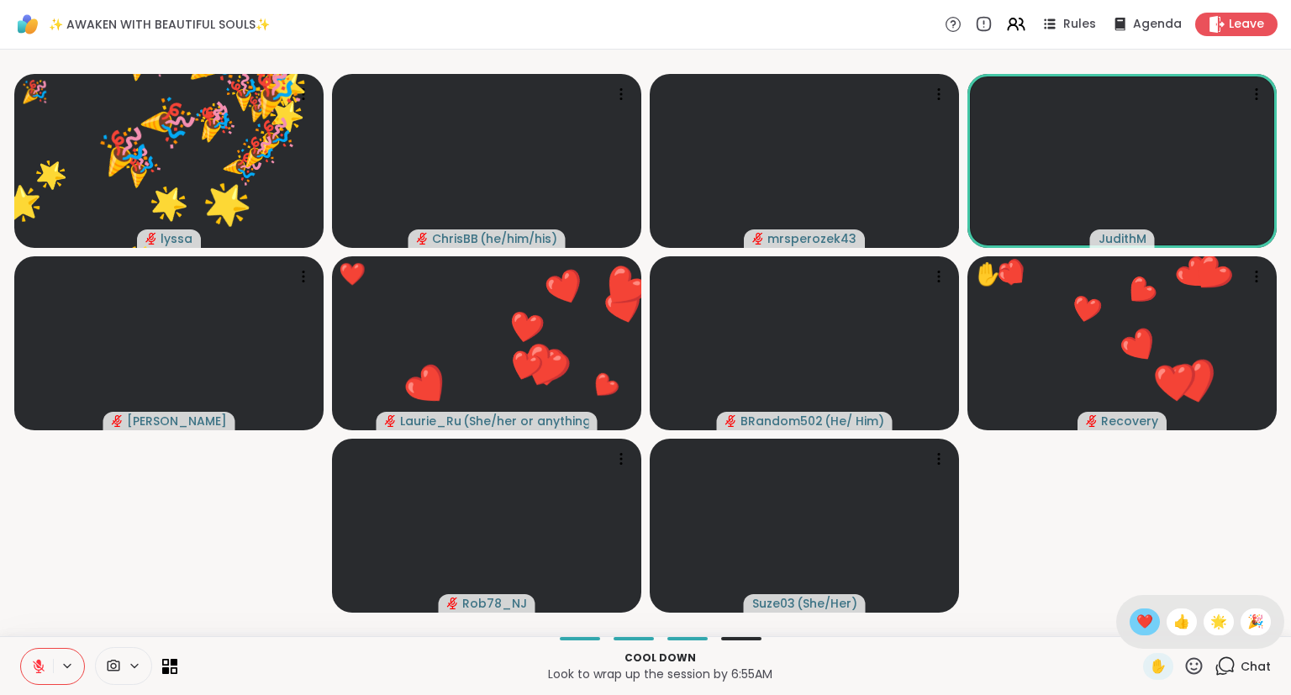
click at [1142, 611] on div "❤️" at bounding box center [1145, 622] width 30 height 27
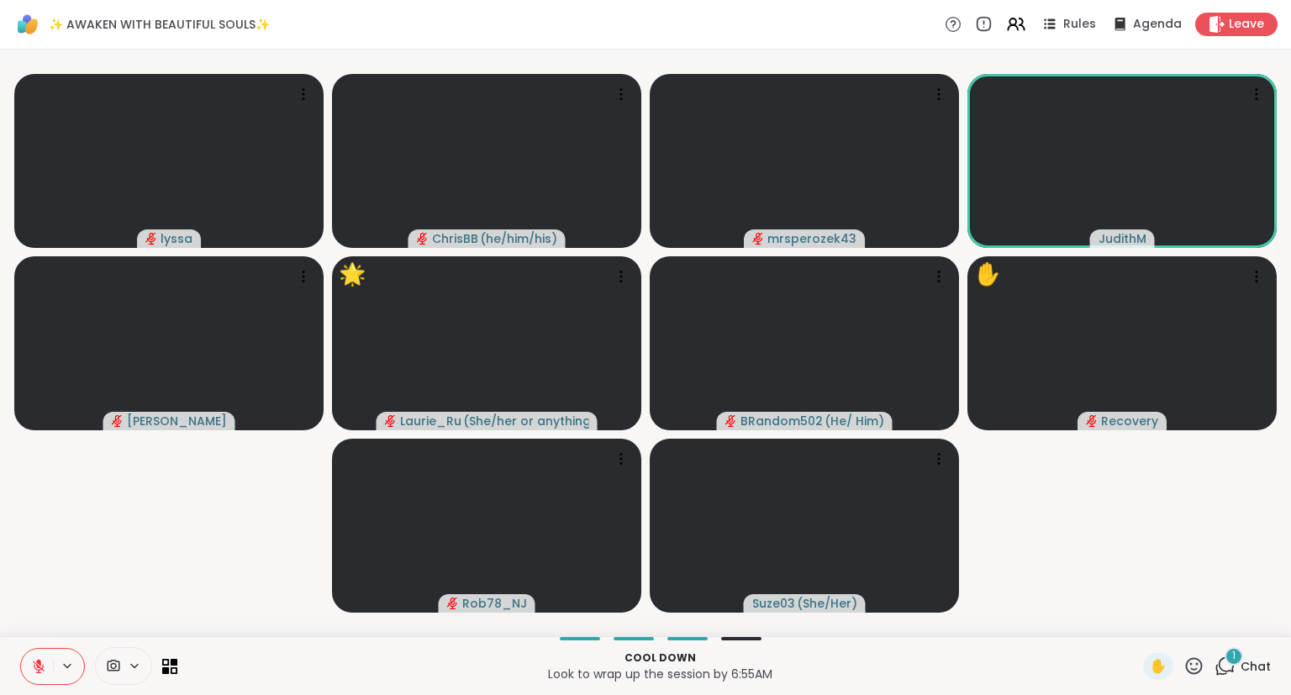
click at [31, 665] on icon at bounding box center [38, 666] width 15 height 15
click at [1200, 661] on icon at bounding box center [1194, 665] width 17 height 17
click at [1142, 618] on span "❤️" at bounding box center [1144, 622] width 17 height 20
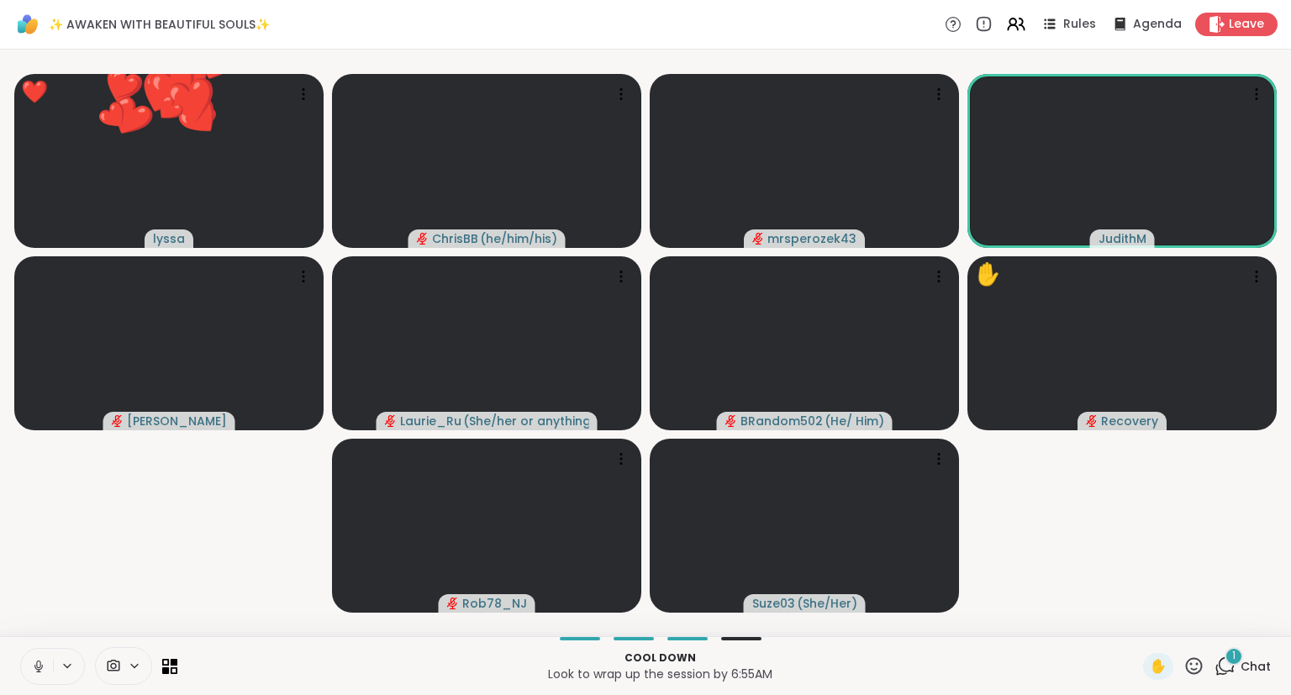
click at [1190, 654] on div "✋" at bounding box center [1173, 666] width 61 height 27
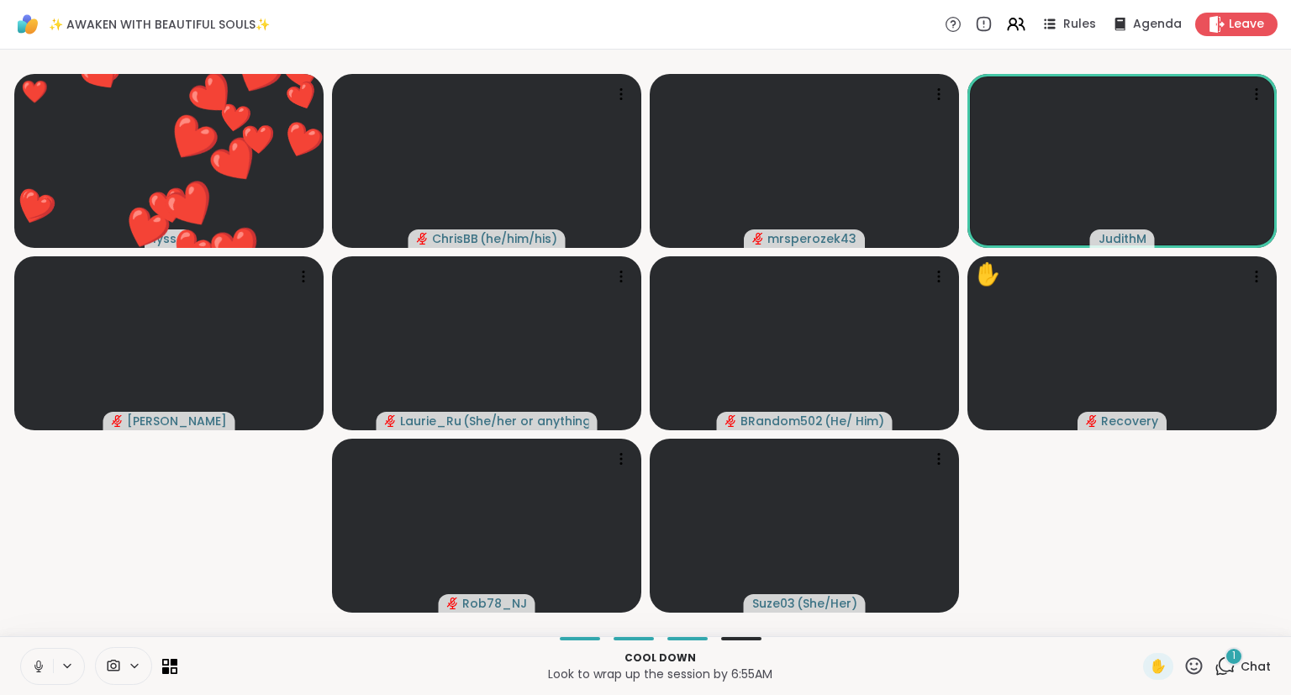
click at [1194, 656] on div "✋" at bounding box center [1173, 666] width 61 height 27
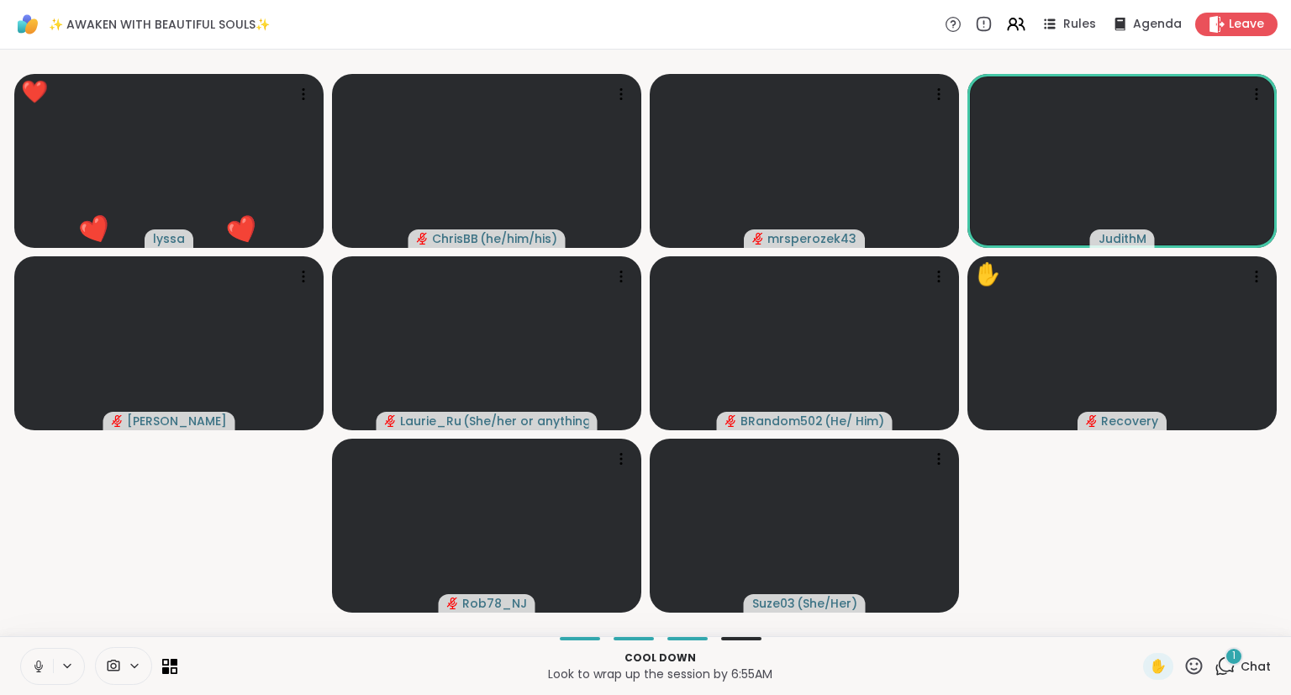
click at [1194, 665] on icon at bounding box center [1194, 665] width 17 height 17
click at [1218, 628] on span "🌟" at bounding box center [1218, 622] width 17 height 20
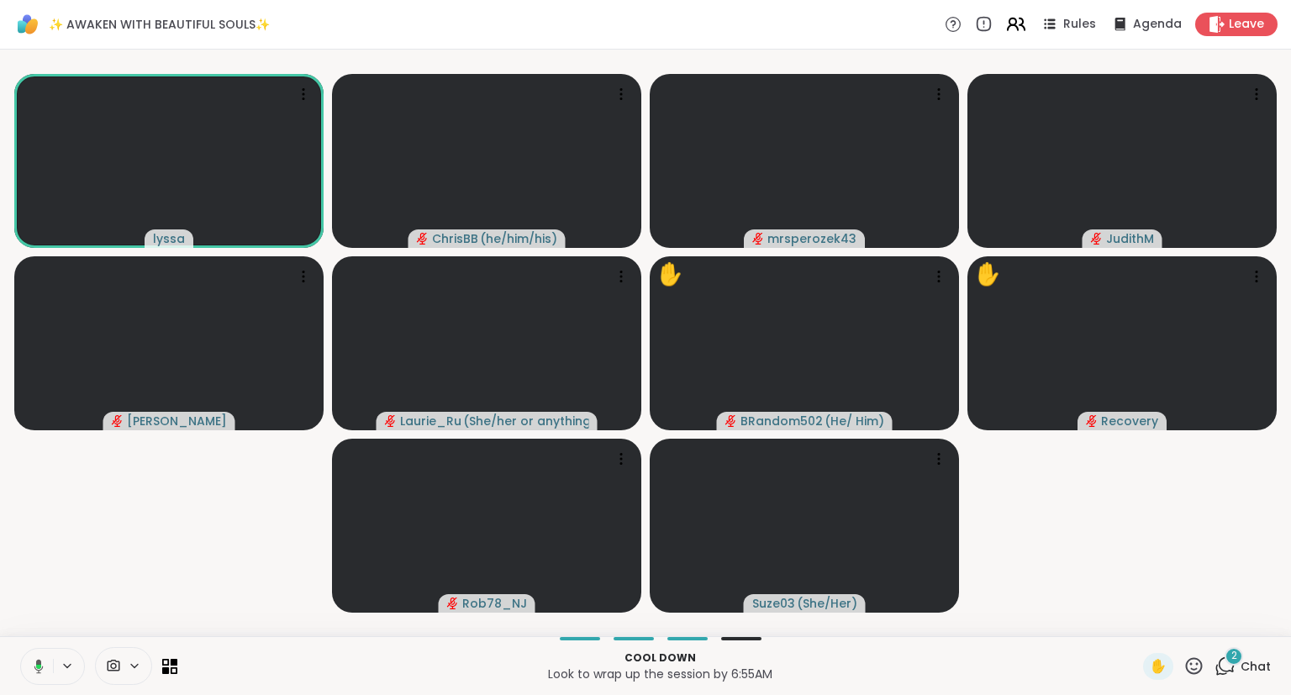
click at [1019, 28] on icon at bounding box center [1015, 23] width 21 height 21
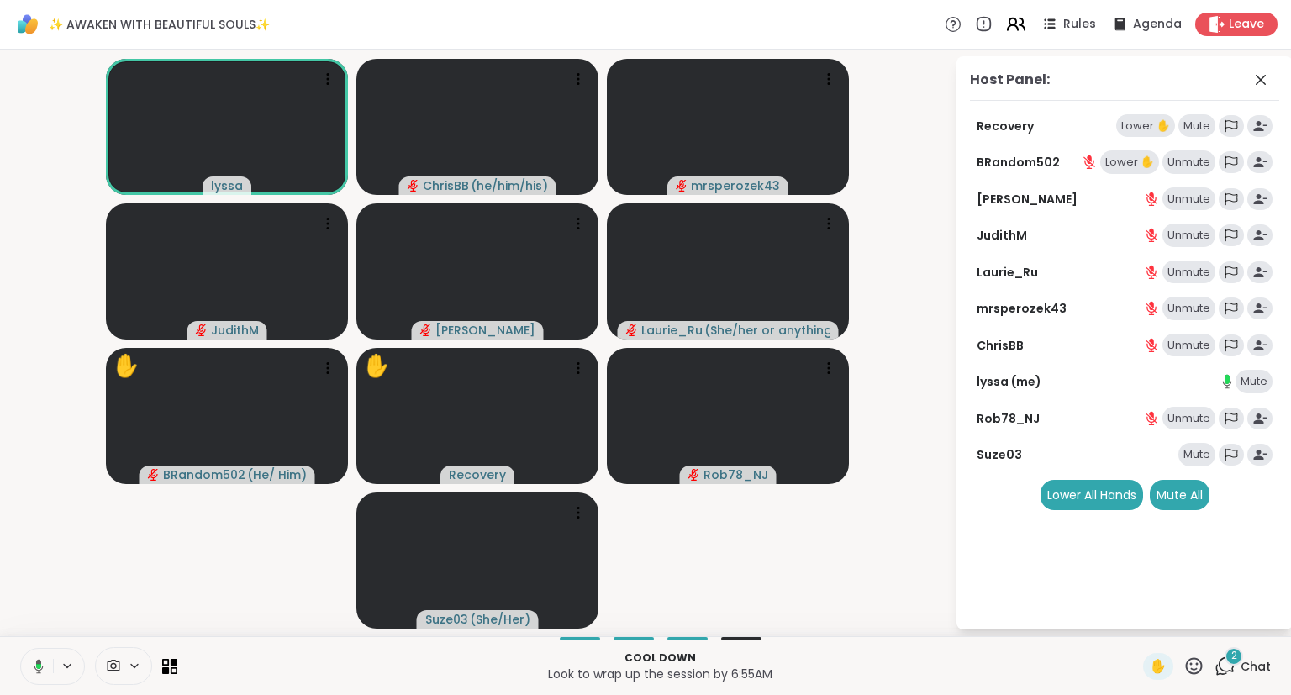
click at [1011, 28] on icon at bounding box center [1013, 27] width 10 height 5
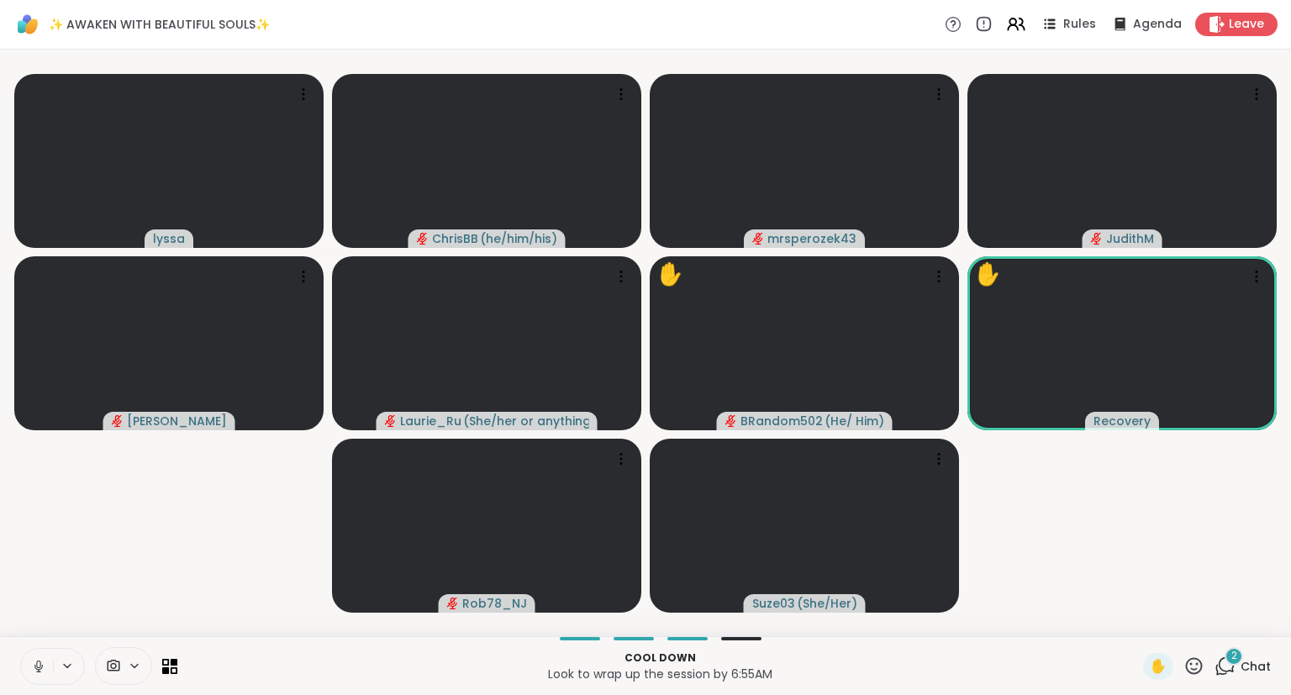
click at [25, 662] on button at bounding box center [37, 666] width 32 height 35
click at [1237, 659] on span "2" at bounding box center [1234, 656] width 6 height 14
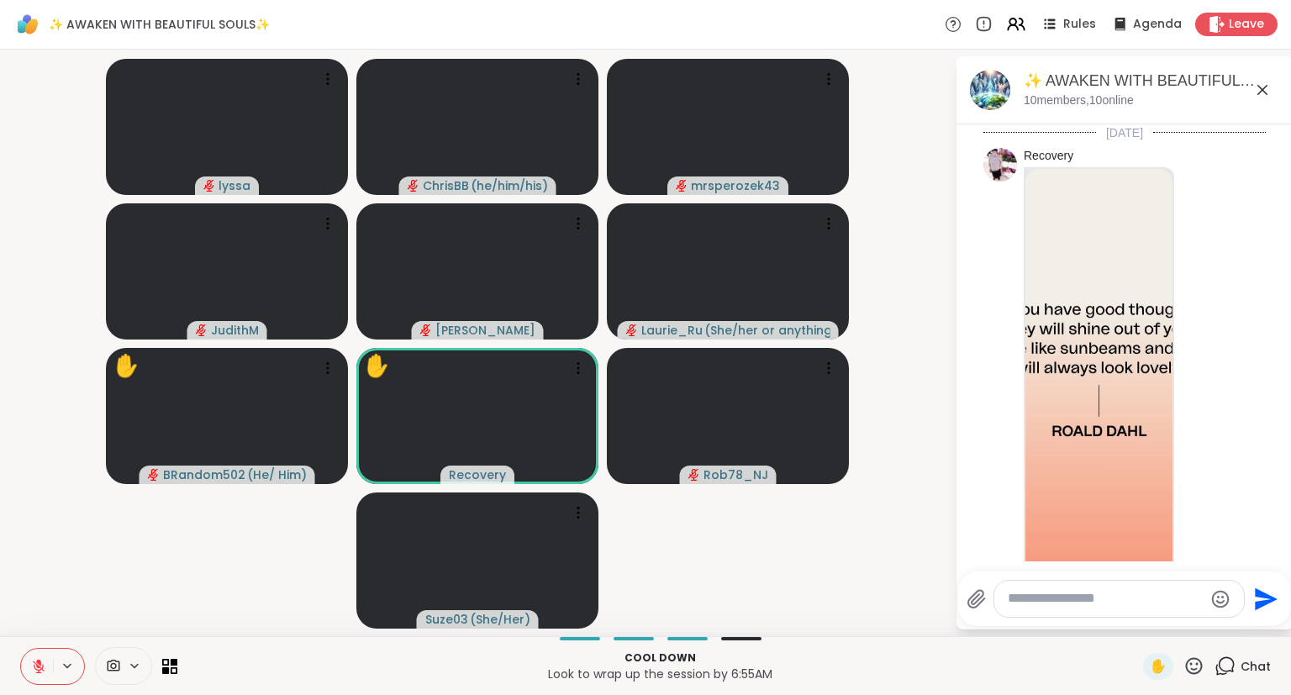
scroll to position [3151, 0]
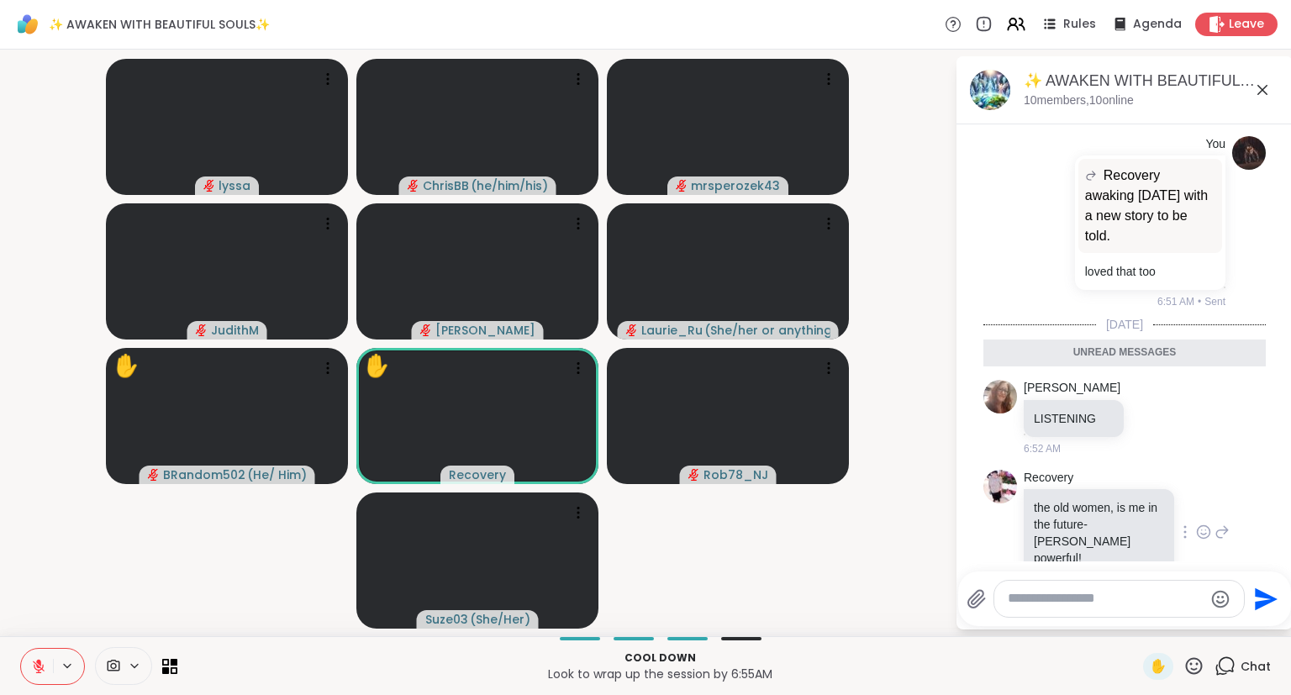
click at [1205, 524] on icon at bounding box center [1203, 532] width 15 height 17
click at [1064, 498] on div "Select Reaction: Heart" at bounding box center [1069, 505] width 15 height 15
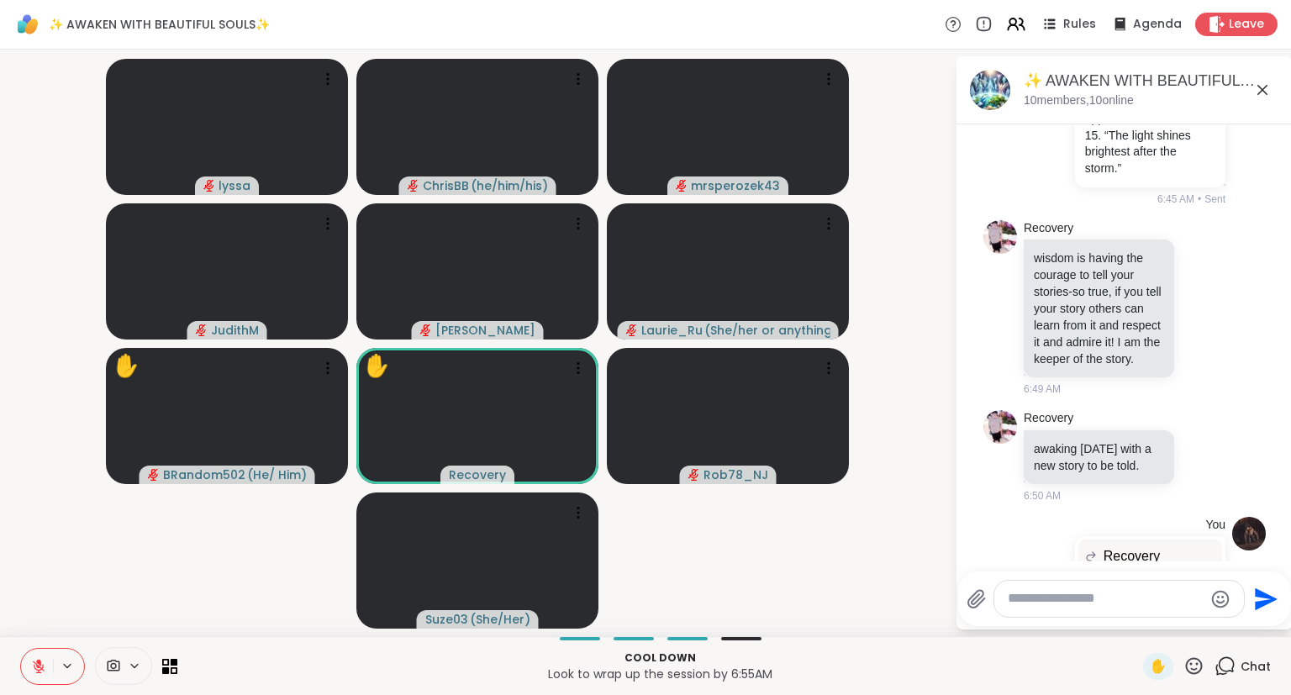
scroll to position [2761, 0]
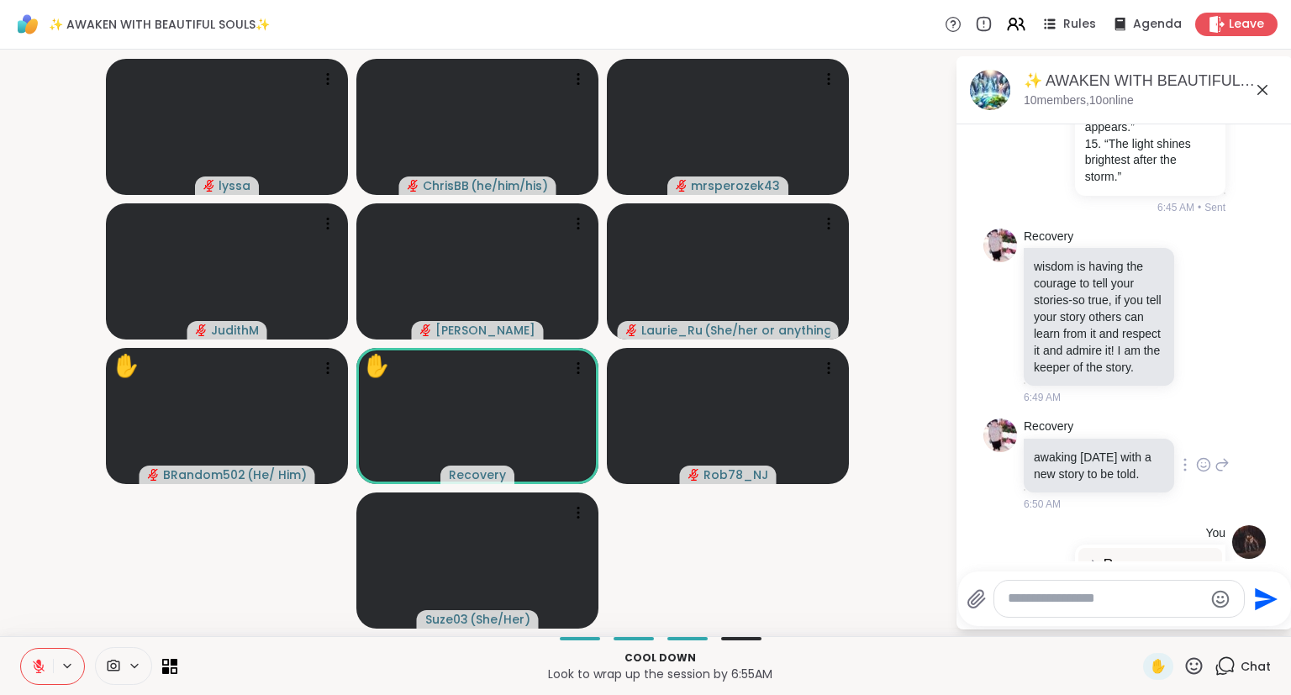
click at [1206, 456] on icon at bounding box center [1203, 464] width 15 height 17
click at [1082, 421] on button "Select Reaction: Heart" at bounding box center [1070, 438] width 34 height 34
click at [1205, 308] on icon at bounding box center [1203, 316] width 15 height 17
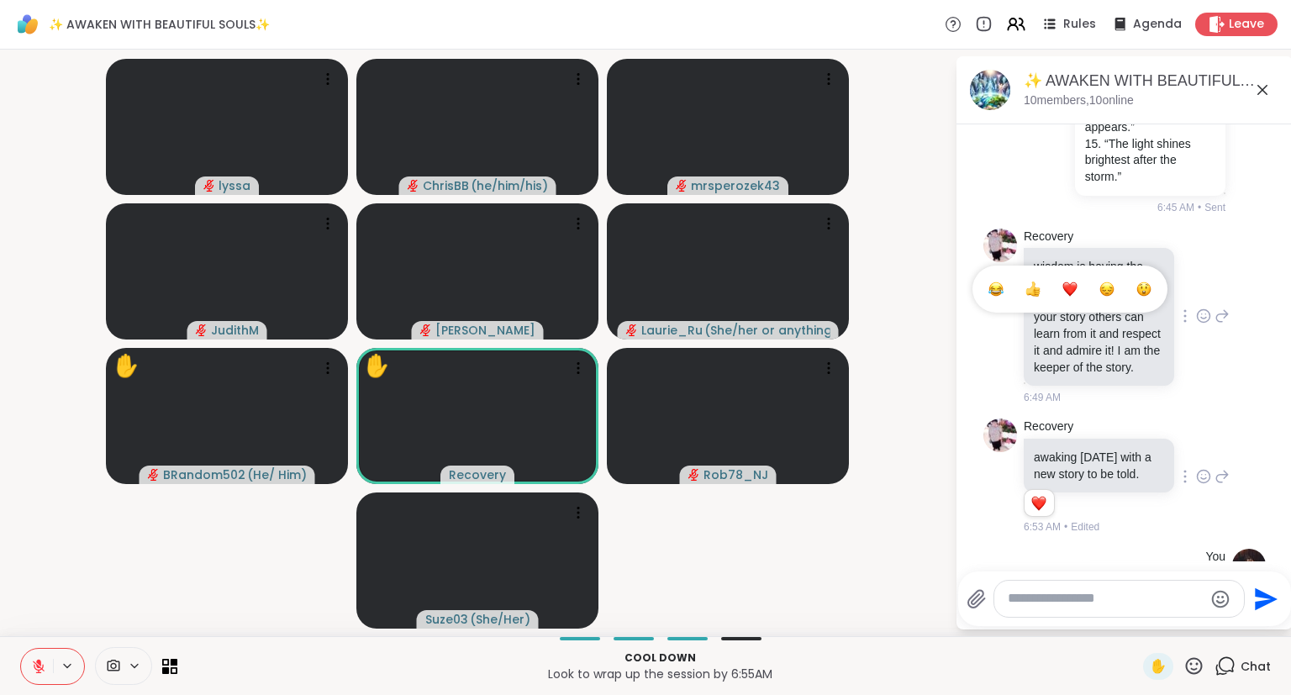
click at [1064, 282] on div "Select Reaction: Heart" at bounding box center [1069, 289] width 15 height 15
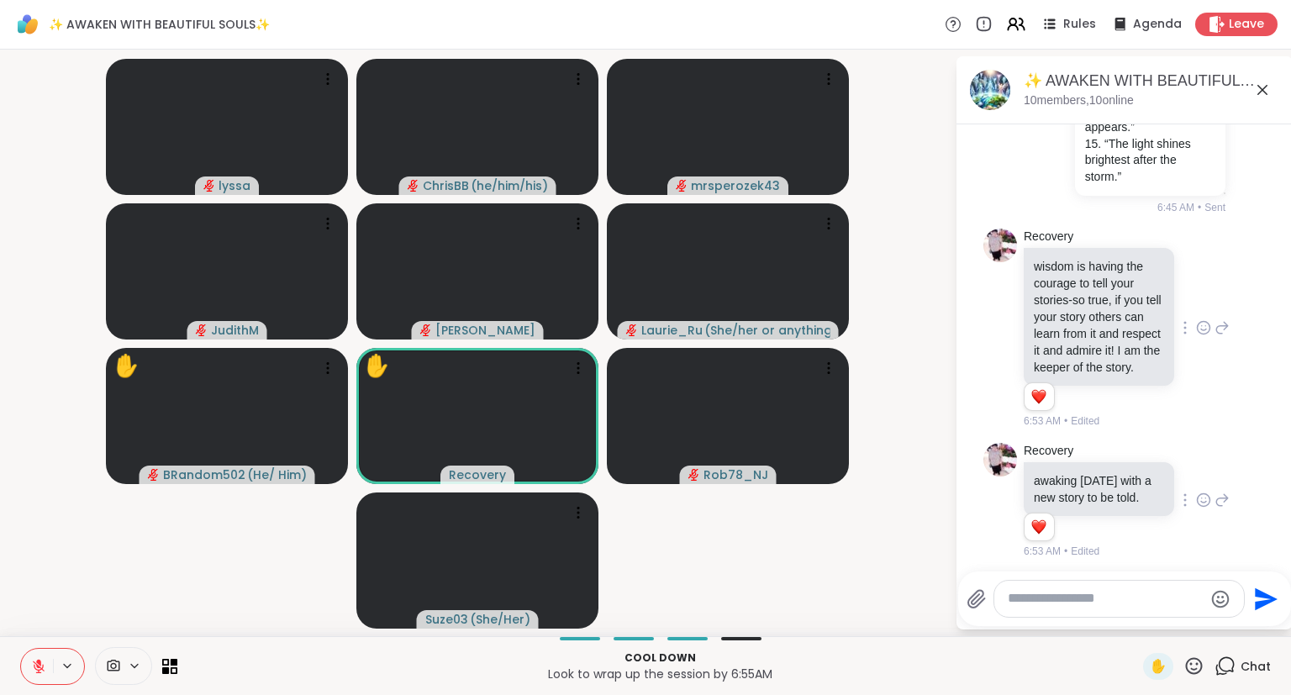
click at [1223, 322] on icon at bounding box center [1223, 328] width 12 height 12
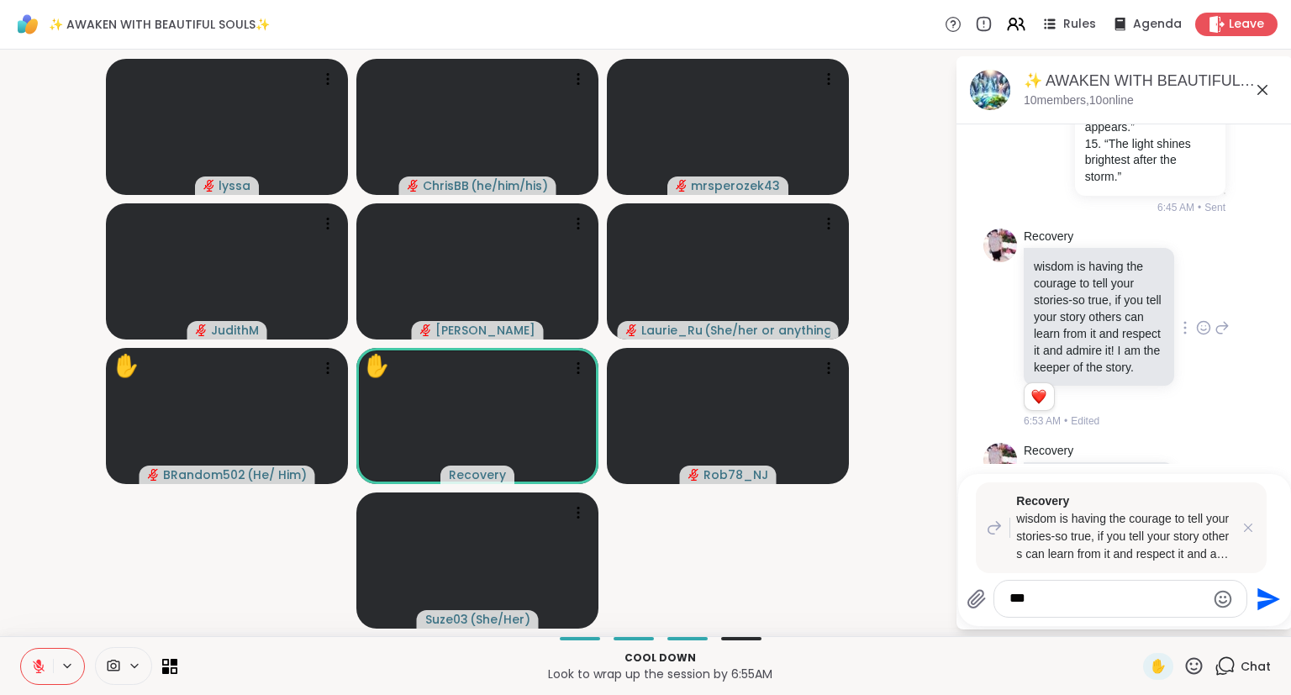
type textarea "****"
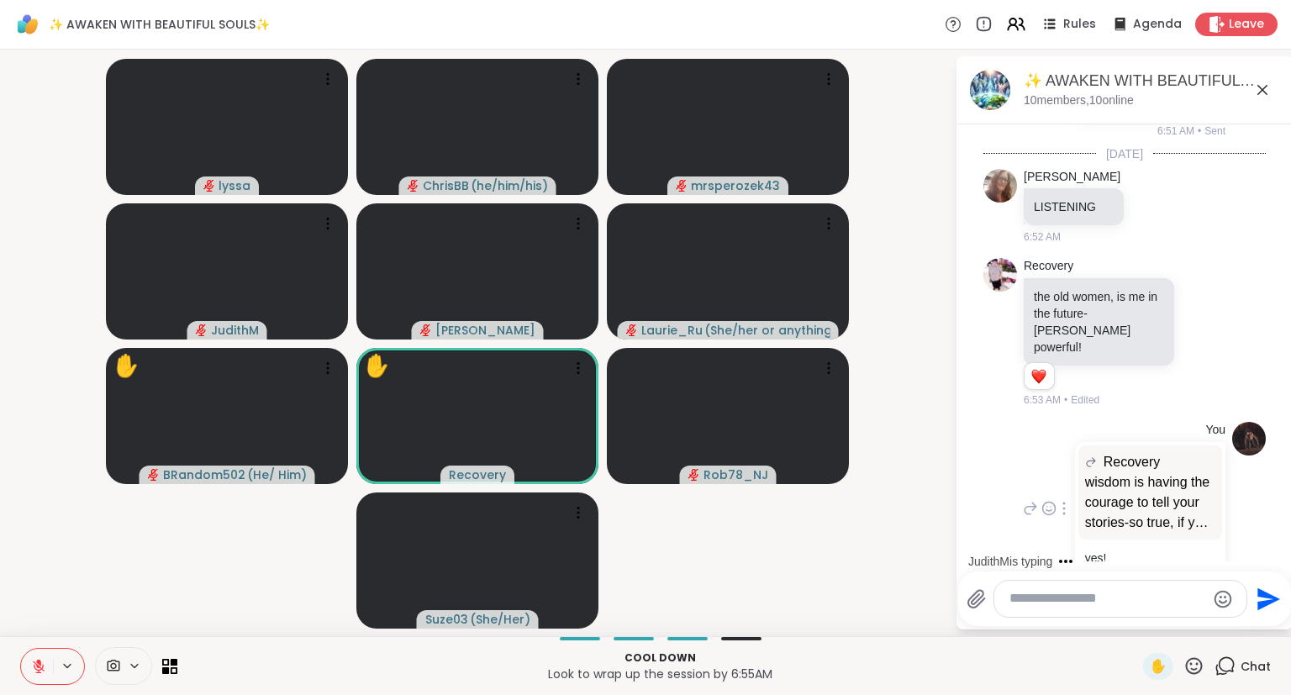
scroll to position [3370, 0]
click at [1215, 602] on icon "Emoji picker" at bounding box center [1224, 599] width 18 height 18
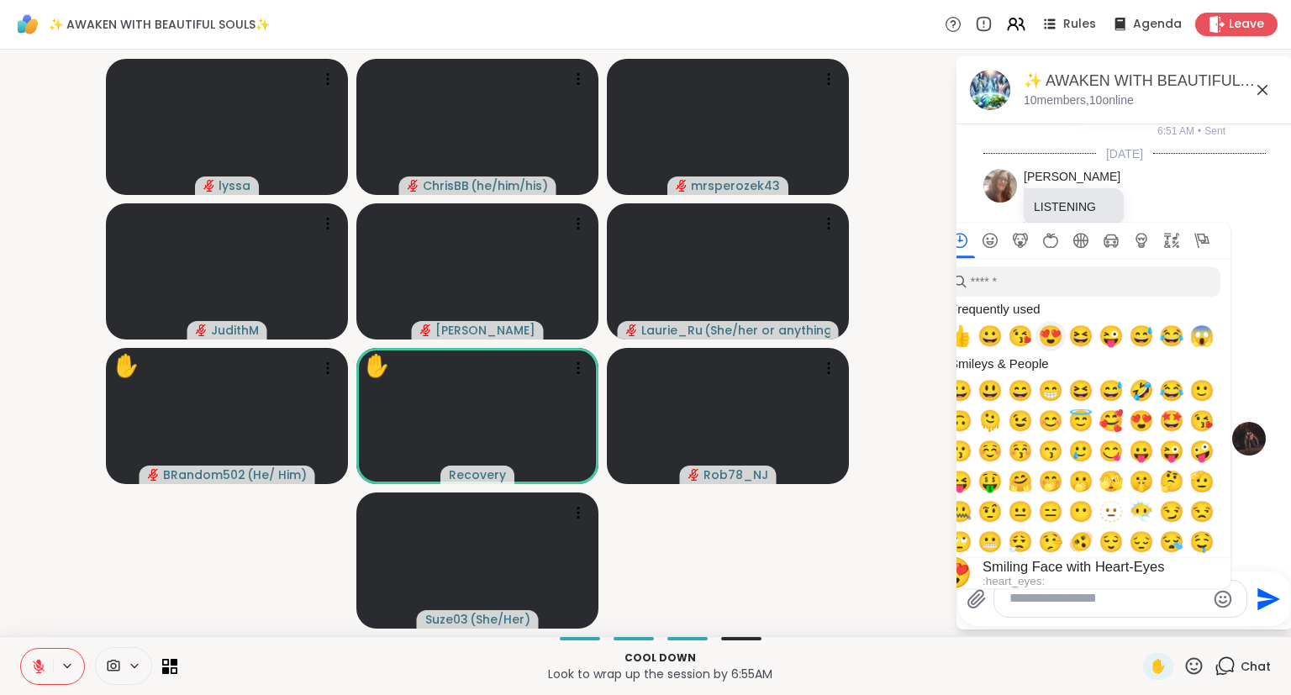
click at [1056, 337] on span "😍" at bounding box center [1050, 336] width 25 height 24
type textarea "**"
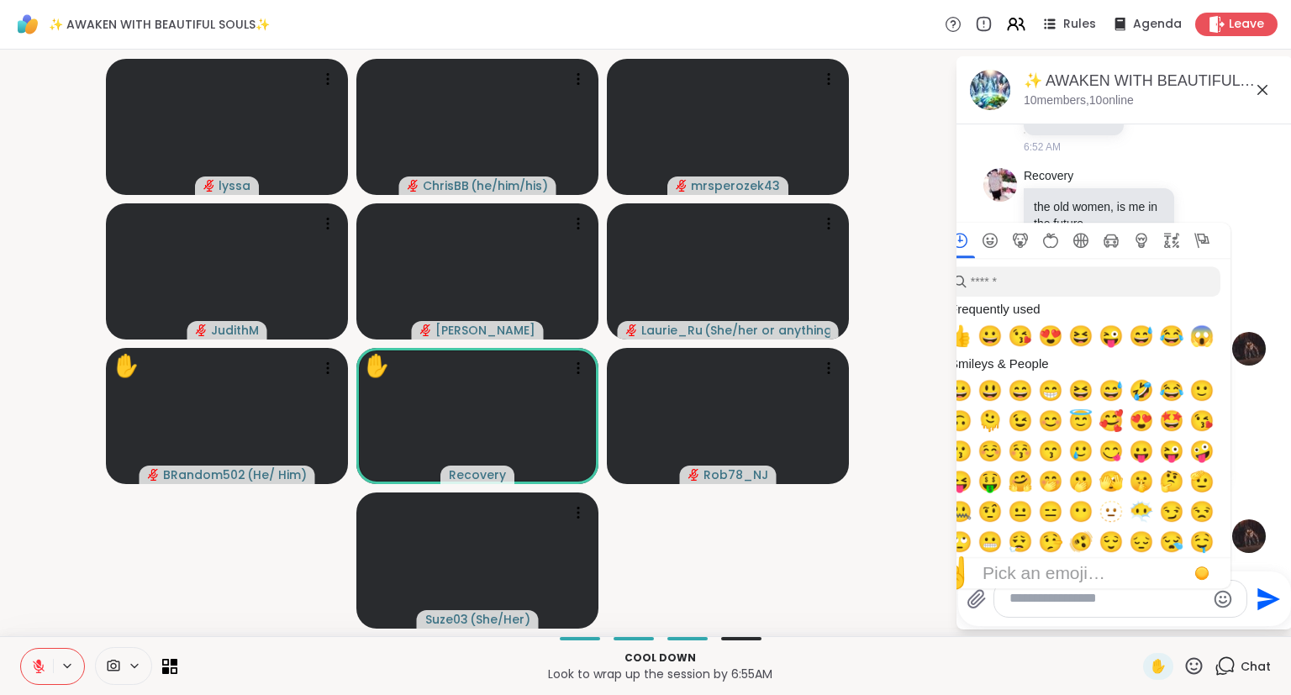
click at [1264, 82] on icon at bounding box center [1262, 90] width 20 height 20
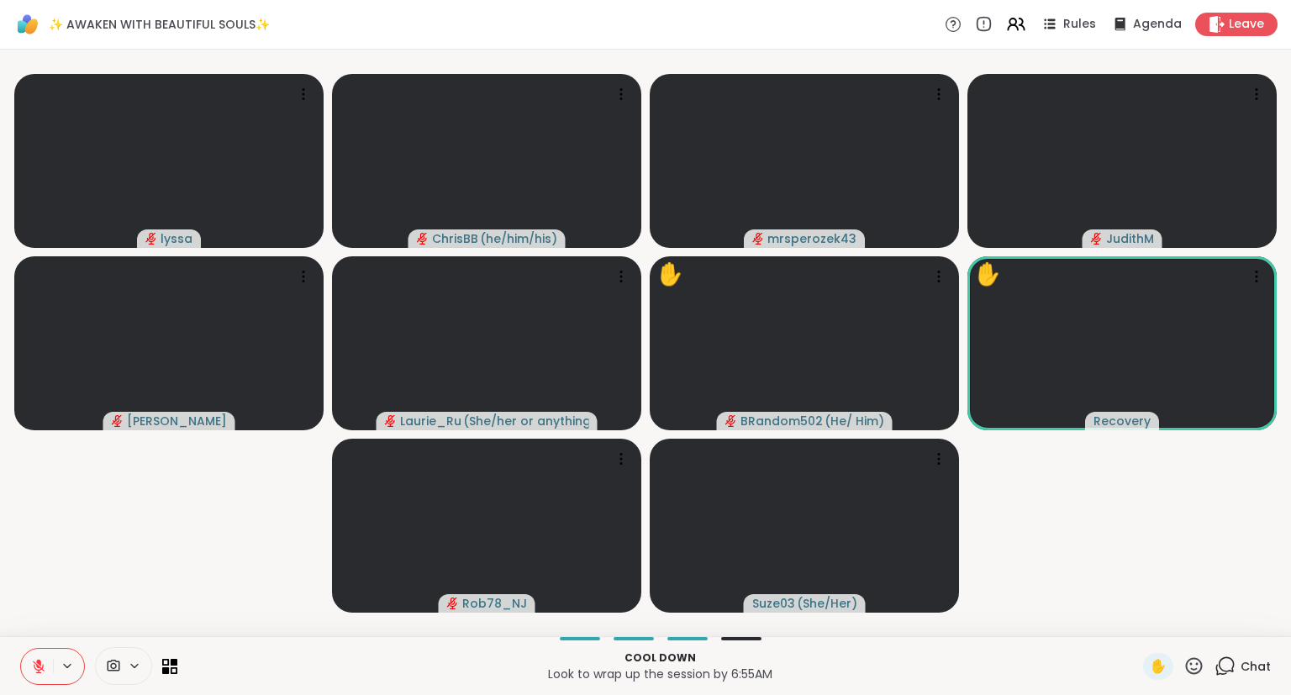
click at [29, 657] on button at bounding box center [37, 666] width 32 height 35
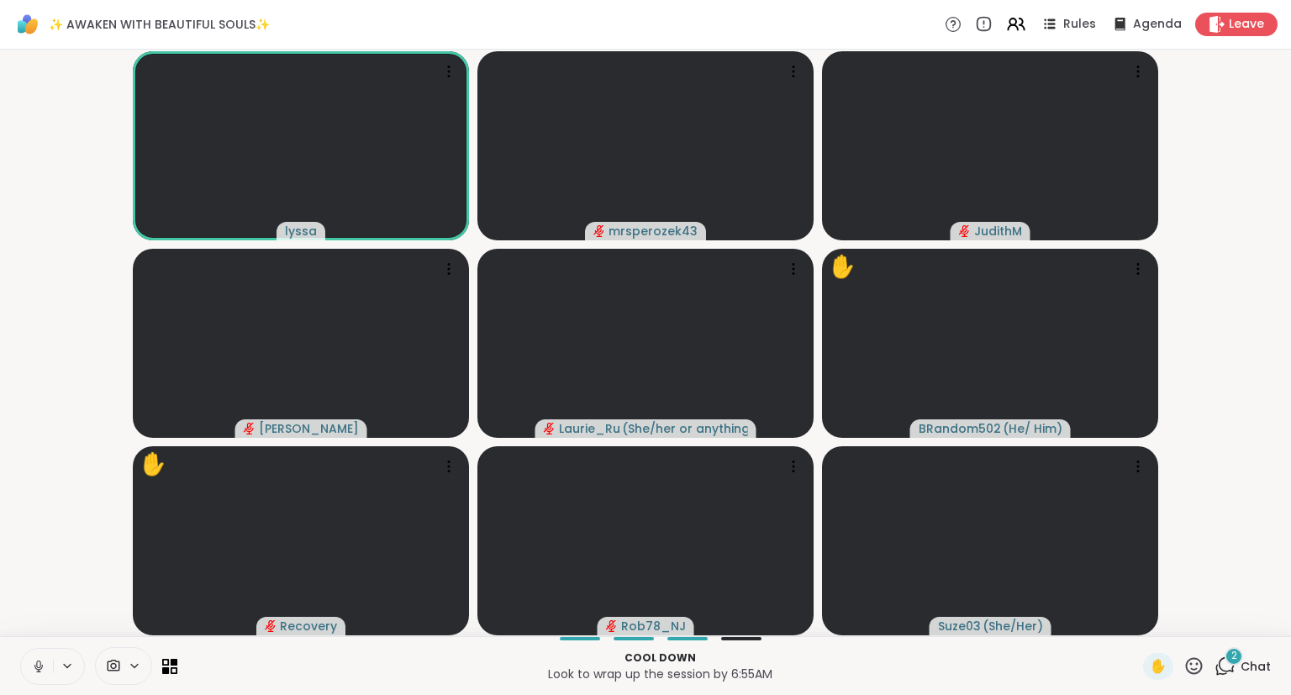
click at [41, 678] on button at bounding box center [37, 666] width 32 height 35
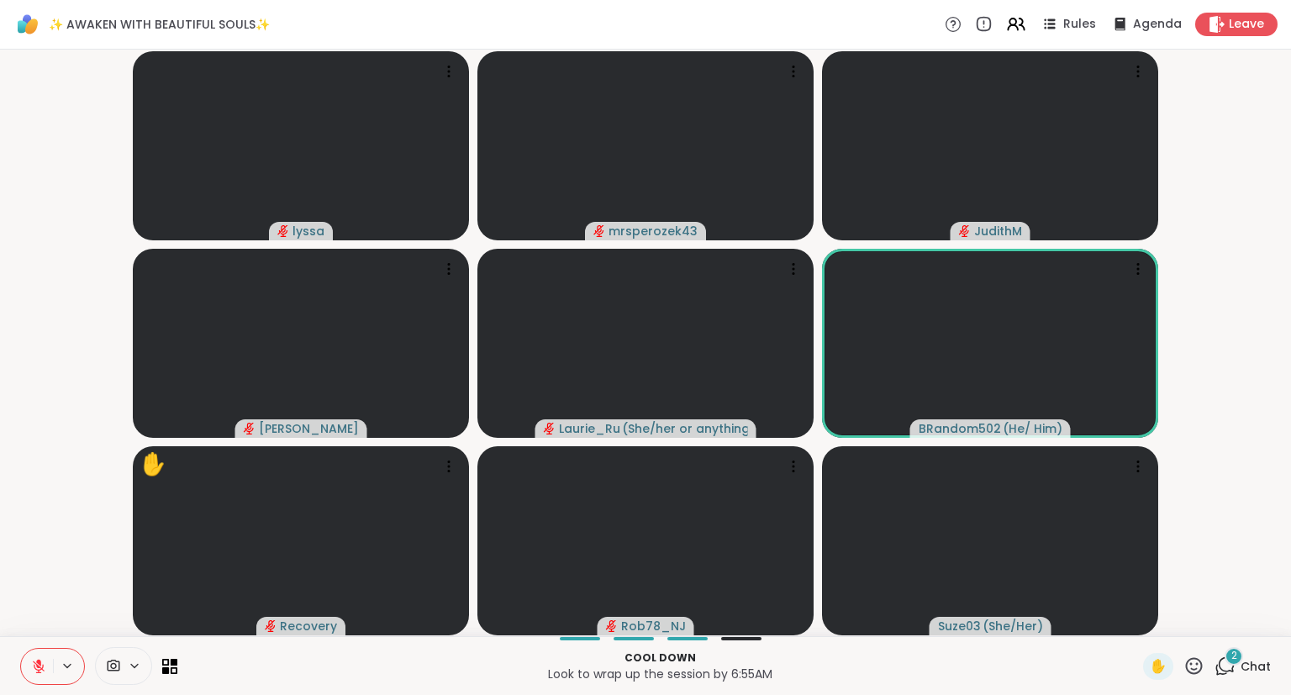
click at [1194, 659] on icon at bounding box center [1194, 665] width 17 height 17
click at [1140, 615] on span "❤️" at bounding box center [1144, 622] width 17 height 20
click at [1200, 658] on icon at bounding box center [1194, 666] width 21 height 21
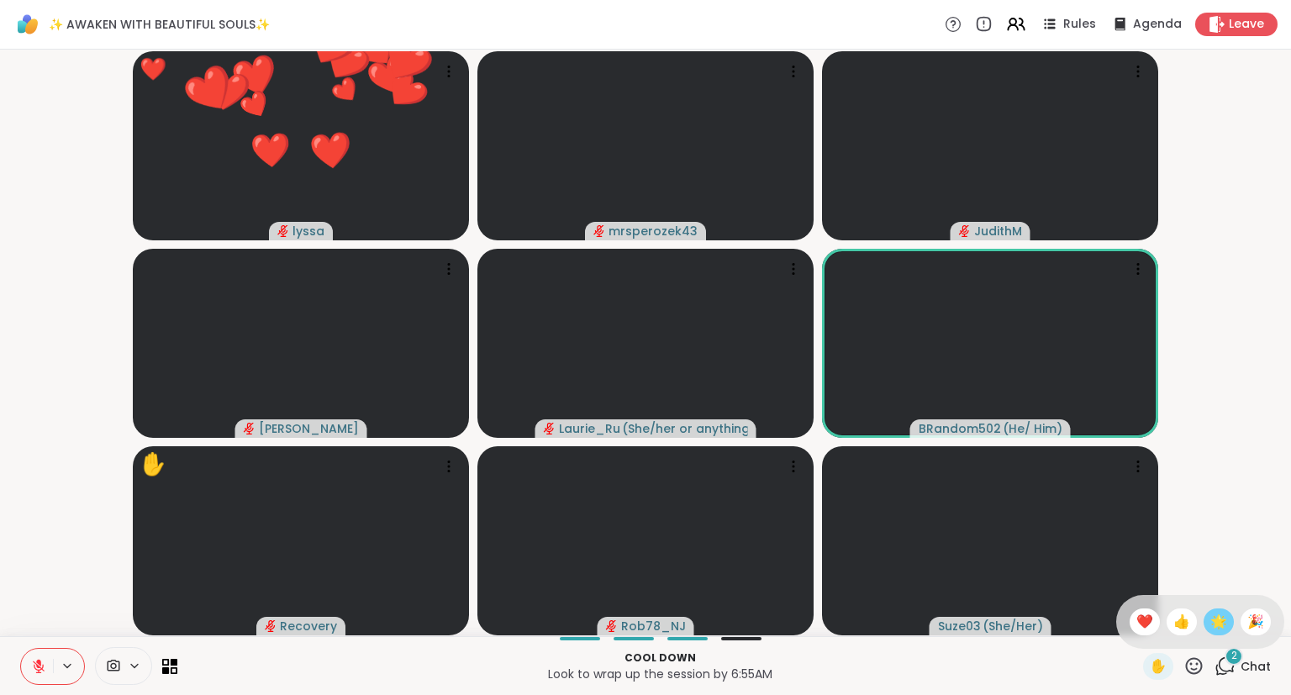
click at [1215, 624] on span "🌟" at bounding box center [1218, 622] width 17 height 20
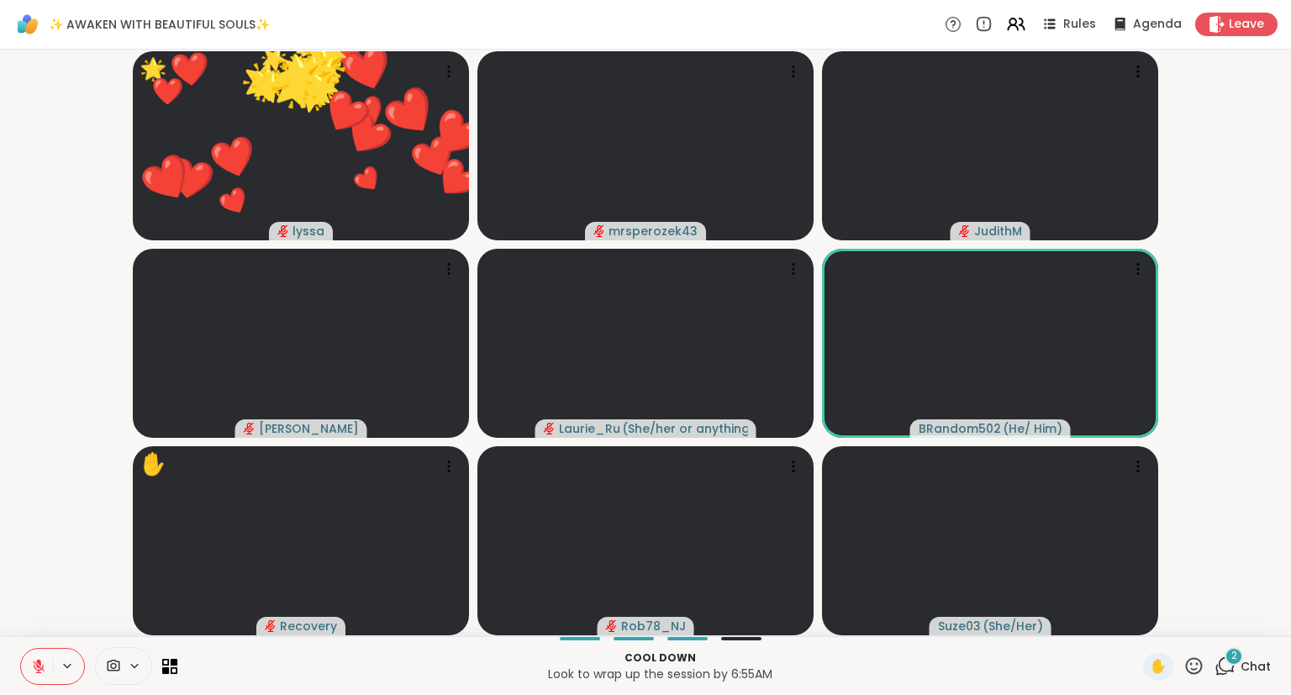
click at [1191, 676] on icon at bounding box center [1194, 666] width 21 height 21
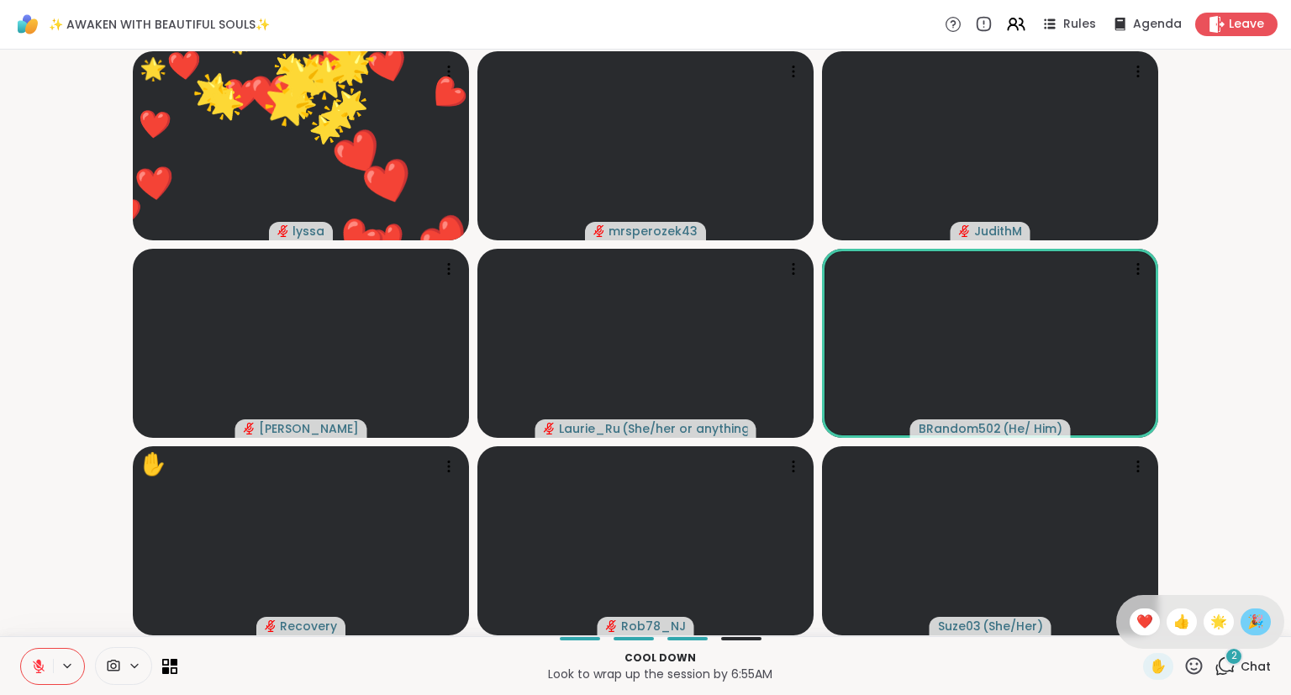
click at [1259, 614] on span "🎉" at bounding box center [1255, 622] width 17 height 20
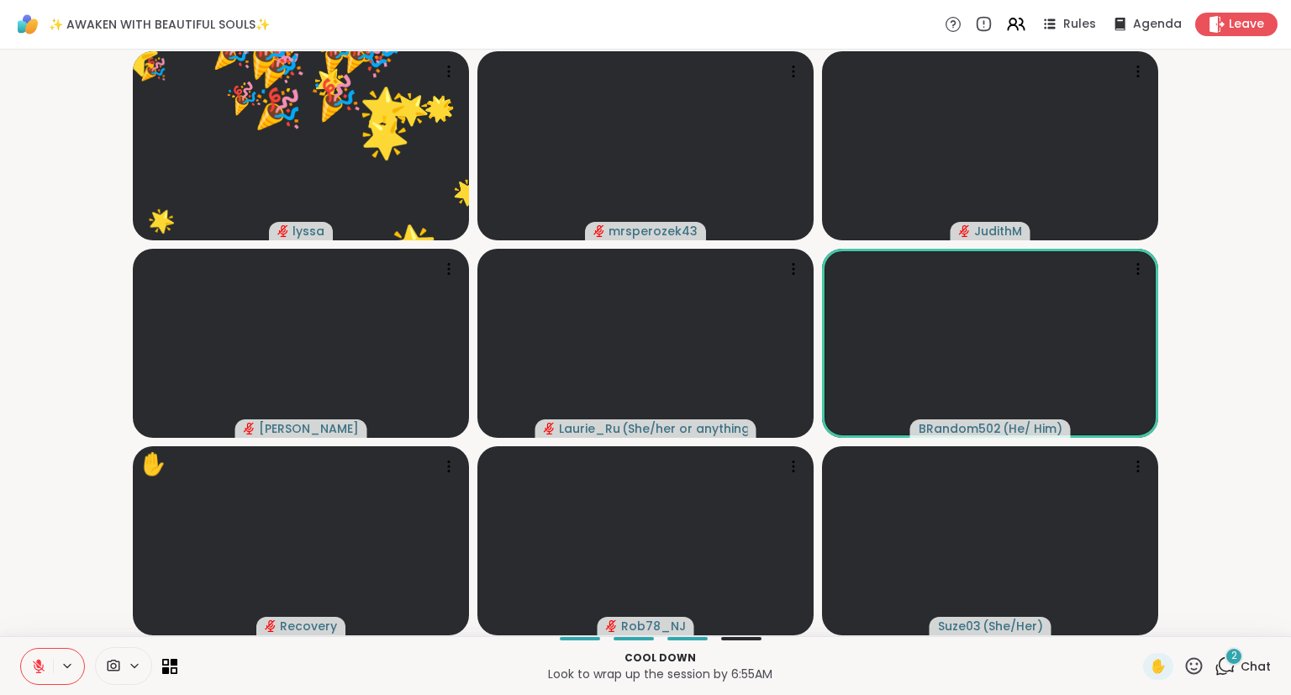
click at [1235, 657] on span "2" at bounding box center [1234, 656] width 6 height 14
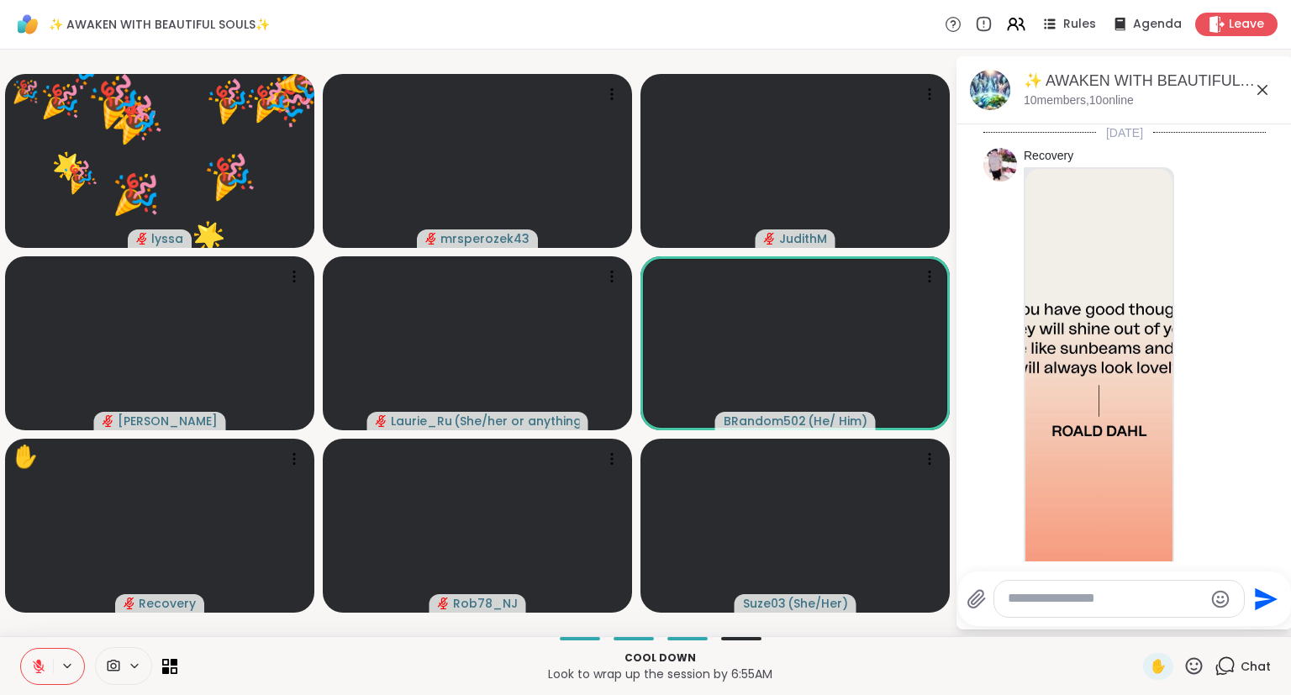
scroll to position [3860, 0]
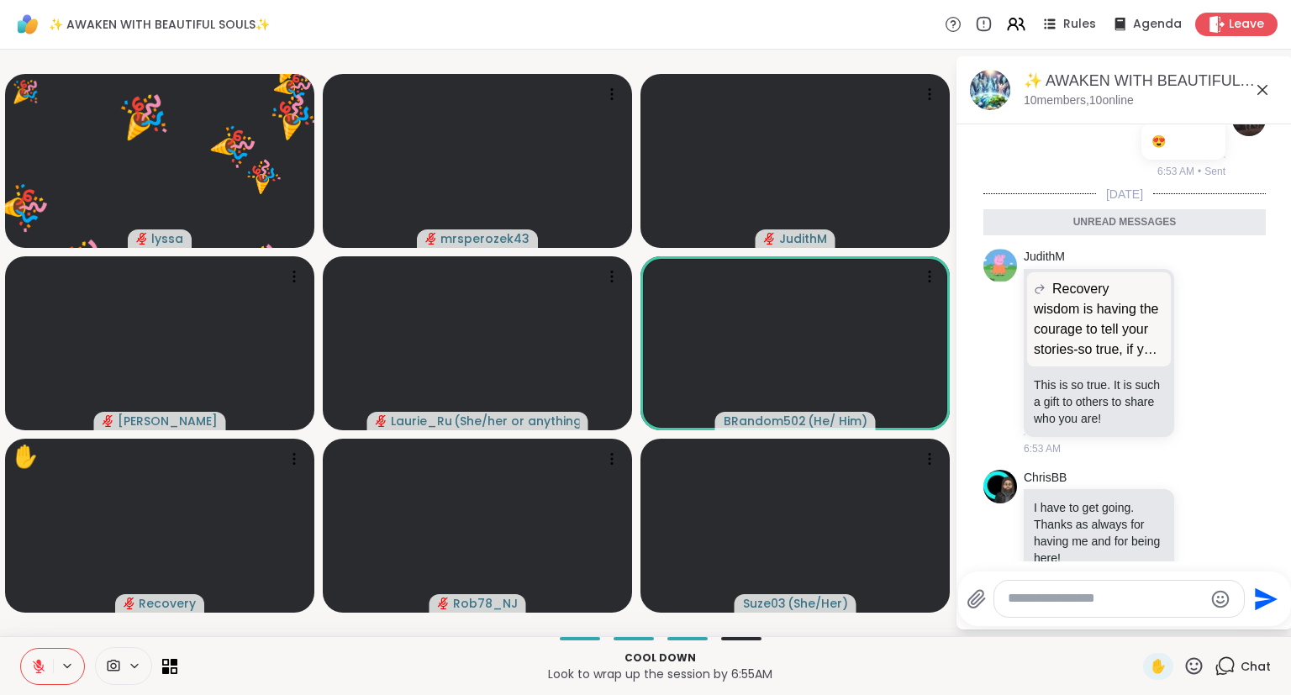
click at [1073, 598] on textarea "Type your message" at bounding box center [1106, 599] width 196 height 18
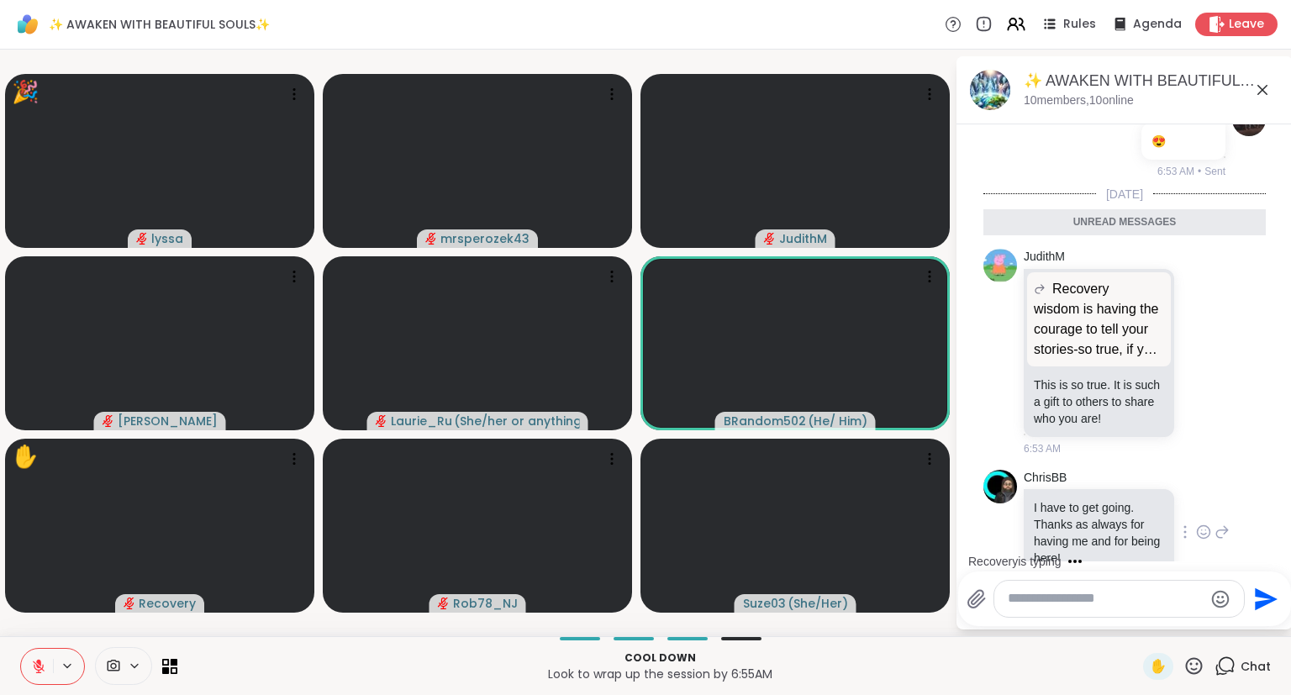
click at [1205, 524] on icon at bounding box center [1203, 532] width 15 height 17
click at [1078, 488] on button "Select Reaction: Heart" at bounding box center [1070, 505] width 34 height 34
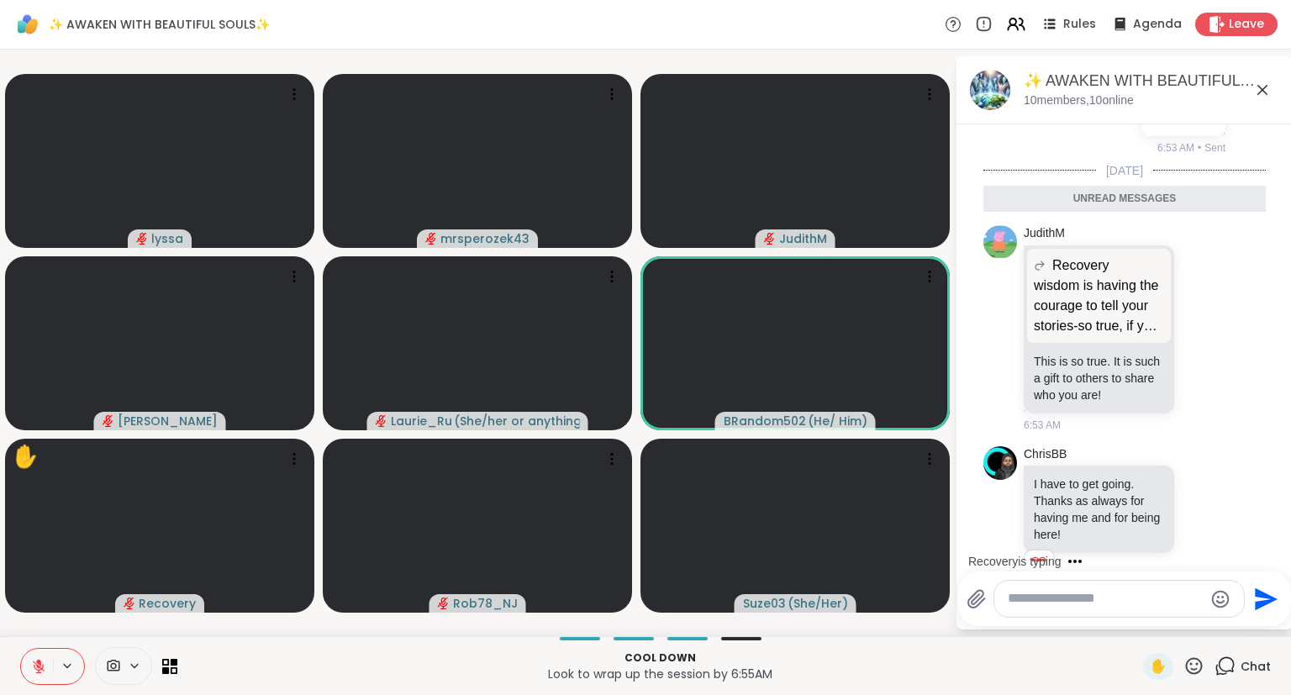
click at [1220, 510] on icon at bounding box center [1222, 520] width 15 height 20
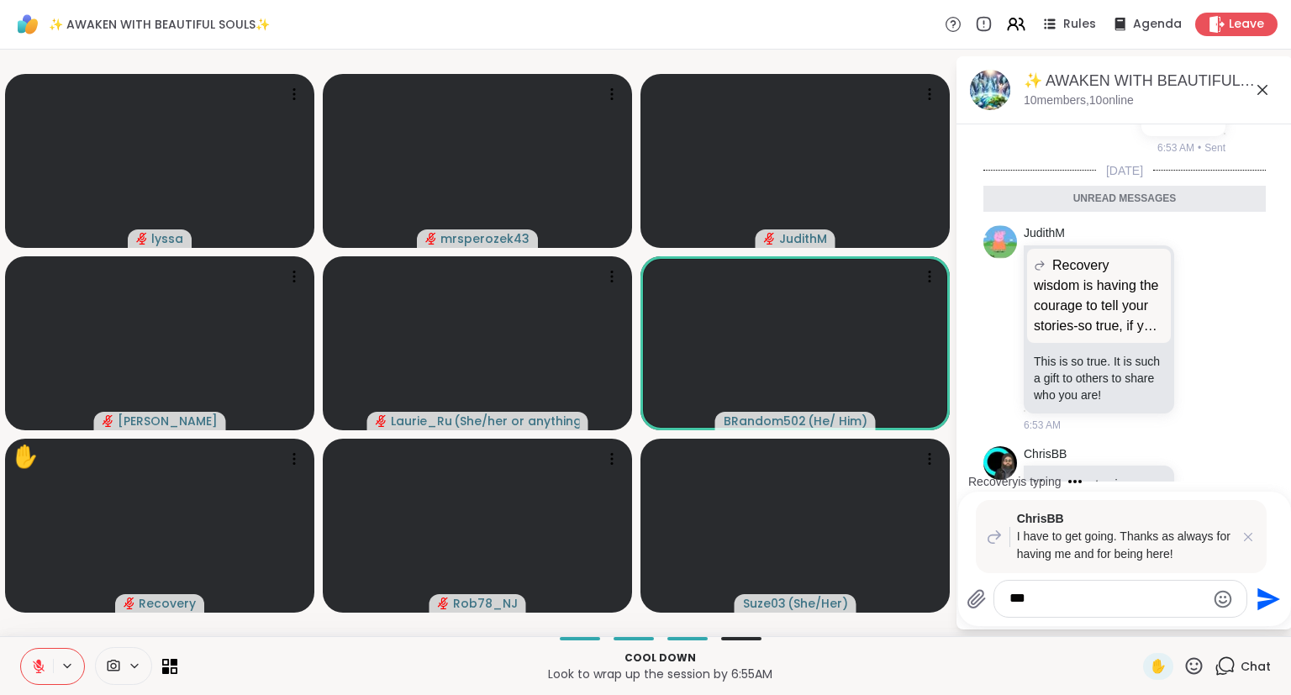
scroll to position [4047, 0]
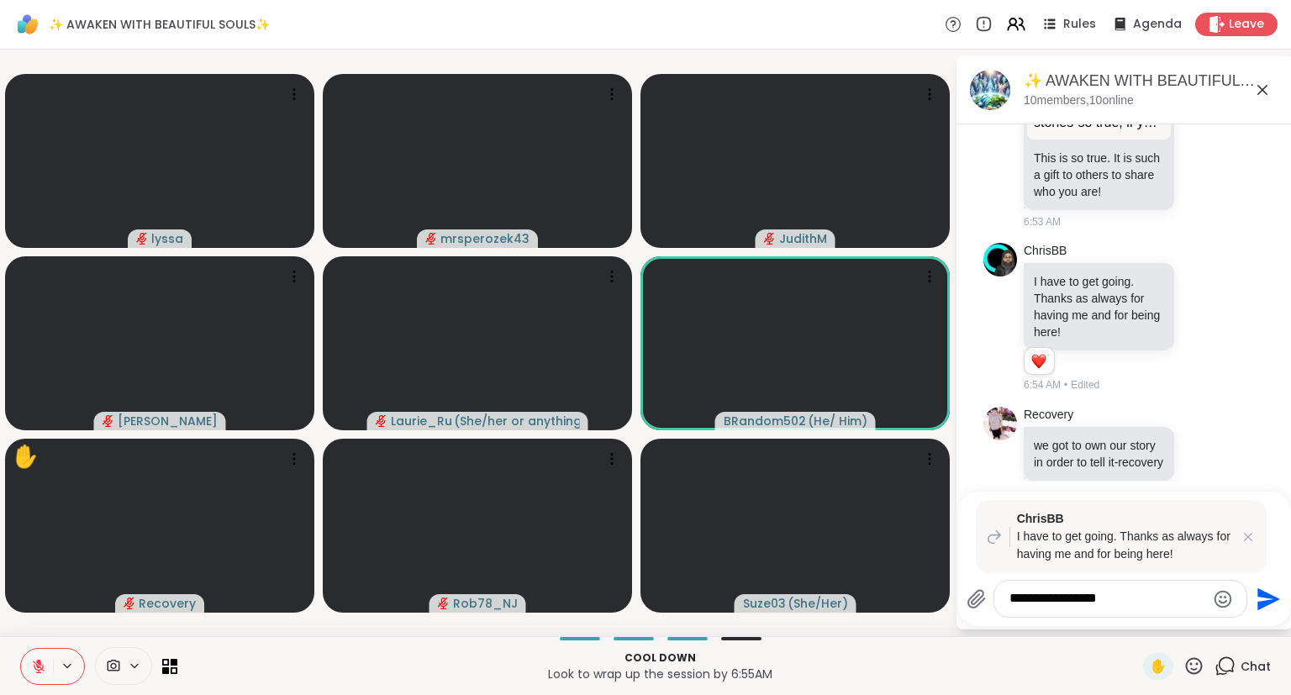
type textarea "**********"
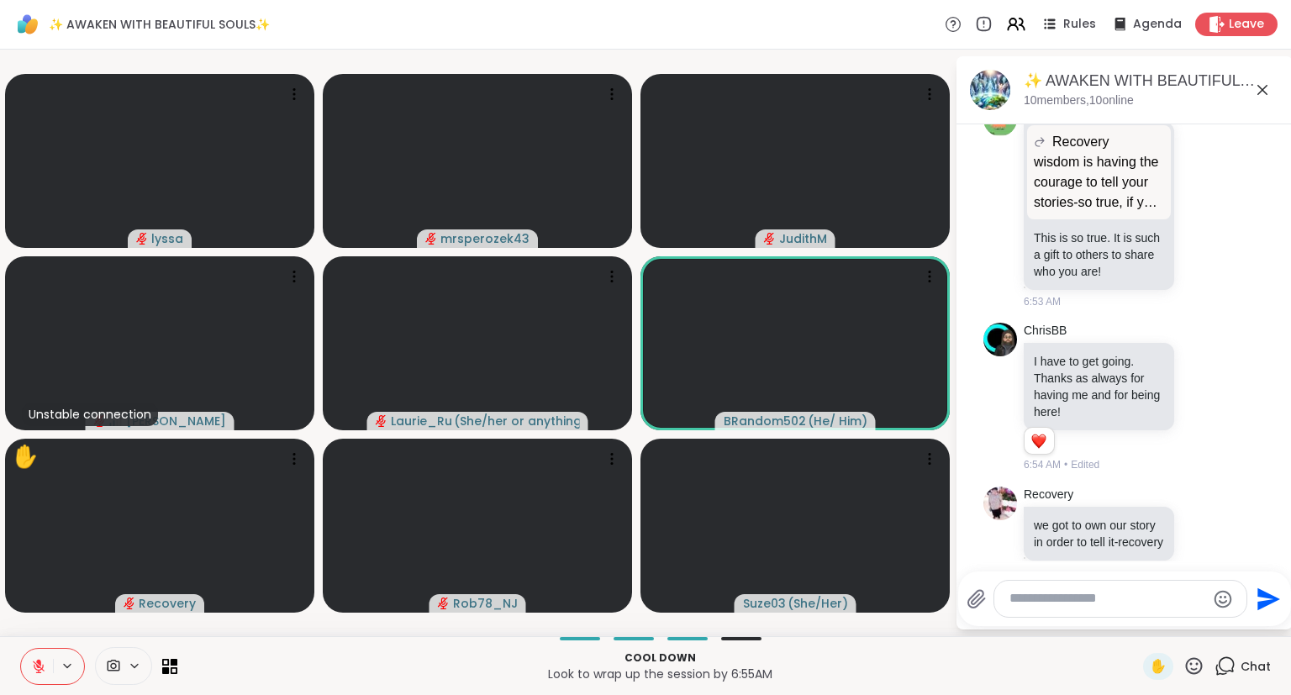
scroll to position [3934, 0]
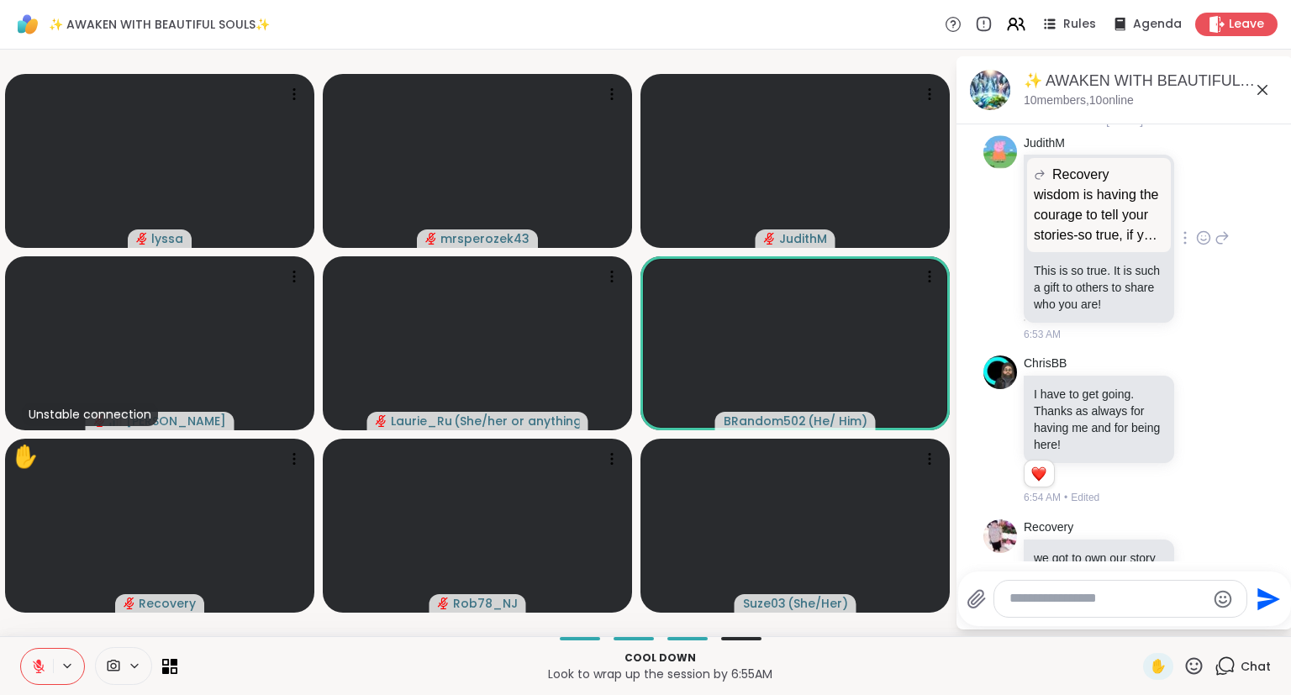
click at [1201, 229] on icon at bounding box center [1203, 237] width 15 height 17
click at [1074, 203] on span "Select Reaction: Heart" at bounding box center [1069, 211] width 15 height 17
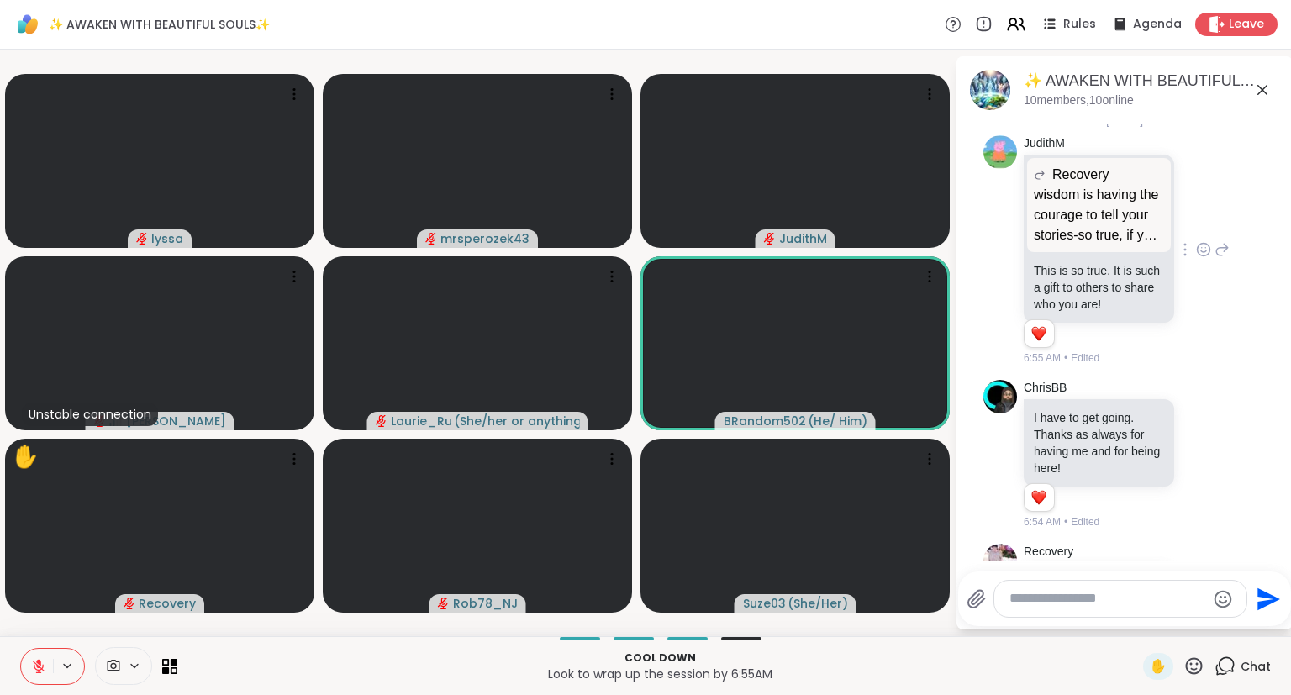
scroll to position [4177, 0]
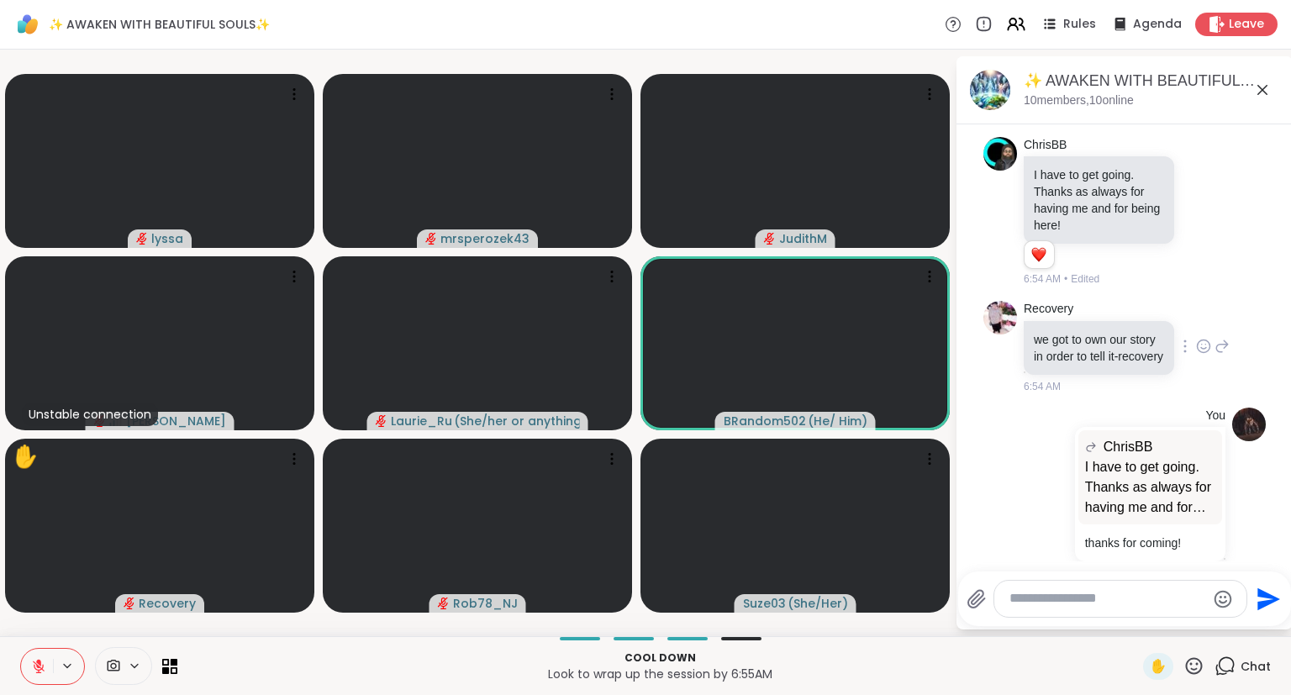
click at [1202, 338] on icon at bounding box center [1203, 346] width 15 height 17
click at [1078, 303] on button "Select Reaction: Heart" at bounding box center [1070, 320] width 34 height 34
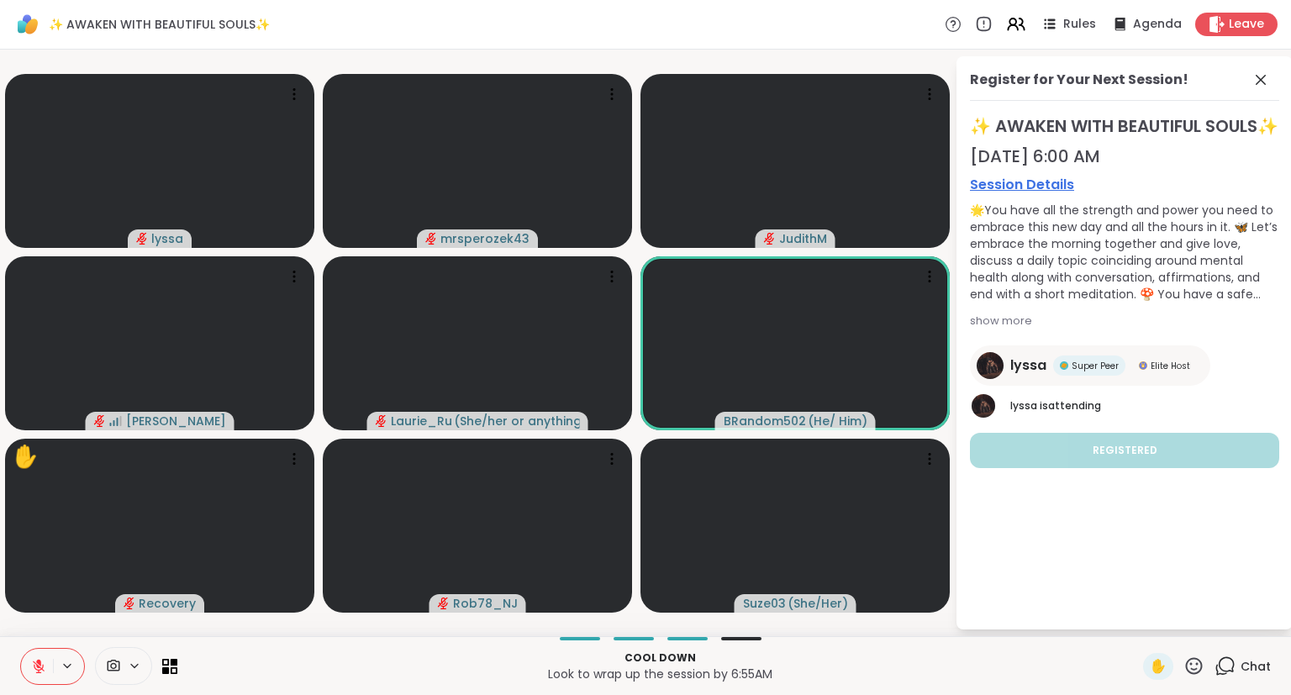
click at [1226, 327] on div "Session Details 🌟You have all the strength and power you need to embrace this n…" at bounding box center [1124, 254] width 309 height 158
click at [1263, 83] on icon at bounding box center [1261, 80] width 20 height 20
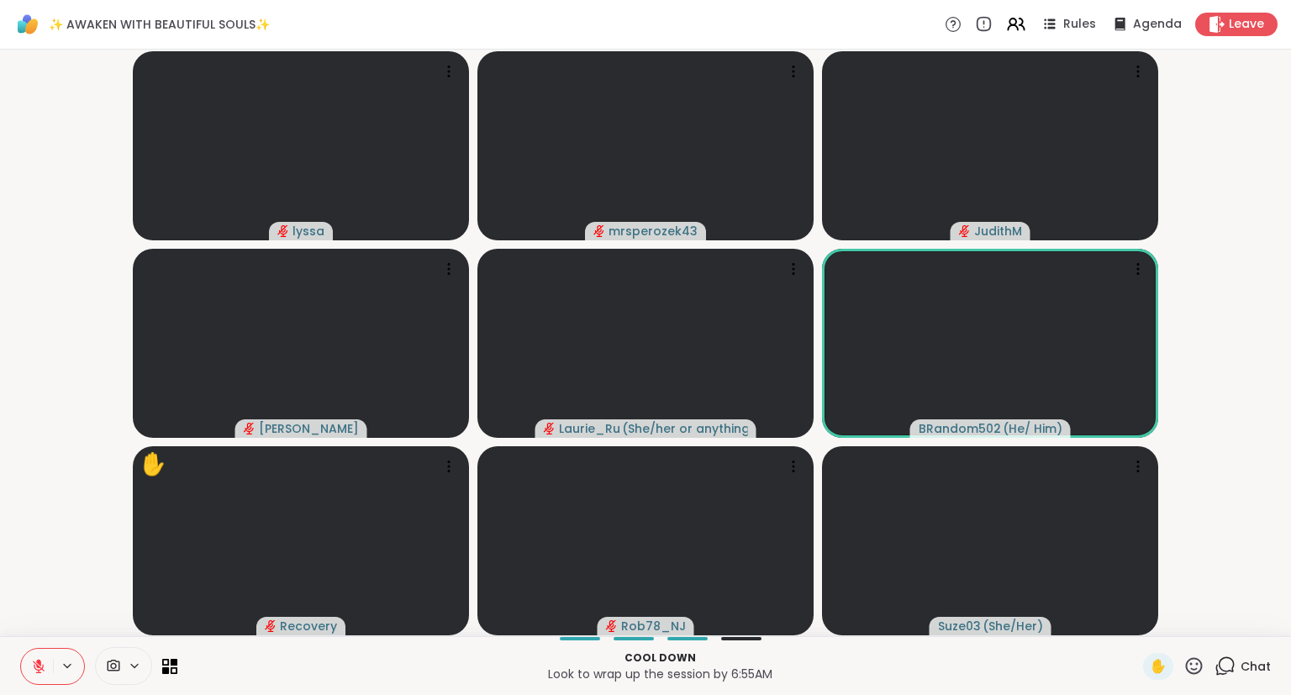
click at [1236, 676] on icon at bounding box center [1225, 666] width 21 height 21
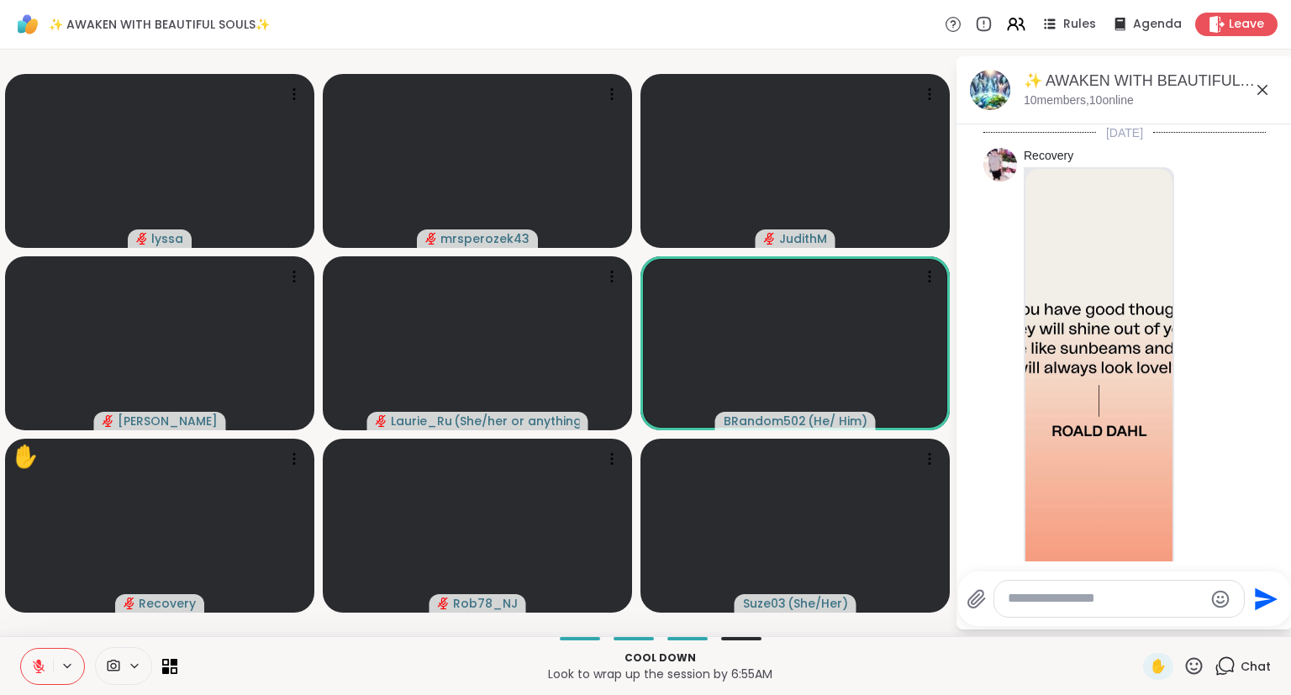
scroll to position [4184, 0]
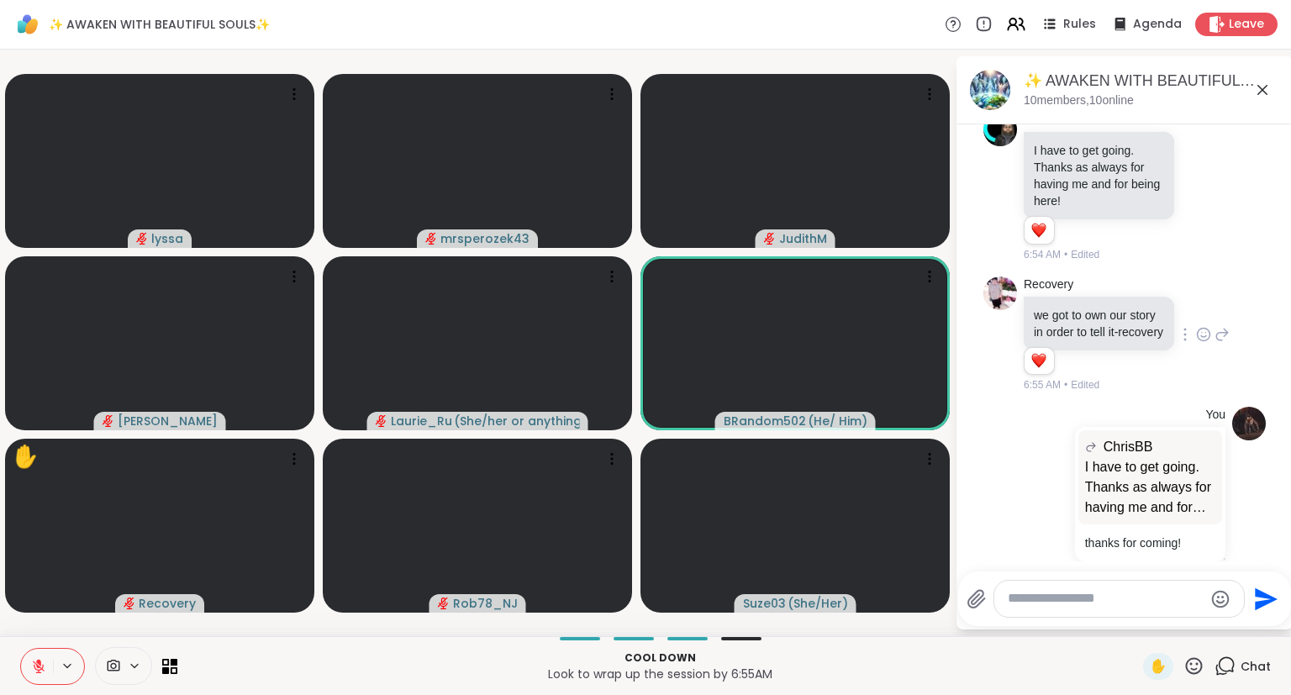
click at [1222, 324] on icon at bounding box center [1222, 334] width 15 height 20
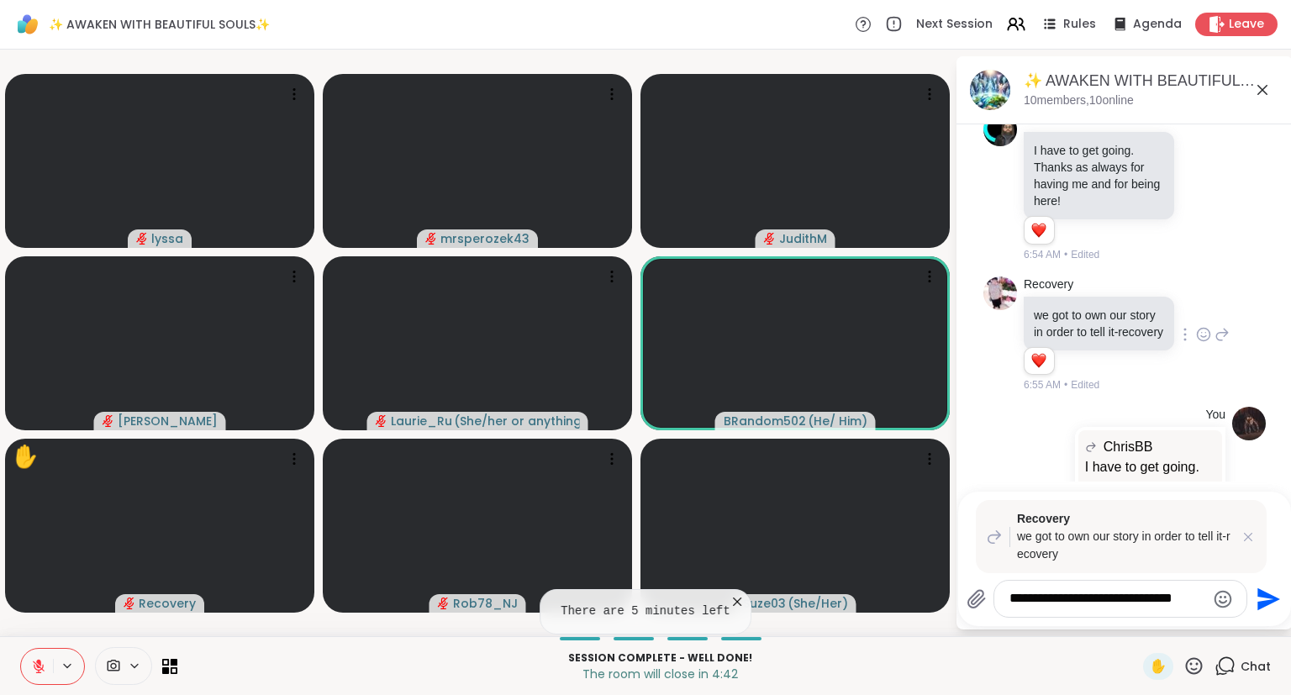
type textarea "**********"
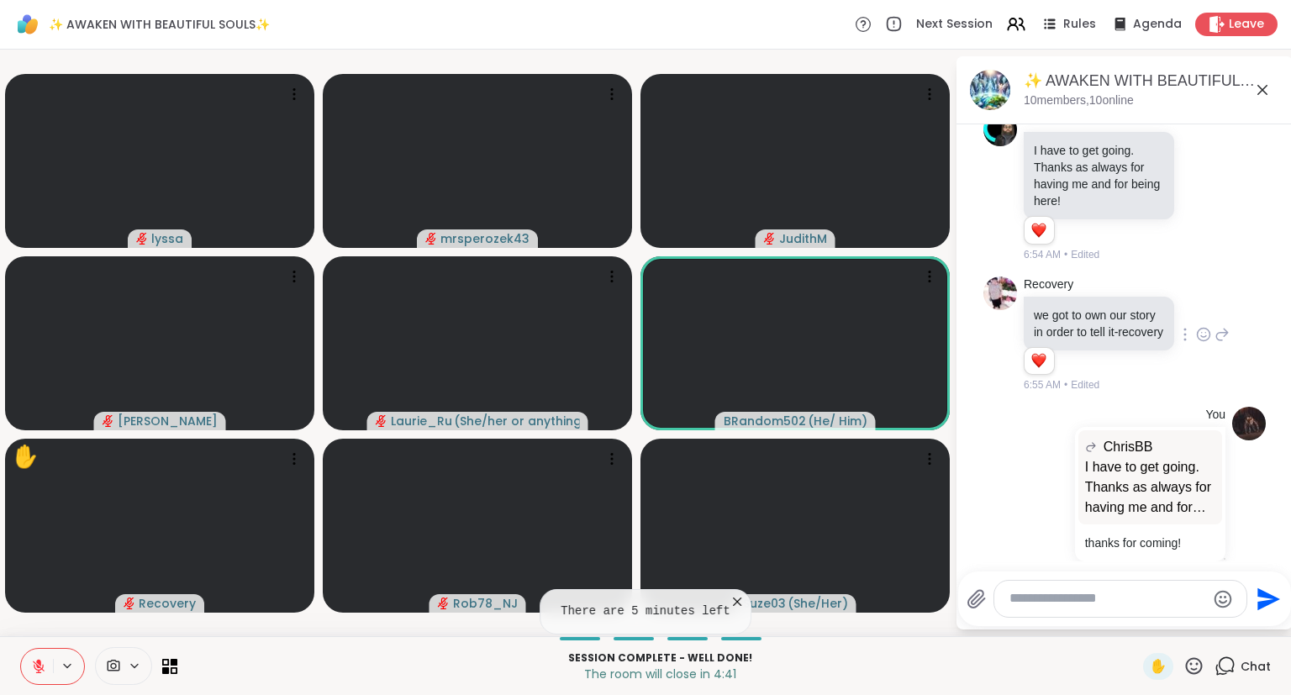
scroll to position [4388, 0]
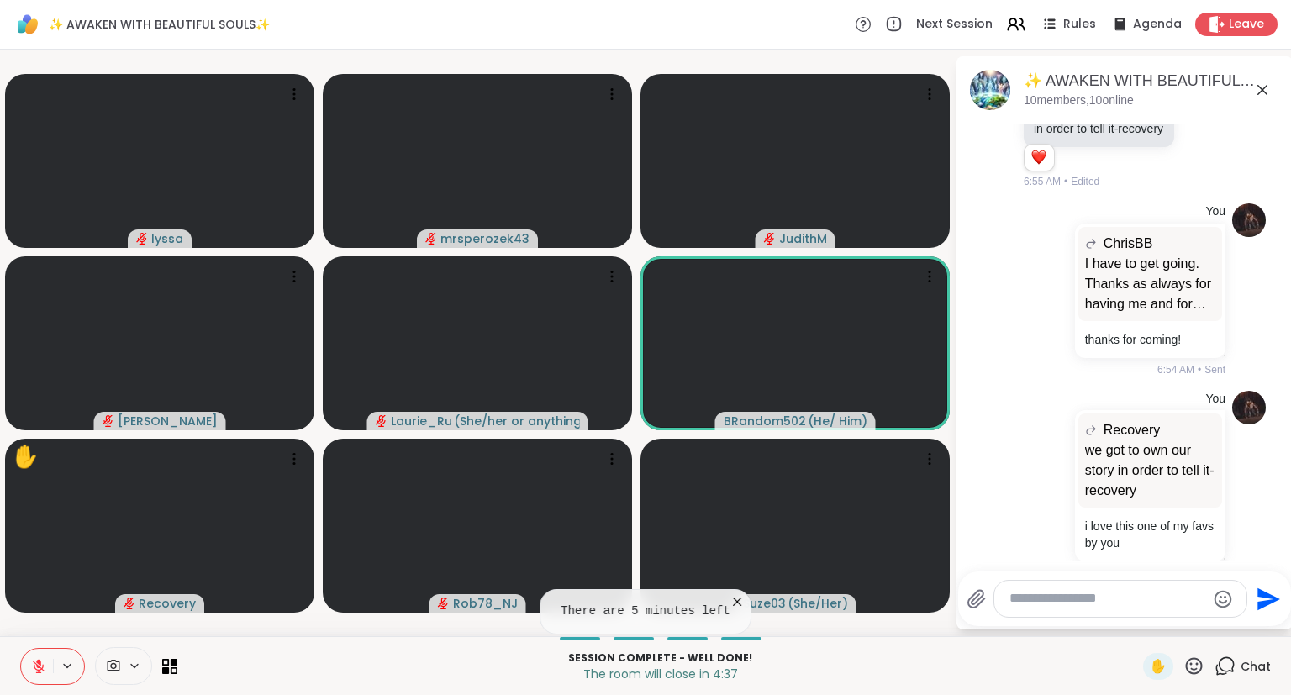
click at [1265, 82] on icon at bounding box center [1262, 90] width 20 height 20
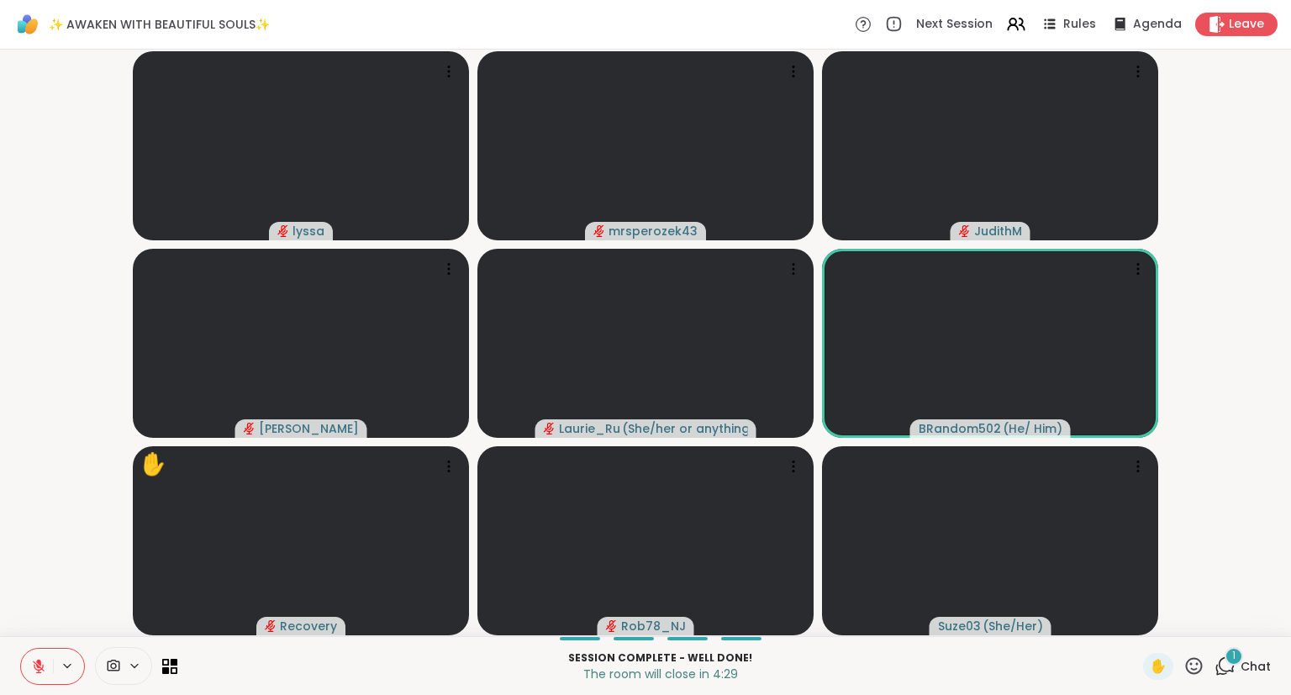
click at [1195, 673] on icon at bounding box center [1194, 666] width 21 height 21
click at [1227, 620] on div "🌟" at bounding box center [1219, 622] width 30 height 27
click at [1230, 651] on div "1" at bounding box center [1234, 656] width 18 height 18
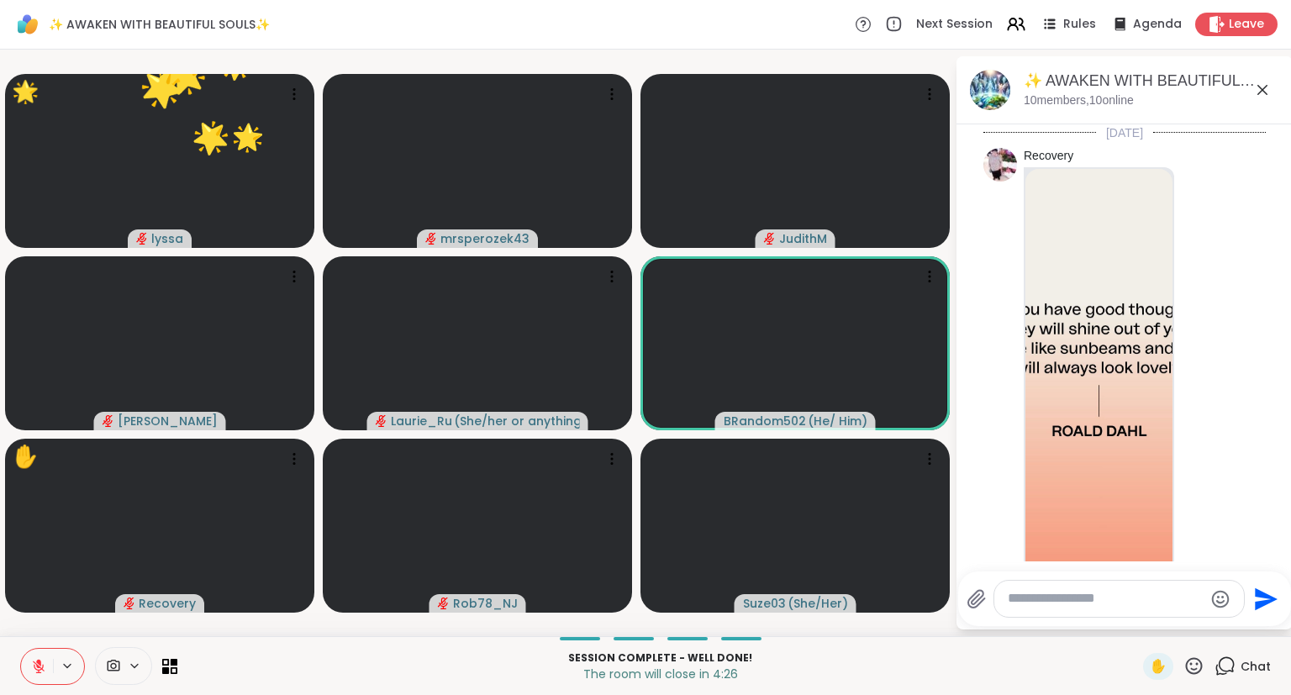
scroll to position [4534, 0]
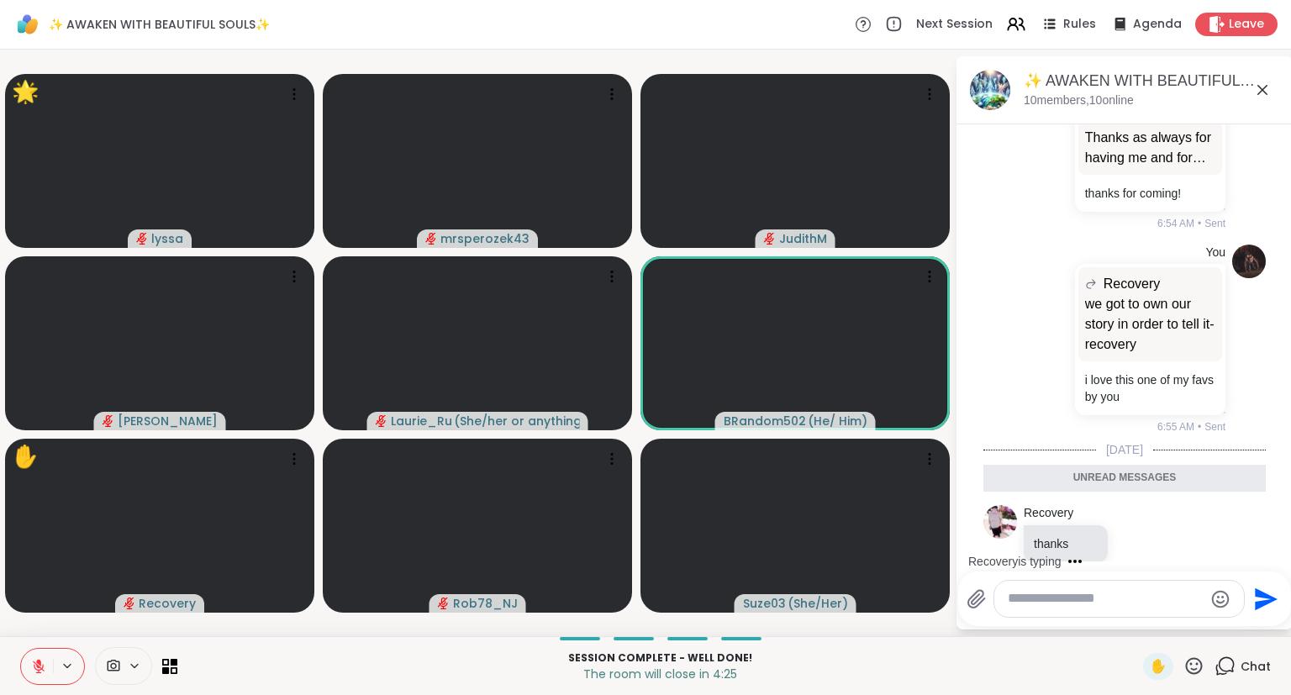
click at [1261, 88] on icon at bounding box center [1263, 90] width 10 height 10
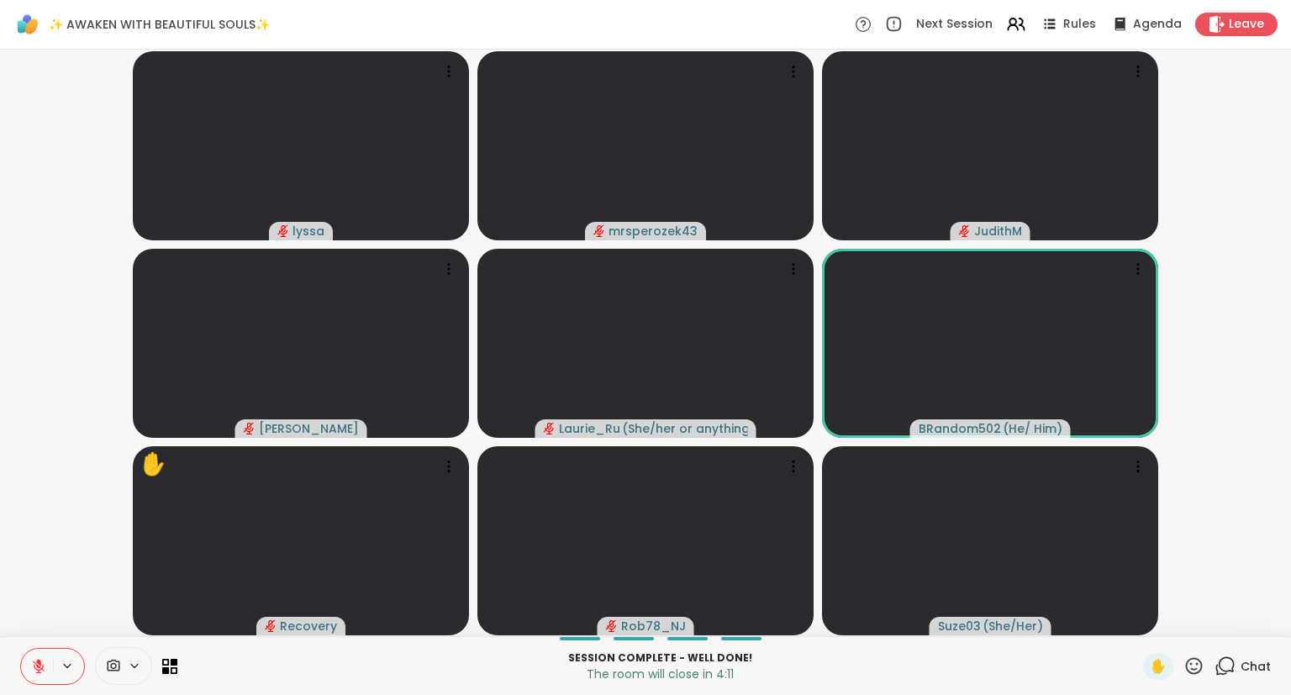
click at [35, 661] on icon at bounding box center [38, 666] width 15 height 15
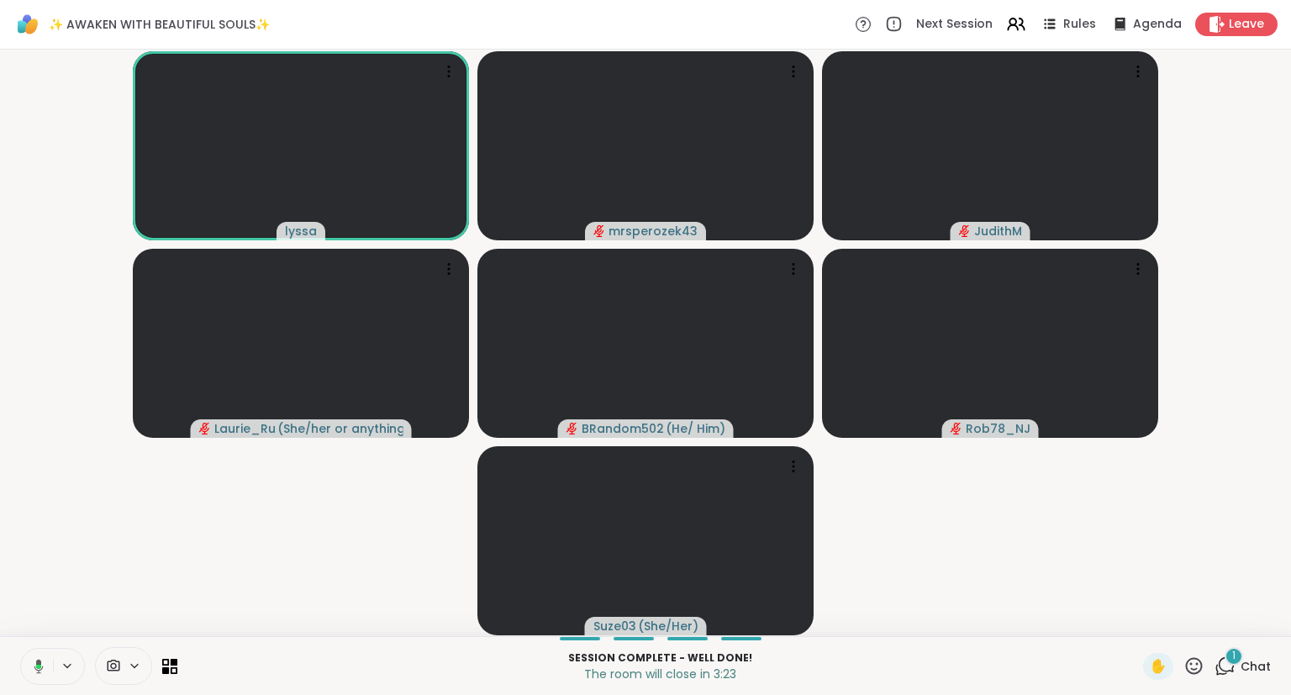
click at [1239, 682] on div "Session Complete - well done! The room will close in 3:23 ✋ 1 Chat" at bounding box center [645, 665] width 1291 height 59
click at [1236, 672] on icon at bounding box center [1225, 666] width 21 height 21
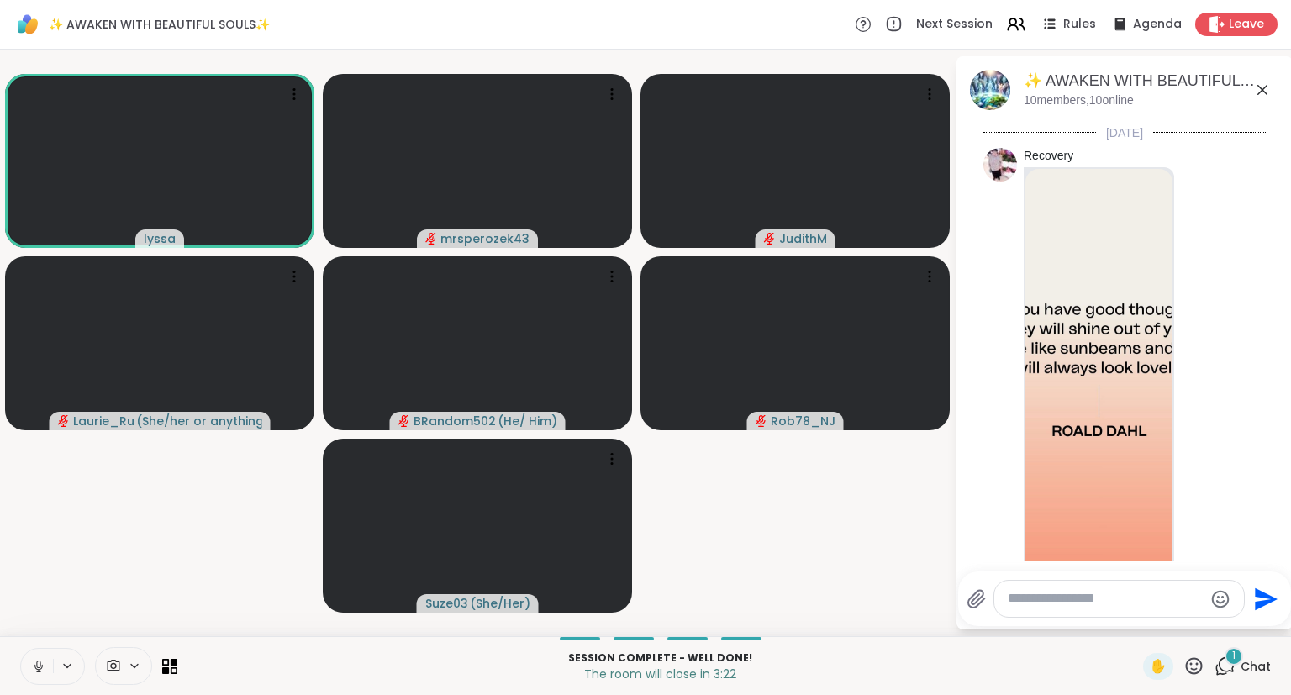
scroll to position [4657, 0]
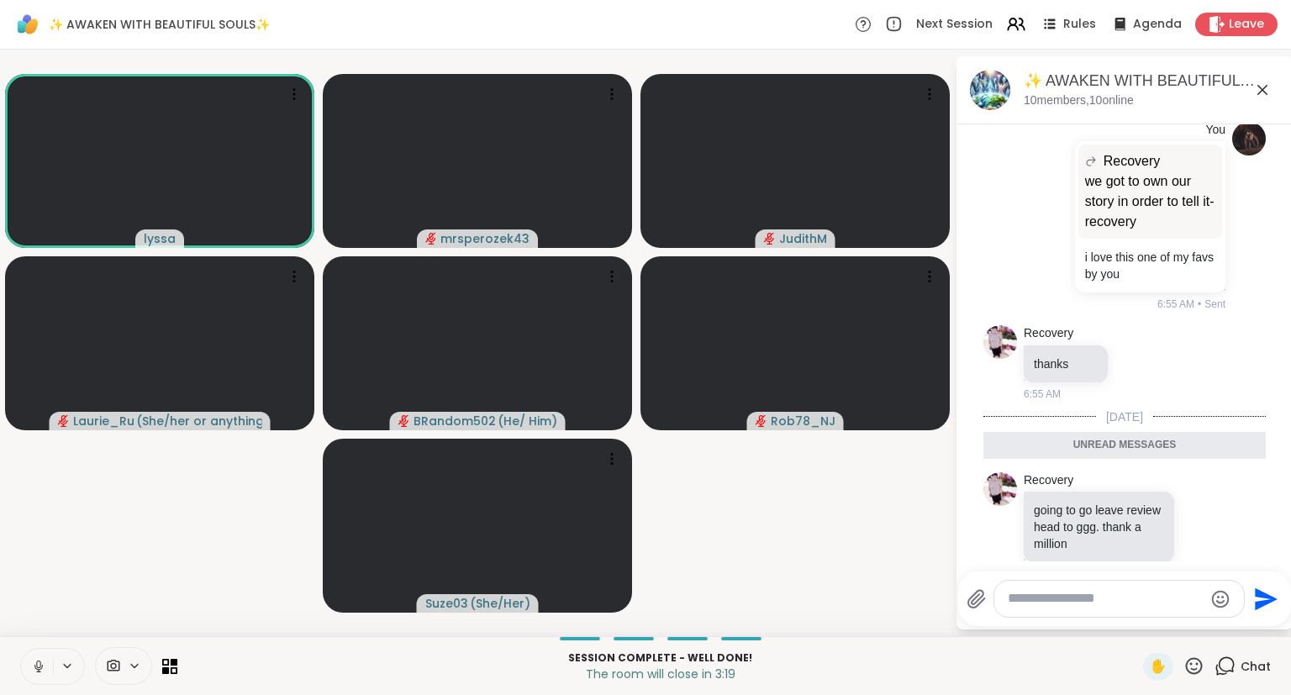
click at [1261, 88] on icon at bounding box center [1263, 90] width 10 height 10
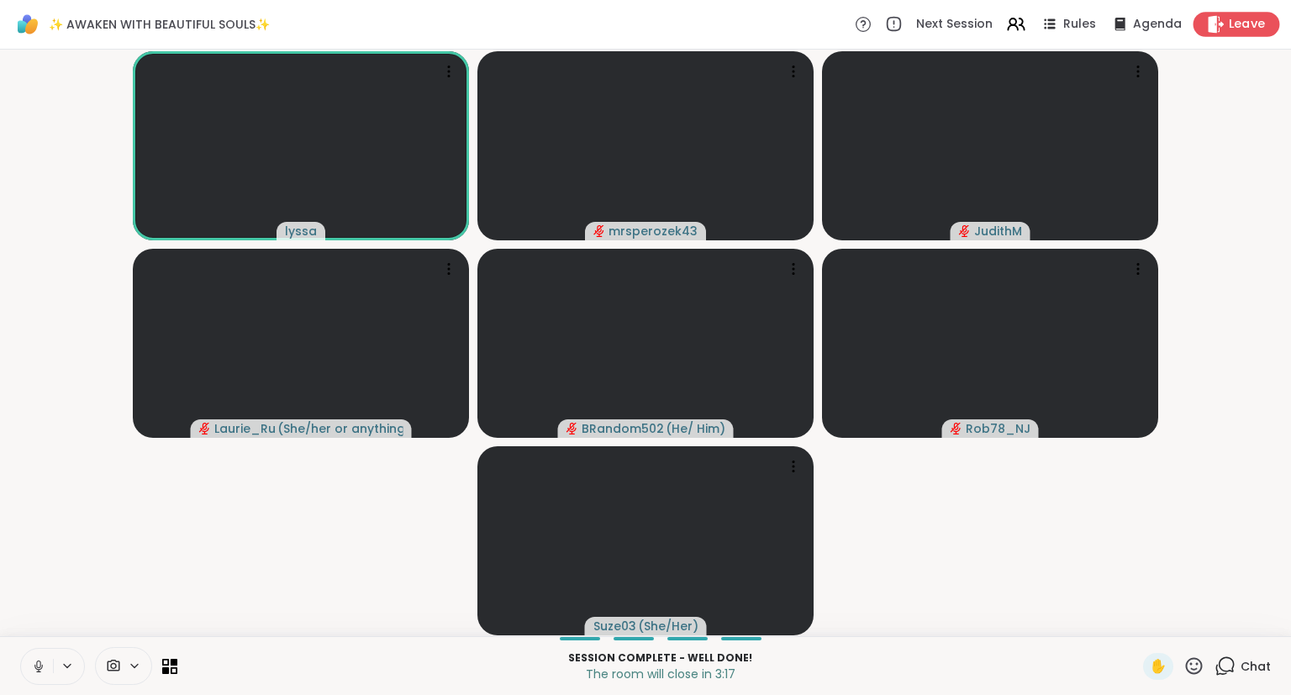
click at [1239, 32] on span "Leave" at bounding box center [1247, 25] width 37 height 18
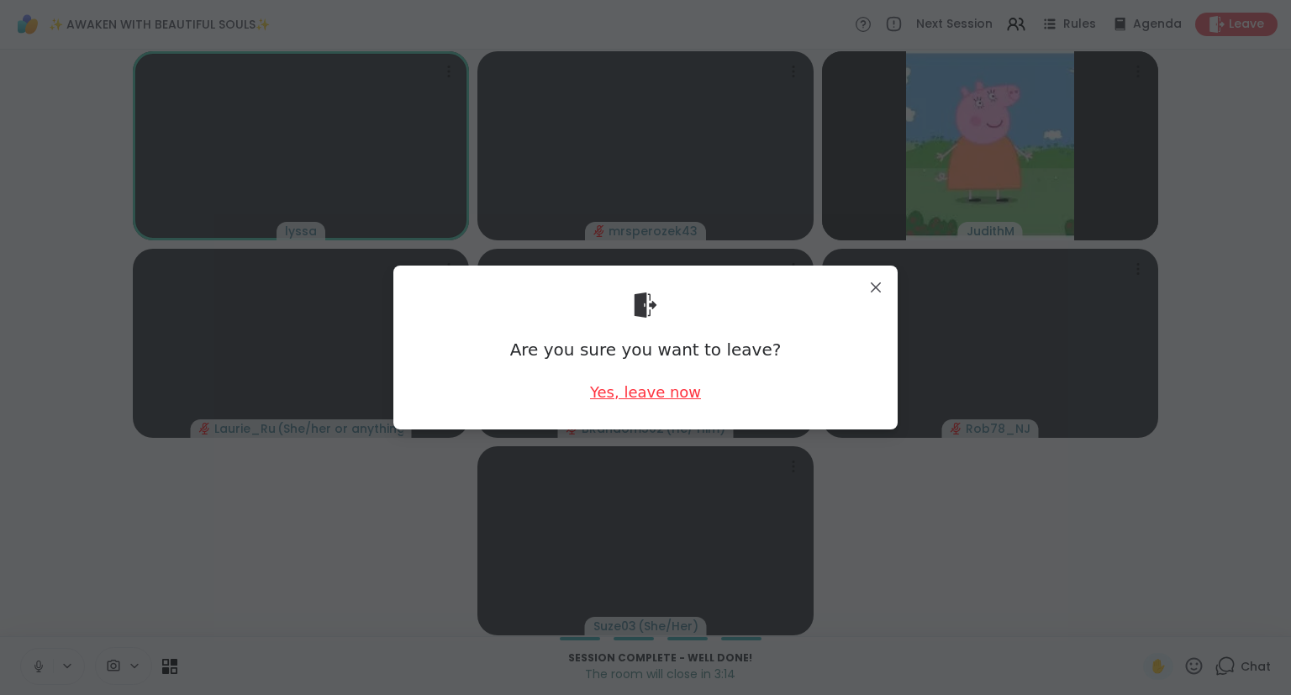
click at [653, 388] on div "Yes, leave now" at bounding box center [645, 392] width 111 height 21
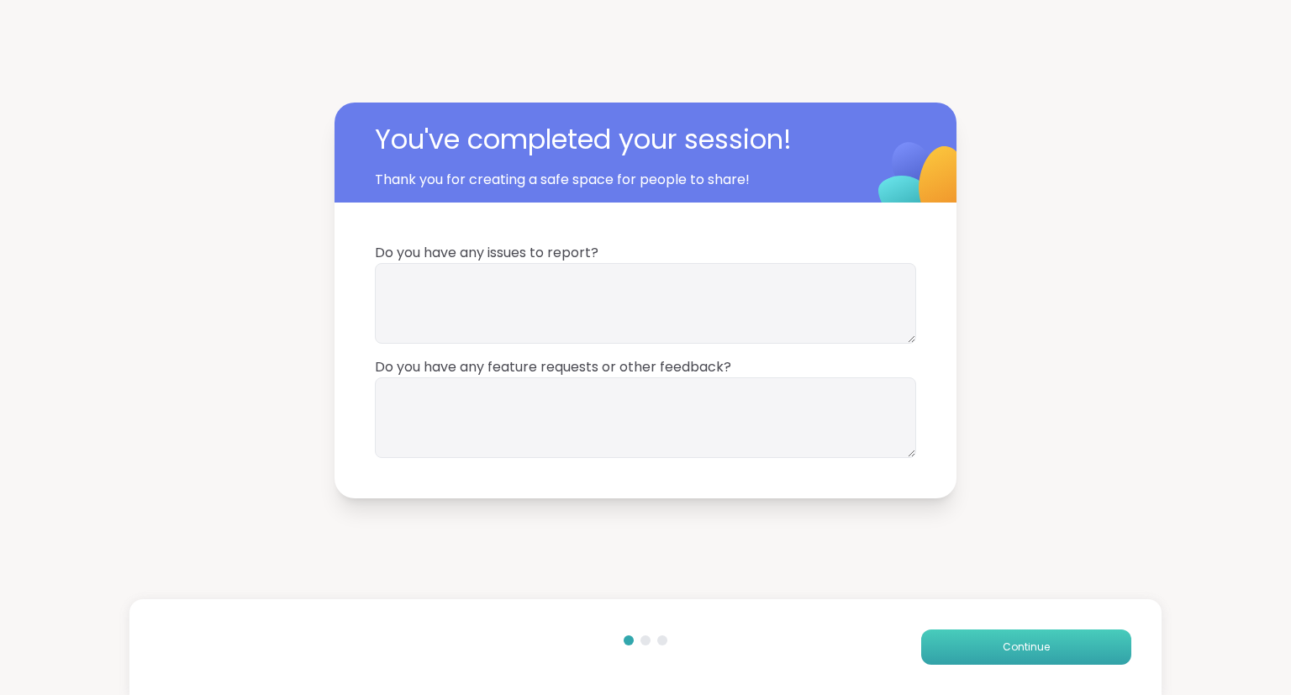
click at [961, 657] on button "Continue" at bounding box center [1026, 647] width 210 height 35
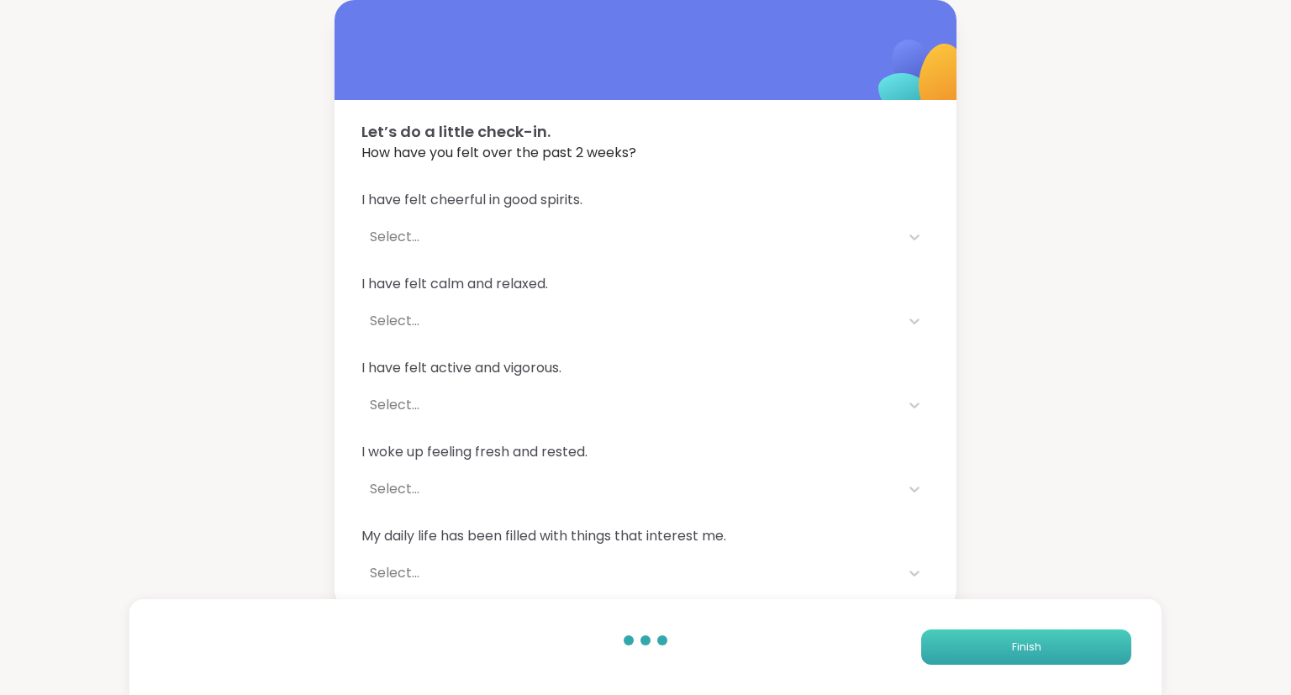
click at [986, 642] on button "Finish" at bounding box center [1026, 647] width 210 height 35
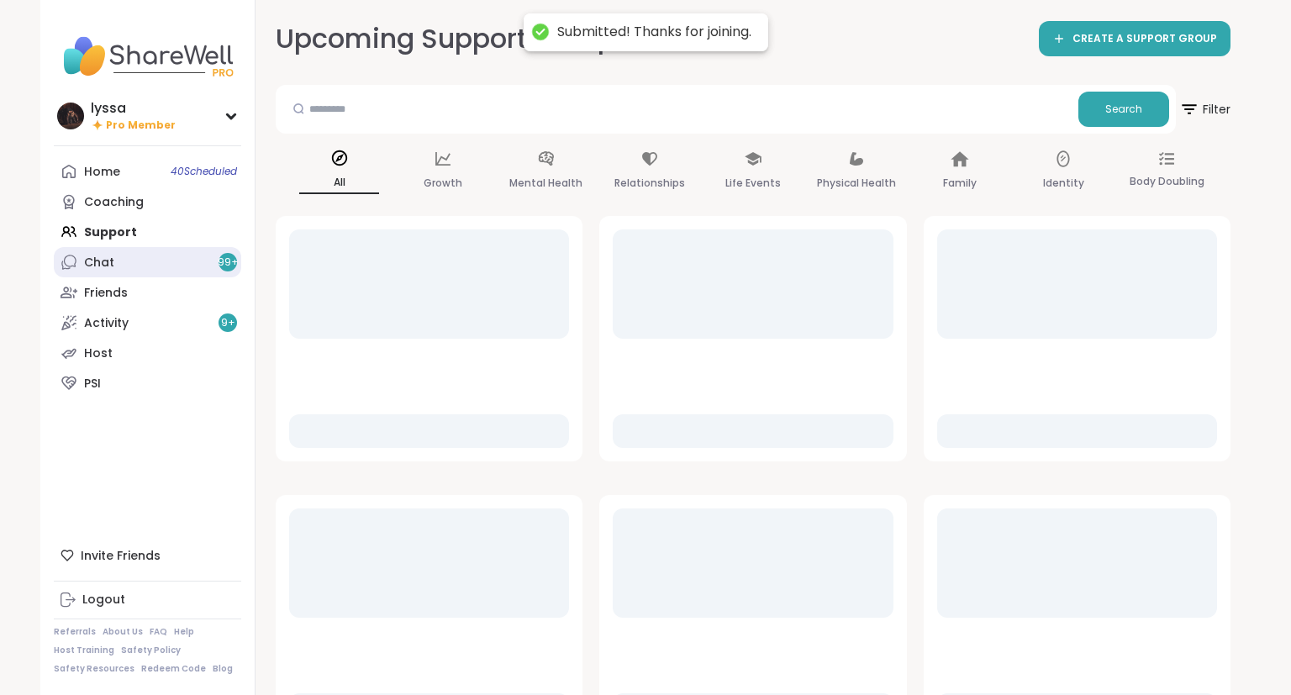
click at [190, 271] on link "Chat 99 +" at bounding box center [147, 262] width 187 height 30
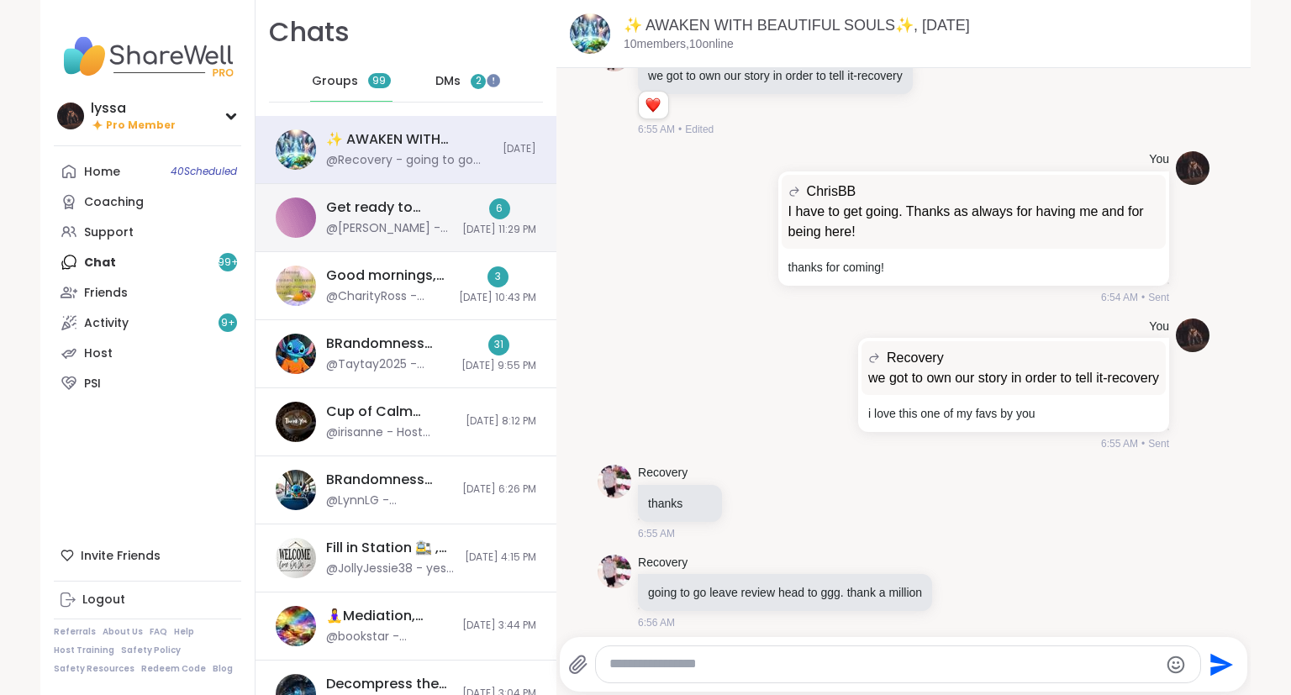
click at [419, 235] on div "@[PERSON_NAME] - Good night" at bounding box center [389, 228] width 126 height 17
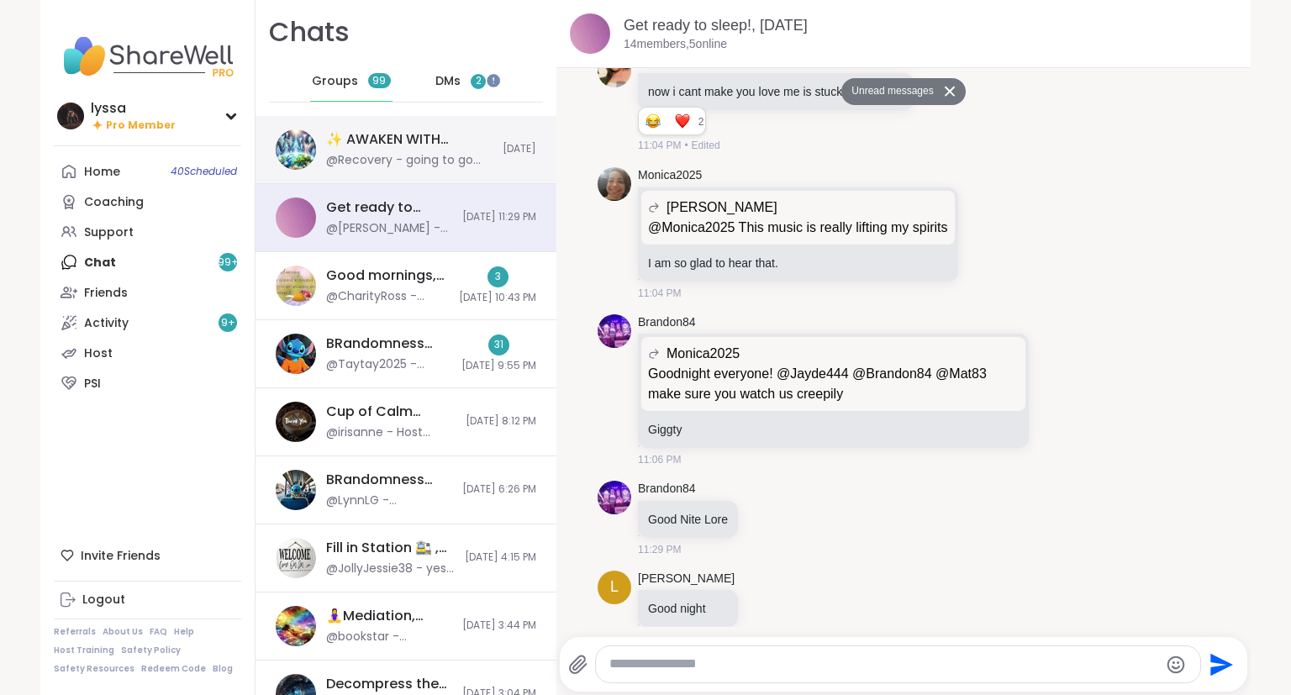
click at [377, 166] on div "@Recovery - going to go leave review head to ggg. thank a million" at bounding box center [409, 160] width 166 height 17
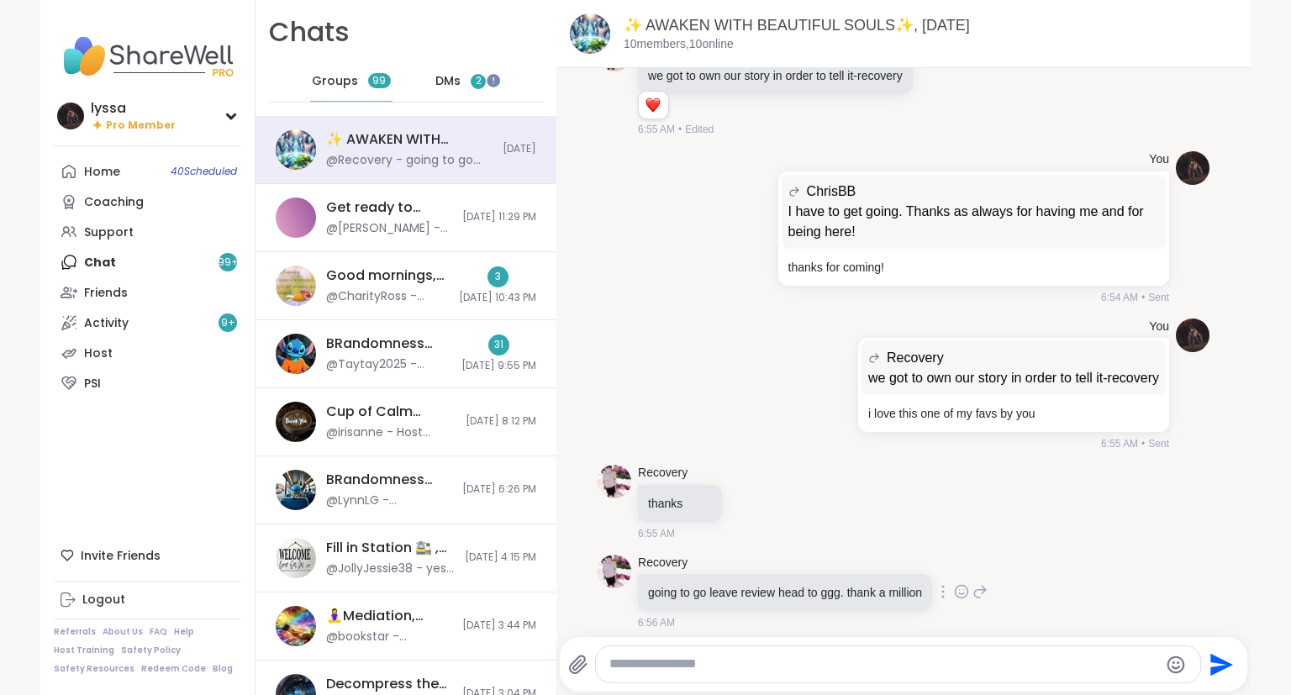
click at [962, 583] on icon at bounding box center [961, 591] width 15 height 17
click at [836, 557] on div "Select Reaction: Heart" at bounding box center [827, 564] width 15 height 15
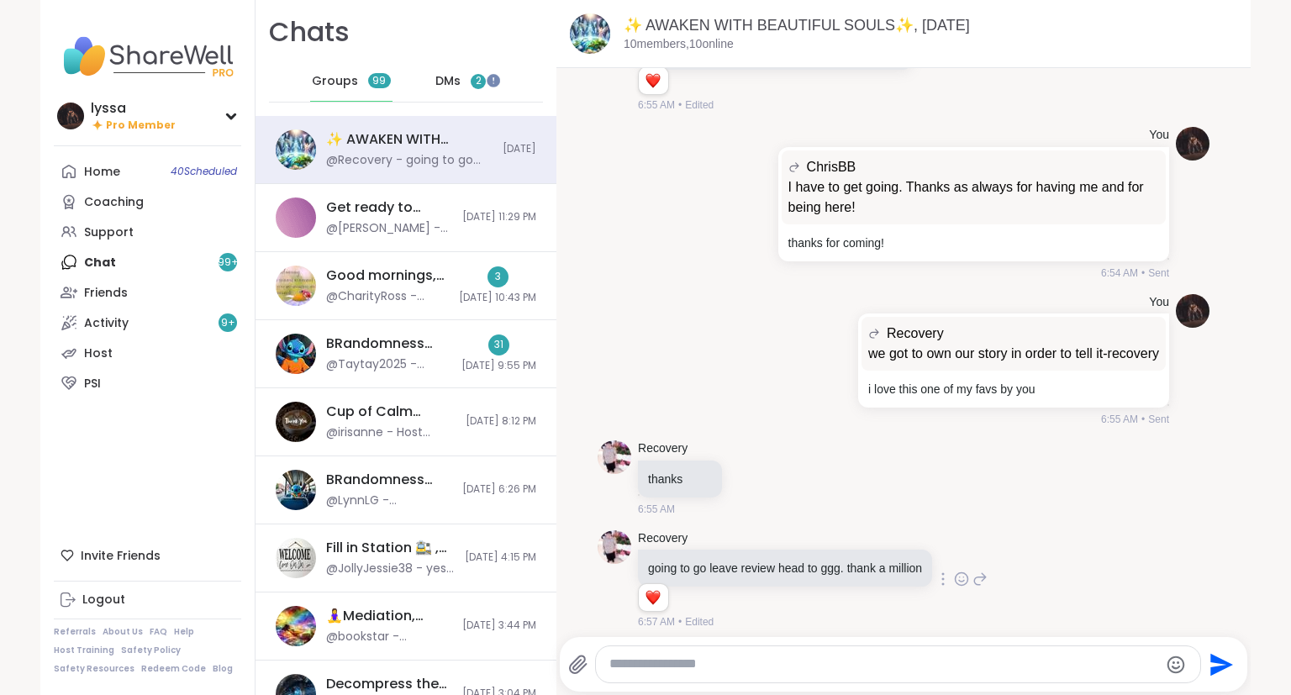
click at [455, 86] on span "DMs" at bounding box center [447, 81] width 25 height 17
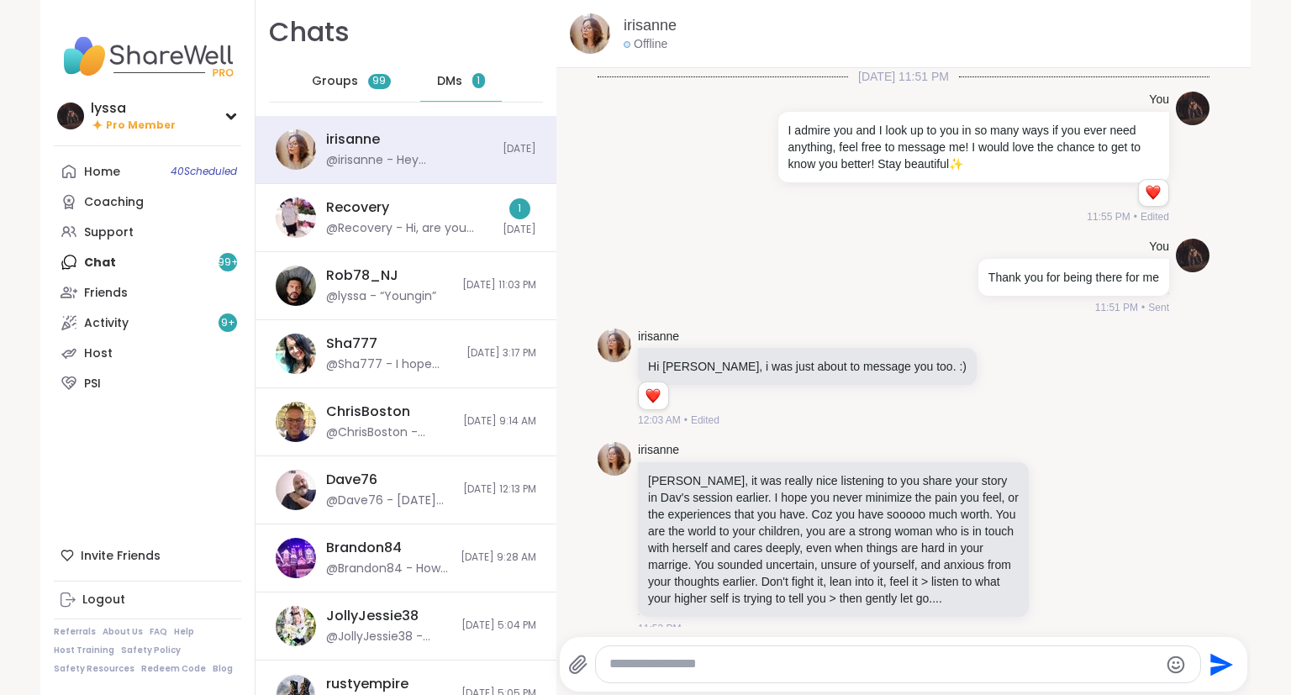
scroll to position [14163, 0]
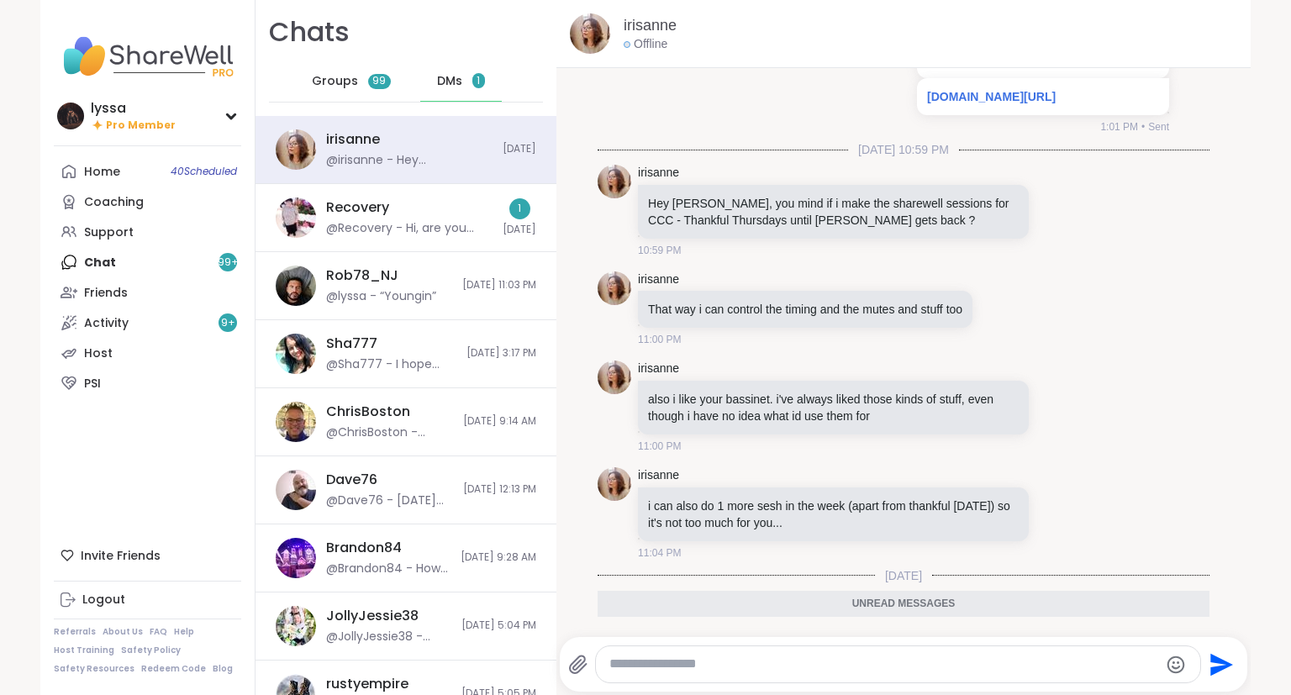
click at [1051, 667] on icon at bounding box center [1058, 675] width 15 height 17
click at [1069, 666] on icon at bounding box center [1076, 676] width 15 height 20
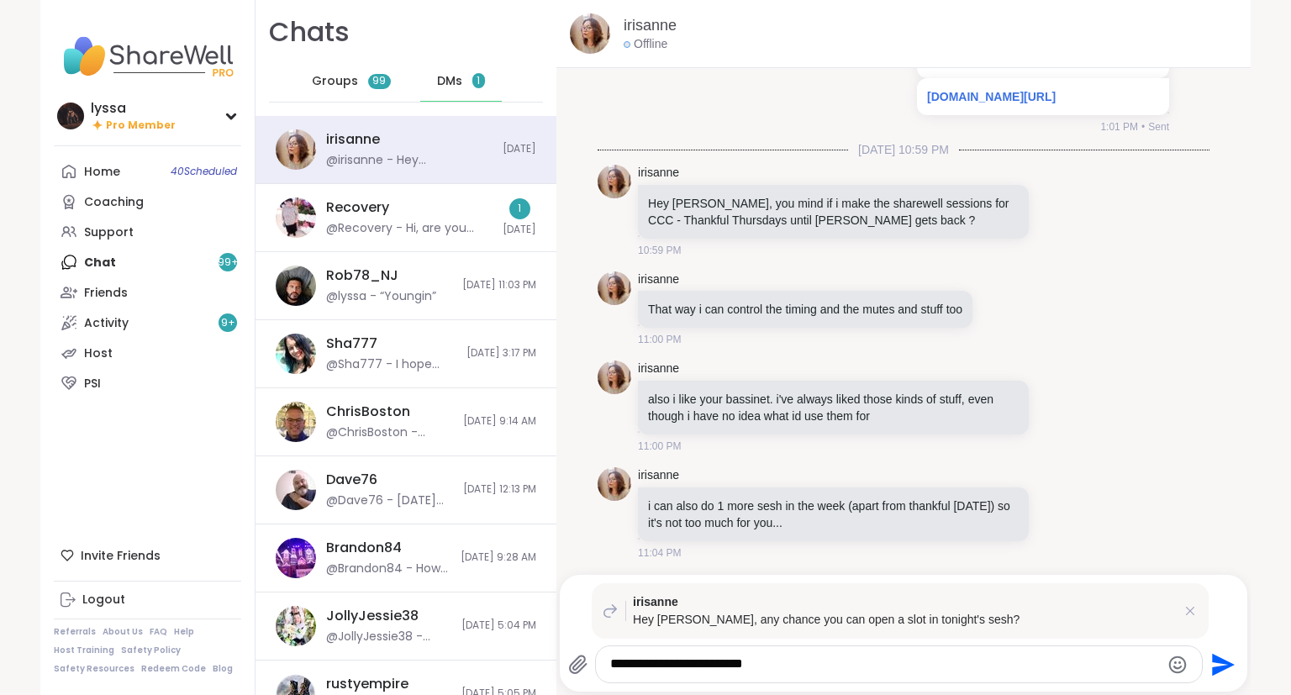
type textarea "**********"
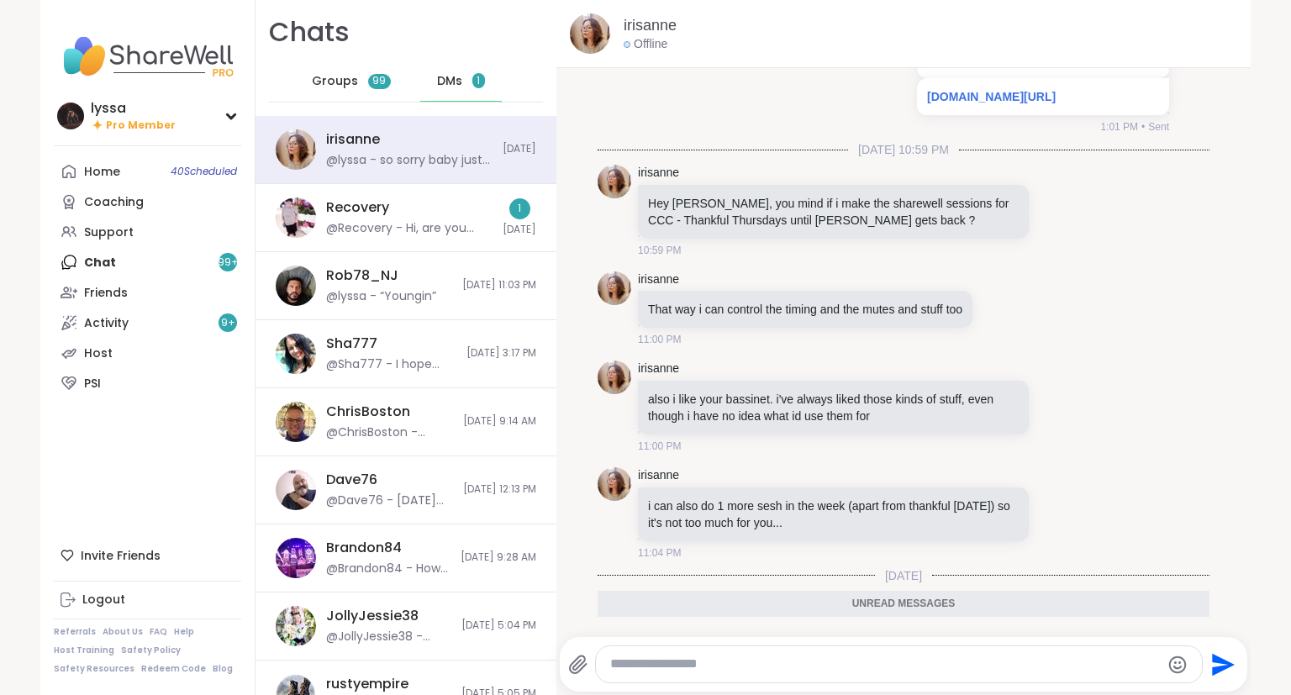
scroll to position [14270, 0]
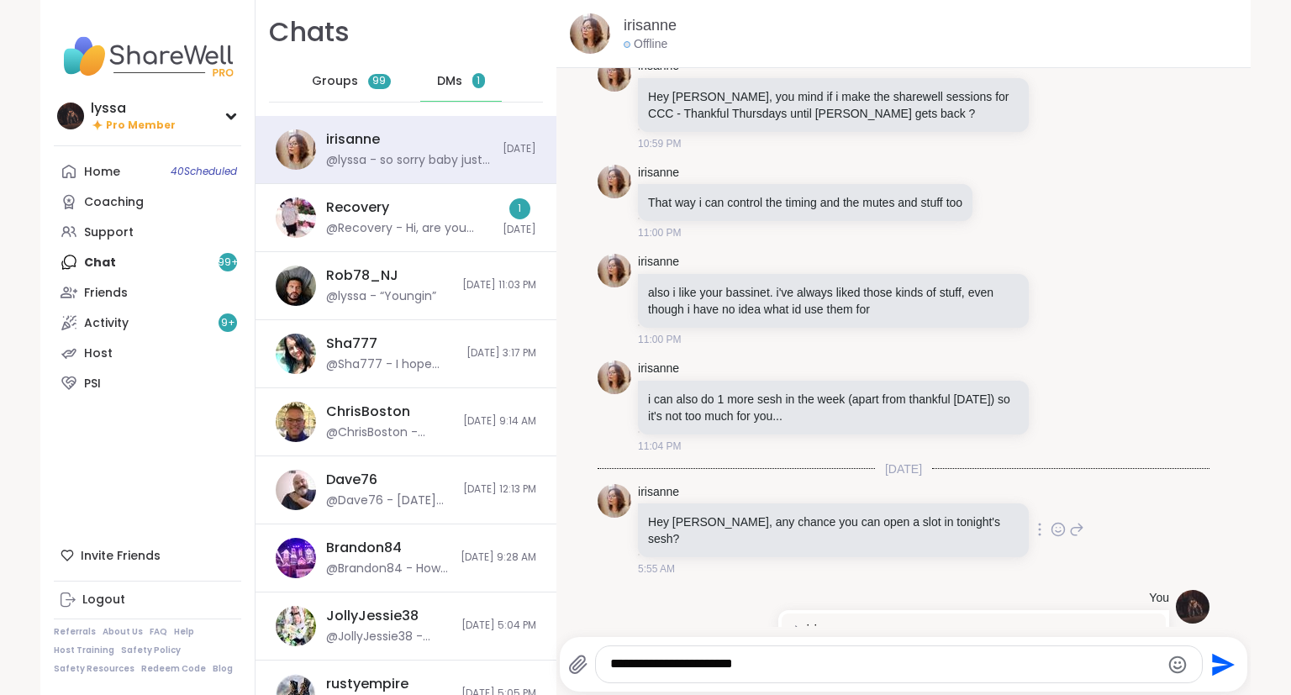
type textarea "**********"
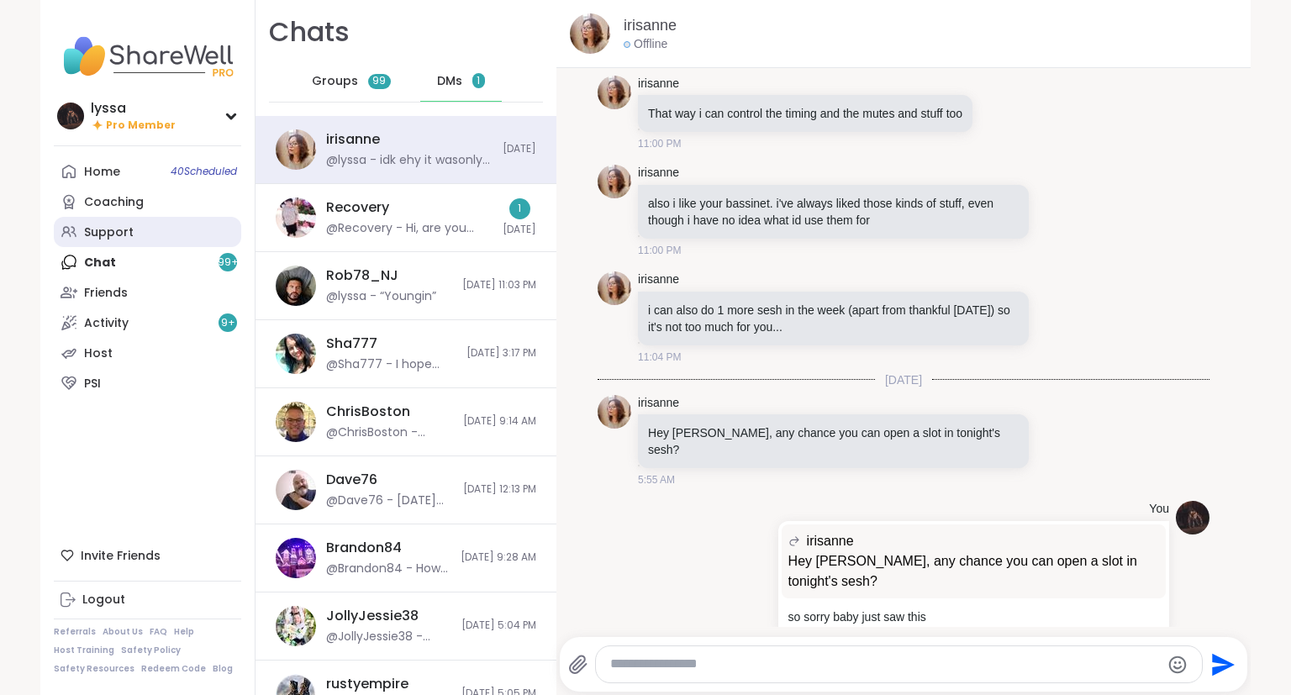
click at [133, 234] on link "Support" at bounding box center [147, 232] width 187 height 30
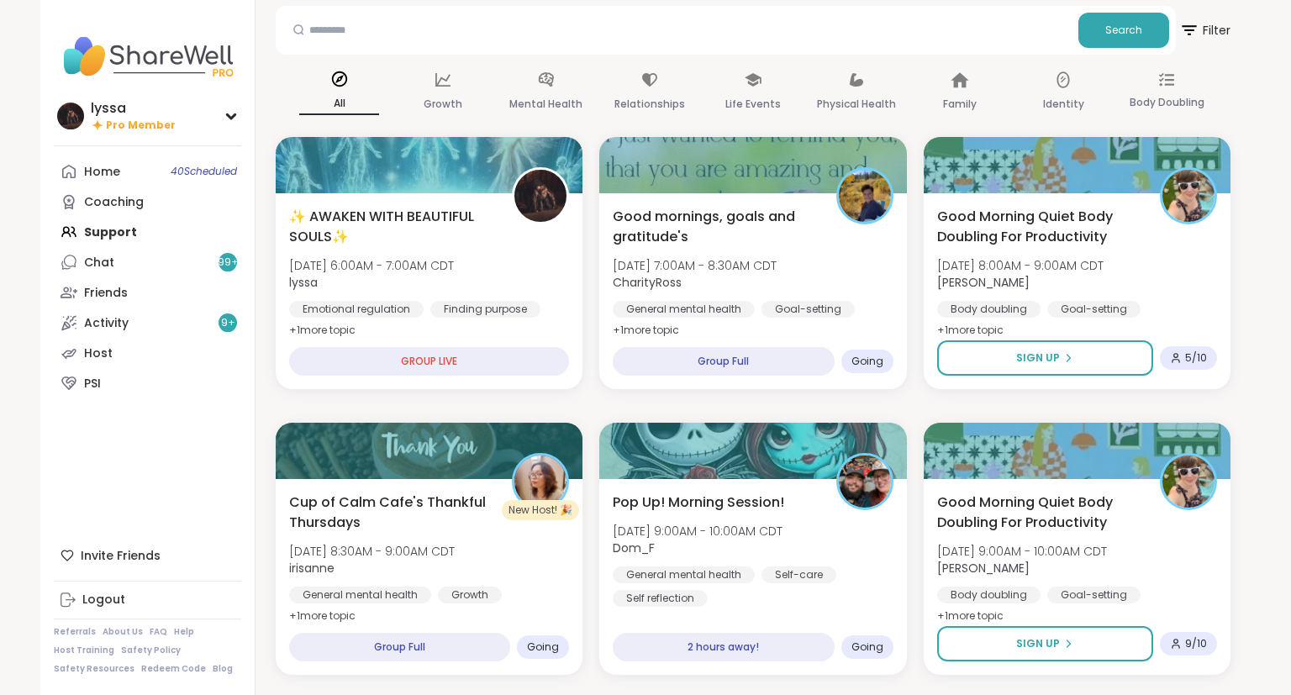
scroll to position [91, 0]
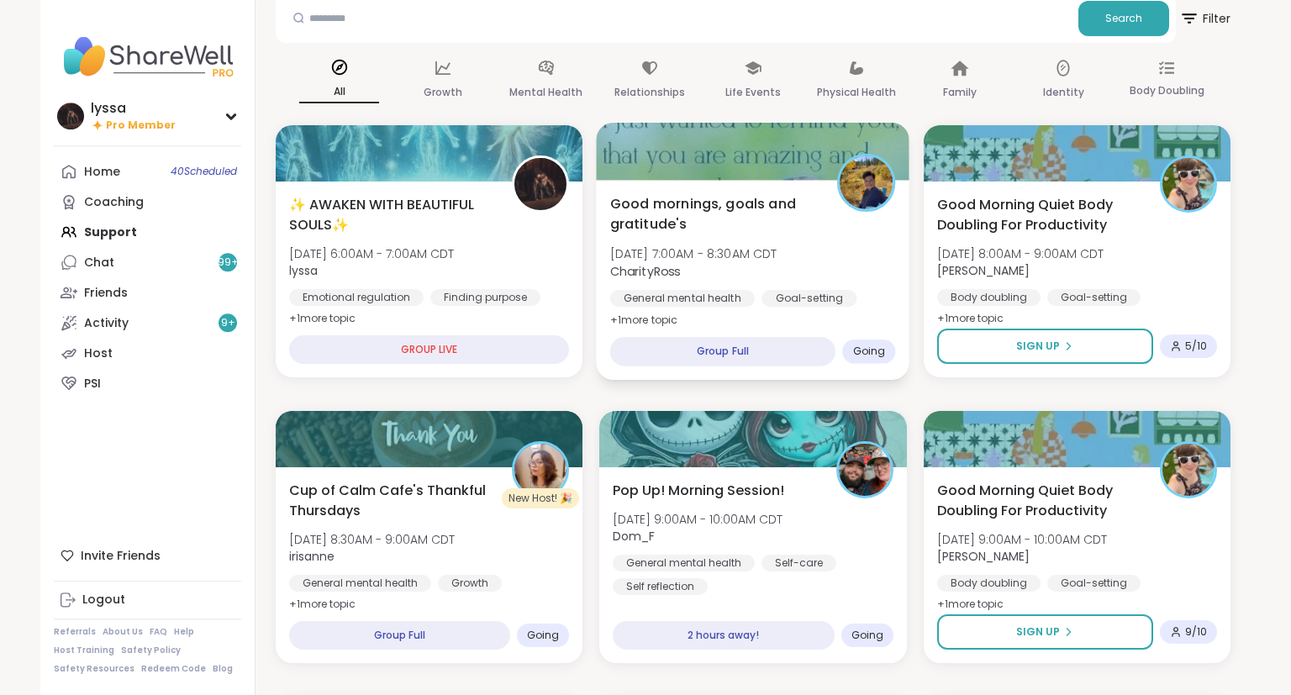
click at [718, 248] on span "[DATE] 7:00AM - 8:30AM CDT" at bounding box center [693, 253] width 167 height 17
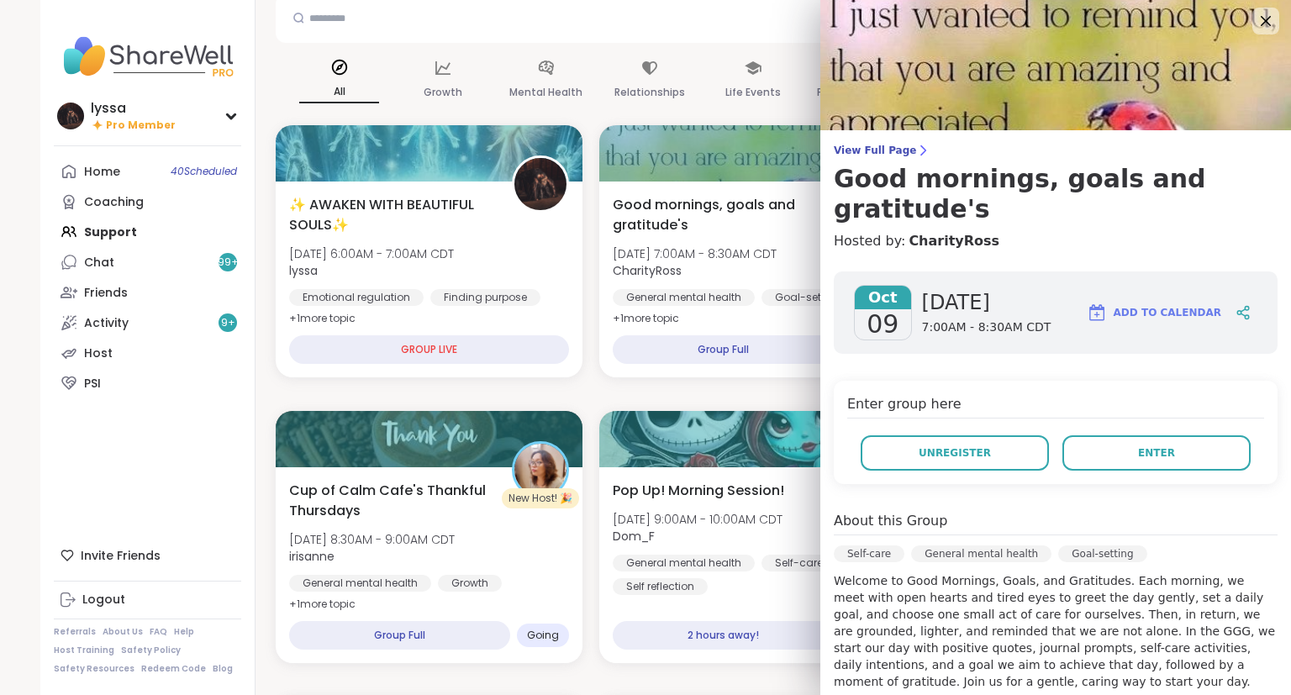
scroll to position [0, 0]
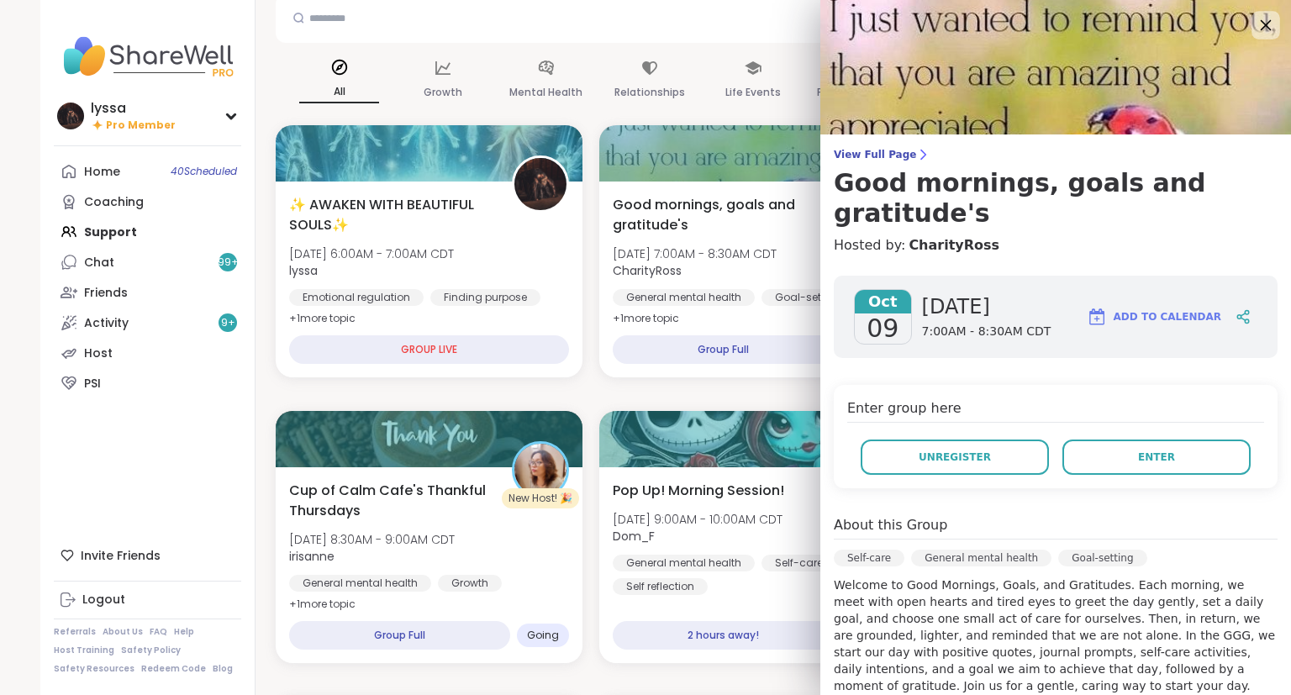
click at [1259, 24] on icon at bounding box center [1265, 24] width 21 height 21
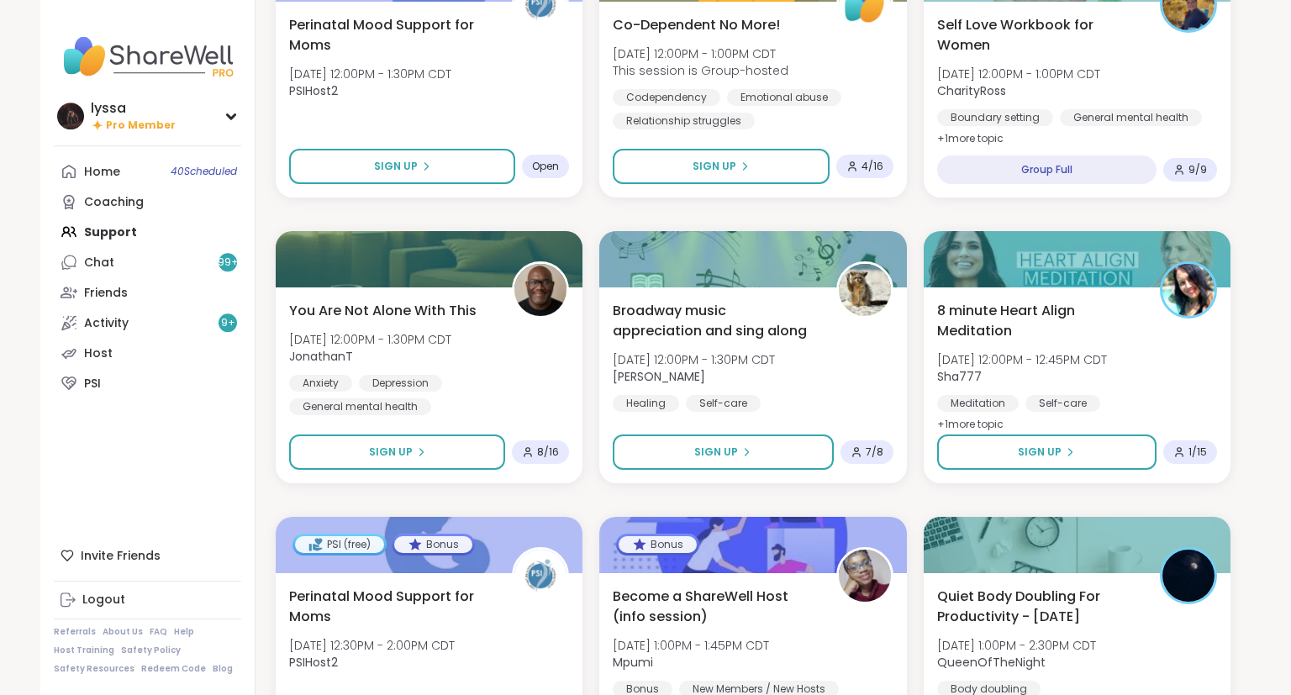
scroll to position [1412, 0]
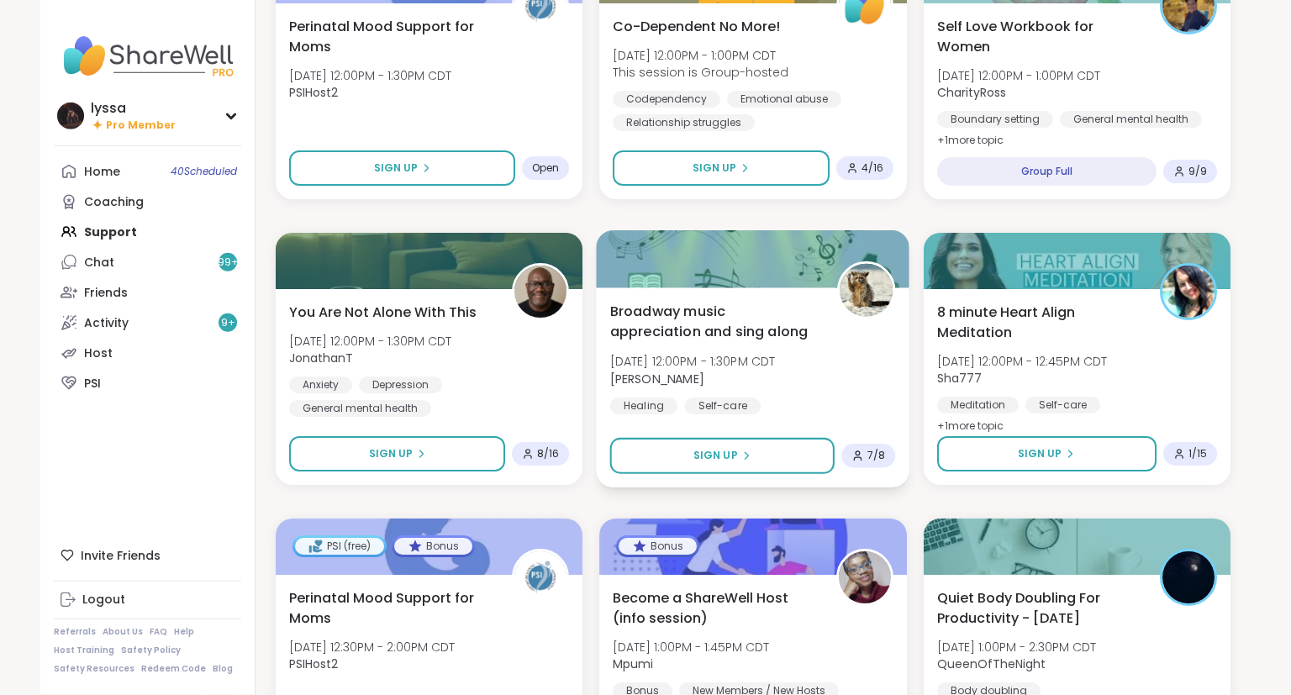
click at [736, 379] on span "[PERSON_NAME]" at bounding box center [693, 378] width 166 height 17
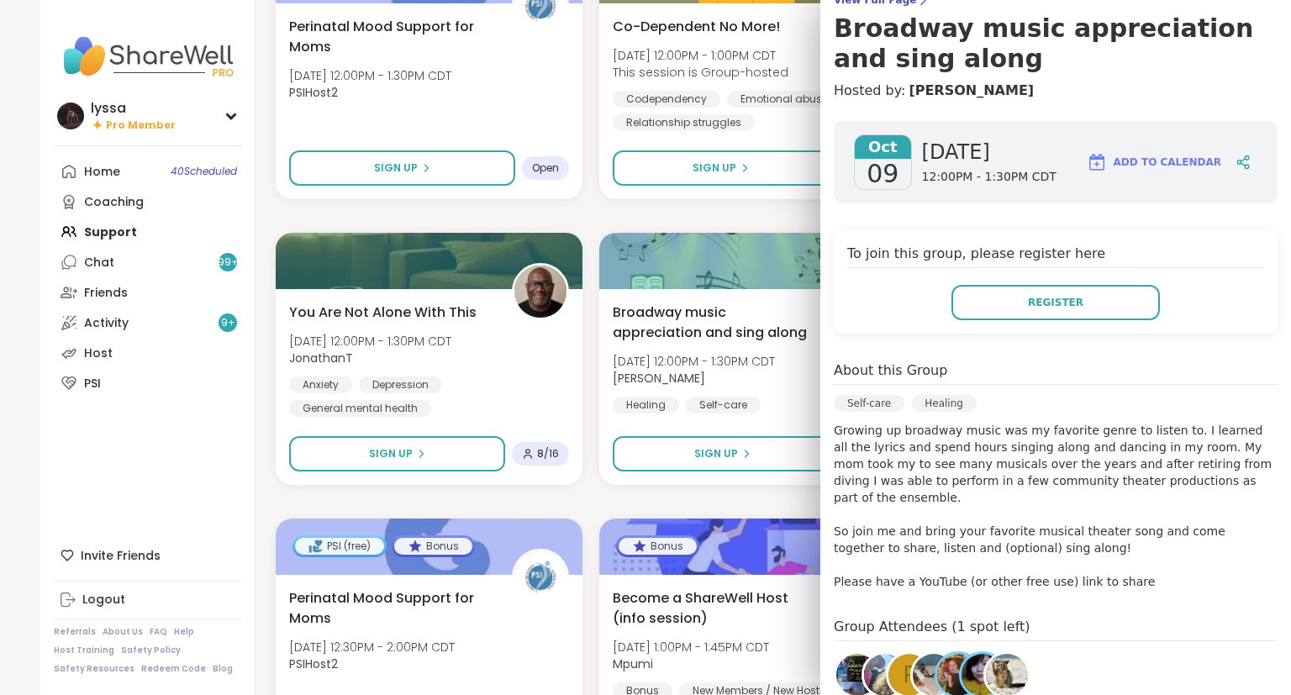
scroll to position [0, 0]
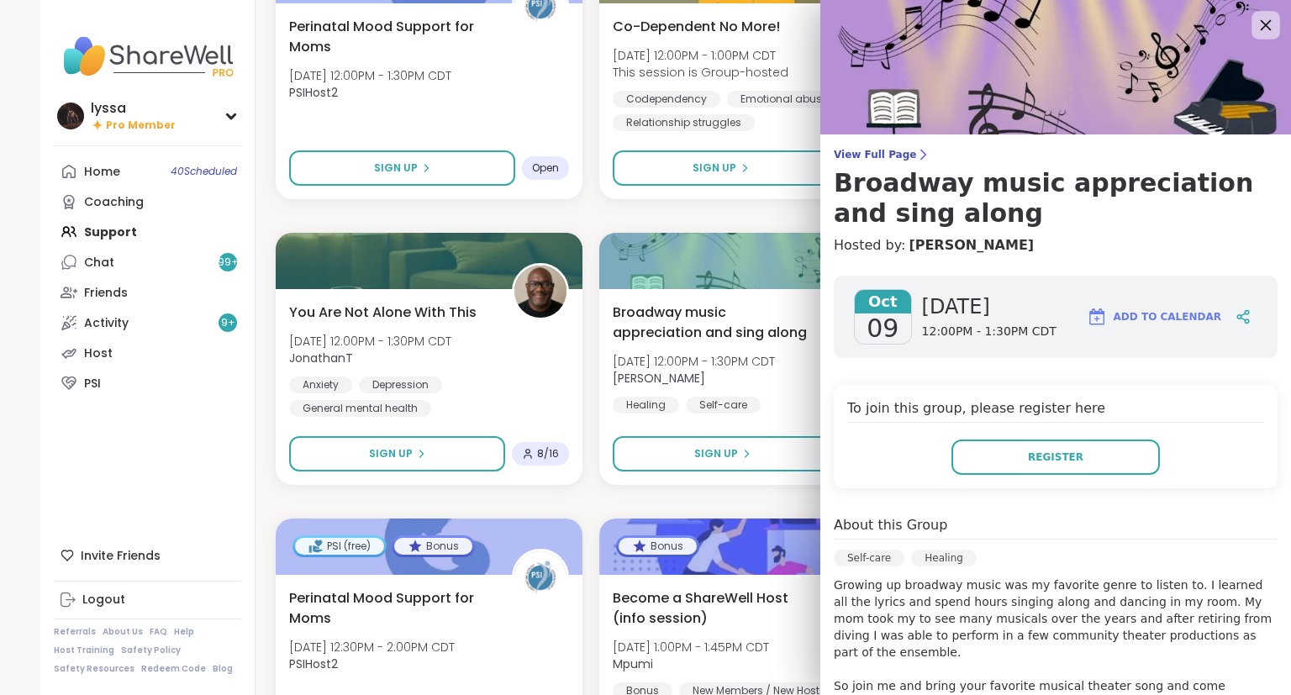
click at [1258, 26] on icon at bounding box center [1265, 24] width 21 height 21
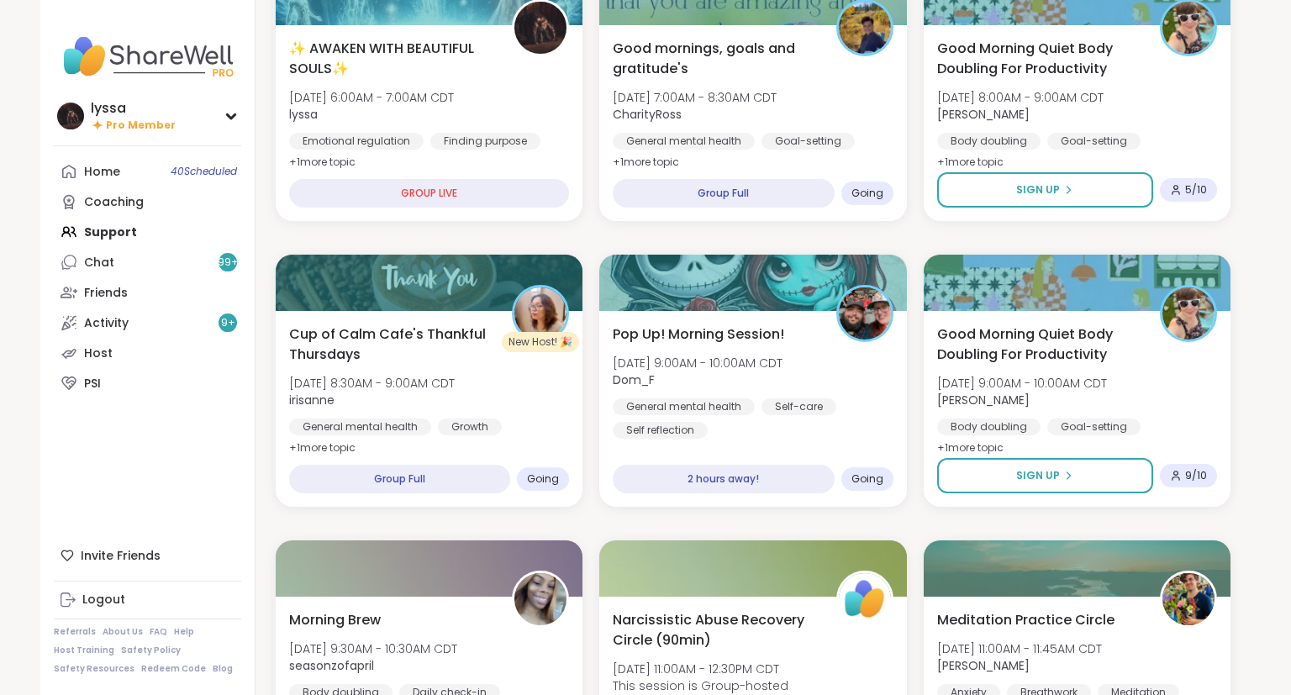
scroll to position [245, 0]
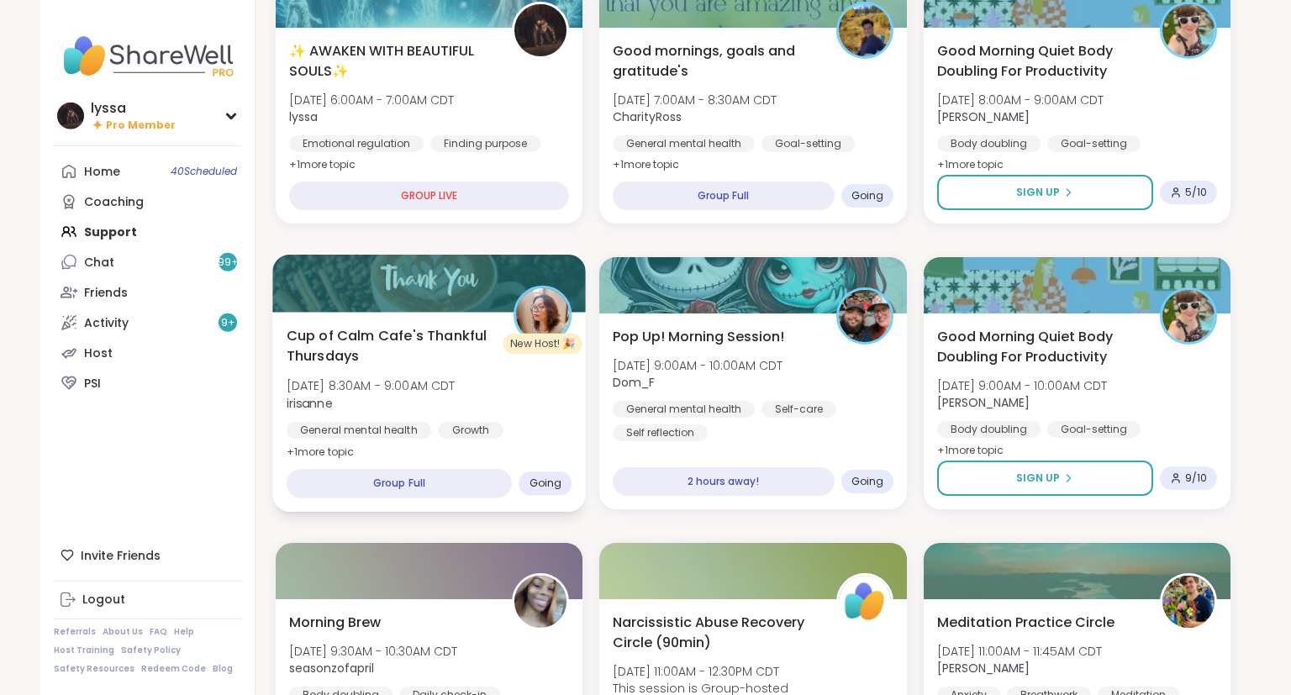
click at [558, 372] on div "Cup of Calm Cafe's Thankful Thursdays Thu, Oct 09 | 8:30AM - 9:00AM CDT irisann…" at bounding box center [430, 393] width 286 height 137
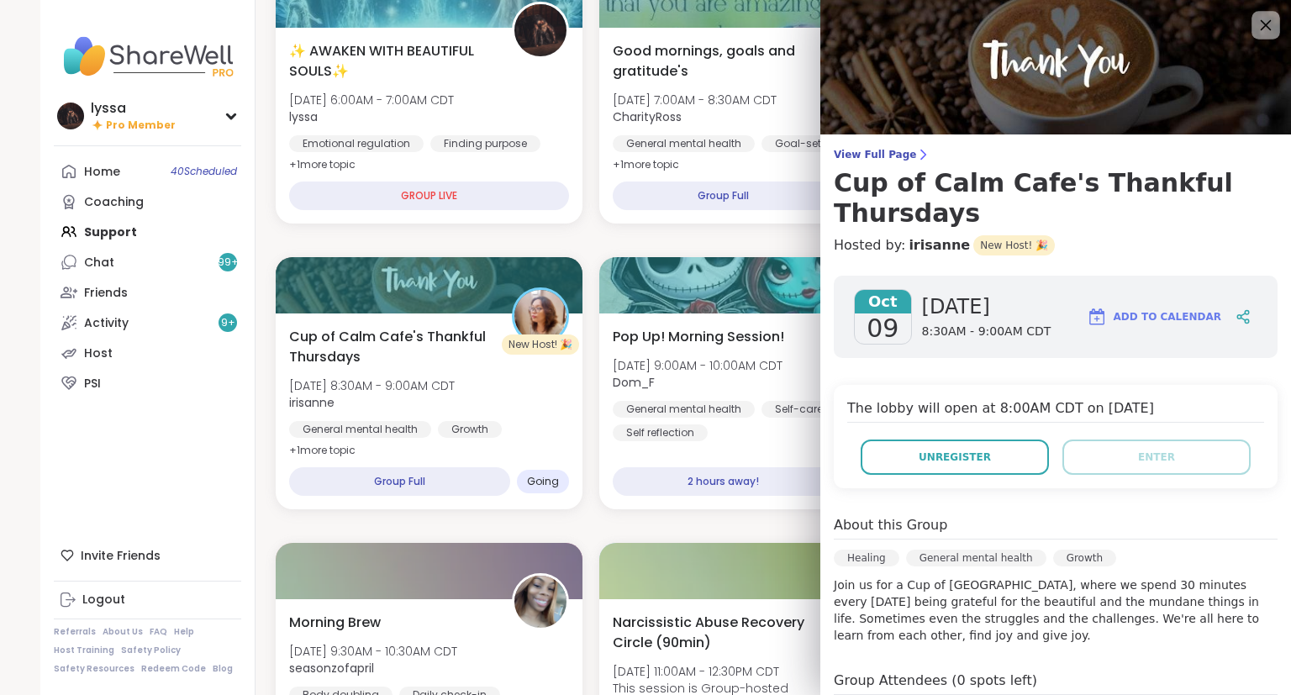
click at [1260, 18] on icon at bounding box center [1265, 24] width 21 height 21
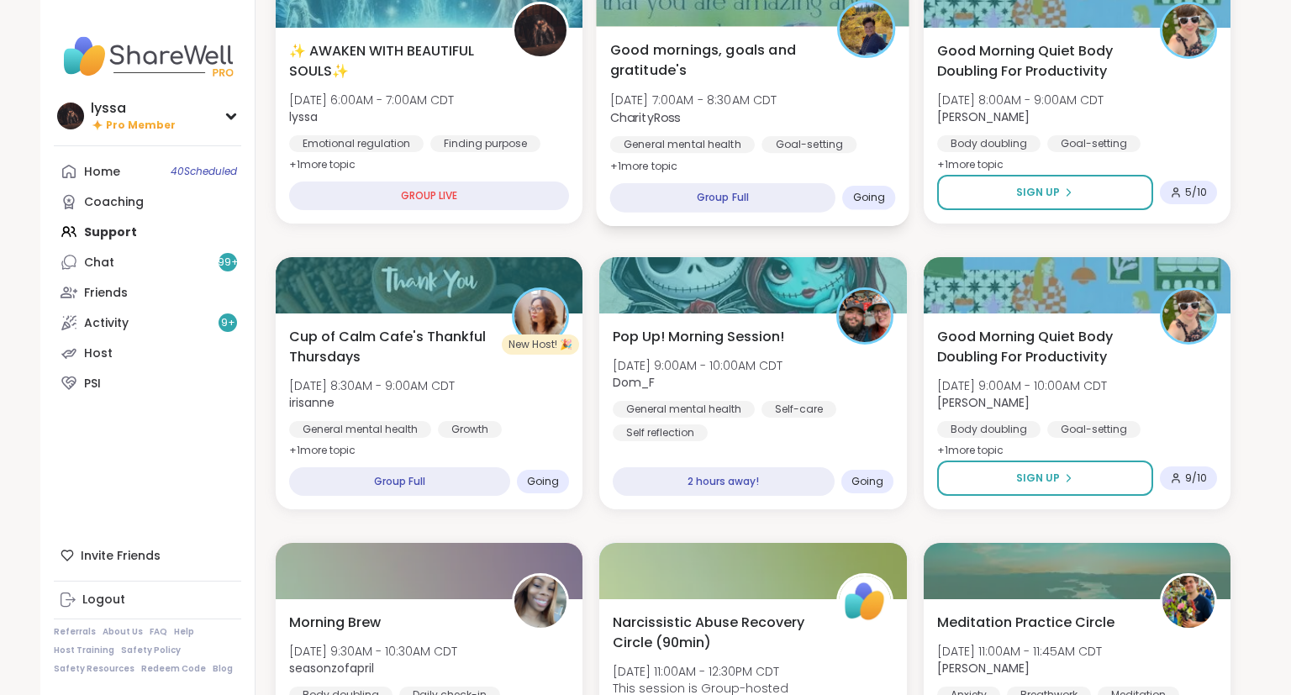
click at [768, 172] on div "Good mornings, goals and gratitude's Thu, Oct 09 | 7:00AM - 8:30AM CDT CharityR…" at bounding box center [754, 126] width 314 height 200
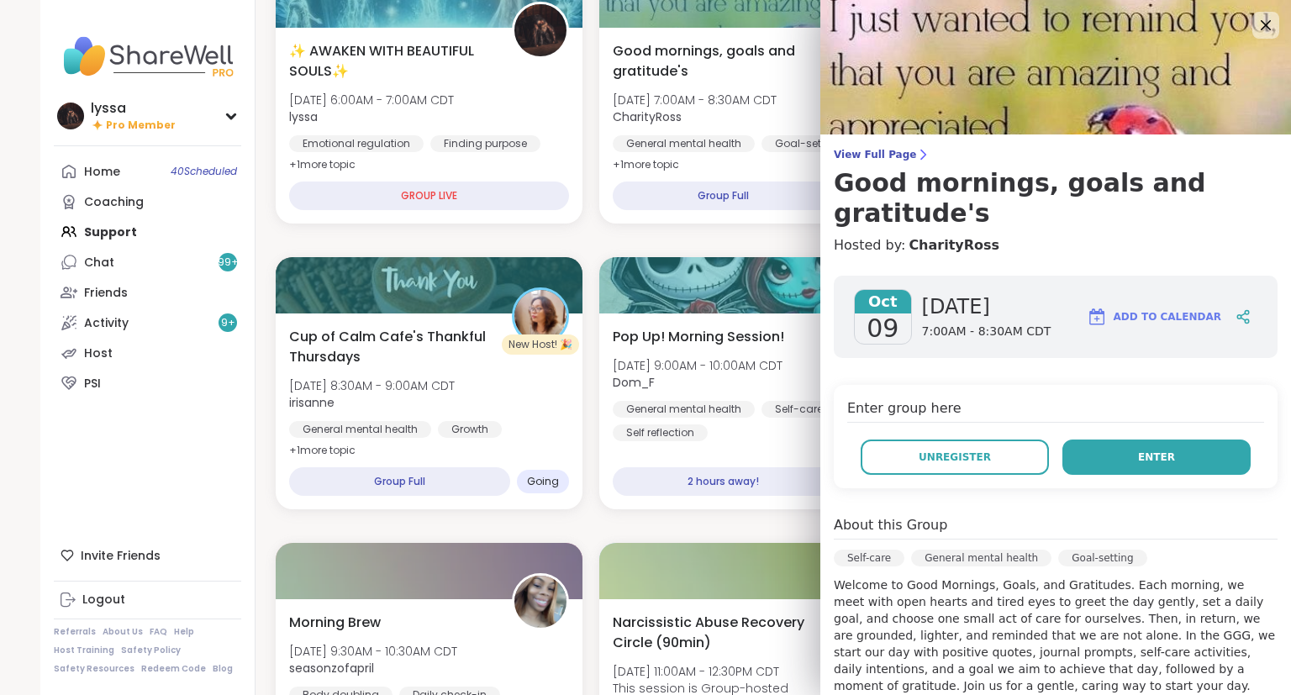
click at [1081, 440] on button "Enter" at bounding box center [1156, 457] width 188 height 35
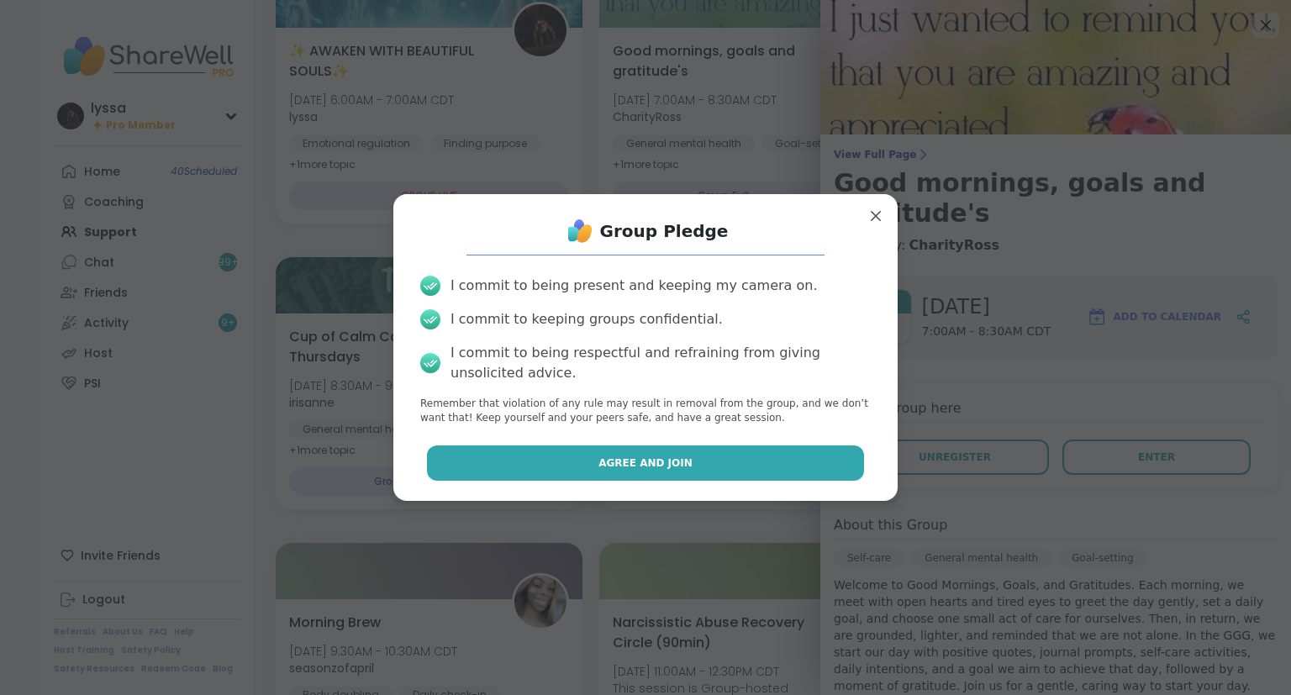
click at [814, 464] on button "Agree and Join" at bounding box center [646, 463] width 438 height 35
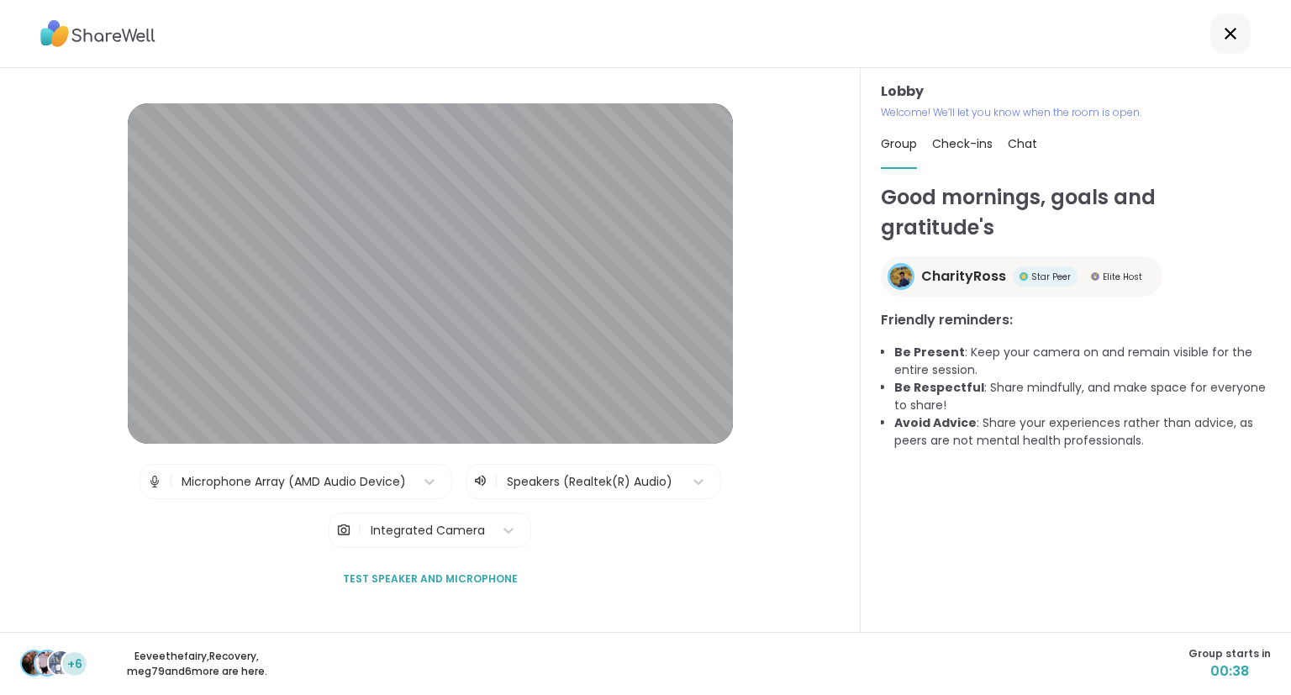
click at [1208, 148] on div "Group Check-ins Chat" at bounding box center [1076, 144] width 390 height 49
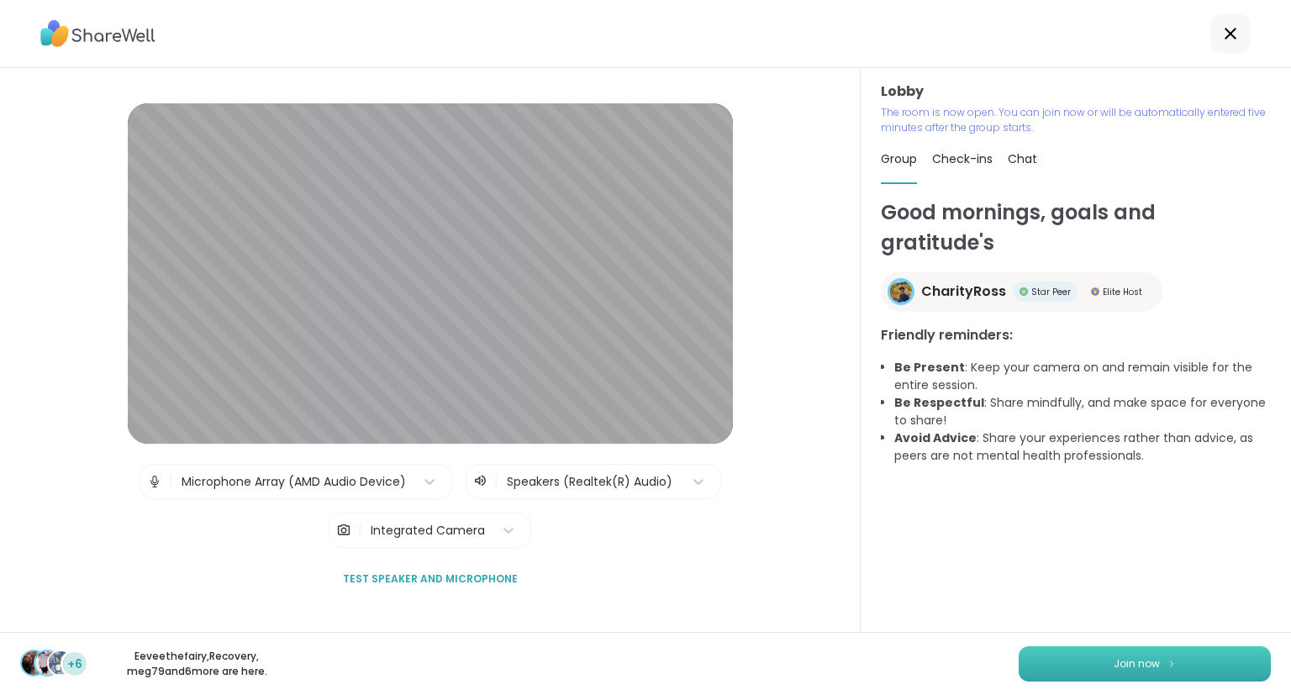
click at [1198, 657] on button "Join now" at bounding box center [1145, 663] width 252 height 35
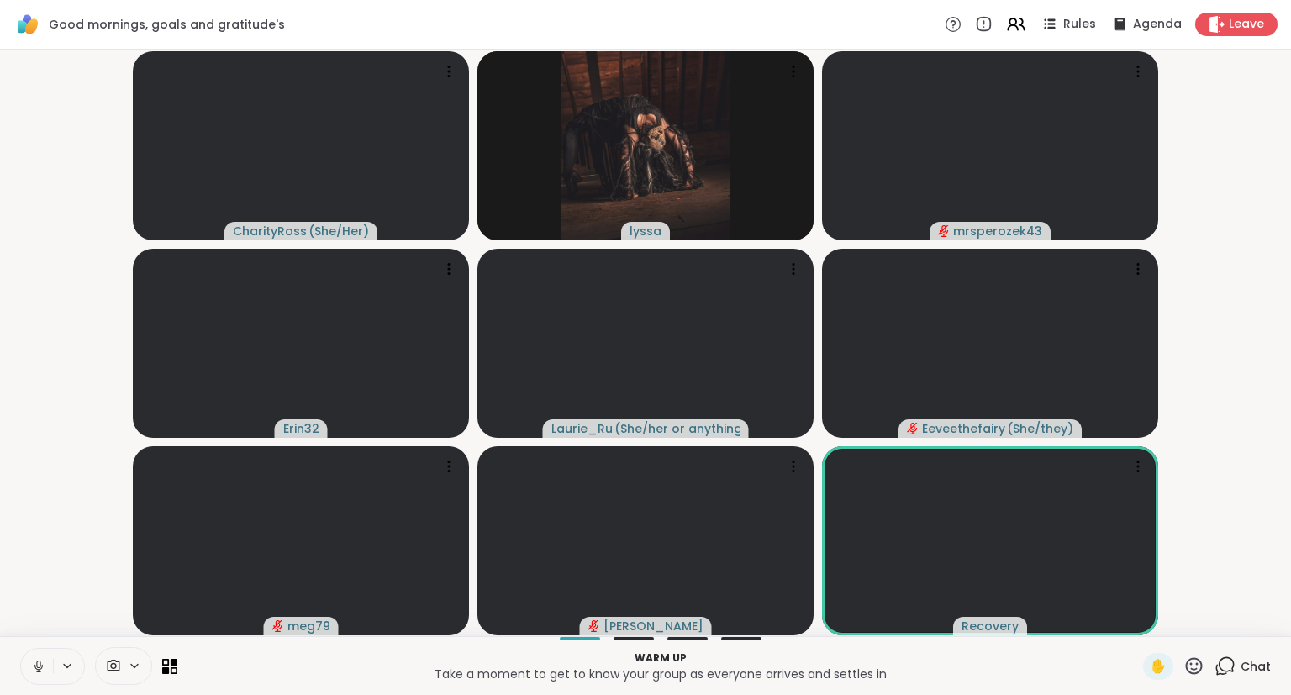
click at [32, 664] on icon at bounding box center [38, 666] width 15 height 15
click at [45, 664] on icon at bounding box center [38, 666] width 15 height 15
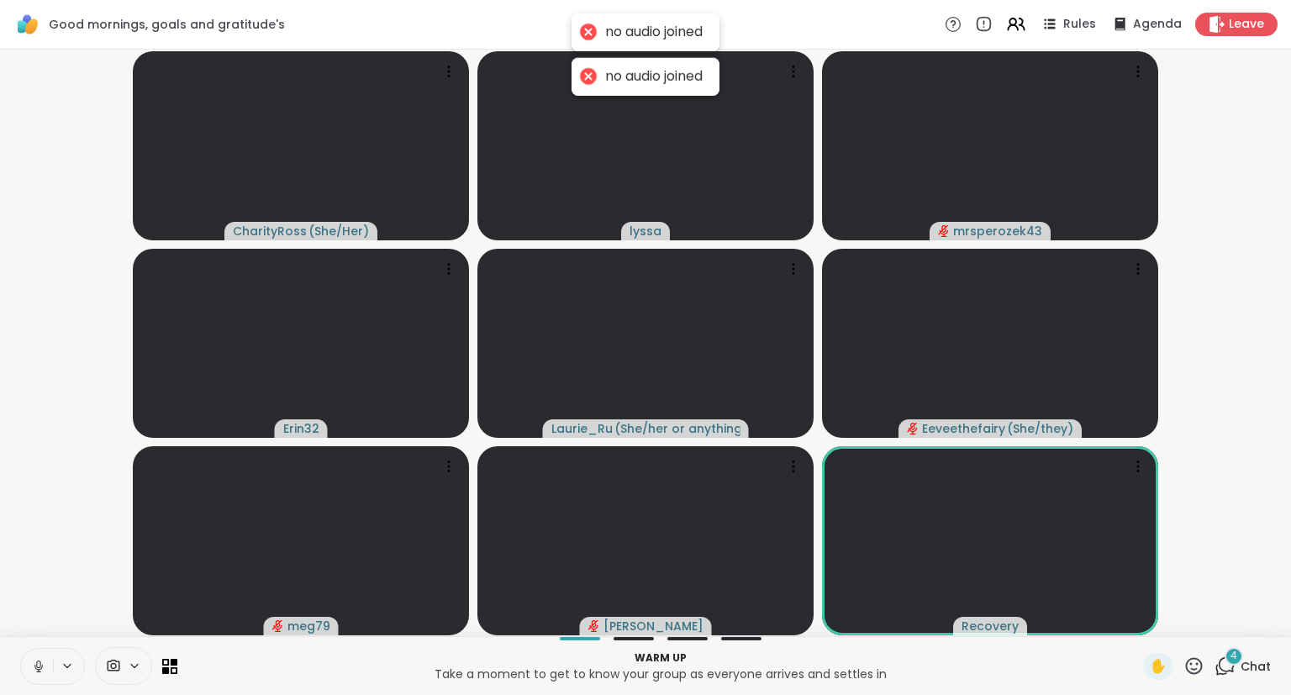
click at [35, 662] on icon at bounding box center [38, 666] width 15 height 15
click at [1232, 661] on span "4" at bounding box center [1234, 656] width 7 height 14
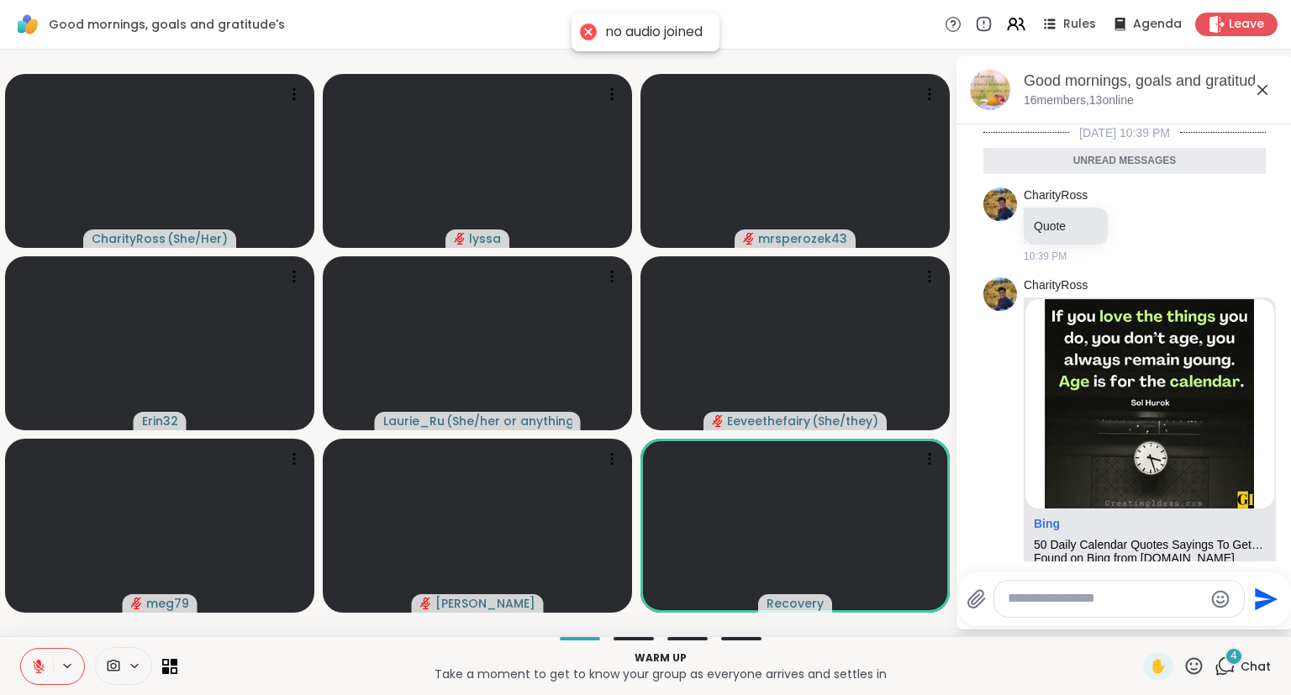
scroll to position [334, 0]
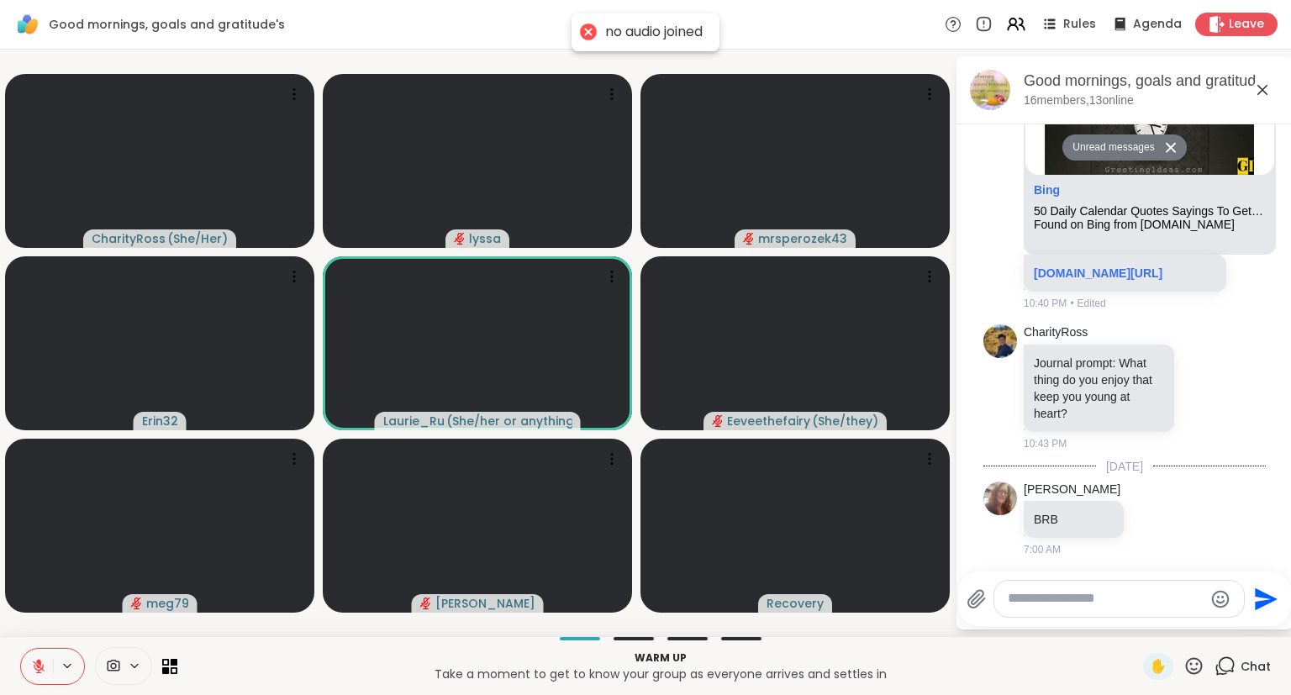
click at [1098, 598] on textarea "Type your message" at bounding box center [1106, 599] width 196 height 18
type textarea "***"
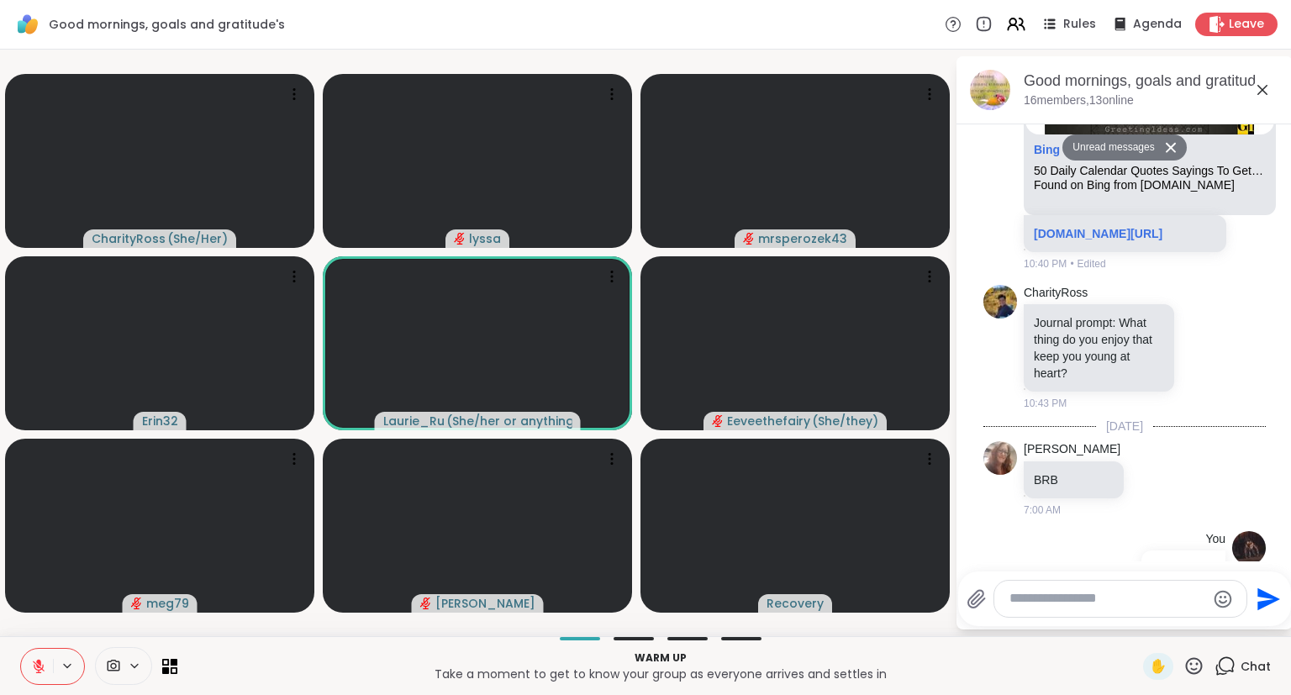
scroll to position [383, 0]
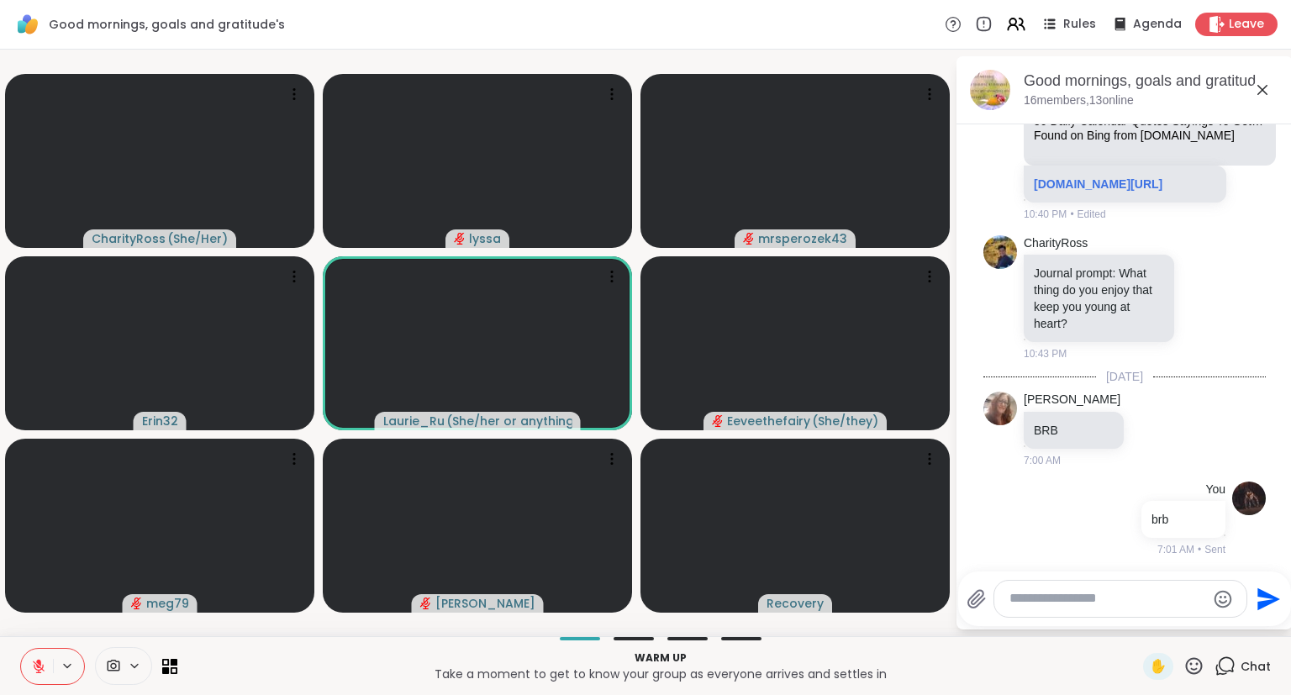
click at [1252, 73] on div "Good mornings, goals and gratitude's, [DATE]" at bounding box center [1152, 81] width 256 height 21
click at [1249, 90] on div "Good mornings, goals and gratitude's, [DATE]" at bounding box center [1152, 81] width 256 height 21
click at [1256, 91] on icon at bounding box center [1262, 90] width 20 height 20
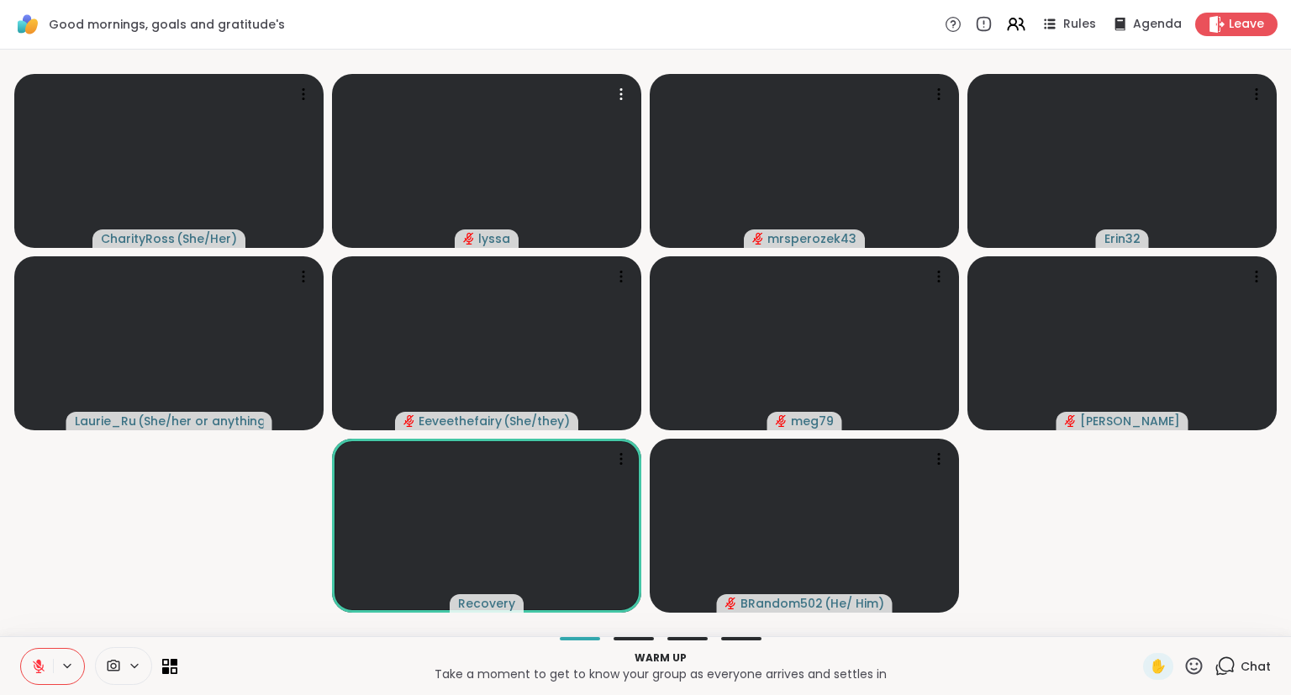
click at [71, 657] on div at bounding box center [52, 666] width 65 height 37
click at [34, 671] on icon at bounding box center [38, 666] width 15 height 15
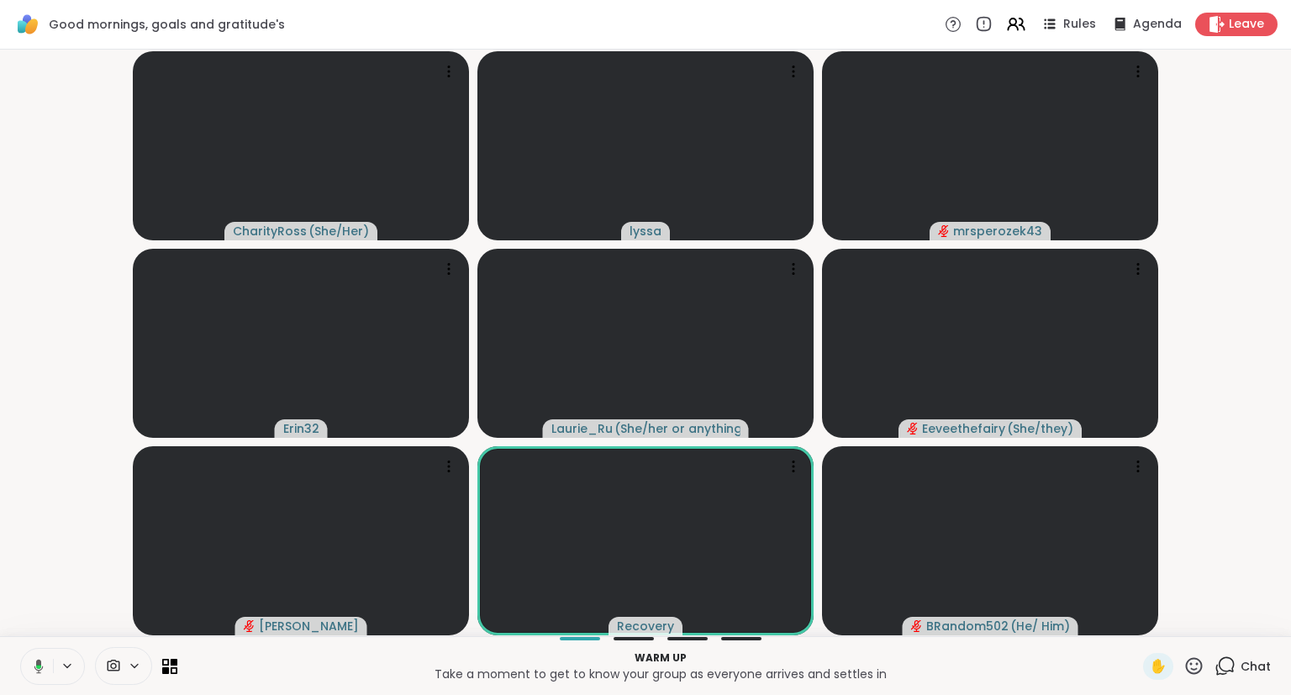
click at [1290, 394] on div "CharityRoss ( She/Her ) lyssa mrsperozek43 Erin32 Laurie_Ru ( She/her or anythi…" at bounding box center [645, 343] width 1291 height 587
click at [32, 671] on icon at bounding box center [36, 666] width 15 height 15
click at [32, 671] on icon at bounding box center [38, 666] width 15 height 15
click at [1199, 679] on div "✋" at bounding box center [1173, 666] width 61 height 27
click at [1195, 663] on icon at bounding box center [1194, 666] width 21 height 21
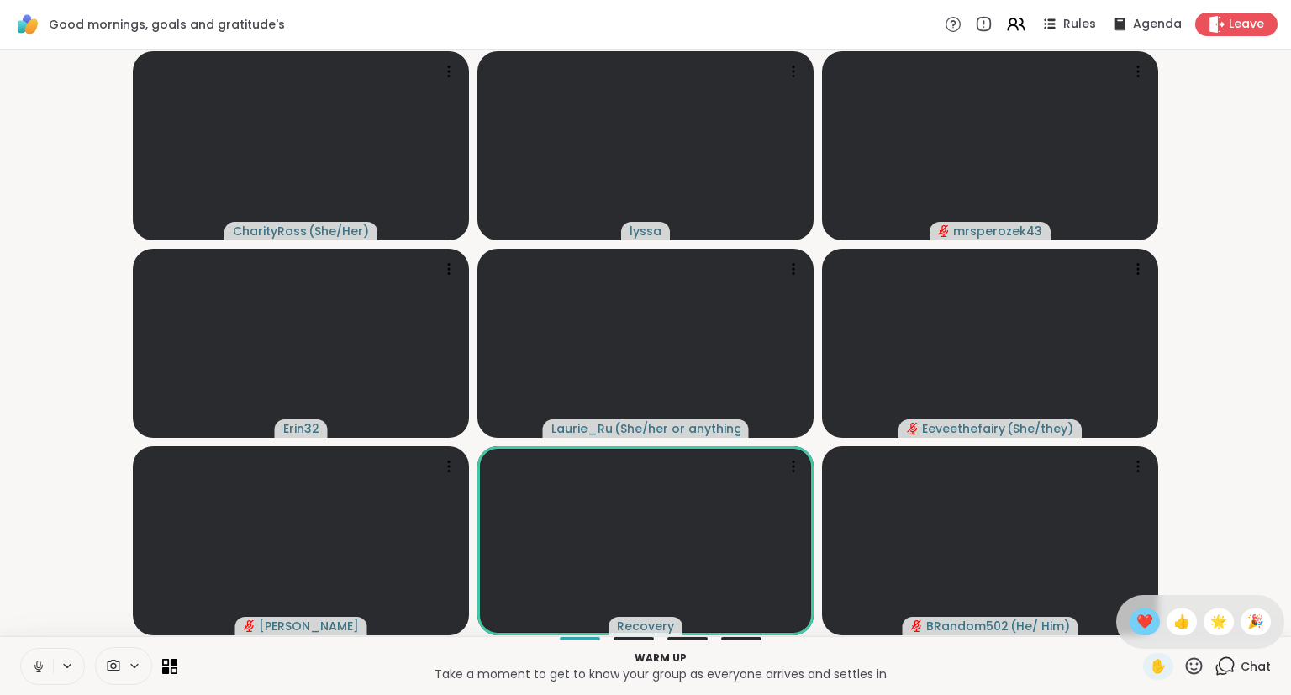
click at [1137, 614] on span "❤️" at bounding box center [1144, 622] width 17 height 20
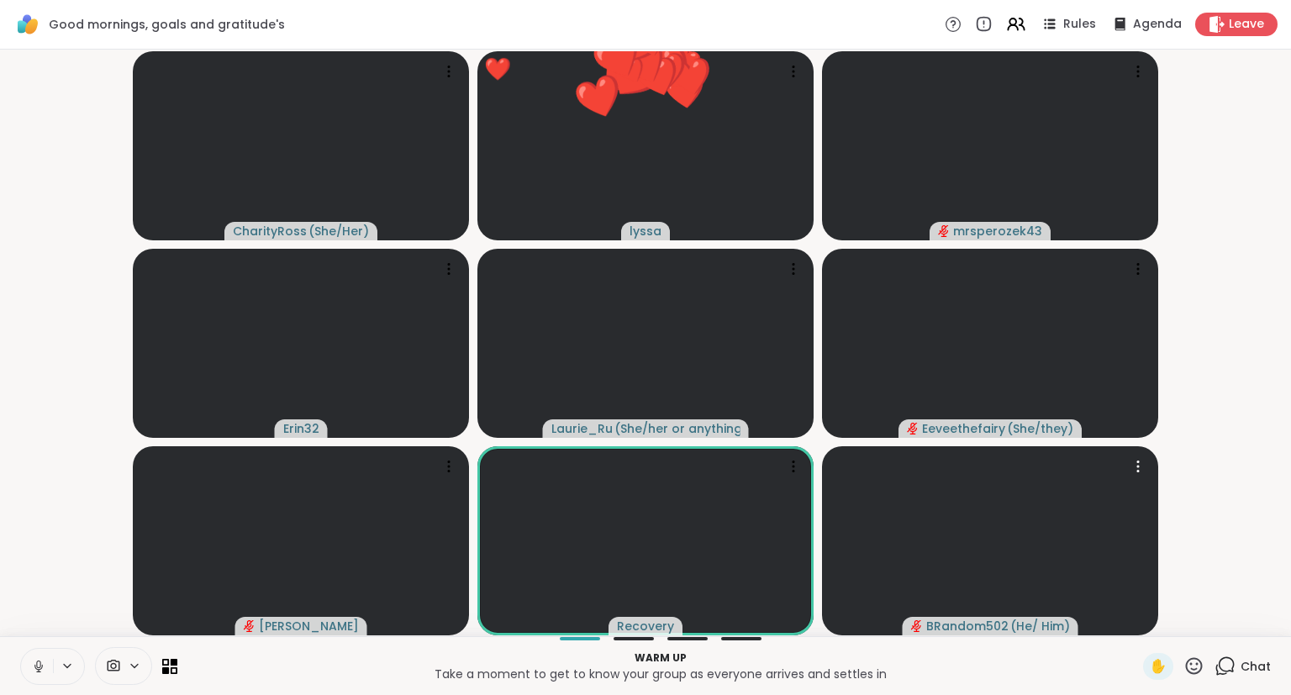
click at [1199, 669] on icon at bounding box center [1194, 665] width 17 height 17
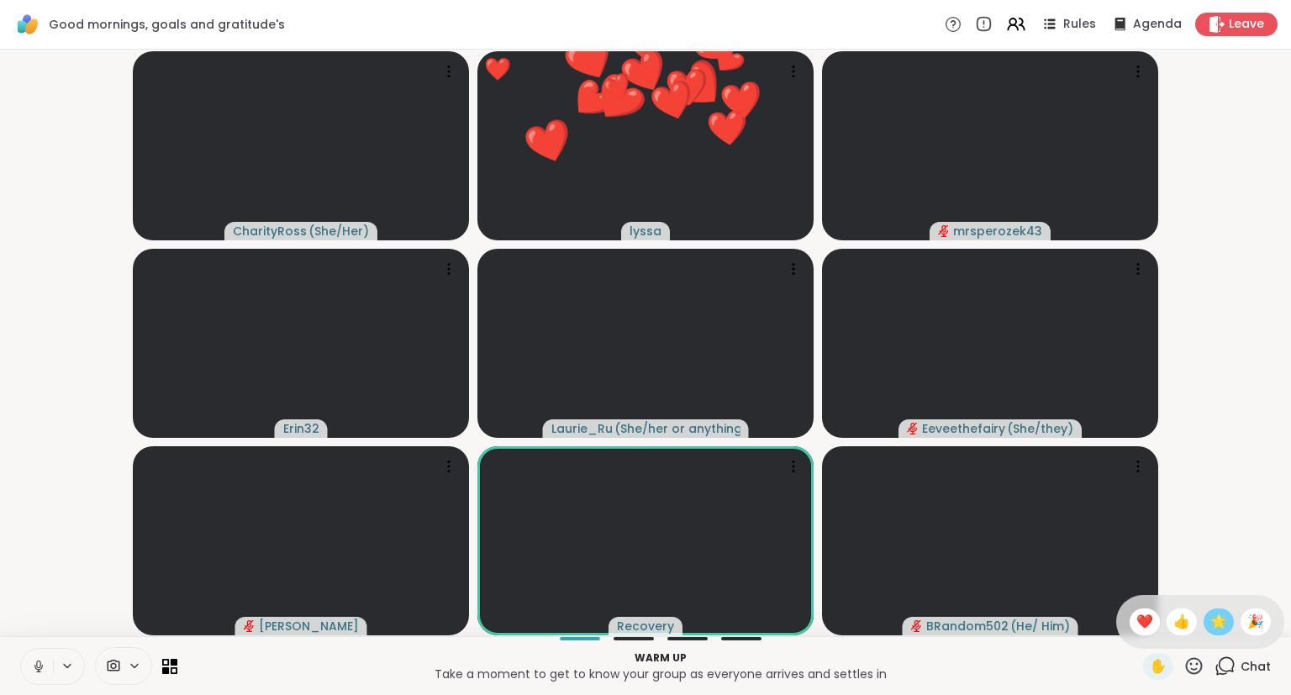
click at [1220, 623] on span "🌟" at bounding box center [1218, 622] width 17 height 20
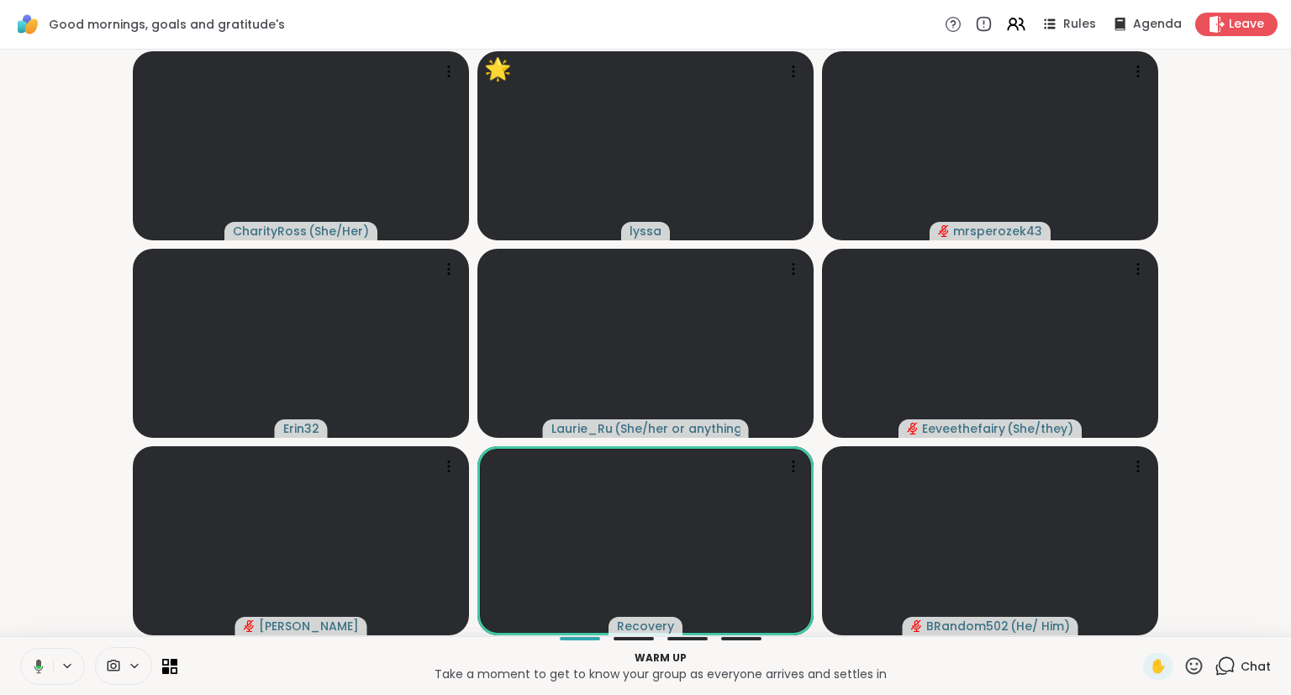
click at [32, 660] on icon at bounding box center [36, 666] width 15 height 15
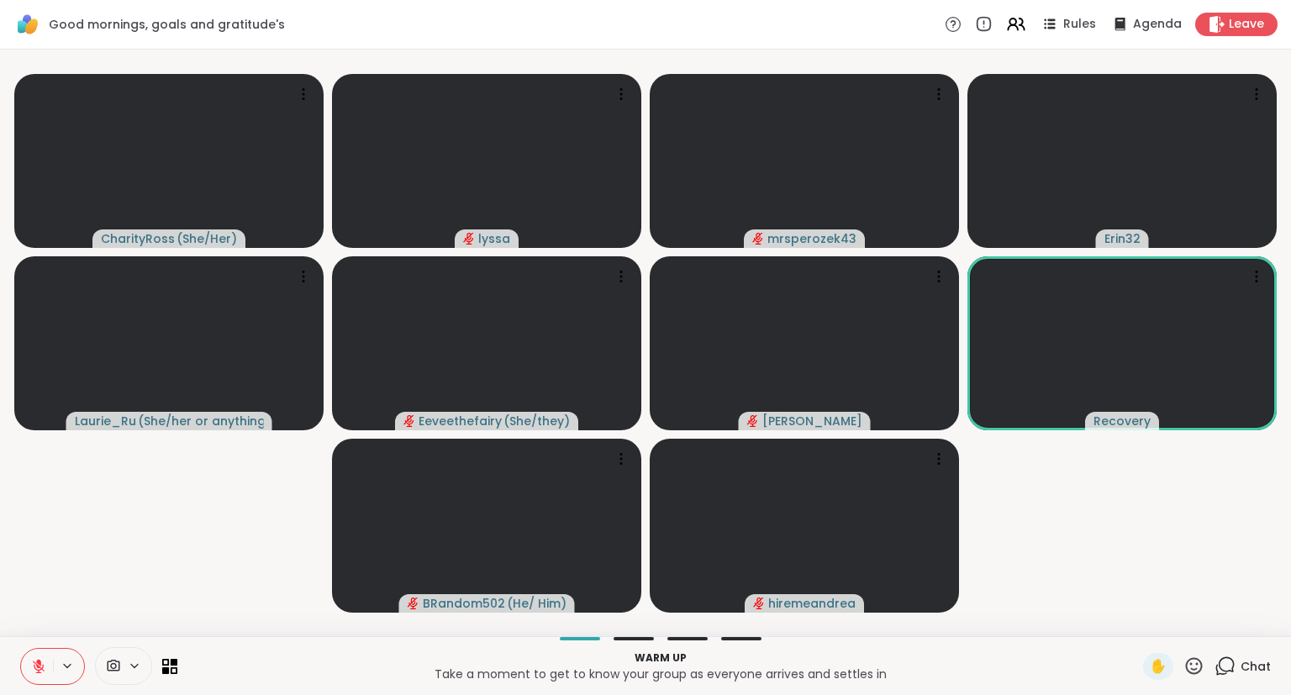
click at [32, 660] on icon at bounding box center [38, 666] width 15 height 15
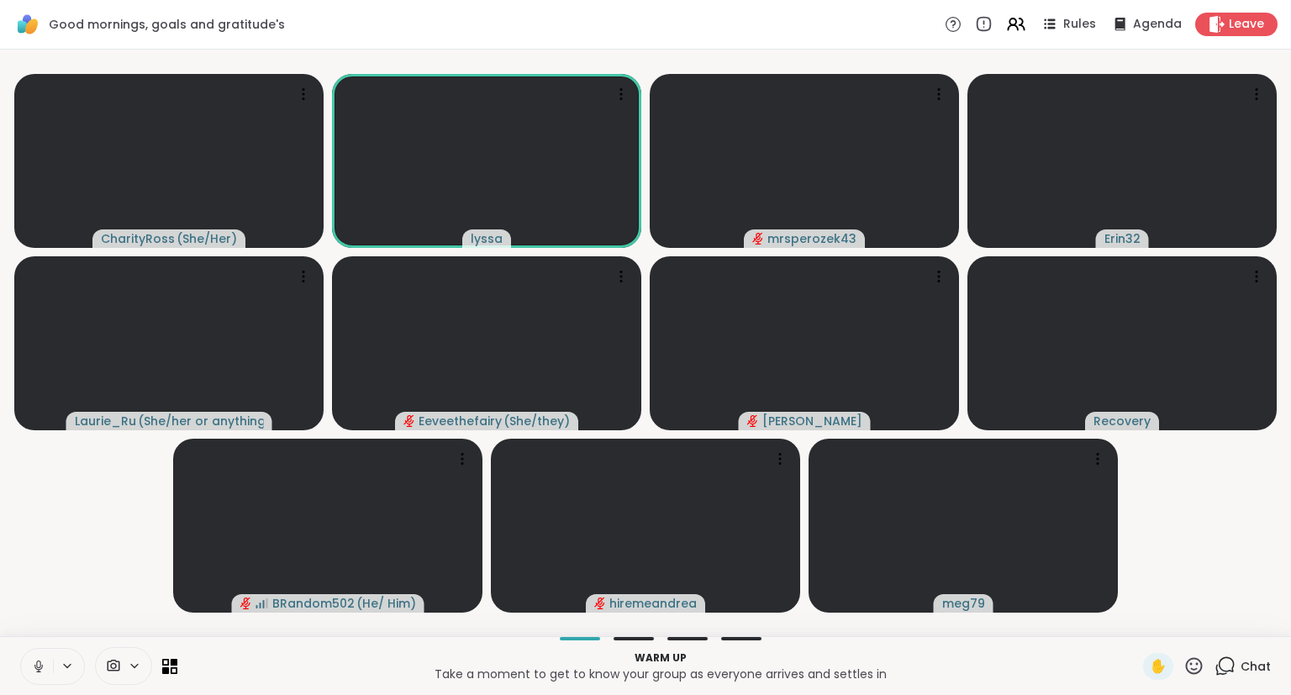
click at [20, 673] on div at bounding box center [52, 666] width 65 height 37
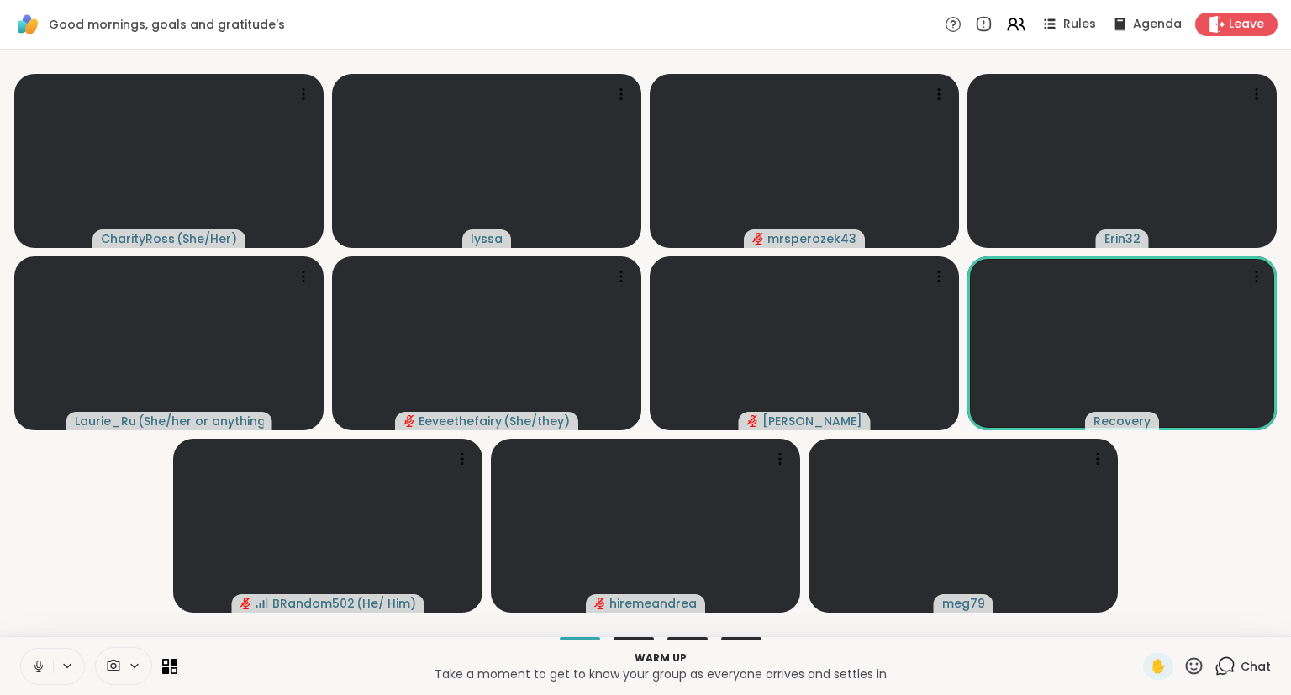
click at [45, 662] on icon at bounding box center [38, 666] width 15 height 15
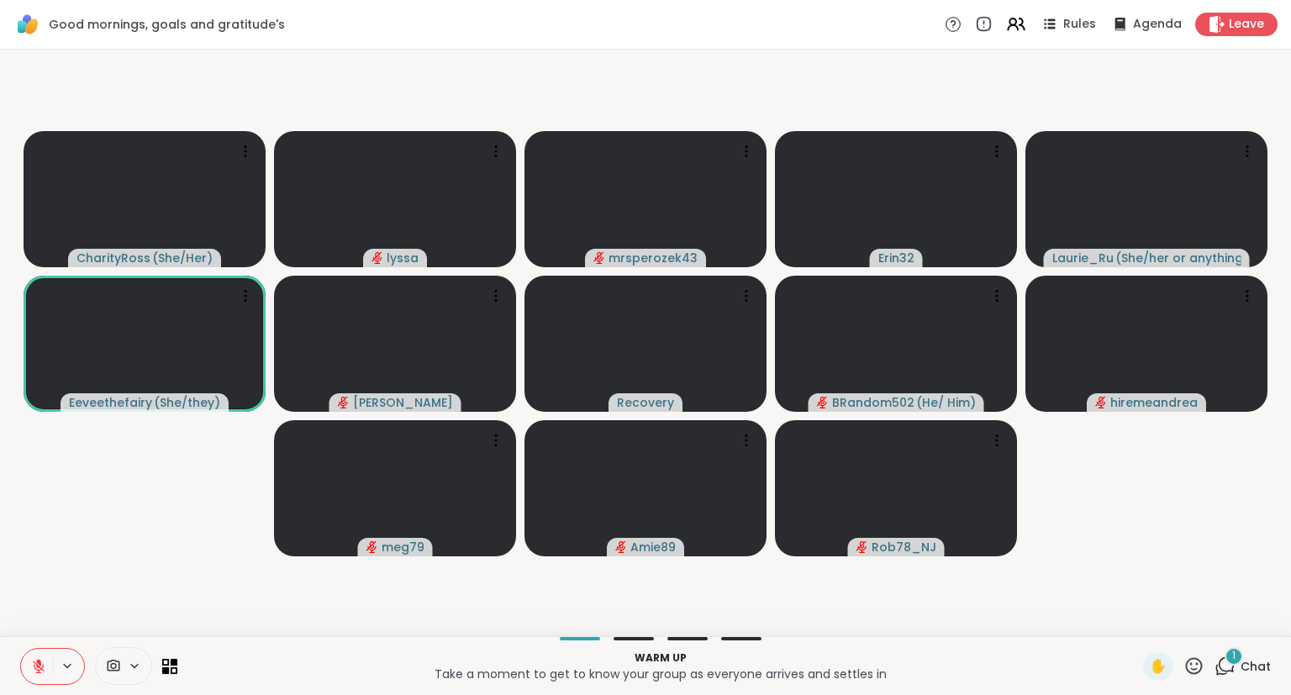
click at [1203, 657] on icon at bounding box center [1194, 666] width 21 height 21
click at [1148, 624] on span "❤️" at bounding box center [1144, 622] width 17 height 20
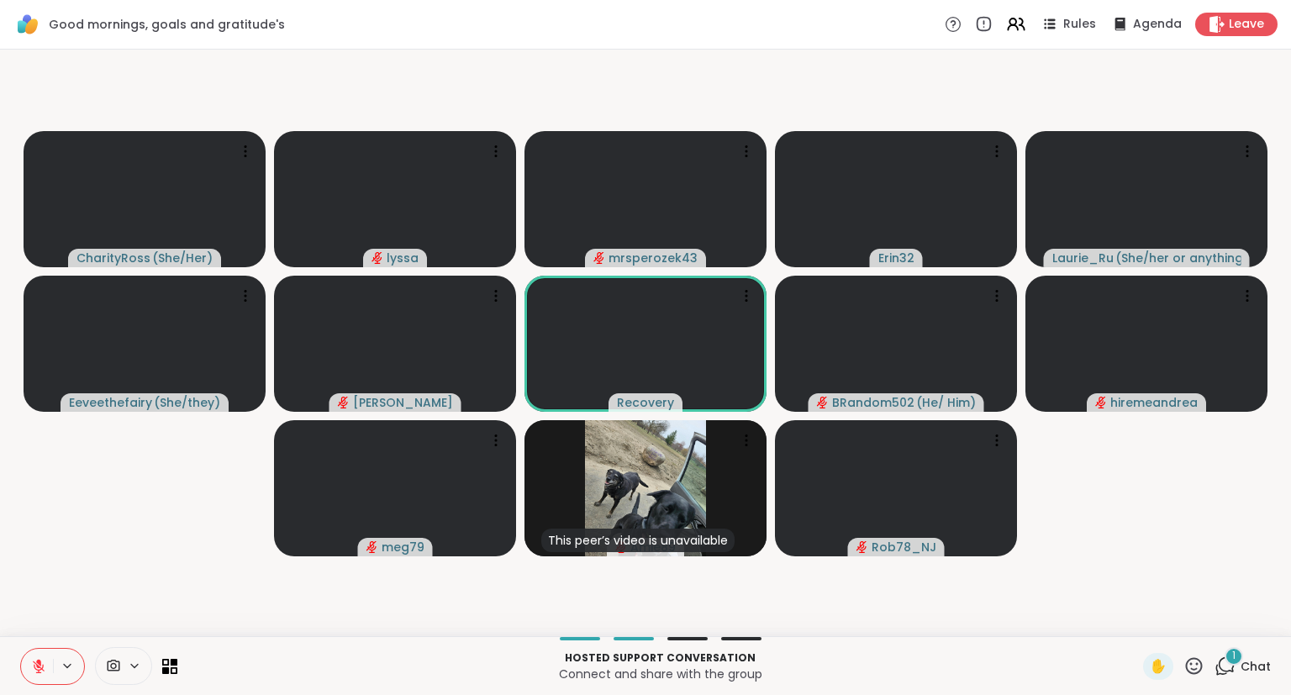
click at [42, 662] on icon at bounding box center [38, 666] width 15 height 15
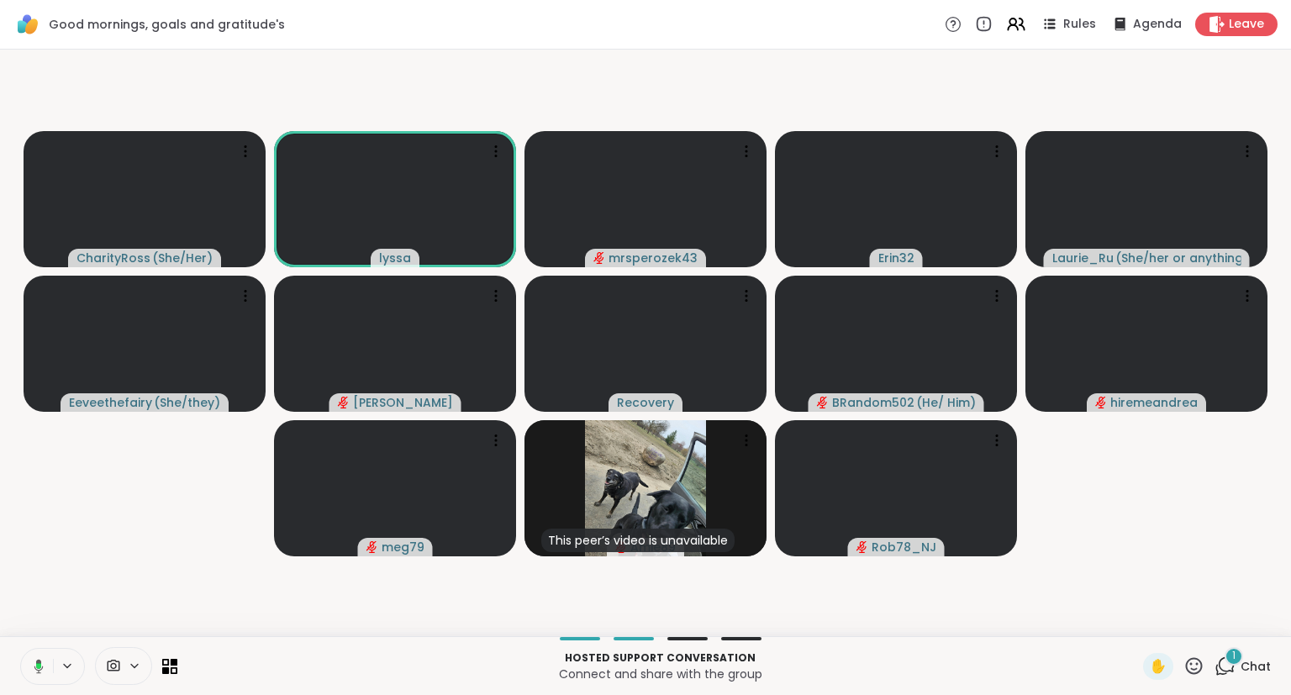
click at [35, 664] on icon at bounding box center [36, 666] width 15 height 15
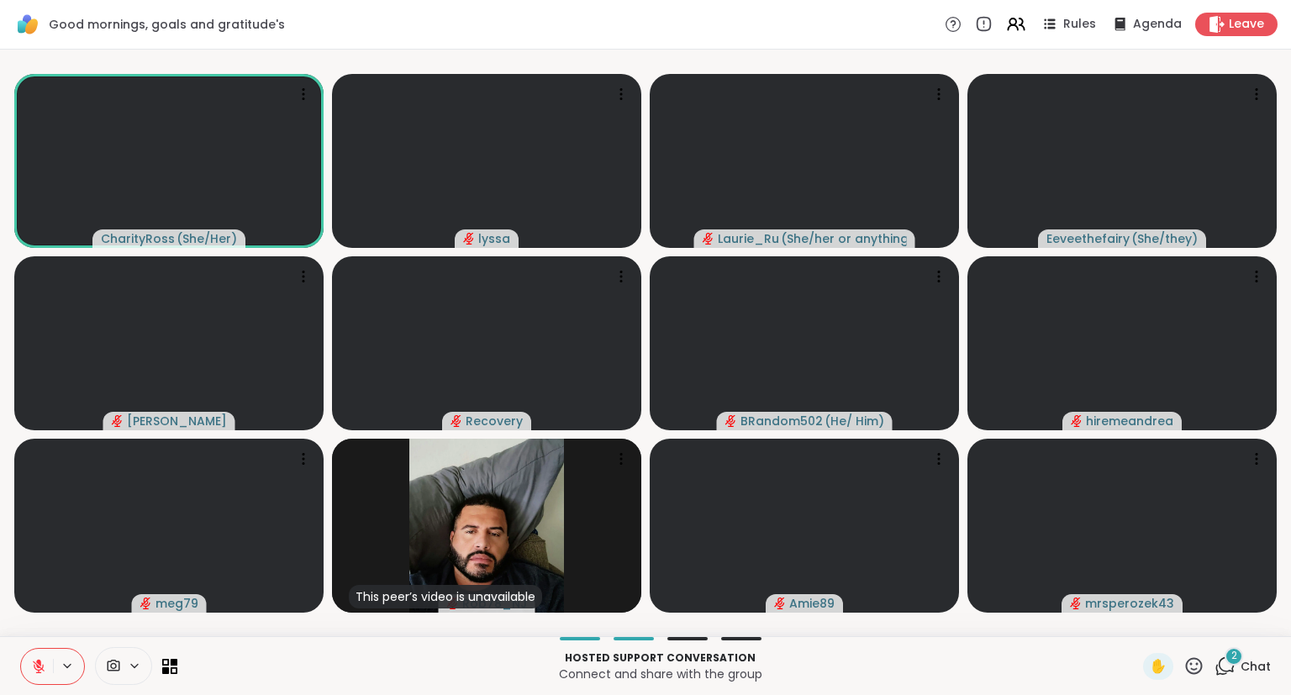
click at [1195, 672] on icon at bounding box center [1194, 666] width 21 height 21
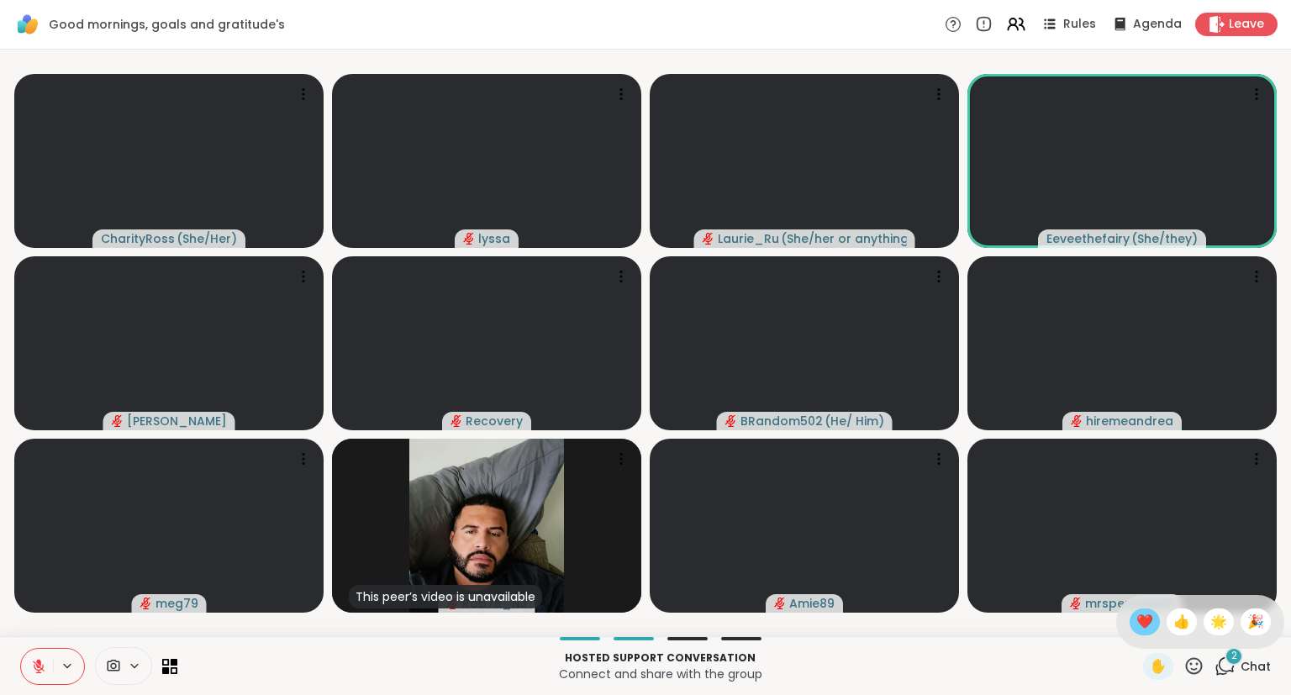
click at [1145, 625] on span "❤️" at bounding box center [1144, 622] width 17 height 20
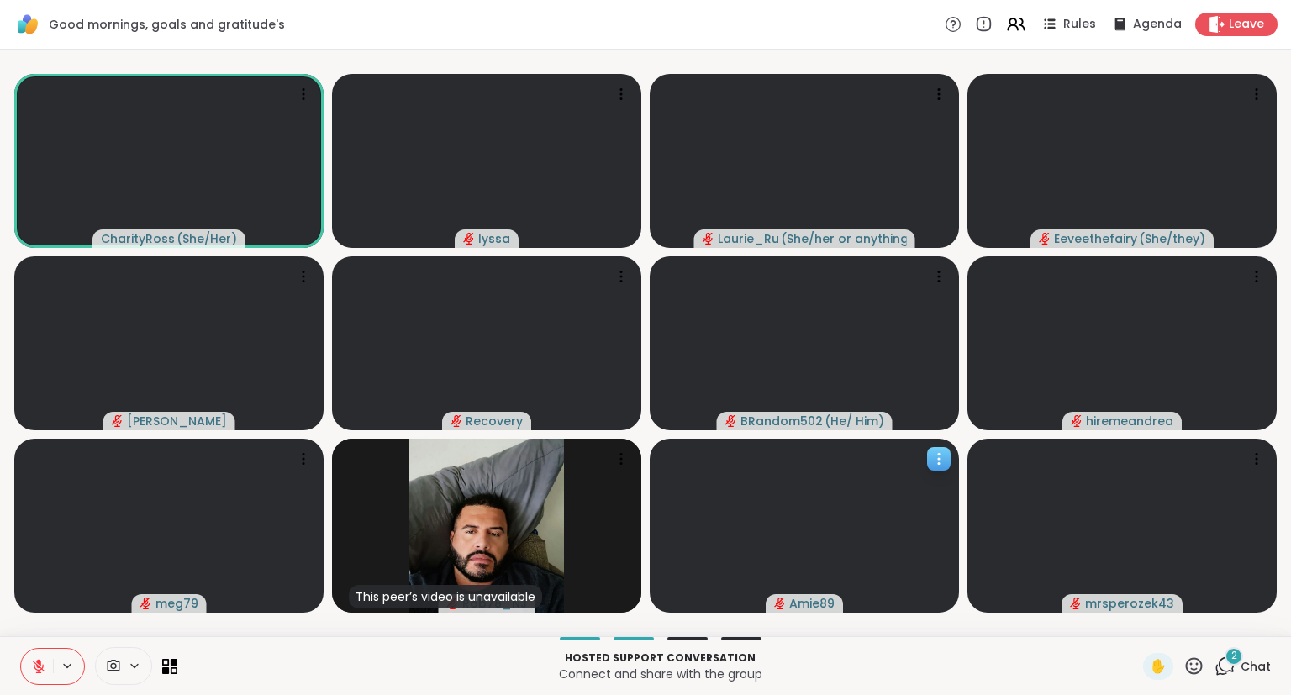
click at [941, 531] on div at bounding box center [804, 526] width 309 height 174
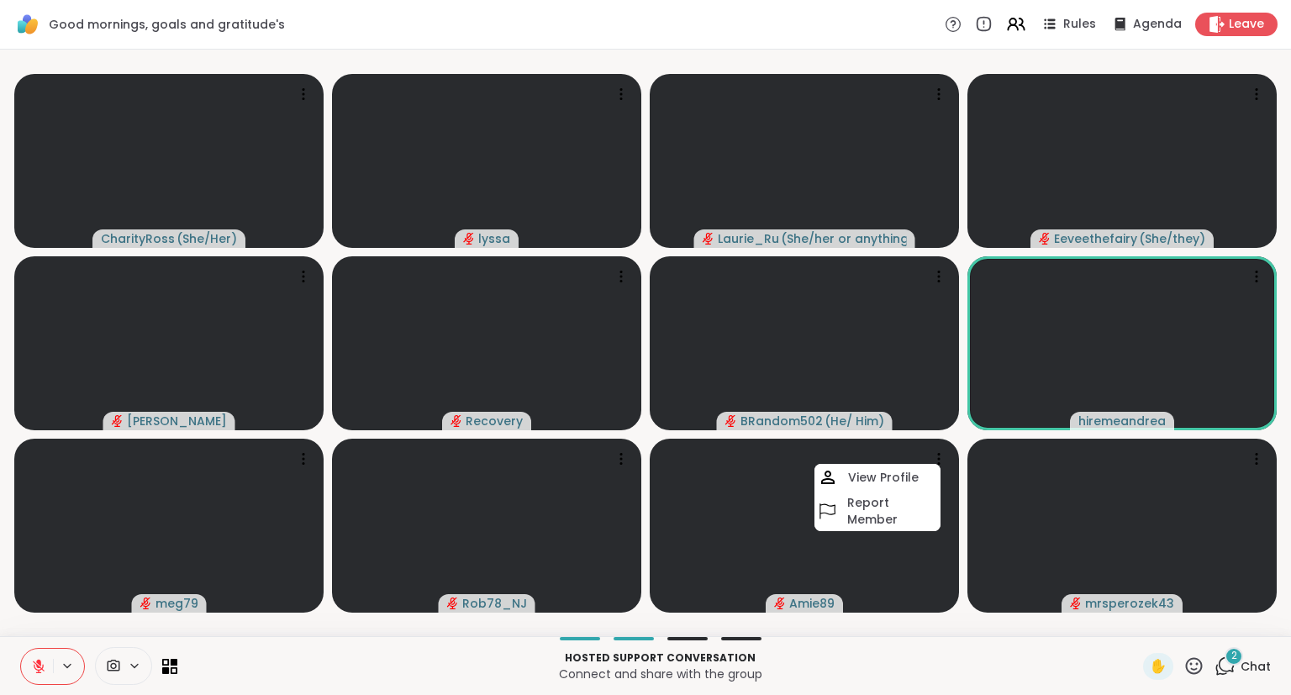
click at [859, 656] on p "Hosted support conversation" at bounding box center [660, 658] width 946 height 15
click at [1193, 669] on icon at bounding box center [1194, 665] width 17 height 17
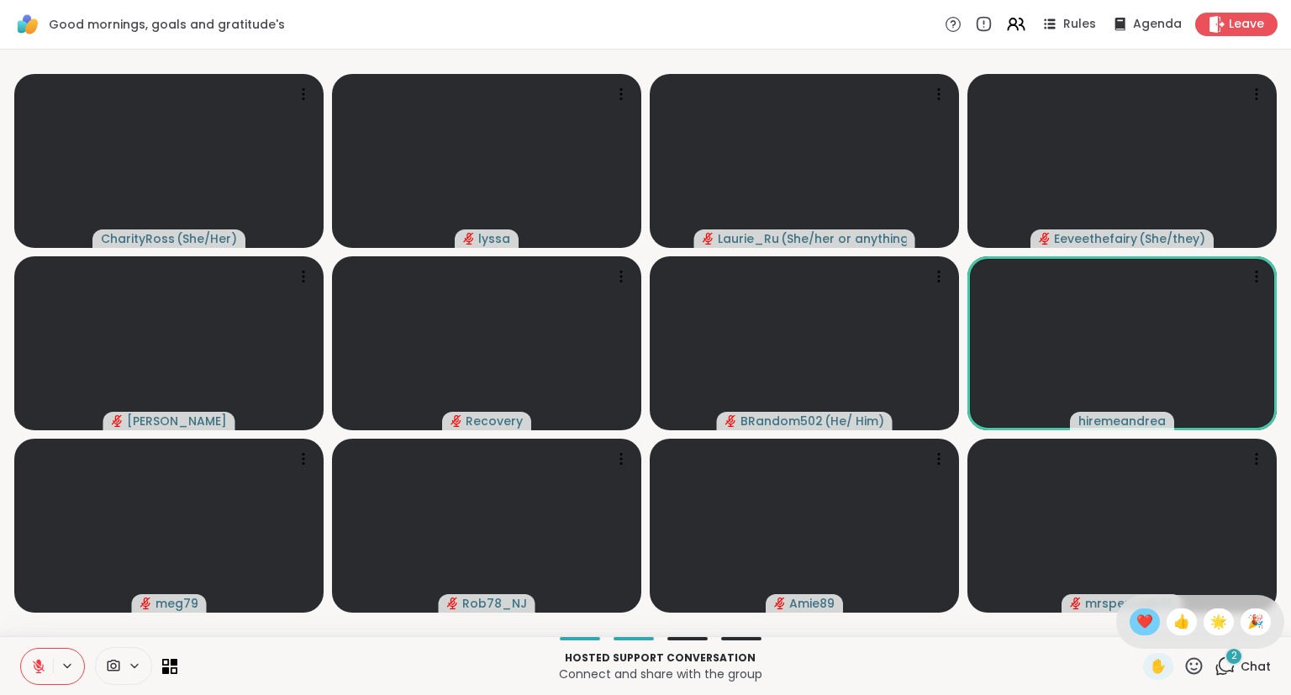
click at [1138, 614] on span "❤️" at bounding box center [1144, 622] width 17 height 20
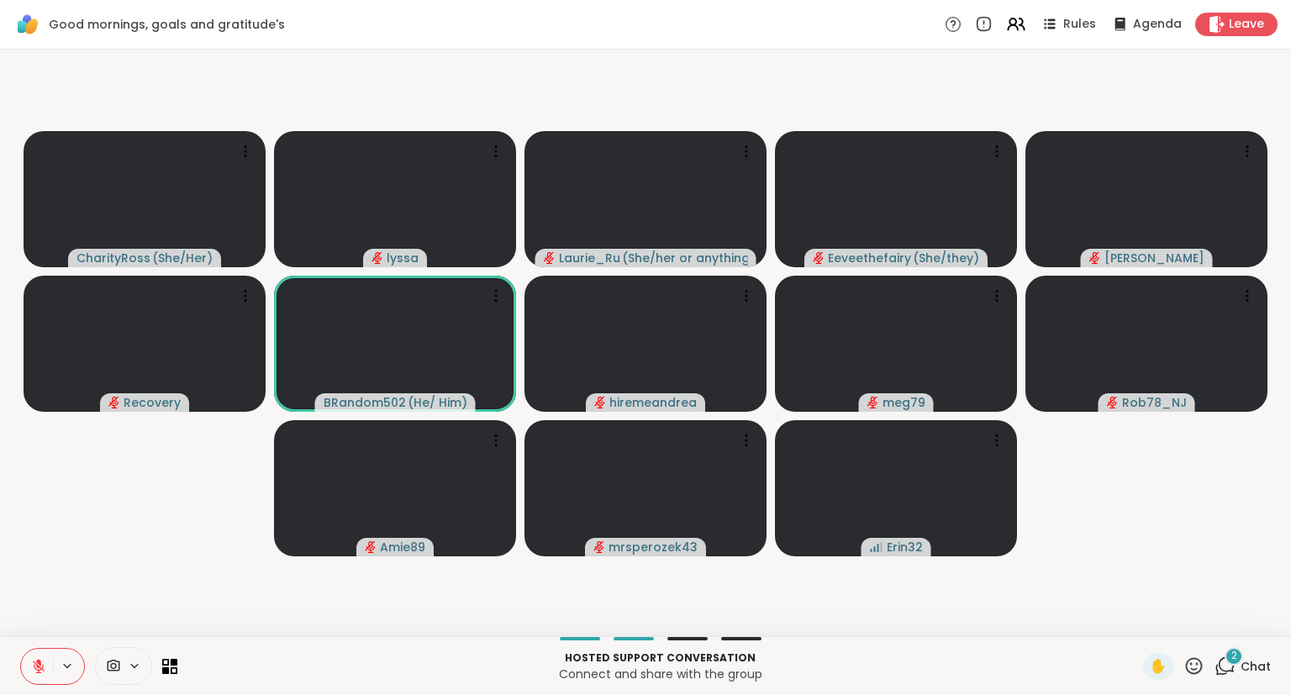
click at [1226, 662] on icon at bounding box center [1225, 666] width 21 height 21
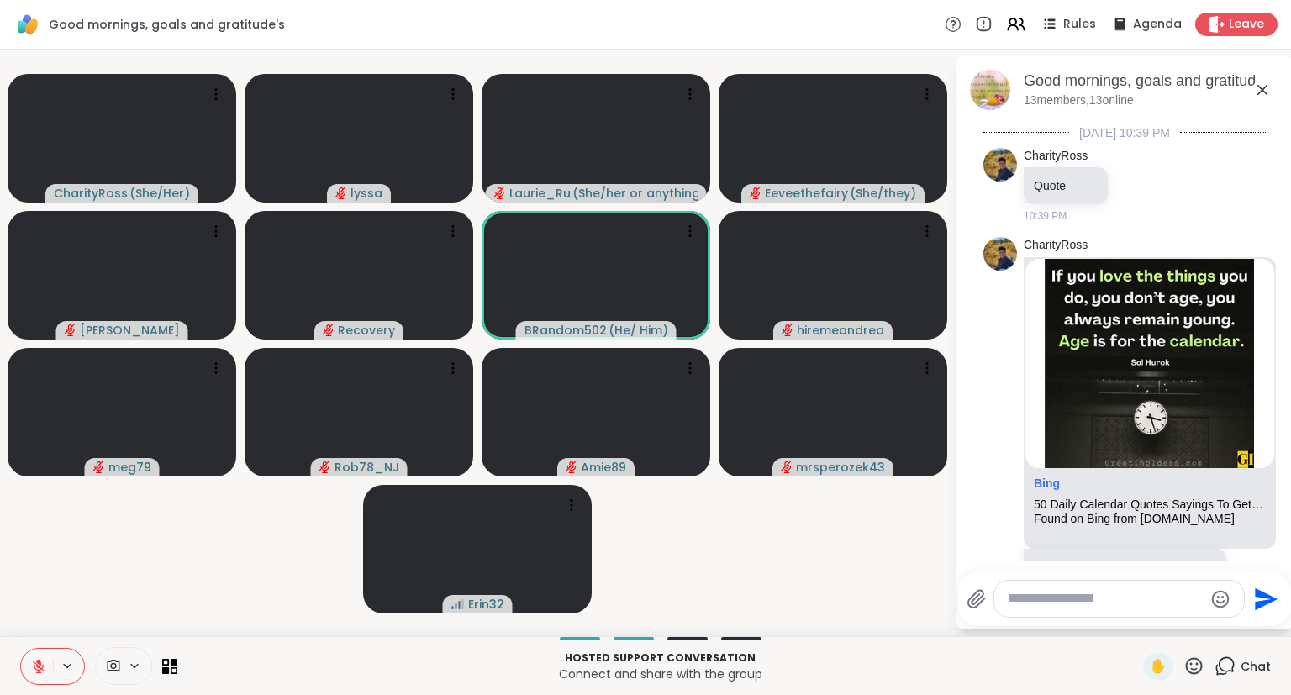
scroll to position [720, 0]
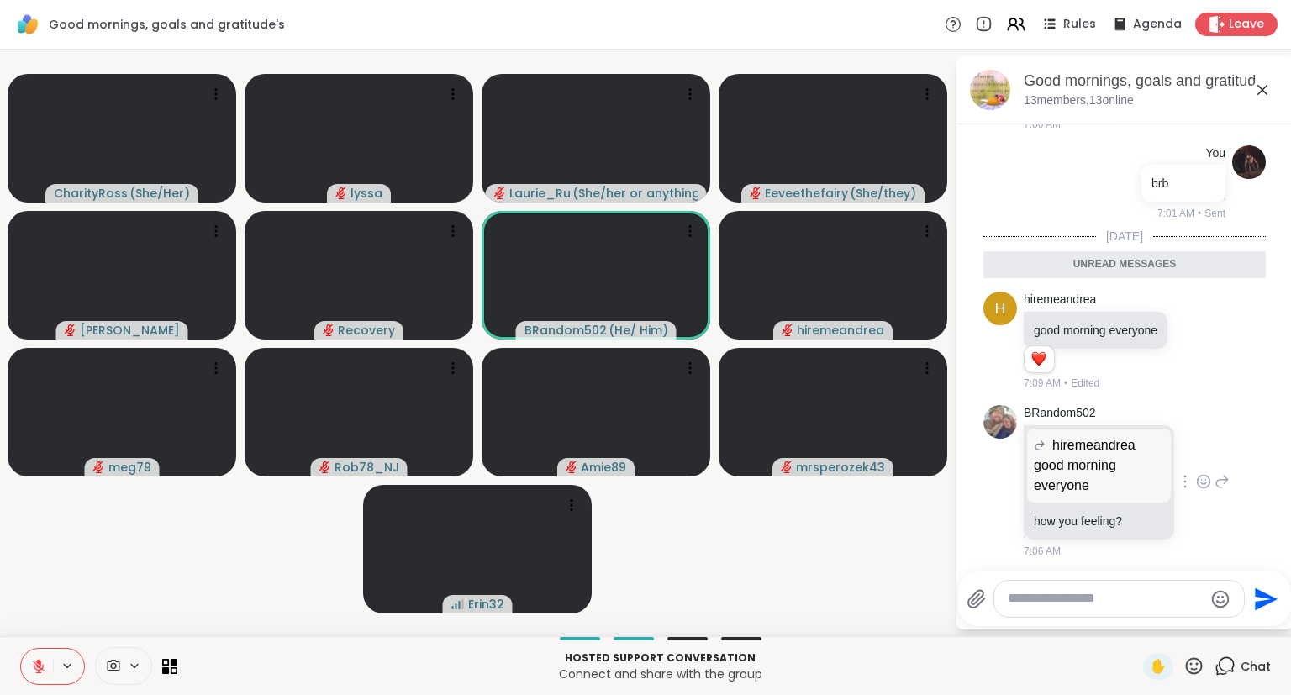
click at [1203, 467] on div "BRandom502 hiremeandrea good morning everyone good morning everyone how you fee…" at bounding box center [1127, 482] width 206 height 154
click at [1206, 474] on icon at bounding box center [1203, 481] width 15 height 17
click at [1070, 442] on button "Select Reaction: Heart" at bounding box center [1070, 455] width 34 height 34
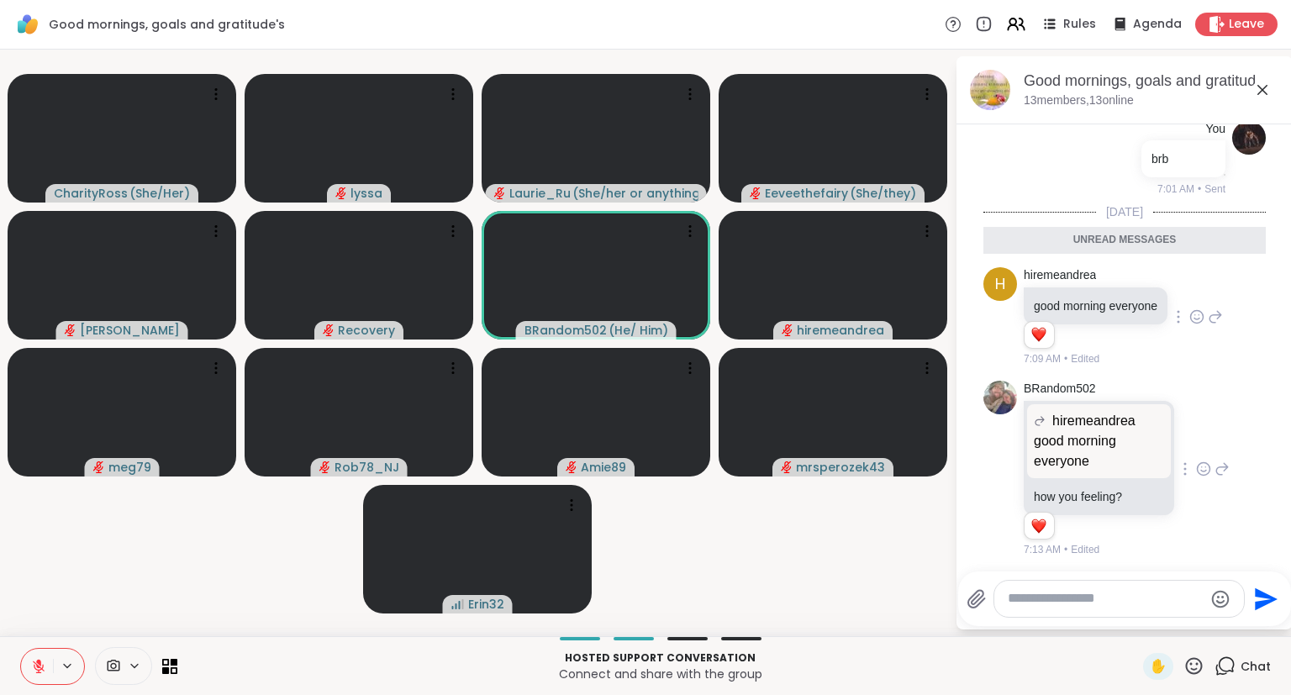
click at [1198, 308] on icon at bounding box center [1196, 316] width 15 height 17
click at [1199, 282] on div "Select Reaction: Heart" at bounding box center [1196, 289] width 15 height 15
click at [1051, 592] on textarea "Type your message" at bounding box center [1106, 599] width 196 height 18
type textarea "*"
type textarea "**********"
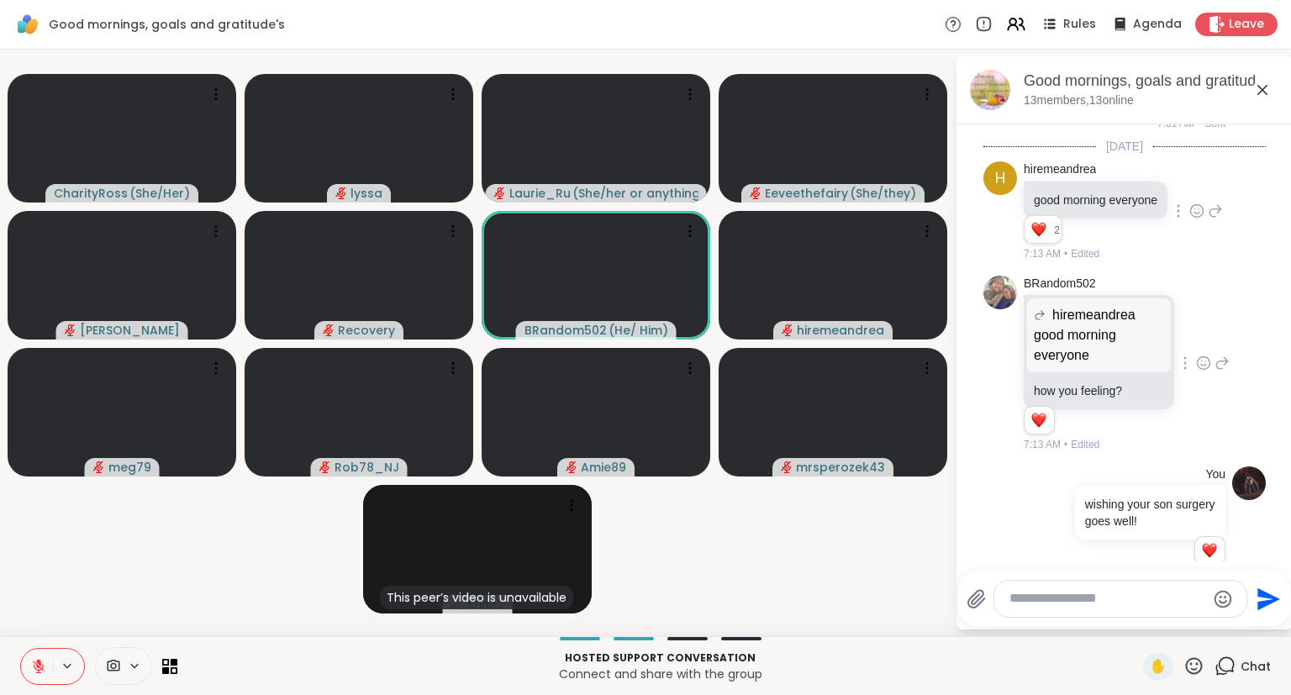
scroll to position [834, 0]
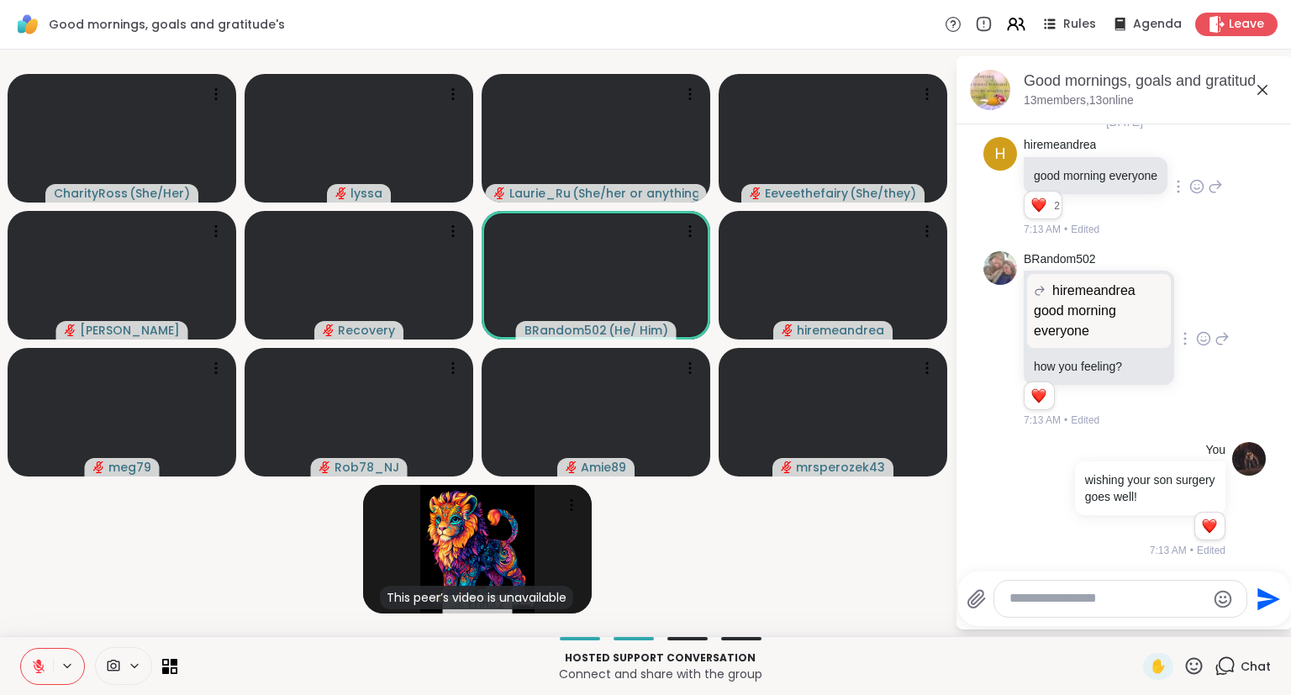
click at [3, 581] on div "CharityRoss ( She/Her ) lyssa Laurie_Ru ( She/her or anything else ) Eeveethefa…" at bounding box center [645, 343] width 1291 height 587
click at [1200, 521] on li "1" at bounding box center [1209, 526] width 28 height 24
click at [1134, 562] on div "You wishing your son surgery goes well! Amie89 ❤️ 1 1 7:13 AM • Edited" at bounding box center [1124, 500] width 282 height 130
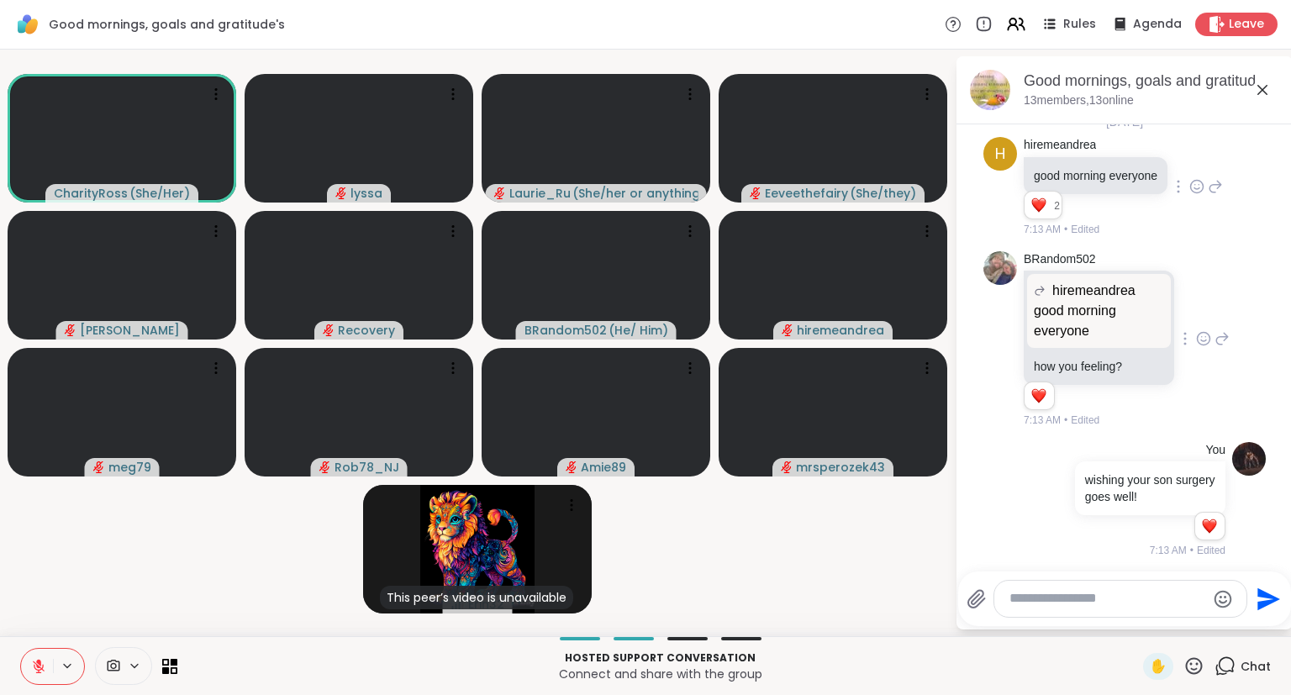
click at [1260, 86] on icon at bounding box center [1263, 90] width 10 height 10
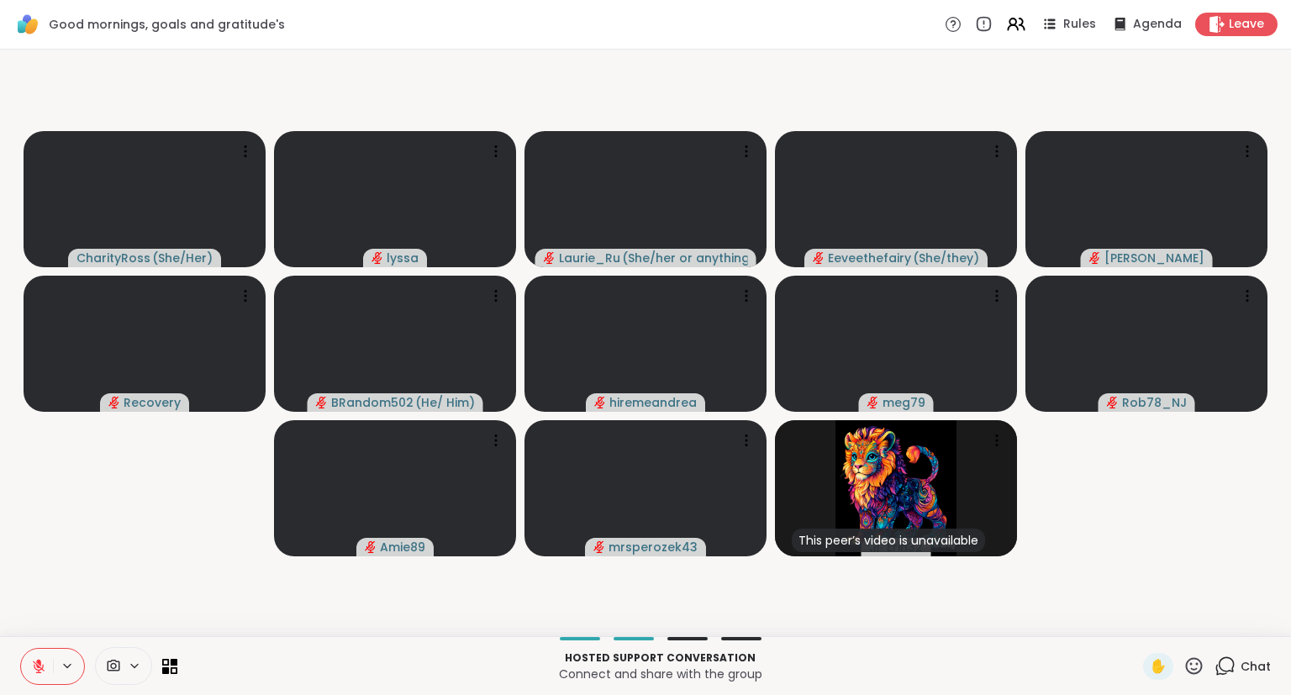
click at [35, 678] on button at bounding box center [37, 666] width 32 height 35
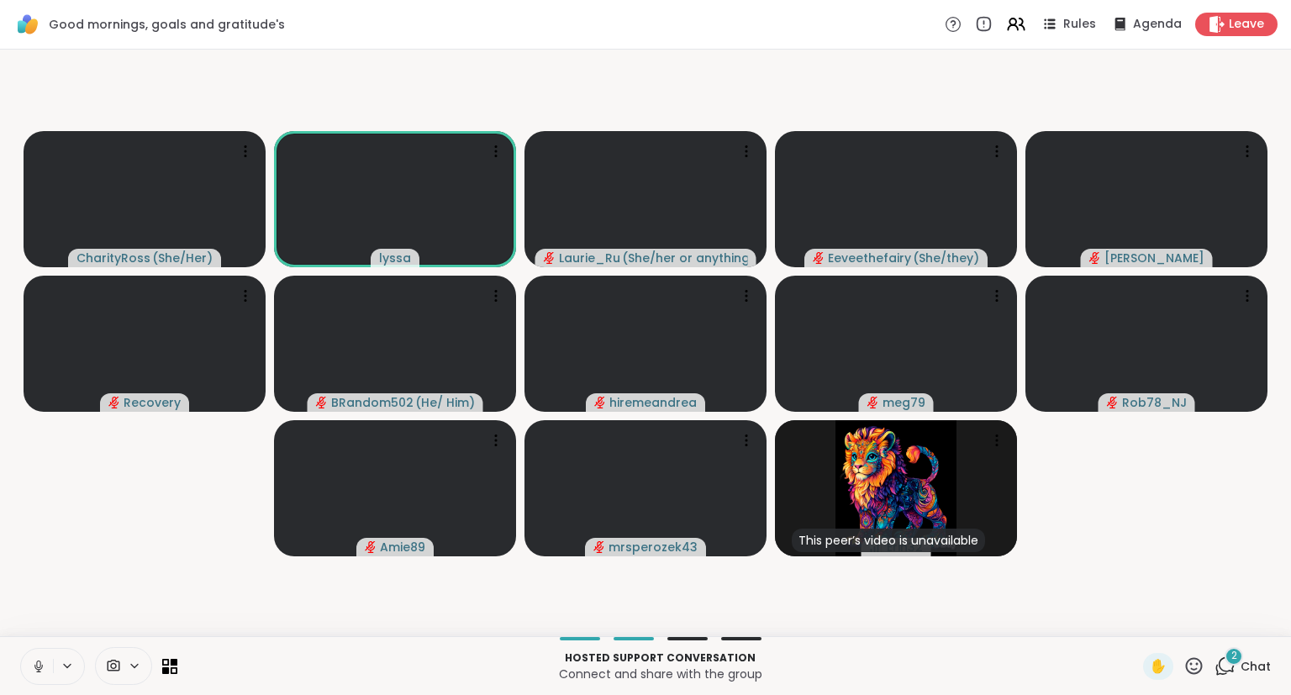
click at [25, 667] on button at bounding box center [37, 666] width 32 height 35
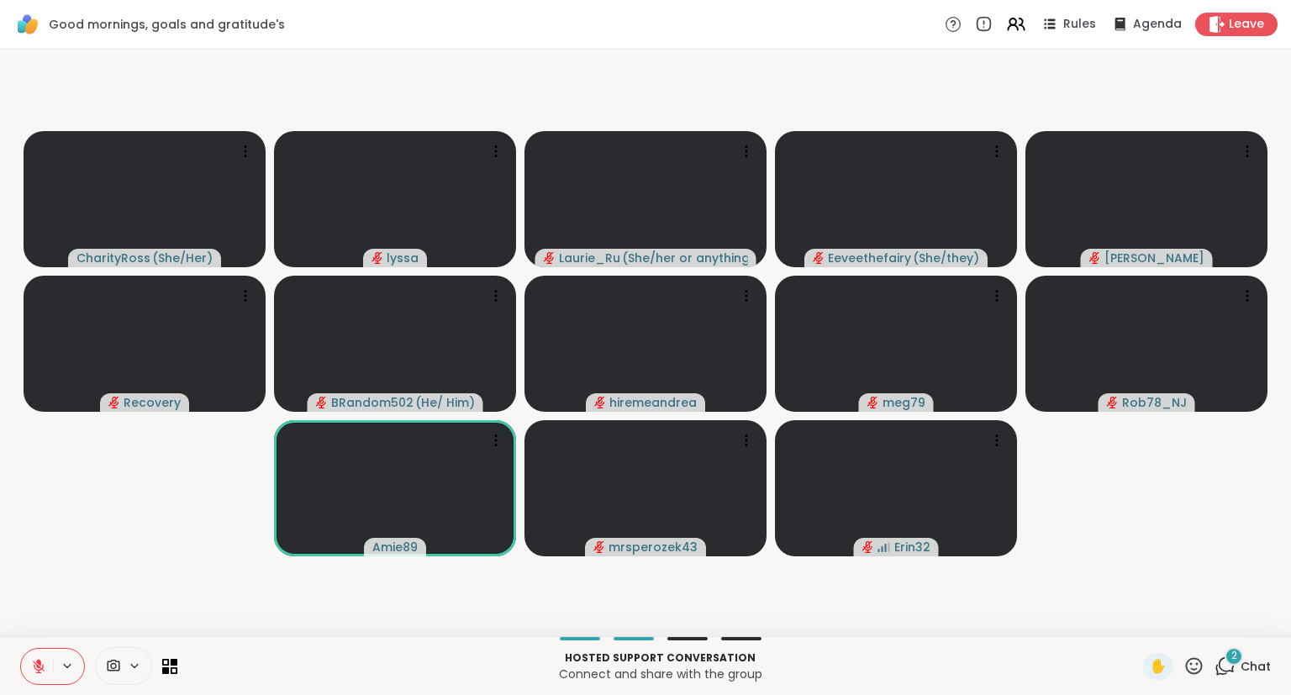
click at [3, 222] on div "CharityRoss ( She/Her ) lyssa Laurie_Ru ( She/her or anything else ) Eeveethefa…" at bounding box center [645, 343] width 1291 height 587
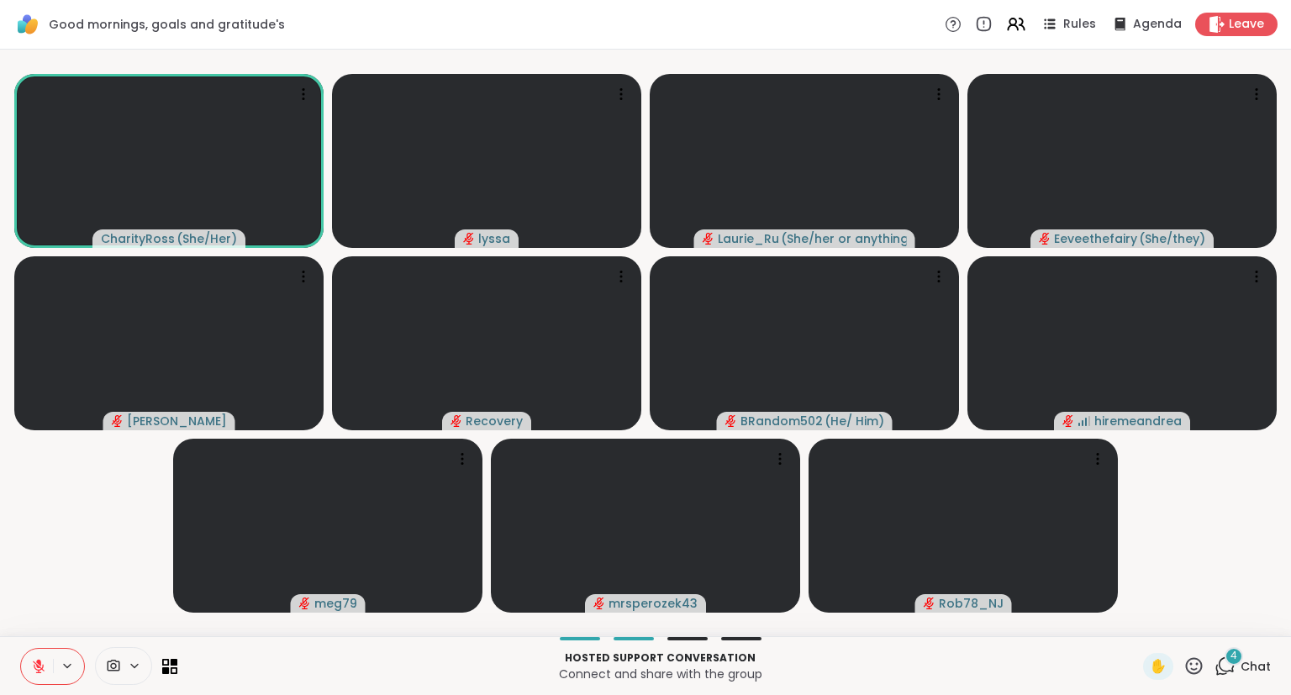
click at [1226, 603] on video-player-container "CharityRoss ( She/Her ) lyssa Laurie_Ru ( She/her or anything else ) Eeveethefa…" at bounding box center [645, 342] width 1271 height 573
